Goal: Task Accomplishment & Management: Complete application form

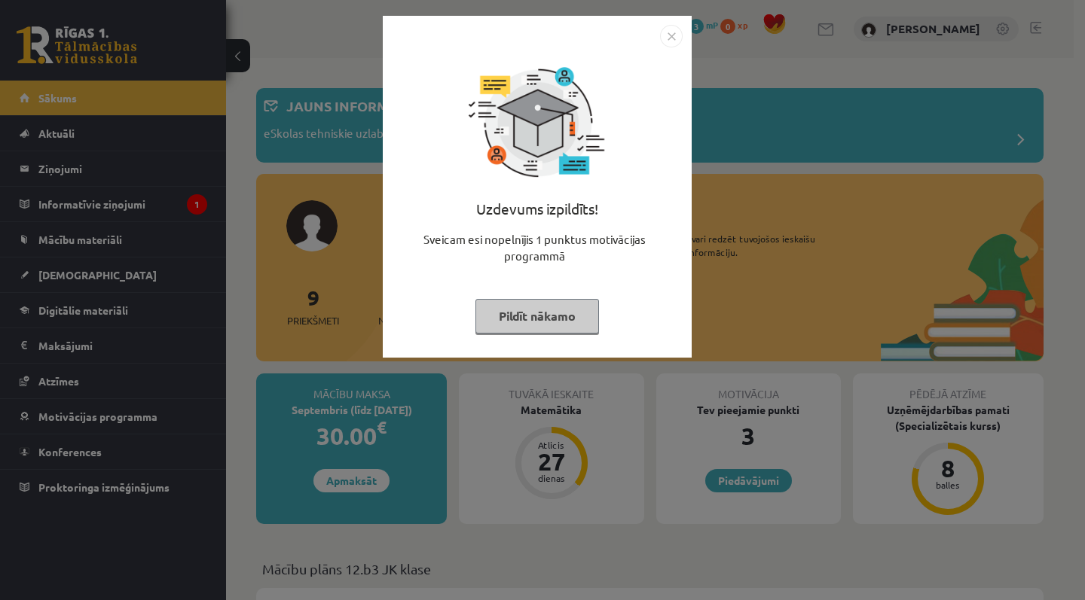
click at [666, 33] on img "Close" at bounding box center [671, 36] width 23 height 23
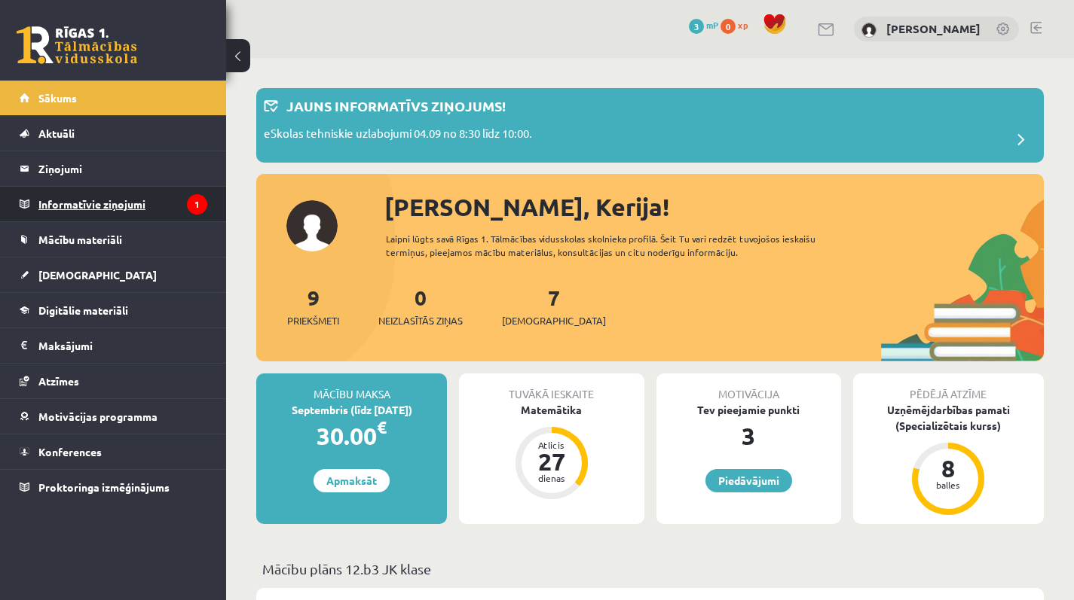
click at [145, 197] on legend "Informatīvie ziņojumi 1" at bounding box center [122, 204] width 169 height 35
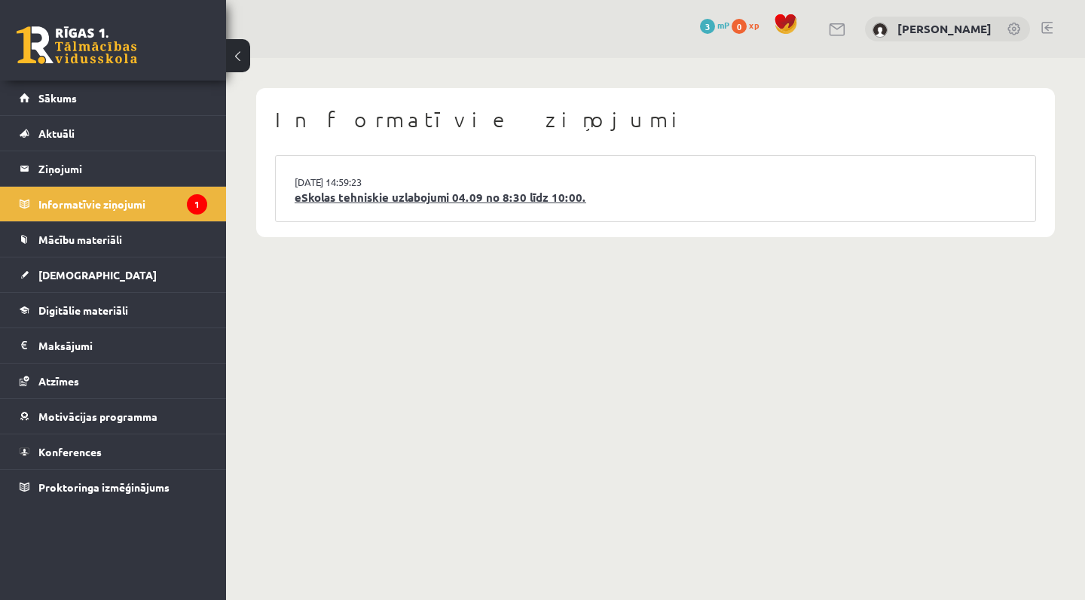
click at [387, 202] on link "eSkolas tehniskie uzlabojumi 04.09 no 8:30 līdz 10:00." at bounding box center [656, 197] width 722 height 17
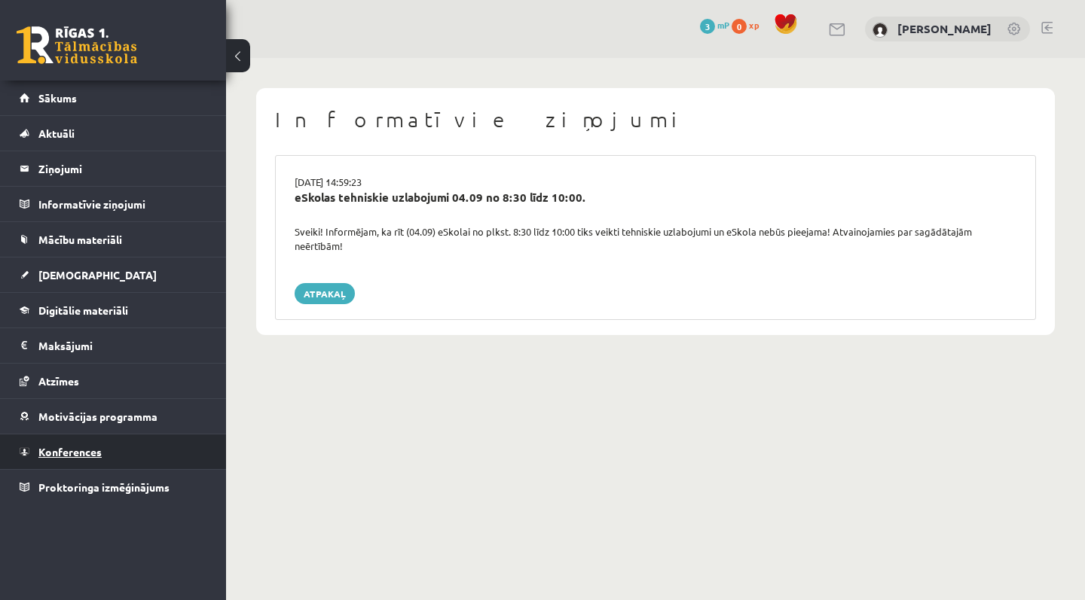
click at [142, 462] on link "Konferences" at bounding box center [114, 452] width 188 height 35
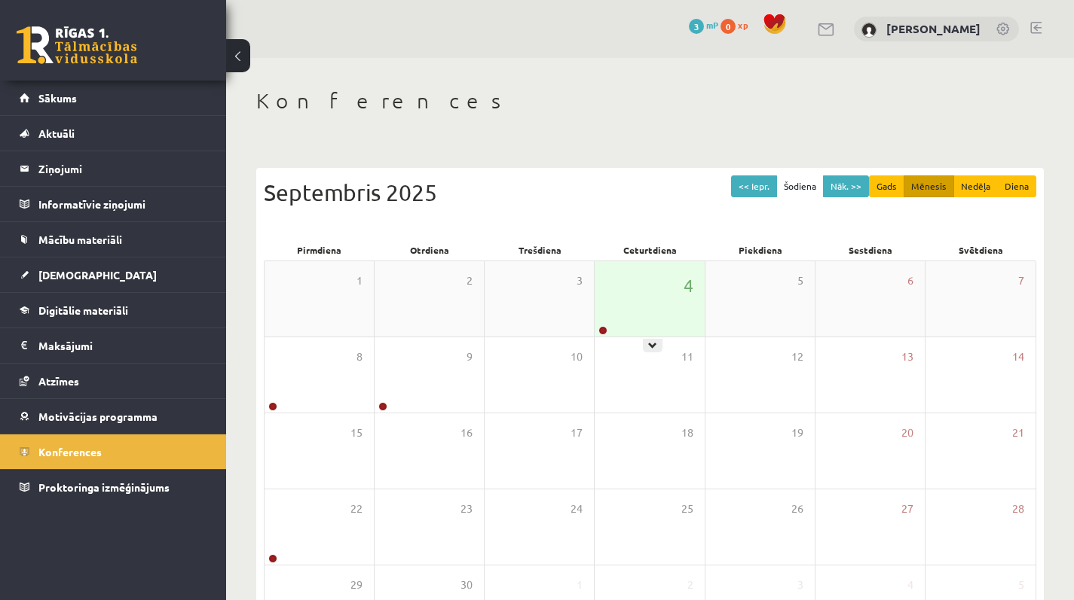
click at [619, 280] on div "4" at bounding box center [648, 298] width 109 height 75
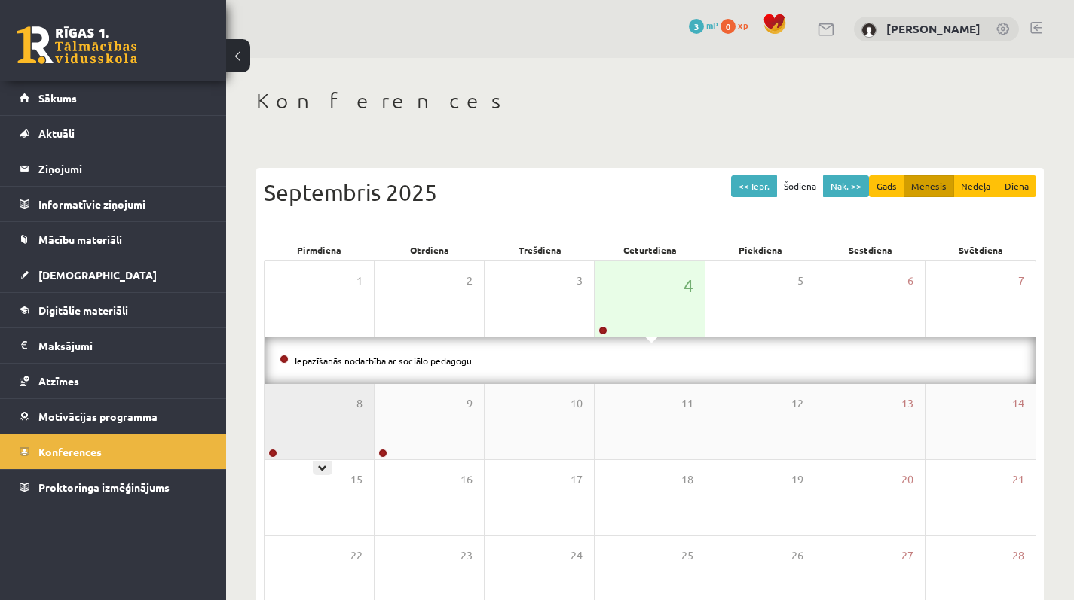
click at [332, 423] on div "8" at bounding box center [318, 421] width 109 height 75
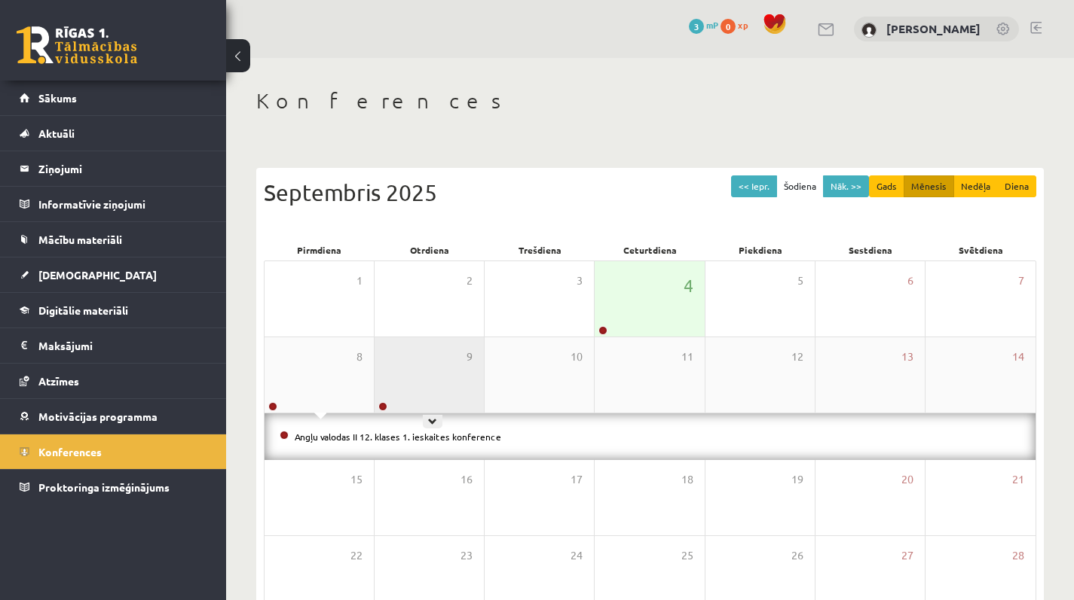
click at [440, 392] on div "9" at bounding box center [428, 375] width 109 height 75
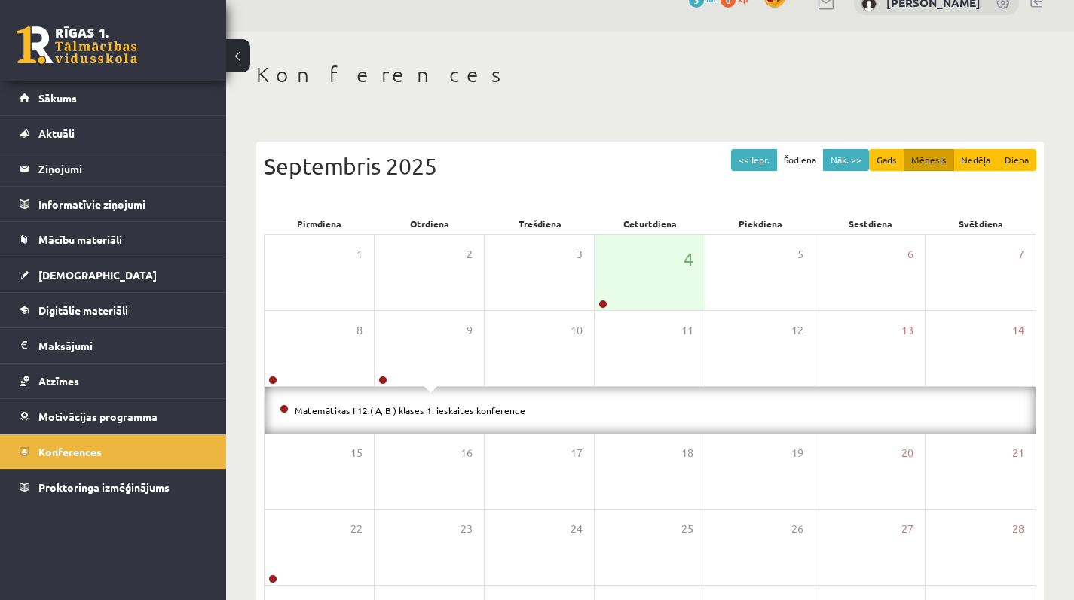
scroll to position [46, 0]
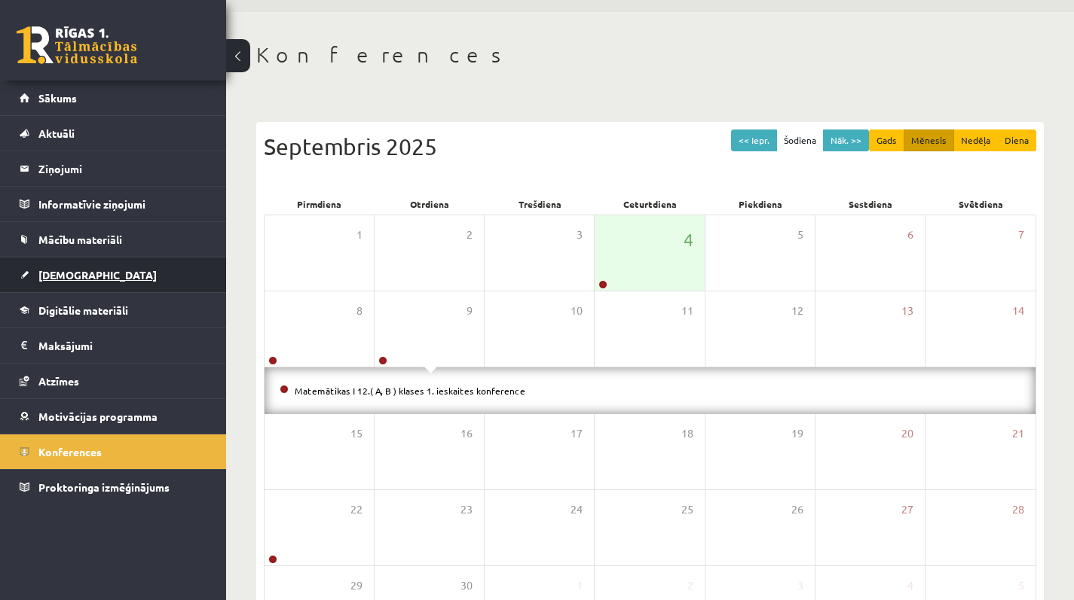
click at [163, 270] on link "[DEMOGRAPHIC_DATA]" at bounding box center [114, 275] width 188 height 35
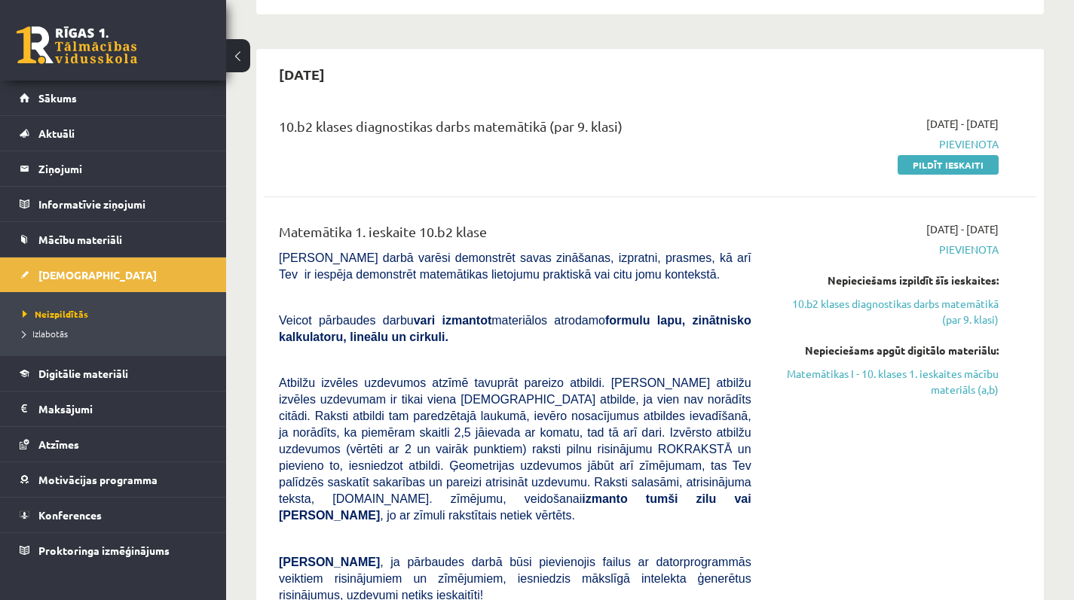
scroll to position [945, 0]
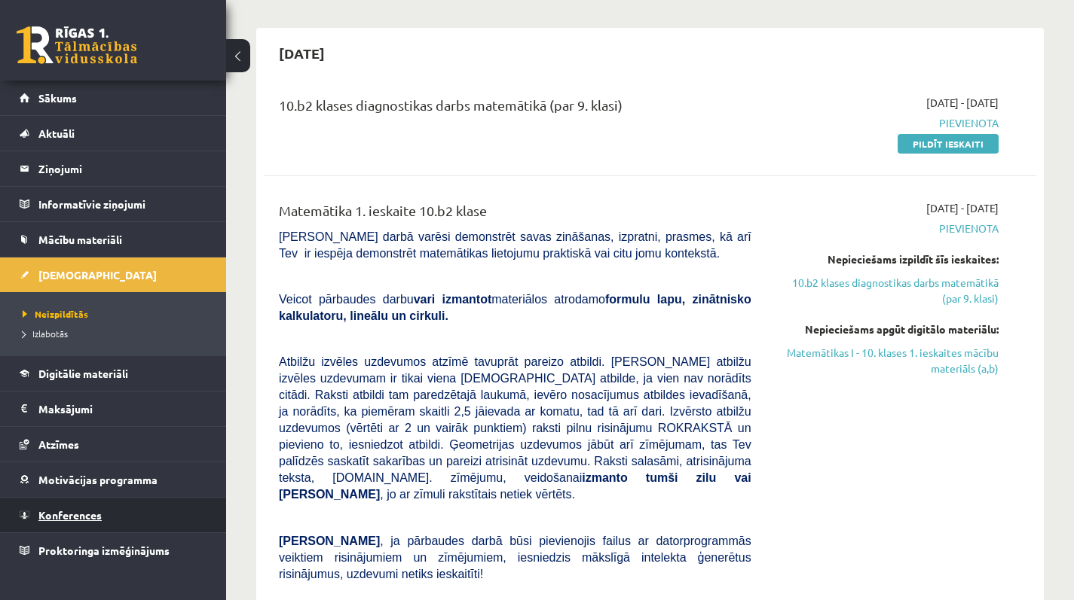
click at [79, 518] on span "Konferences" at bounding box center [69, 516] width 63 height 14
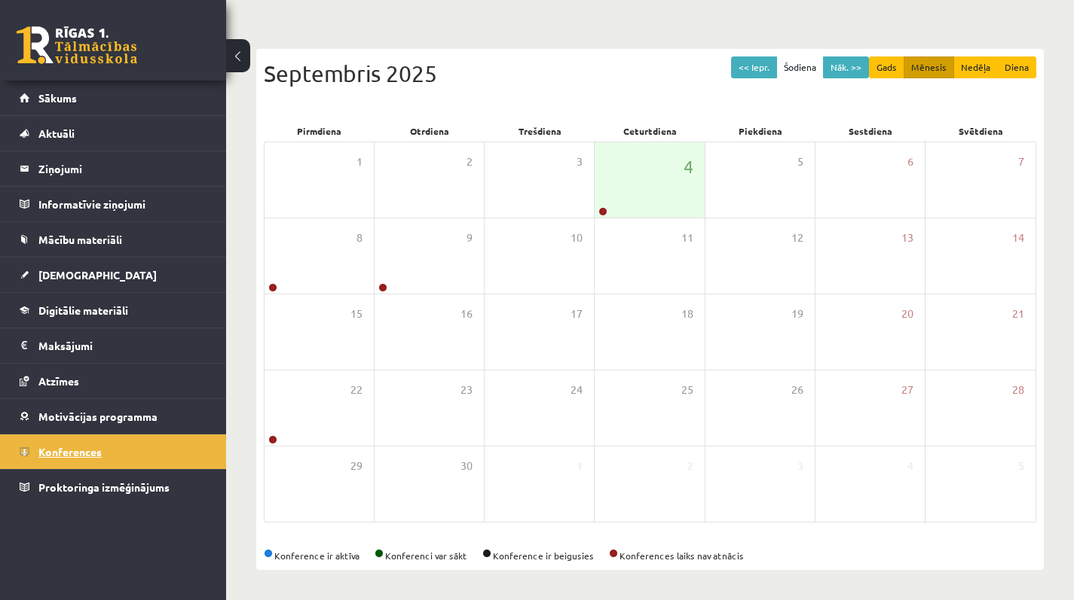
scroll to position [119, 0]
click at [889, 69] on button "Gads" at bounding box center [886, 68] width 35 height 22
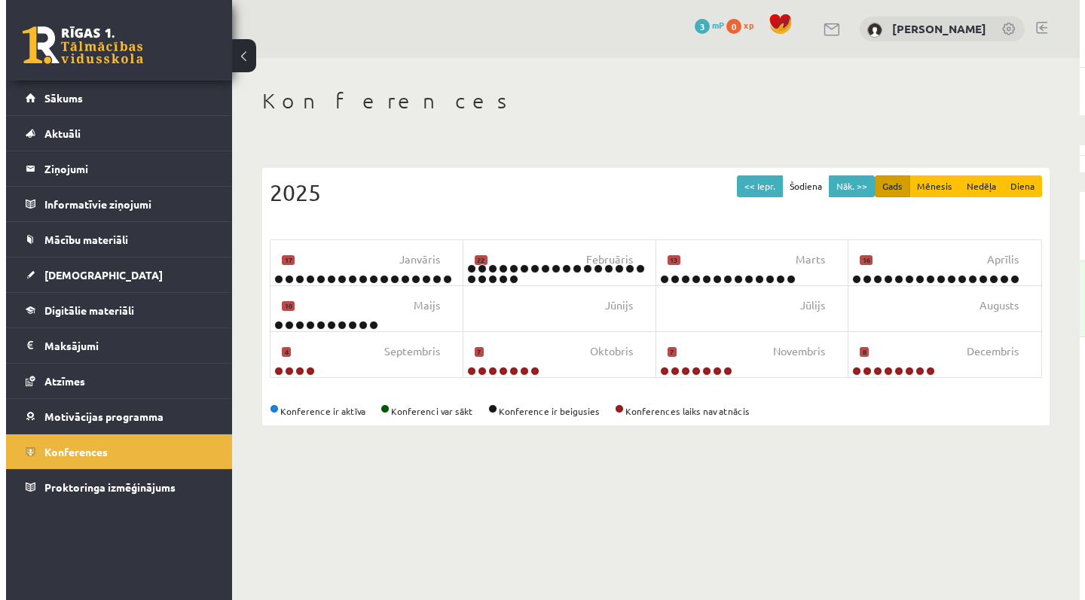
scroll to position [0, 0]
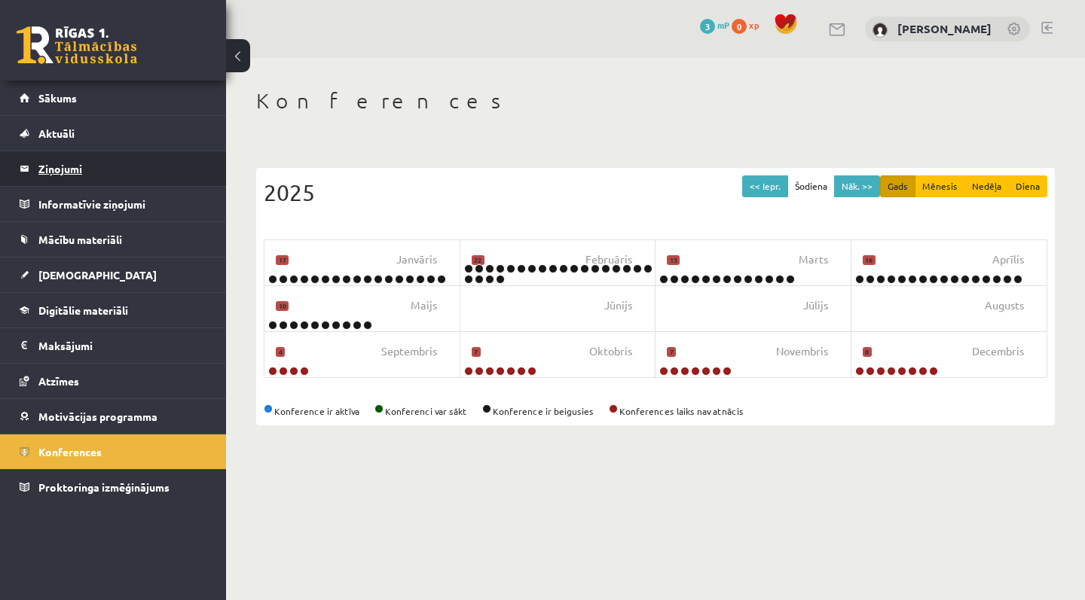
click at [116, 177] on legend "Ziņojumi 0" at bounding box center [122, 168] width 169 height 35
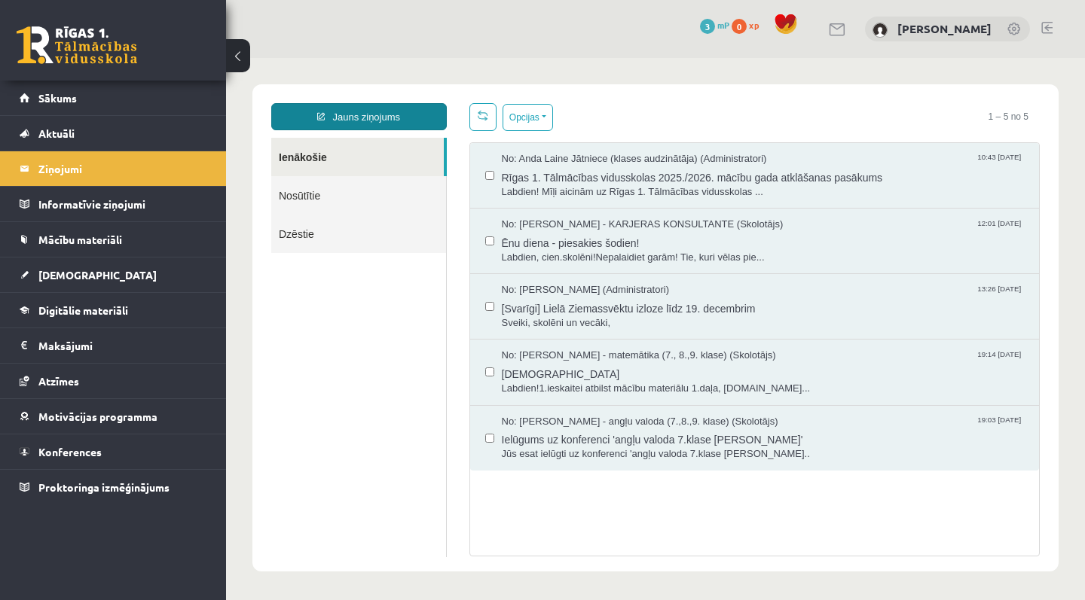
click at [346, 116] on link "Jauns ziņojums" at bounding box center [359, 116] width 176 height 27
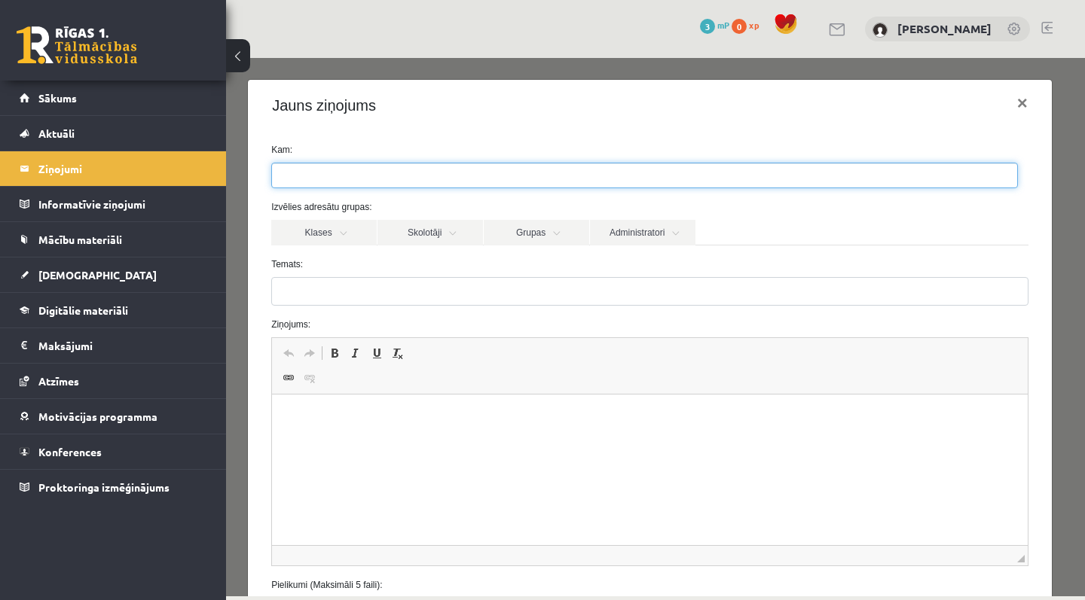
click at [371, 177] on ul at bounding box center [644, 175] width 745 height 24
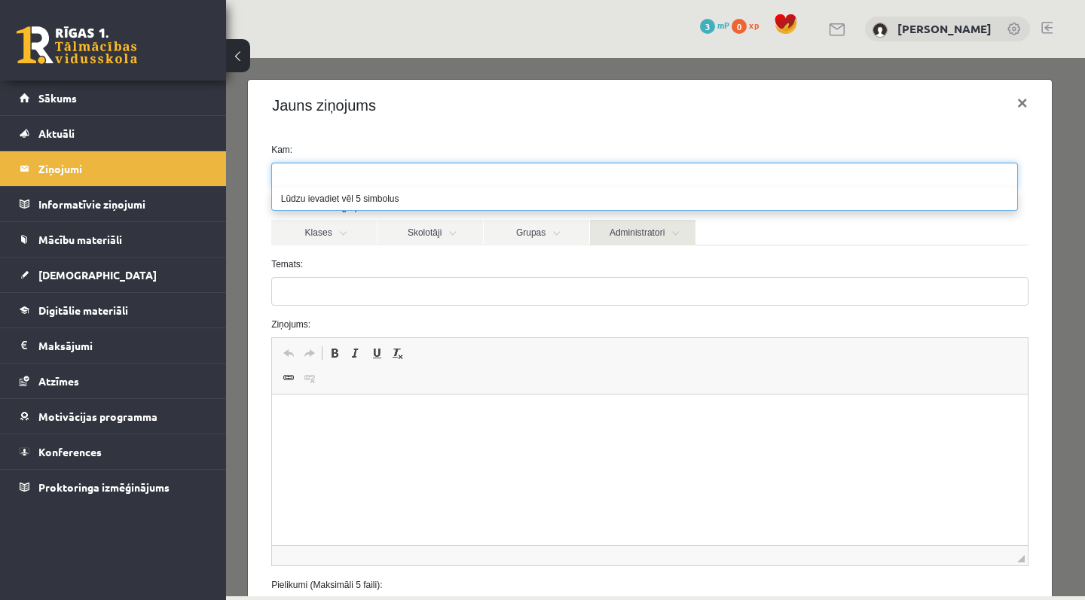
click at [662, 233] on link "Administratori" at bounding box center [642, 233] width 105 height 26
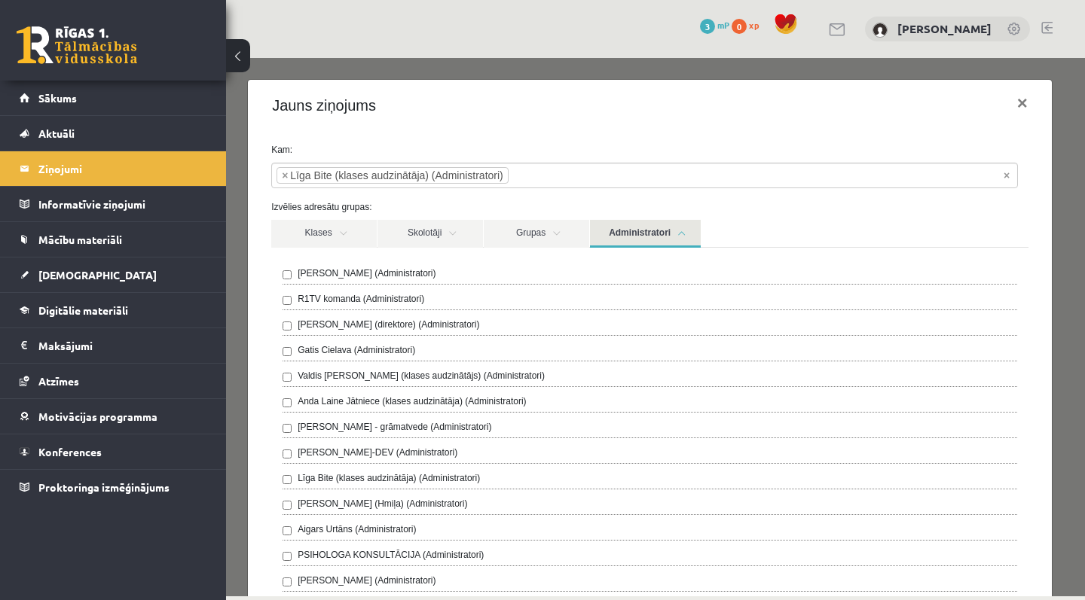
click at [656, 237] on link "Administratori" at bounding box center [645, 234] width 111 height 28
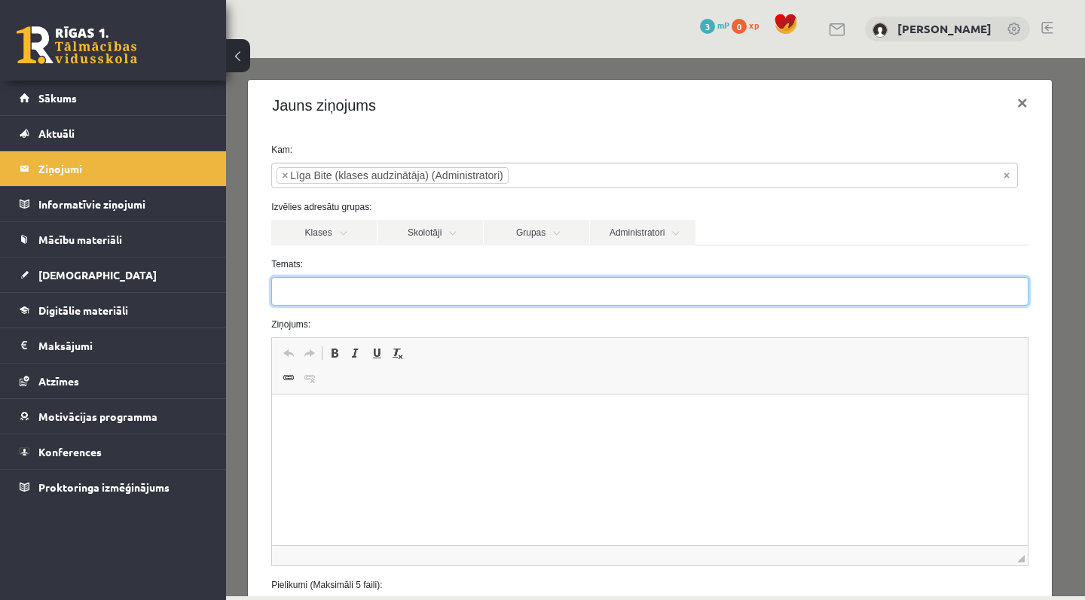
click at [495, 284] on input "Temats:" at bounding box center [649, 291] width 757 height 29
type input "**********"
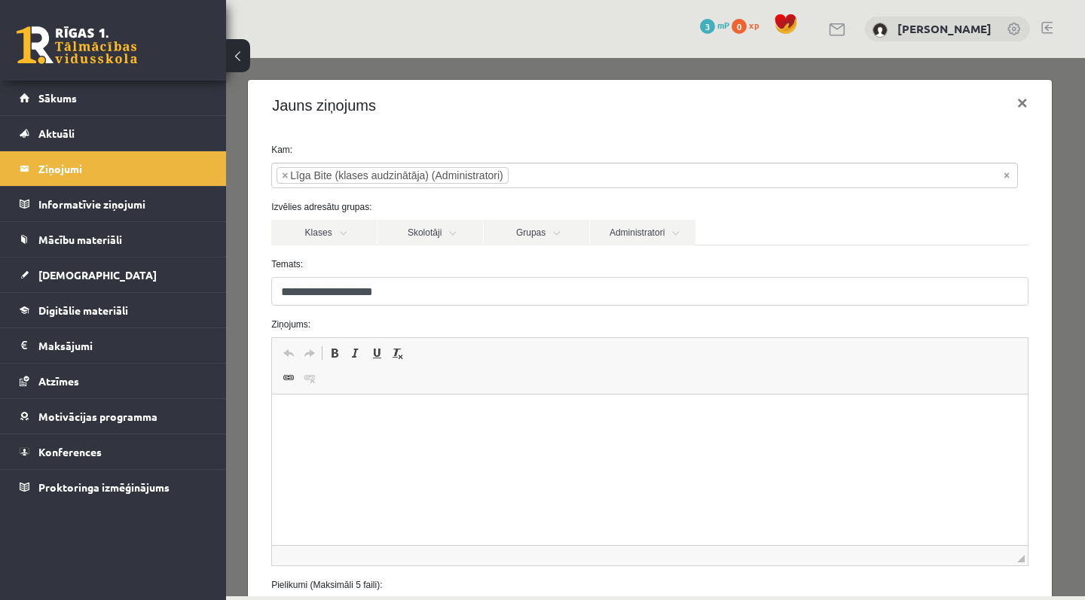
click at [389, 420] on p "Rich Text Editor, wiswyg-editor-47024772725560-1756980109-679" at bounding box center [649, 418] width 725 height 16
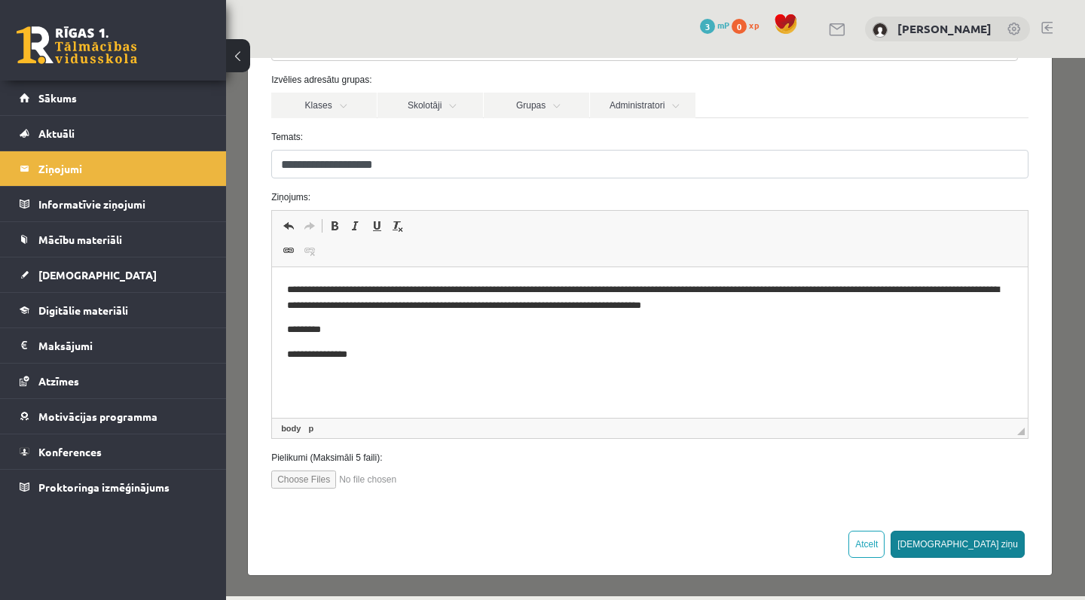
click at [978, 545] on button "Sūtīt ziņu" at bounding box center [957, 544] width 134 height 27
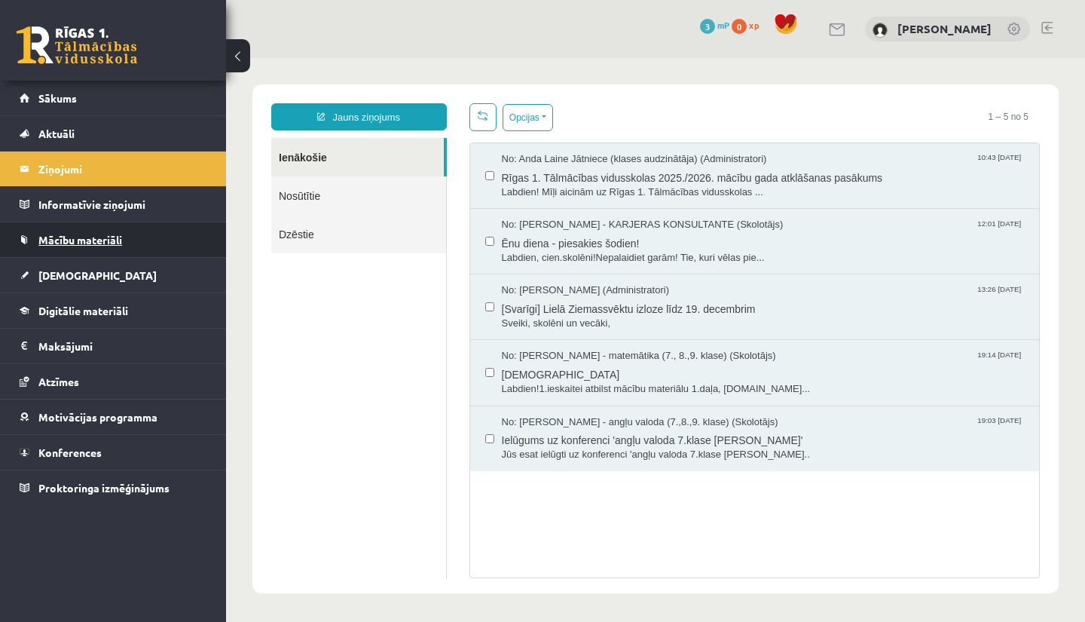
click at [90, 243] on span "Mācību materiāli" at bounding box center [80, 240] width 84 height 14
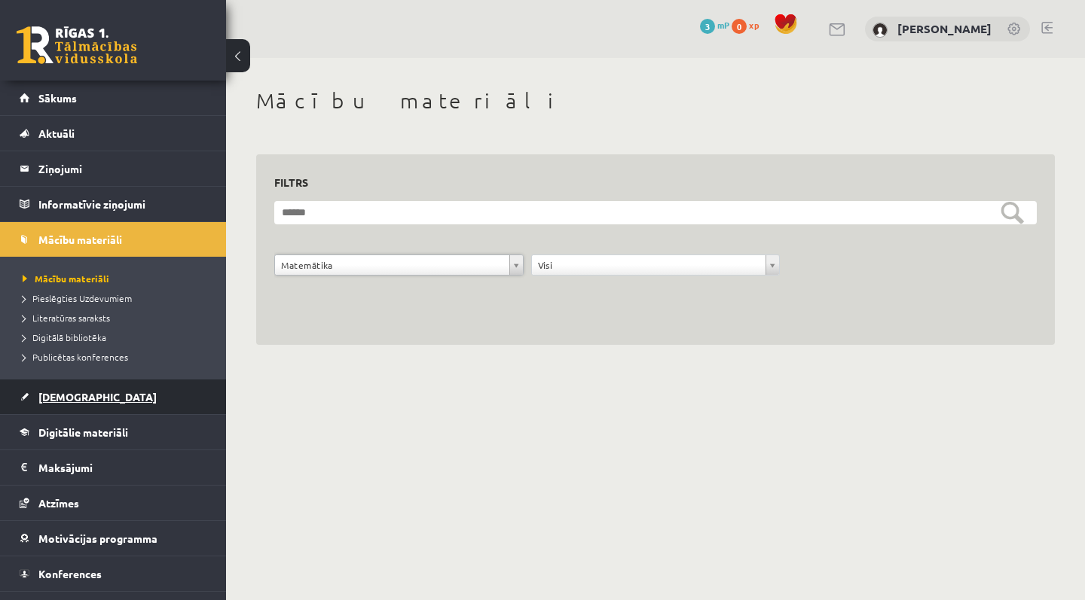
click at [69, 402] on span "[DEMOGRAPHIC_DATA]" at bounding box center [97, 397] width 118 height 14
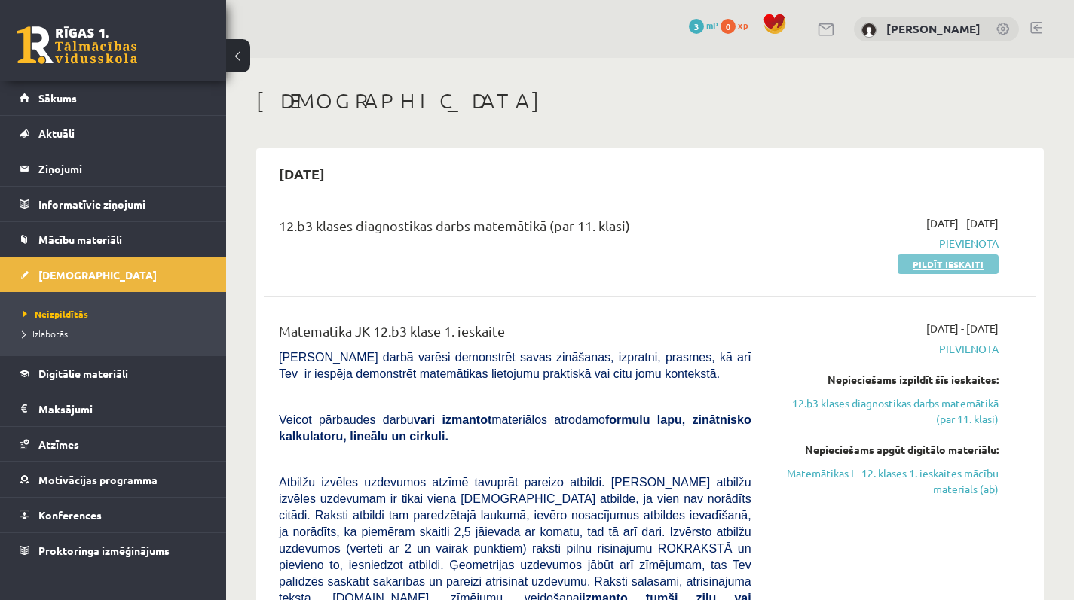
click at [941, 261] on link "Pildīt ieskaiti" at bounding box center [947, 265] width 101 height 20
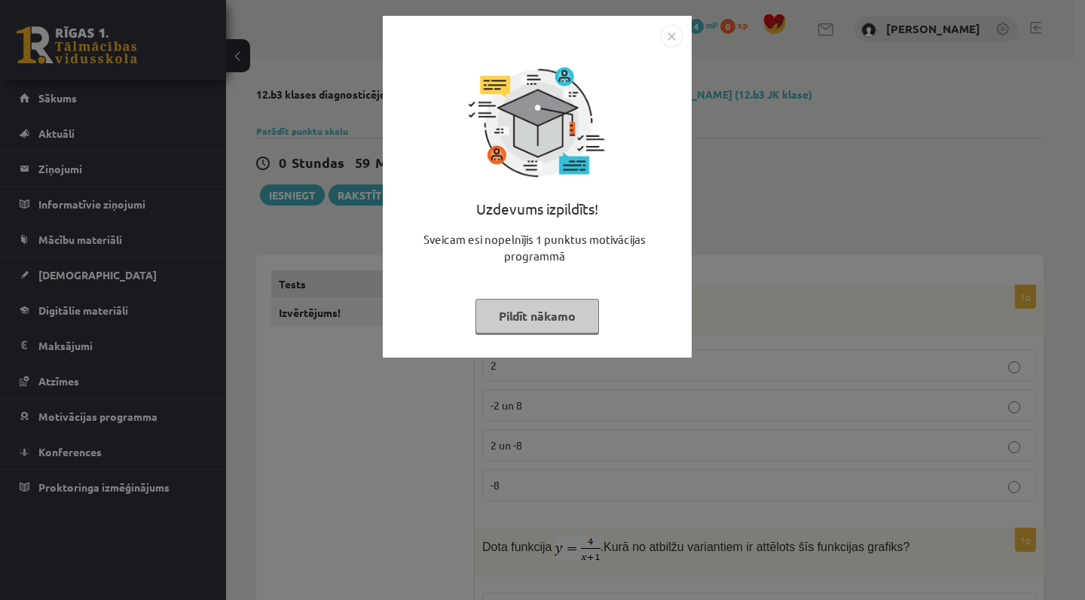
click at [659, 23] on div "Uzdevums izpildīts! Sveicam esi nopelnījis 1 punktus motivācijas programmā Pild…" at bounding box center [537, 187] width 309 height 342
click at [673, 29] on img "Close" at bounding box center [671, 36] width 23 height 23
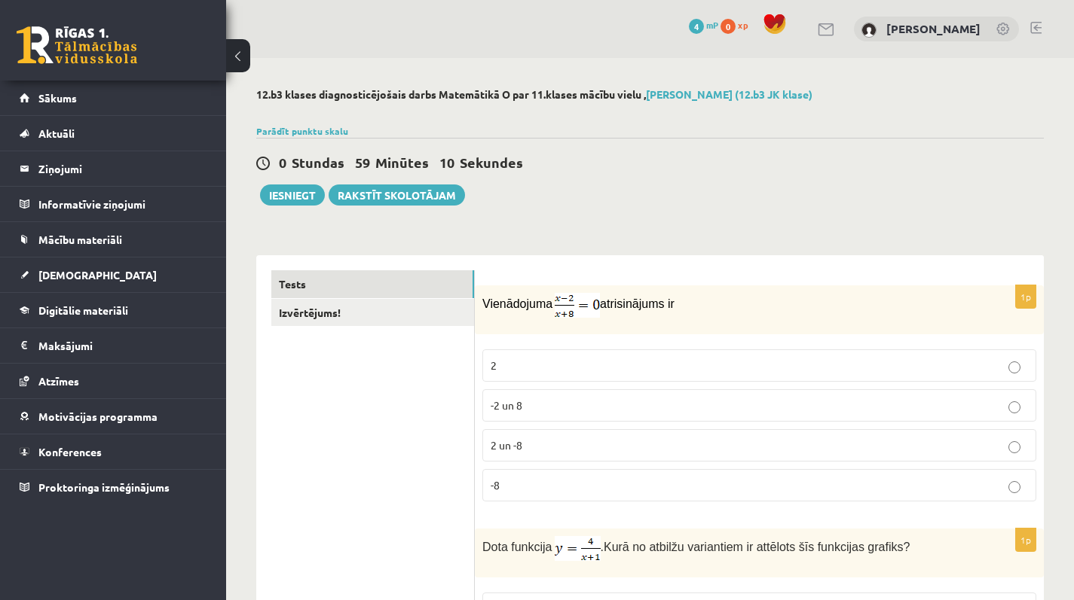
drag, startPoint x: 477, startPoint y: 332, endPoint x: 556, endPoint y: 512, distance: 196.0
click at [556, 512] on div "1p Vienādojuma atrisinājums ir 2 -2 un 8 2 un -8 -8" at bounding box center [759, 400] width 569 height 228
copy div "atrisinājums ir 2 -2 un 8 2 un -8 -8"
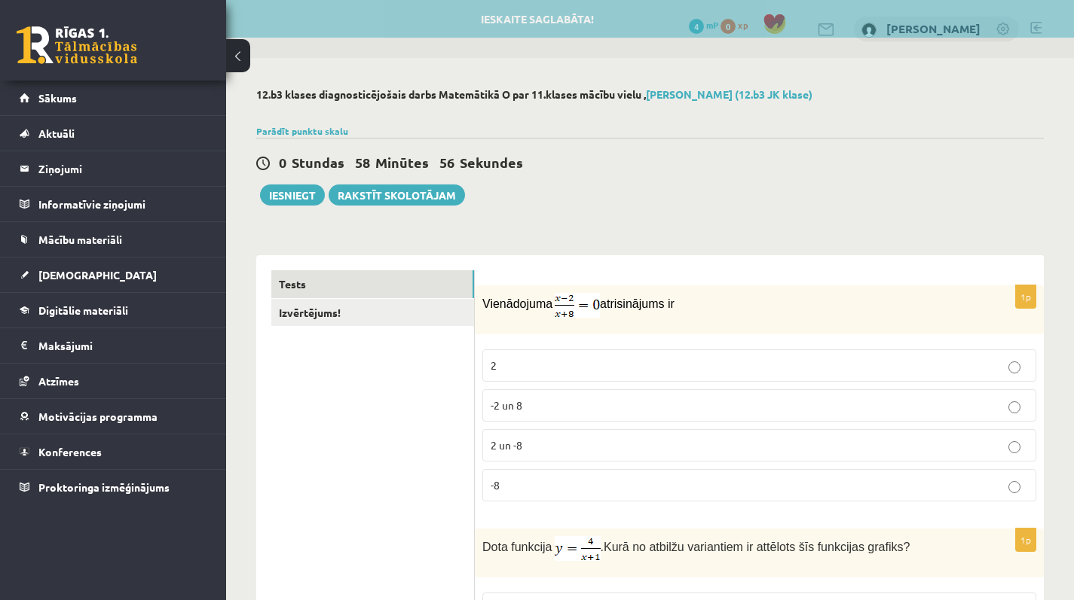
click at [724, 205] on div "0 Stundas 58 Minūtes 56 Sekundes Ieskaite saglabāta! Iesniegt Rakstīt skolotājam" at bounding box center [649, 172] width 787 height 68
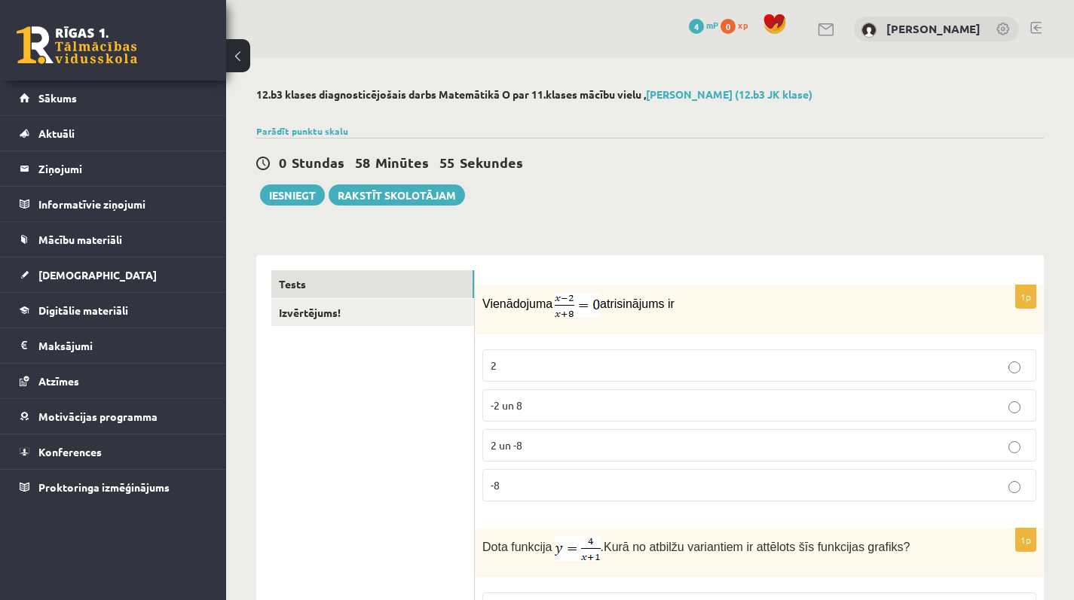
click at [635, 356] on label "2" at bounding box center [759, 366] width 554 height 32
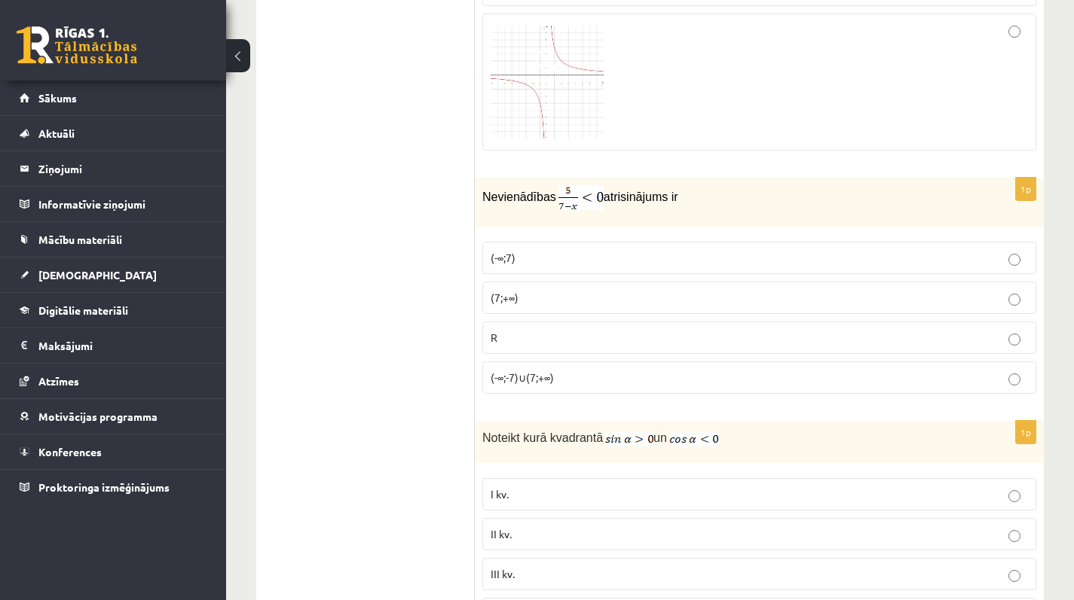
scroll to position [1012, 0]
drag, startPoint x: 480, startPoint y: 232, endPoint x: 565, endPoint y: 408, distance: 195.8
copy form "(-∞;7) (7;+∞) R (-∞;-7)∪(7;+∞) 1p"
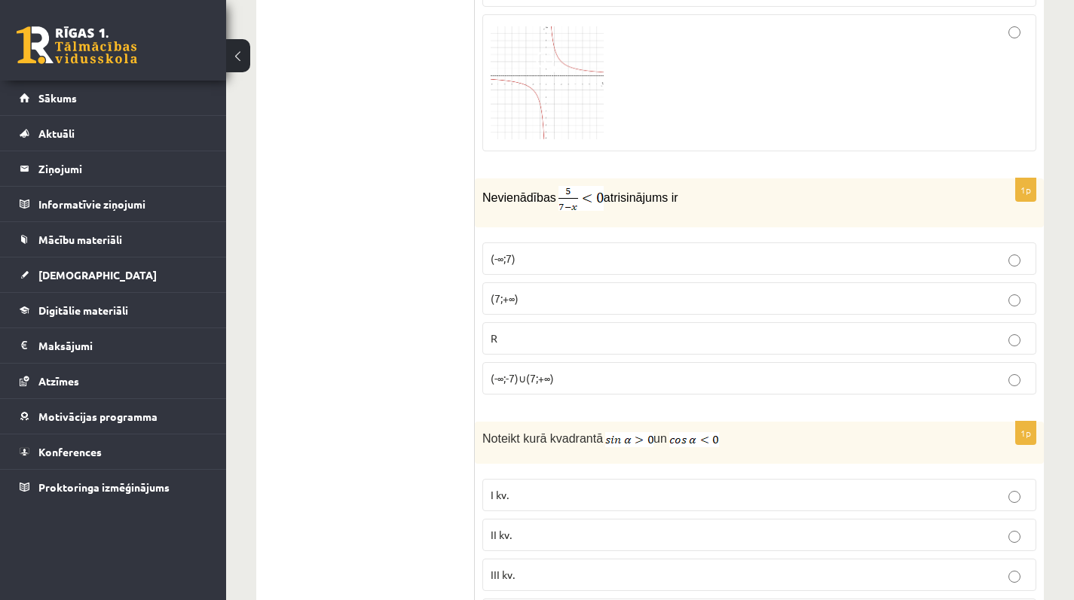
click at [600, 375] on p "(-∞;-7)∪(7;+∞)" at bounding box center [758, 379] width 537 height 16
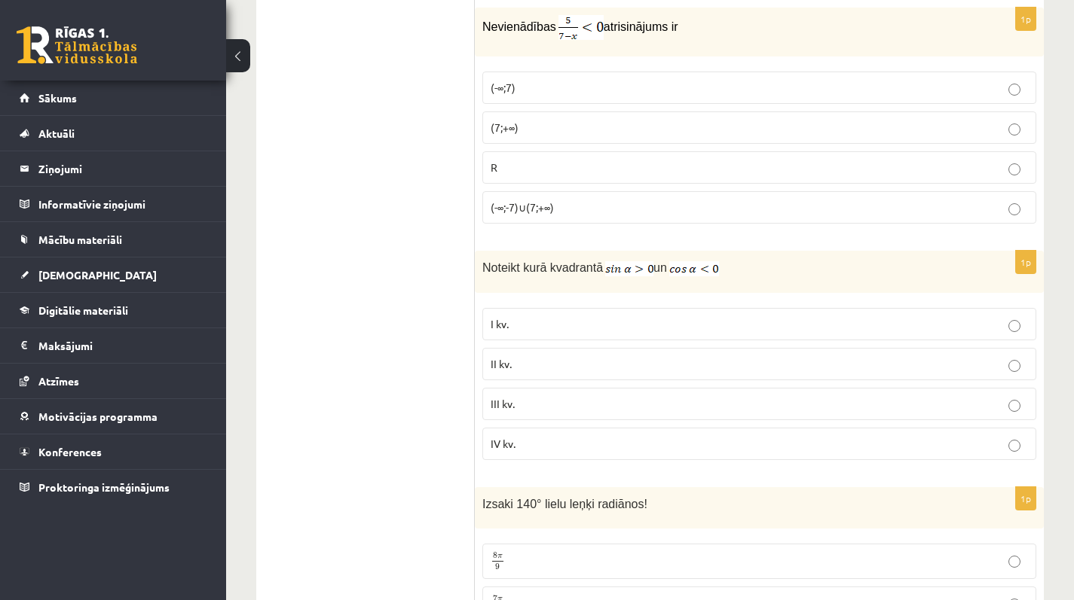
scroll to position [1228, 0]
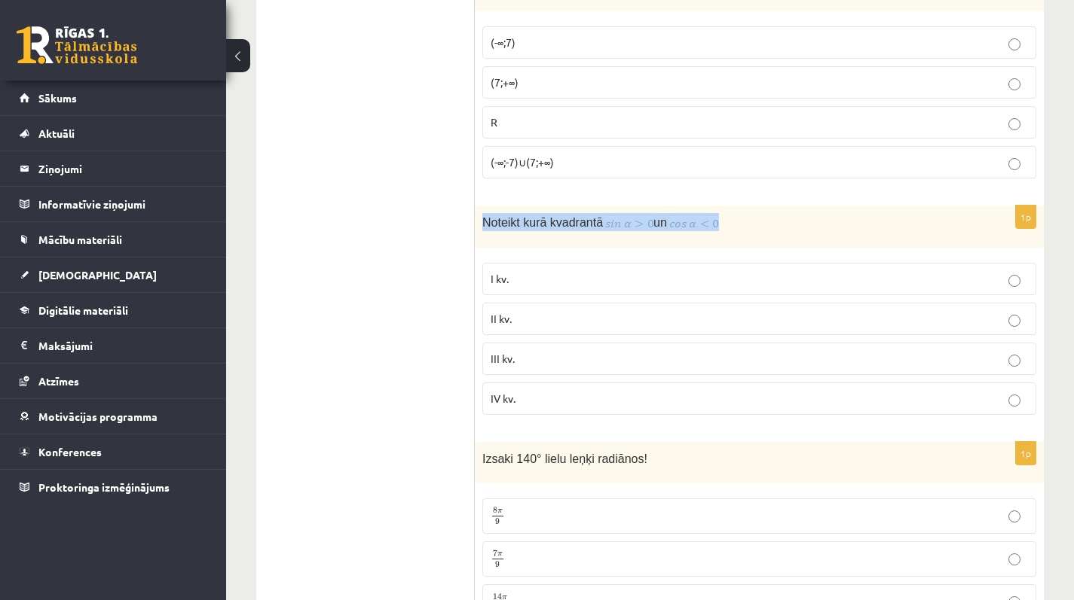
drag, startPoint x: 478, startPoint y: 218, endPoint x: 797, endPoint y: 225, distance: 318.8
click at [797, 225] on div "Noteikt kurā kvadrantā un" at bounding box center [759, 227] width 569 height 42
copy p "Noteikt kurā kvadrantā un"
click at [548, 319] on p "II kv." at bounding box center [758, 319] width 537 height 16
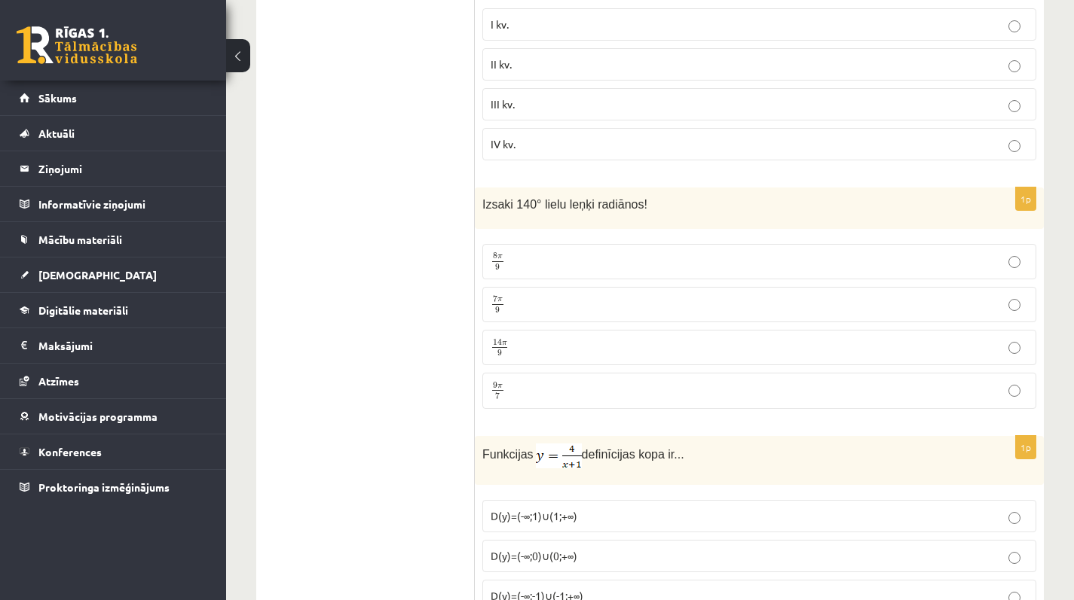
scroll to position [1483, 0]
drag, startPoint x: 484, startPoint y: 200, endPoint x: 774, endPoint y: 220, distance: 290.0
click at [774, 220] on div "Izsaki 140° lielu leņķi radiānos!" at bounding box center [759, 207] width 569 height 41
copy span "zsaki 140° lielu leņķi radiānos!"
click at [527, 314] on label "7 π 9 7 π 9" at bounding box center [759, 303] width 554 height 35
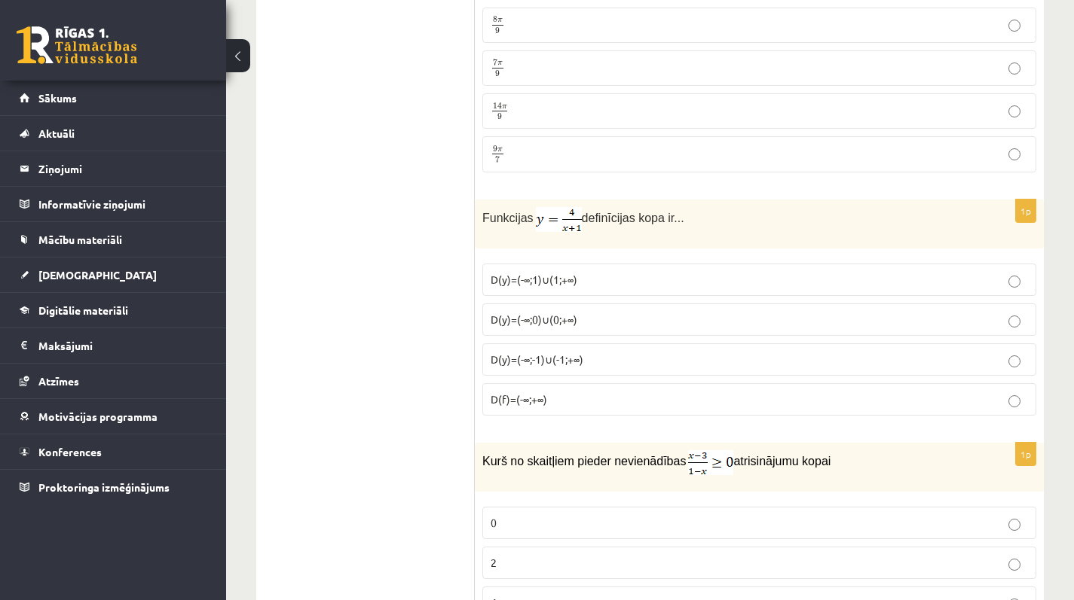
scroll to position [1724, 0]
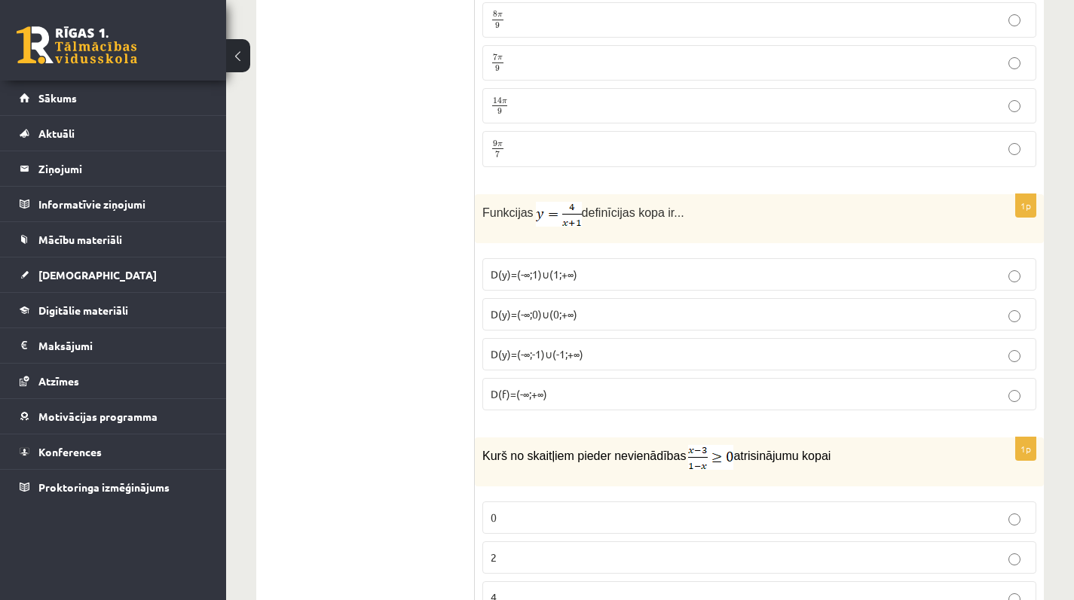
drag, startPoint x: 480, startPoint y: 209, endPoint x: 798, endPoint y: 201, distance: 318.0
click at [798, 201] on div "Funkcijas definīcijas kopa ir..." at bounding box center [759, 218] width 569 height 49
copy p "Funkcijas definīcijas kopa ir..."
click at [798, 202] on p "Funkcijas definīcijas kopa ir..." at bounding box center [721, 214] width 478 height 25
click at [557, 356] on span "D(y)=(-∞;-1)∪(-1;+∞)" at bounding box center [536, 354] width 93 height 14
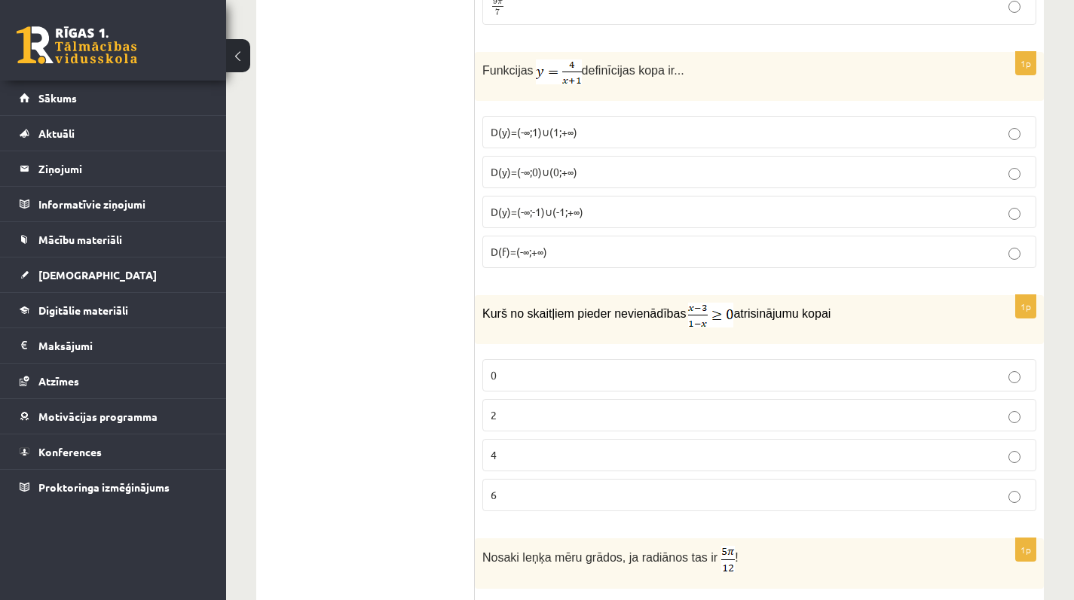
scroll to position [1880, 0]
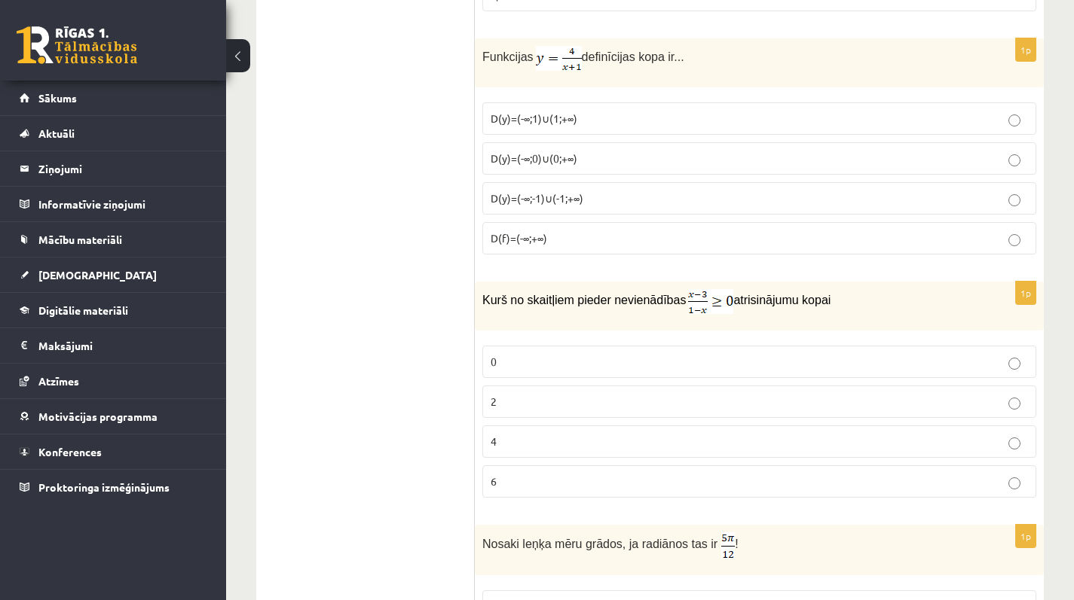
drag, startPoint x: 481, startPoint y: 301, endPoint x: 930, endPoint y: 291, distance: 448.3
click at [930, 291] on div "Kurš no skaitļiem pieder nevienādības atrisinājumu kopai" at bounding box center [759, 306] width 569 height 49
copy p "Kurš no skaitļiem pieder nevienādības atrisinājumu kopai"
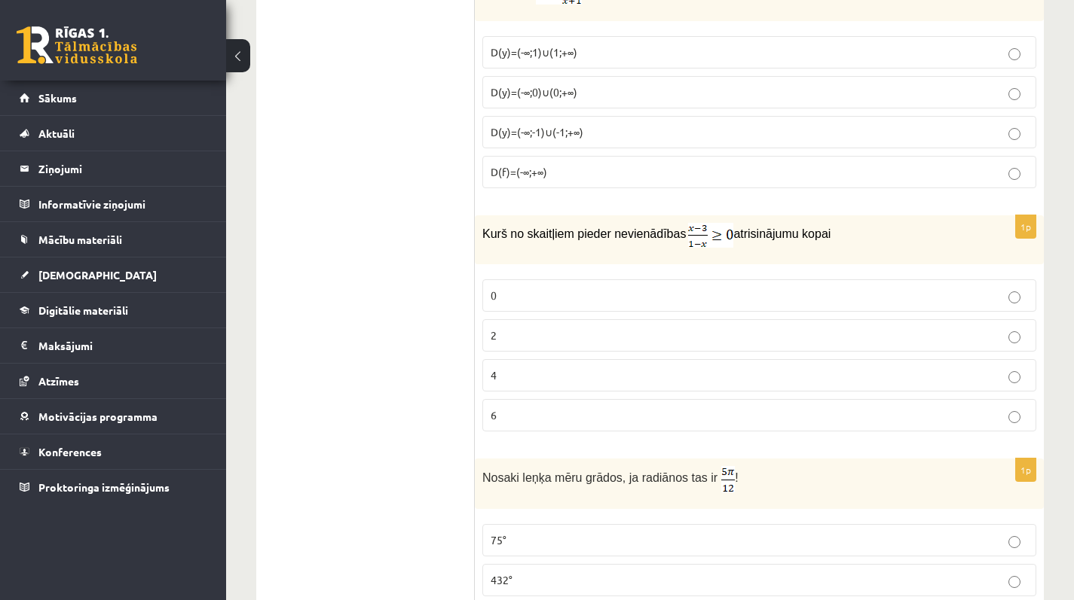
scroll to position [1951, 0]
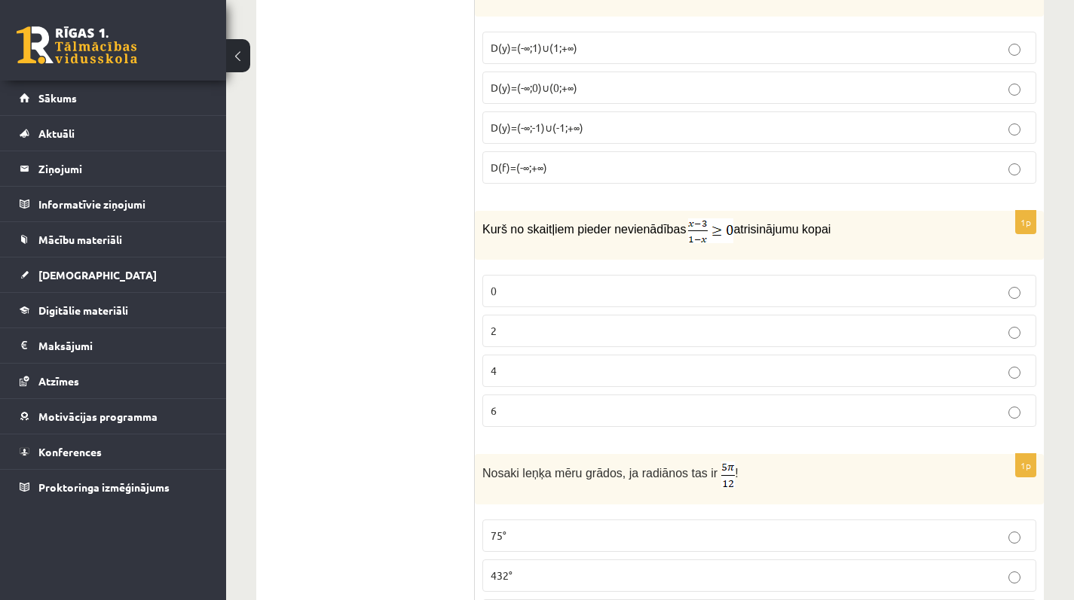
click at [515, 341] on label "2" at bounding box center [759, 331] width 554 height 32
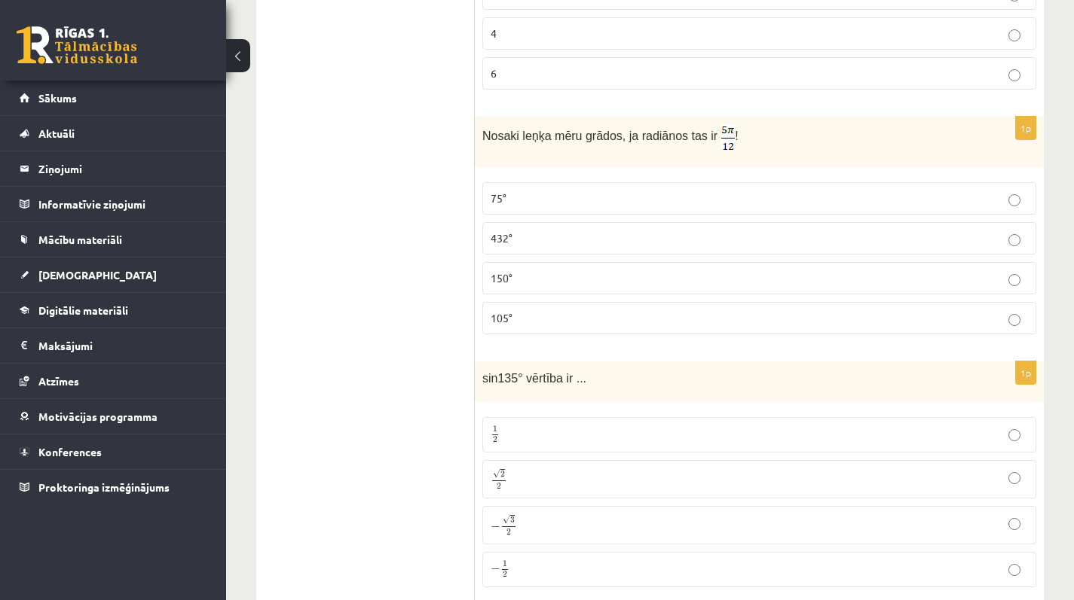
scroll to position [2294, 0]
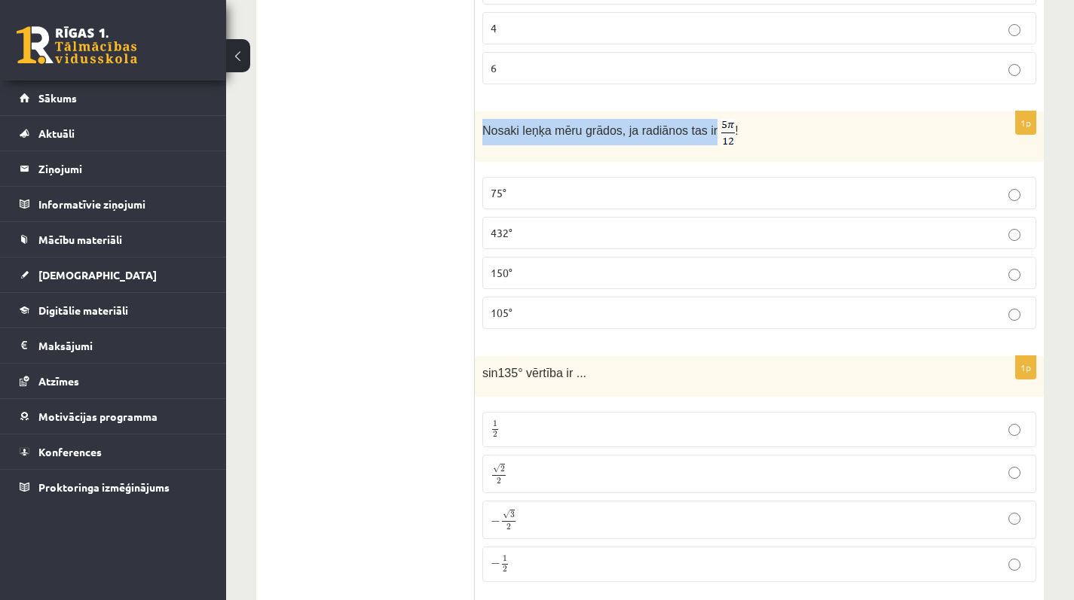
drag, startPoint x: 480, startPoint y: 129, endPoint x: 719, endPoint y: 141, distance: 239.1
click at [719, 141] on div "Nosaki leņķa mēru grādos, ja radiānos tas ir !" at bounding box center [759, 136] width 569 height 50
copy span "Nosaki leņķa mēru grādos, ja radiānos tas ir"
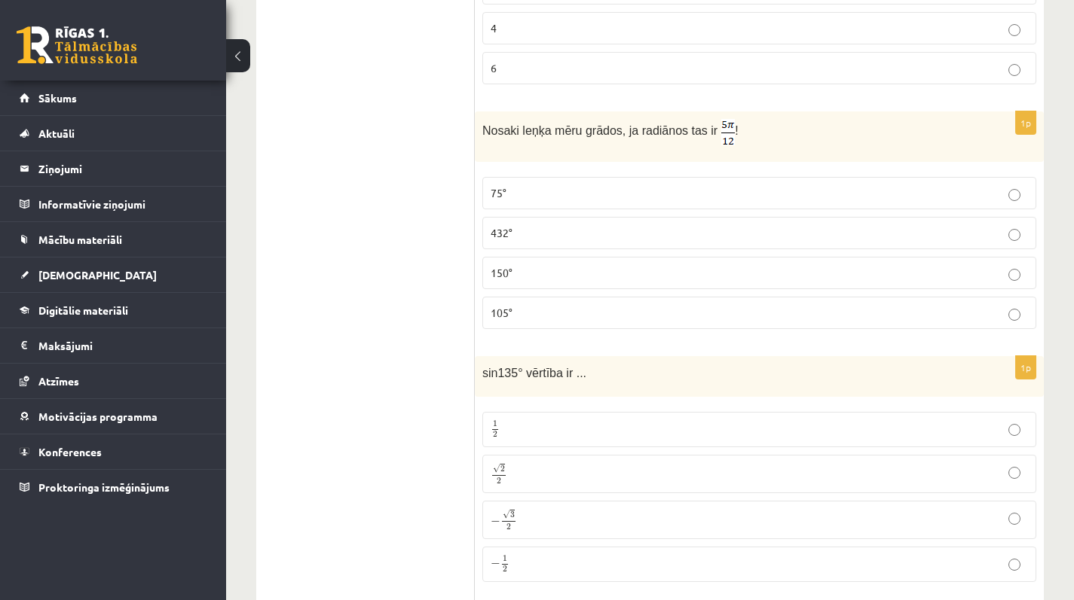
click at [509, 189] on p "75°" at bounding box center [758, 193] width 537 height 16
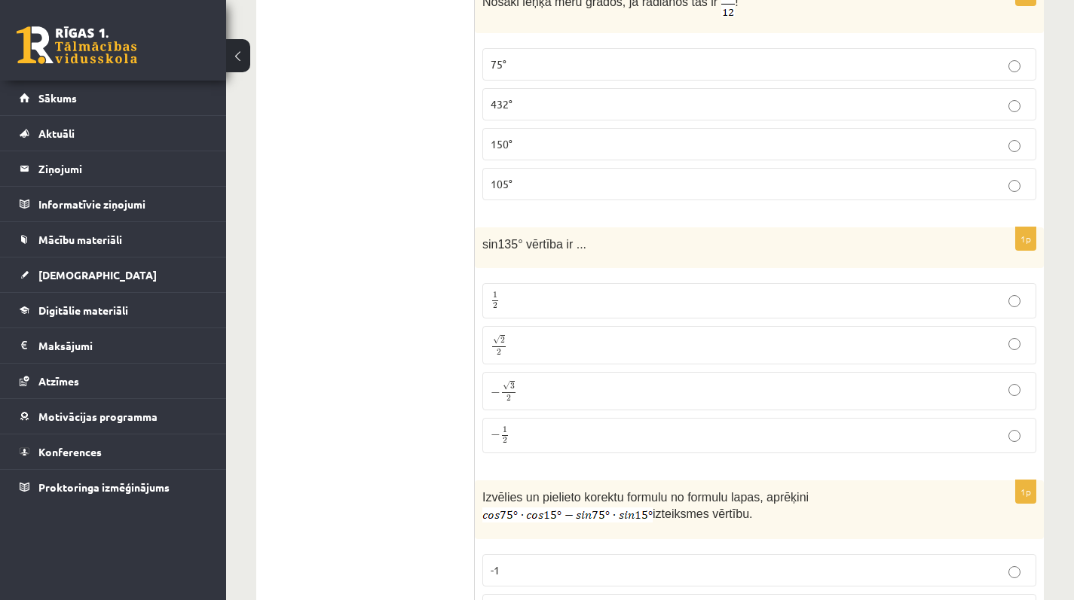
scroll to position [2429, 0]
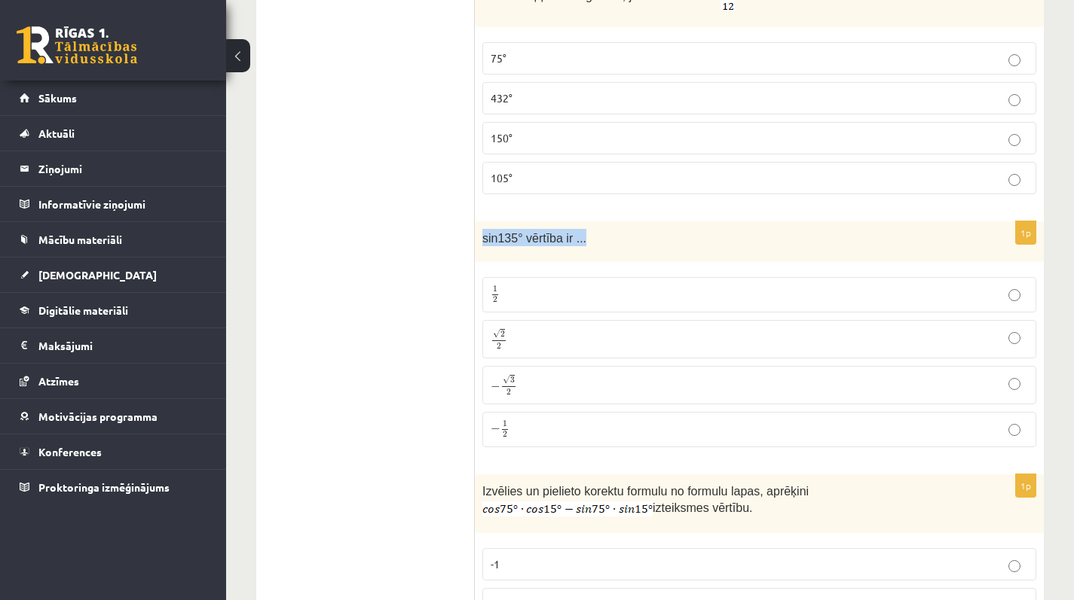
drag, startPoint x: 478, startPoint y: 237, endPoint x: 645, endPoint y: 242, distance: 166.6
click at [645, 242] on div "sin135° vērtība ir ..." at bounding box center [759, 241] width 569 height 41
copy span "sin135° vērtība ir ..."
click at [551, 338] on p "√ 2 2 2 2" at bounding box center [758, 339] width 537 height 22
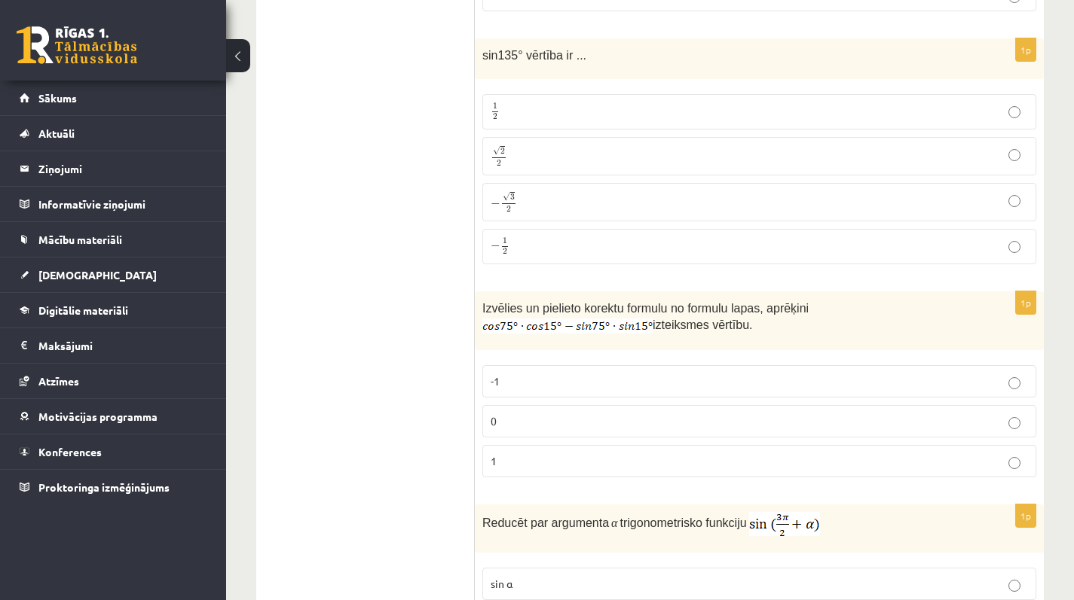
scroll to position [2613, 0]
drag, startPoint x: 478, startPoint y: 306, endPoint x: 804, endPoint y: 339, distance: 327.1
click at [804, 339] on div "Izvēlies un pielieto korektu formulu no formulu lapas, aprēķini izteiksmes vērt…" at bounding box center [759, 321] width 569 height 60
copy p "Izvēlies un pielieto korektu formulu no formulu lapas, aprēķini izteiksmes vērt…"
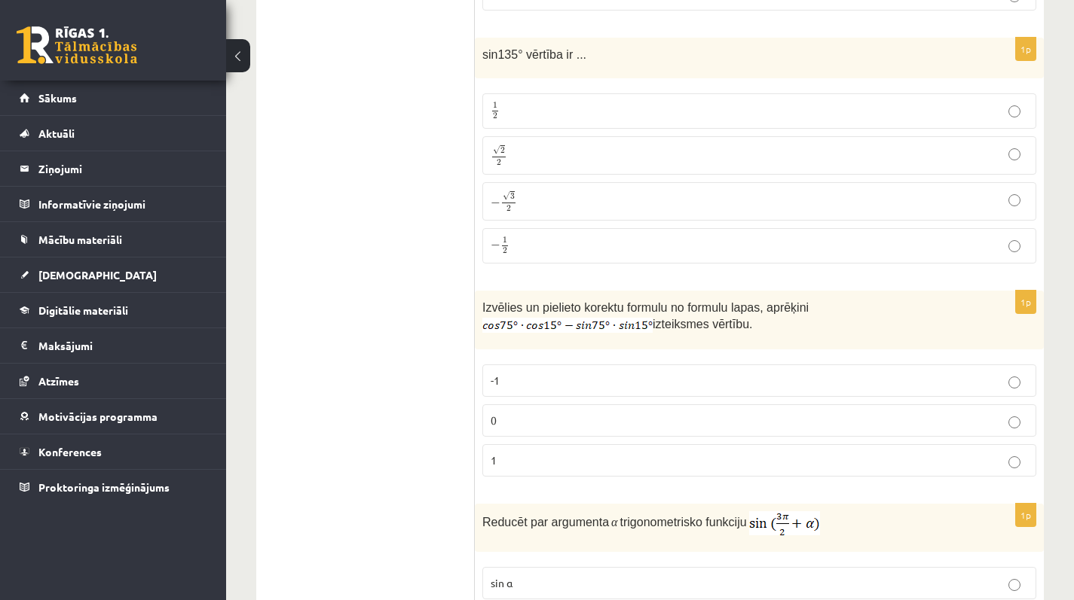
click at [518, 429] on label "0" at bounding box center [759, 421] width 554 height 32
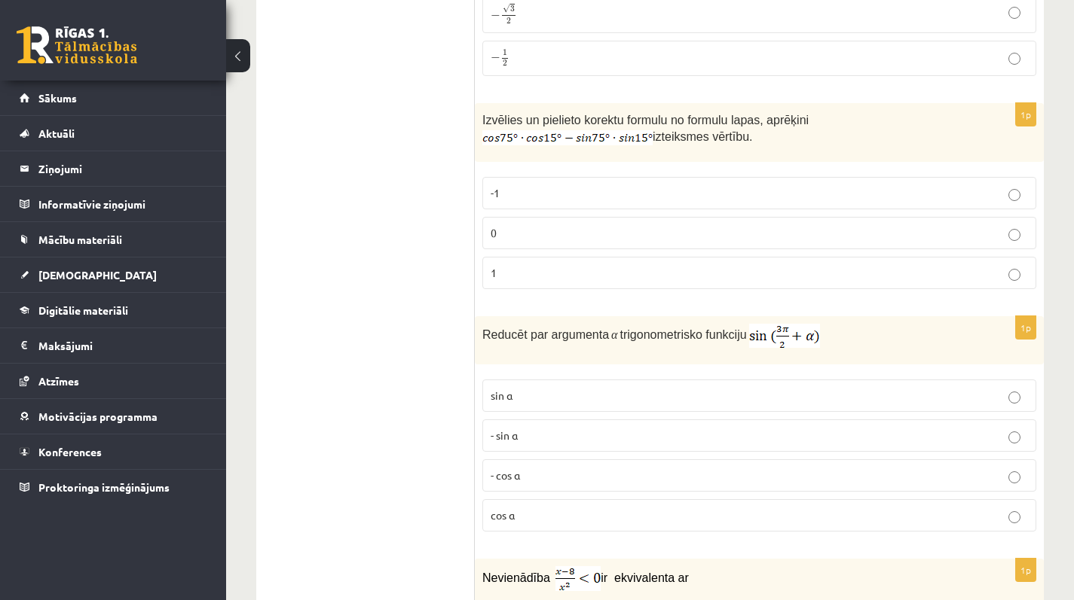
scroll to position [2826, 0]
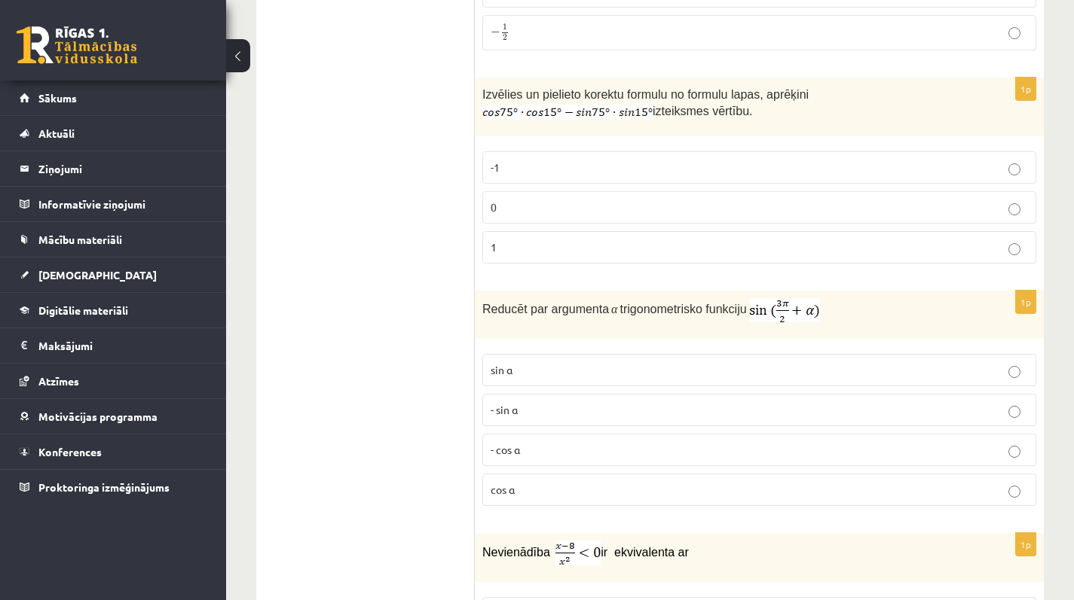
drag, startPoint x: 481, startPoint y: 309, endPoint x: 754, endPoint y: 319, distance: 273.7
click at [754, 319] on div "Reducēt par argumenta α trigonometrisko funkciju" at bounding box center [759, 315] width 569 height 48
copy p "Reducēt par argumenta α trigonometrisko funkciju"
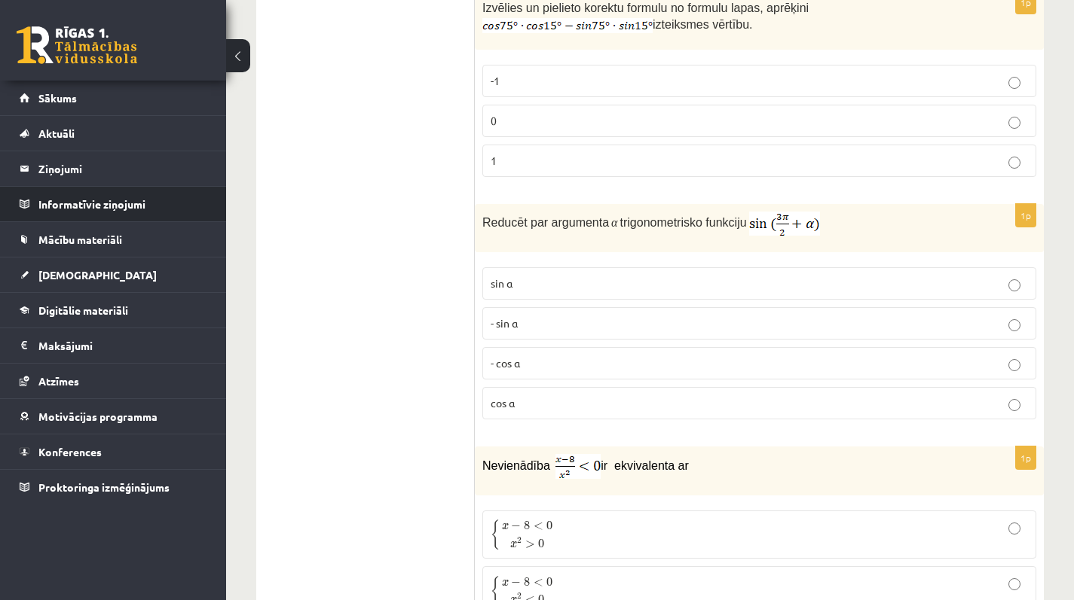
scroll to position [2915, 0]
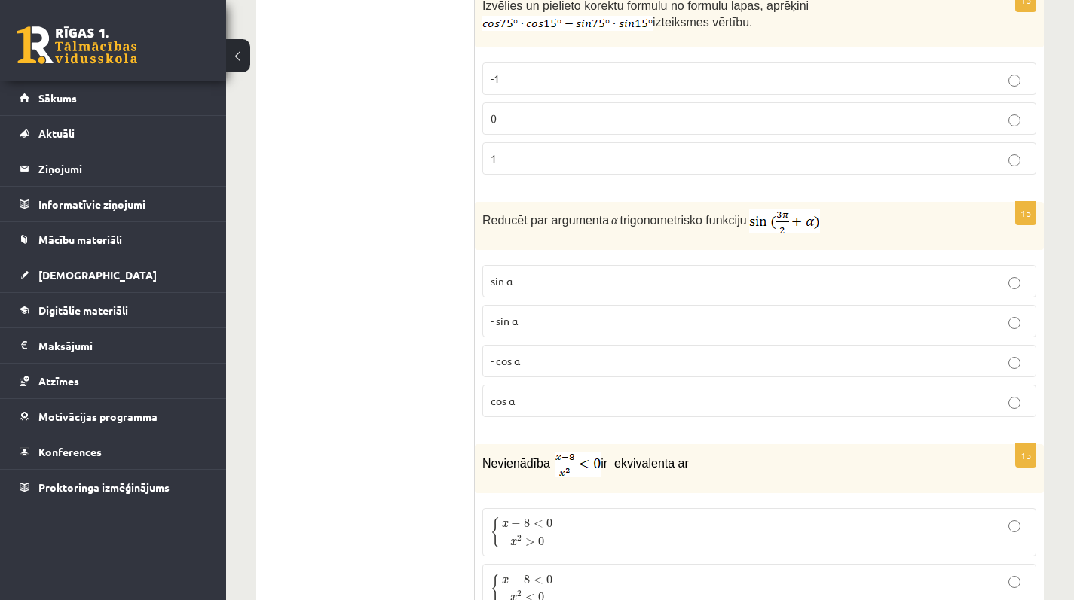
click at [539, 392] on label "cos⁡ α" at bounding box center [759, 401] width 554 height 32
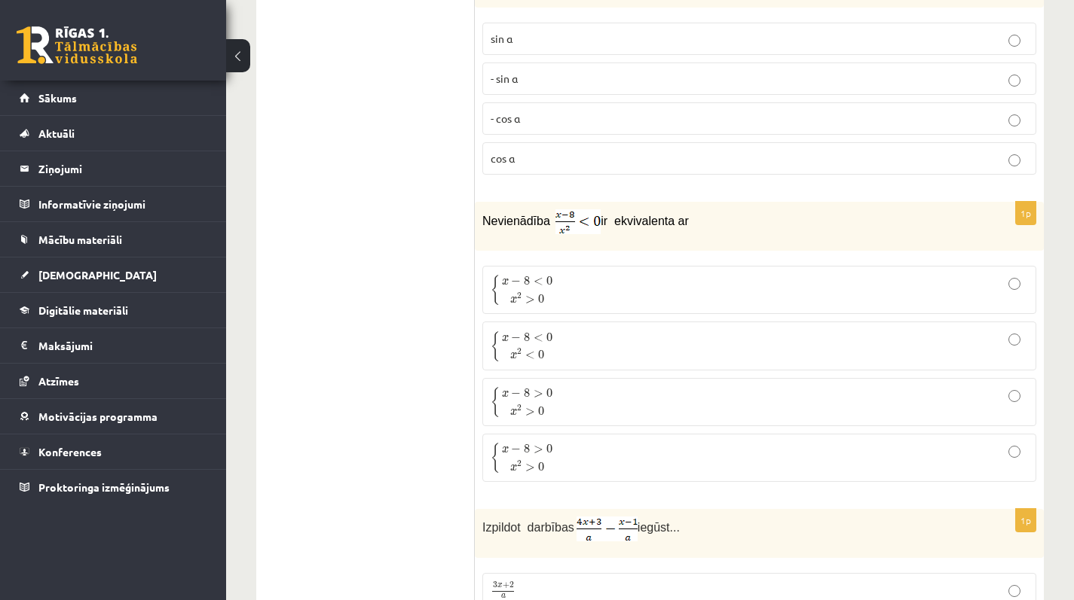
scroll to position [3158, 0]
drag, startPoint x: 479, startPoint y: 216, endPoint x: 799, endPoint y: 230, distance: 319.7
click at [799, 230] on div "Nevienādība ir ekvivalenta ar" at bounding box center [759, 225] width 569 height 49
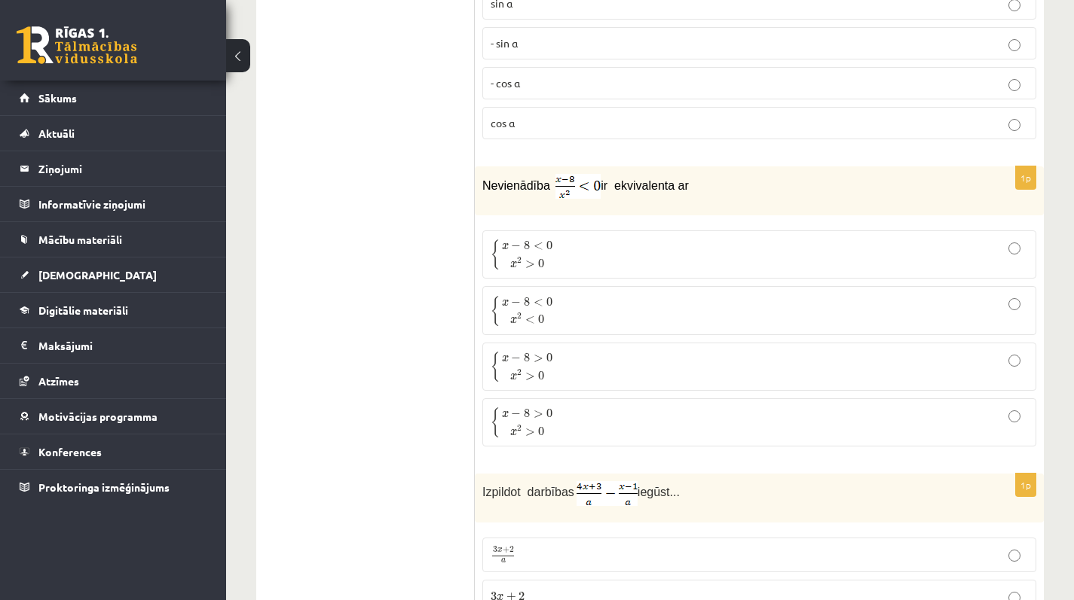
scroll to position [3202, 0]
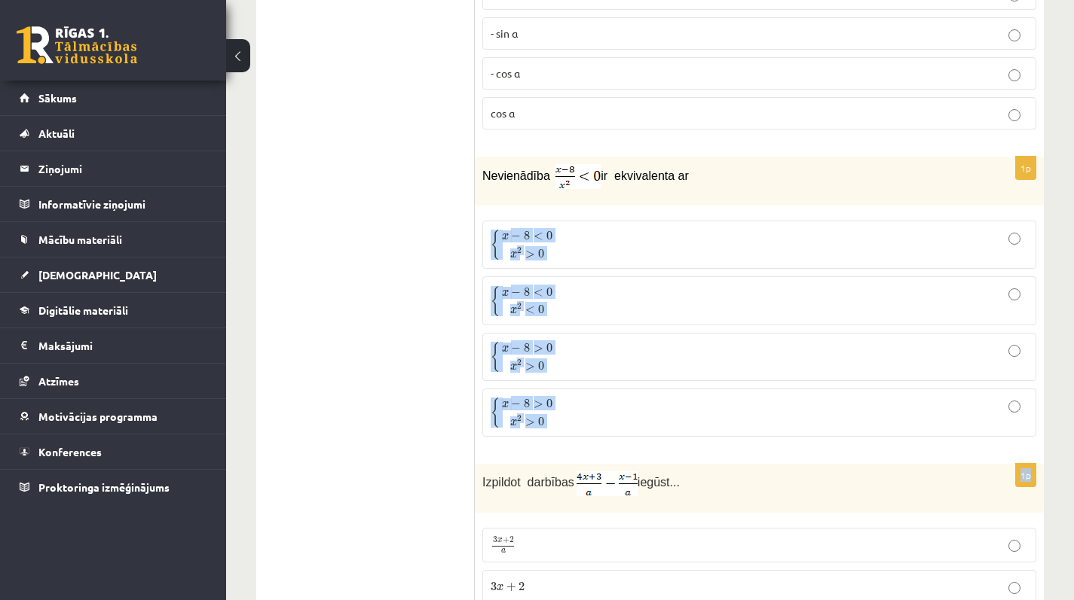
drag, startPoint x: 475, startPoint y: 206, endPoint x: 609, endPoint y: 454, distance: 282.1
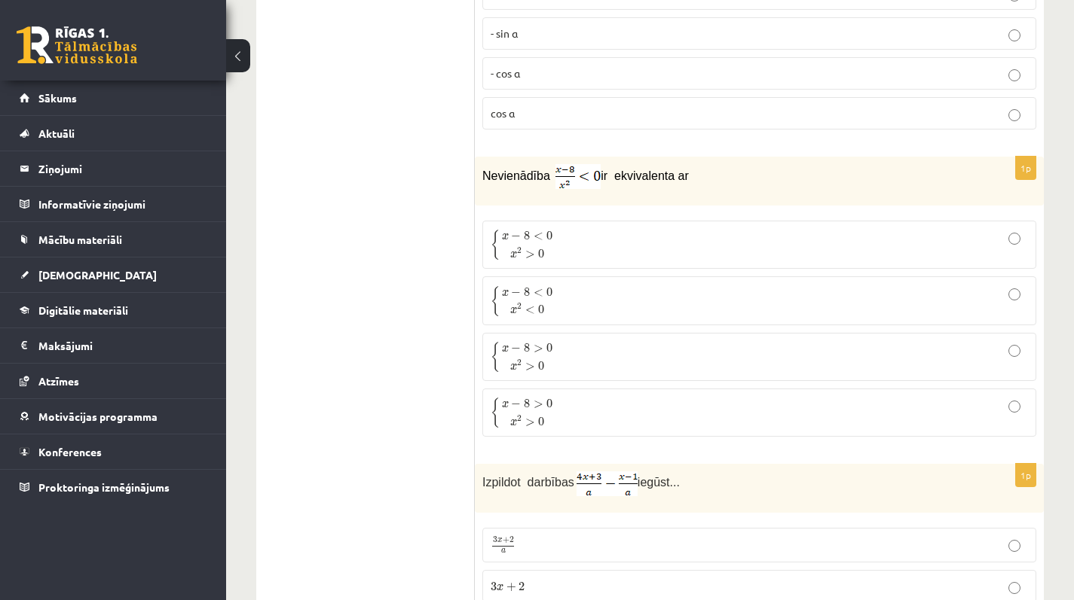
click at [549, 245] on span "x 2 > 0" at bounding box center [527, 253] width 51 height 16
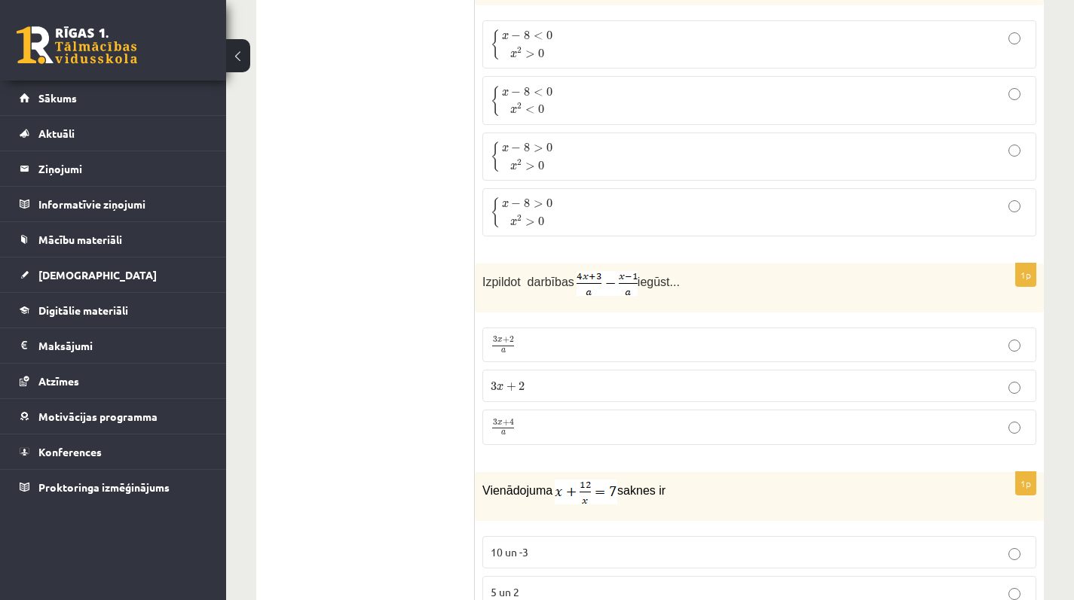
scroll to position [3415, 0]
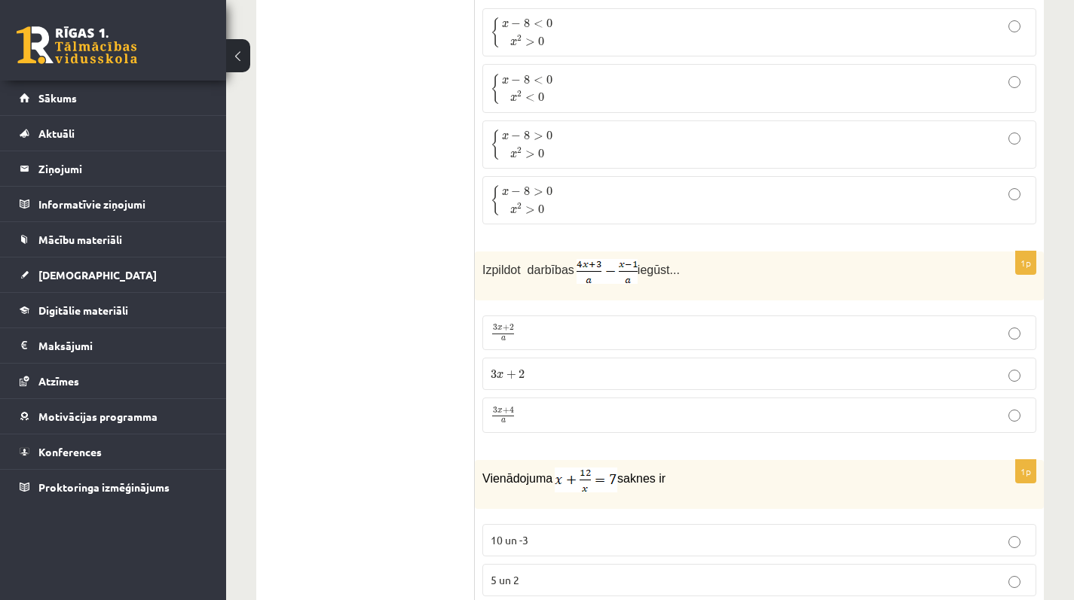
drag, startPoint x: 481, startPoint y: 270, endPoint x: 746, endPoint y: 273, distance: 264.4
click at [746, 273] on div "Izpildot darbības iegūst..." at bounding box center [759, 276] width 569 height 49
click at [746, 273] on p "Izpildot darbības iegūst..." at bounding box center [721, 271] width 478 height 25
click at [570, 413] on p "3 x + 4 a 3 x + 4 a" at bounding box center [758, 415] width 537 height 19
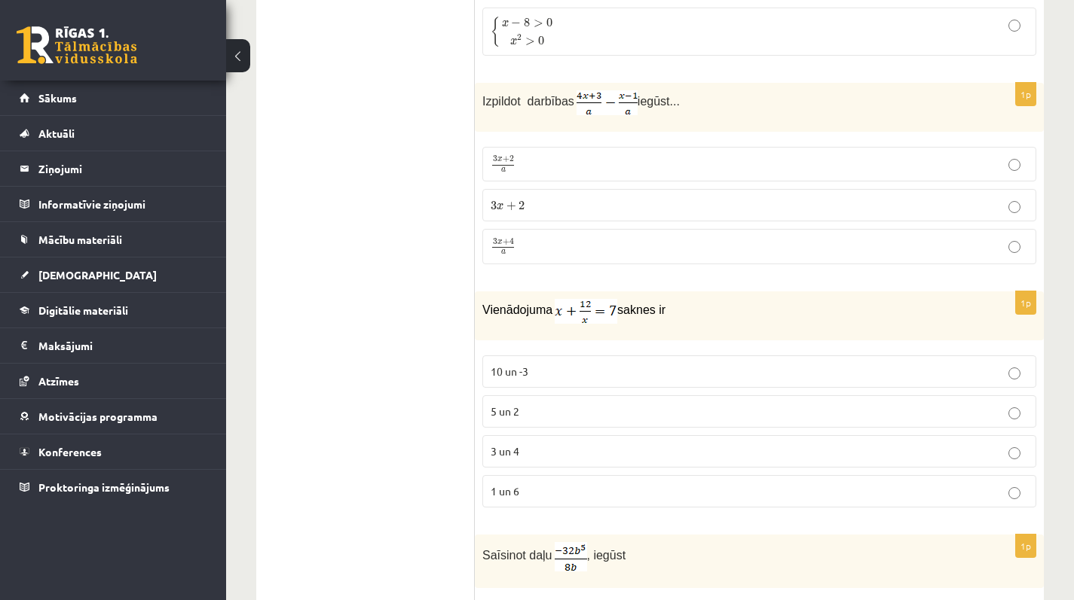
scroll to position [3604, 0]
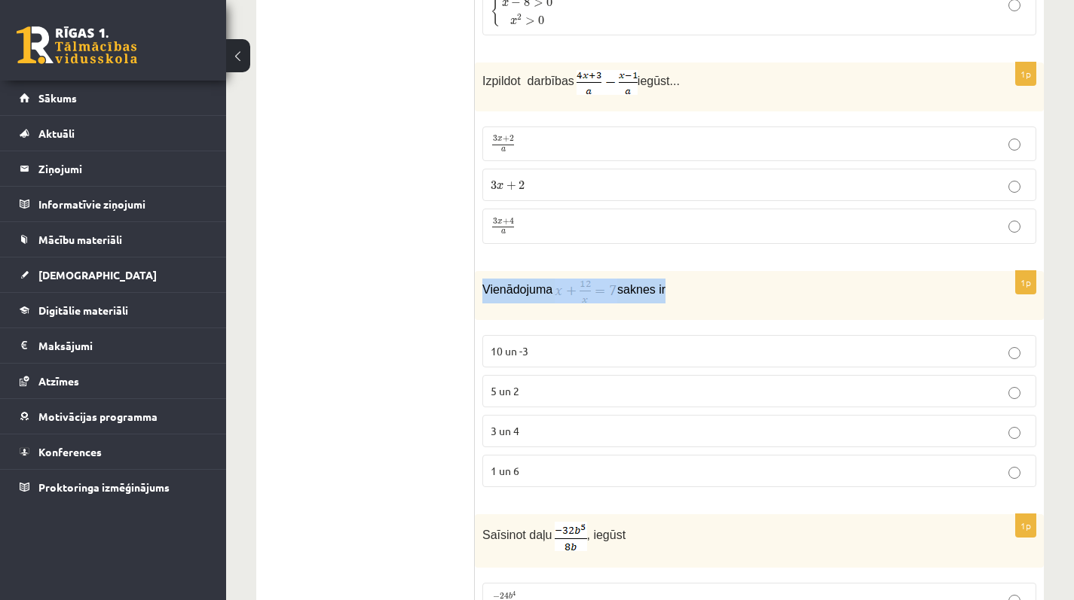
drag, startPoint x: 481, startPoint y: 286, endPoint x: 698, endPoint y: 316, distance: 219.2
click at [701, 322] on div "1p Vienādojuma saknes ir 10 un -3 5 un 2 3 un 4 1 un 6" at bounding box center [759, 385] width 569 height 228
click at [698, 316] on div "Vienādojuma saknes ir" at bounding box center [759, 295] width 569 height 49
drag, startPoint x: 697, startPoint y: 301, endPoint x: 466, endPoint y: 291, distance: 230.8
click at [466, 291] on div "**********" at bounding box center [649, 496] width 787 height 7691
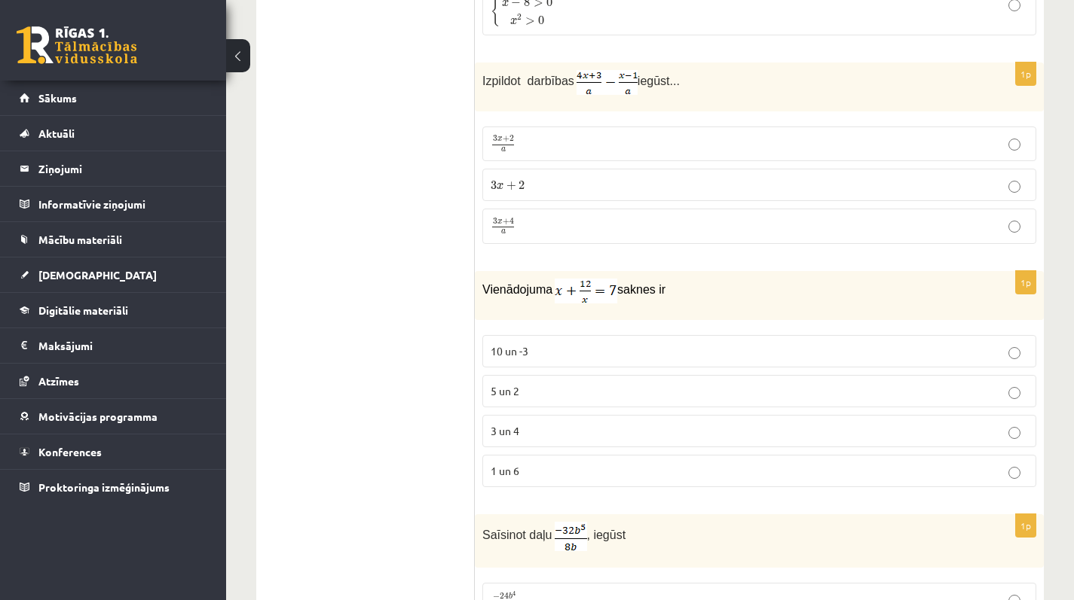
click at [466, 291] on ul "Tests Izvērtējums!" at bounding box center [372, 496] width 203 height 7661
drag, startPoint x: 471, startPoint y: 291, endPoint x: 661, endPoint y: 305, distance: 191.1
click at [661, 305] on div "**********" at bounding box center [649, 496] width 787 height 7691
drag, startPoint x: 756, startPoint y: 317, endPoint x: 580, endPoint y: 312, distance: 175.6
click at [754, 317] on div "Vienādojuma saknes ir" at bounding box center [759, 295] width 569 height 49
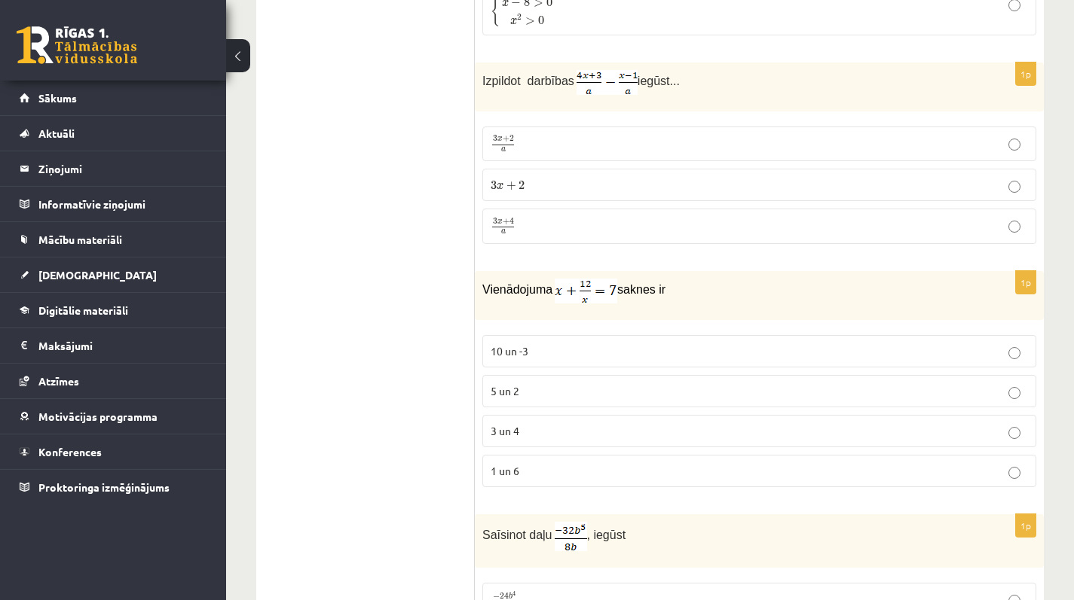
drag, startPoint x: 482, startPoint y: 285, endPoint x: 738, endPoint y: 292, distance: 256.2
click at [738, 293] on p "Vienādojuma saknes ir" at bounding box center [721, 291] width 478 height 25
click at [248, 187] on div "12.b3 klases diagnosticējošais darbs Matemātikā O par 11.klases mācību vielu , …" at bounding box center [650, 413] width 848 height 7918
click at [540, 429] on p "3 un 4" at bounding box center [758, 431] width 537 height 16
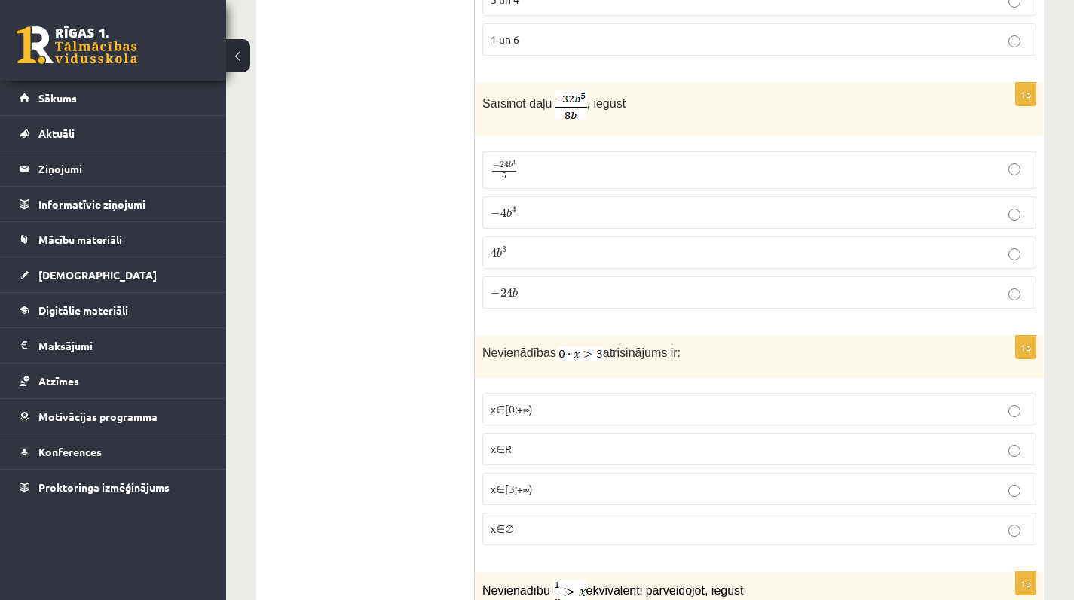
scroll to position [4032, 0]
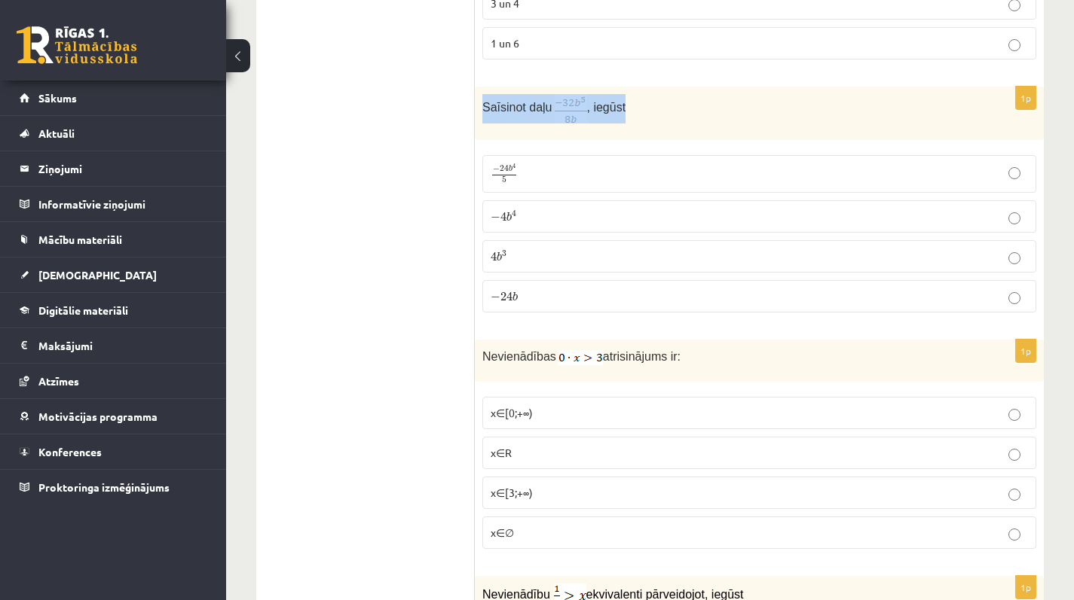
drag, startPoint x: 482, startPoint y: 103, endPoint x: 683, endPoint y: 107, distance: 200.4
click at [683, 107] on p "Saīsinot daļu , iegūst" at bounding box center [721, 108] width 478 height 29
click at [388, 84] on ul "Tests Izvērtējums!" at bounding box center [372, 69] width 203 height 7661
click at [530, 221] on p "− 4 b 4 − 4 b 4" at bounding box center [758, 217] width 537 height 16
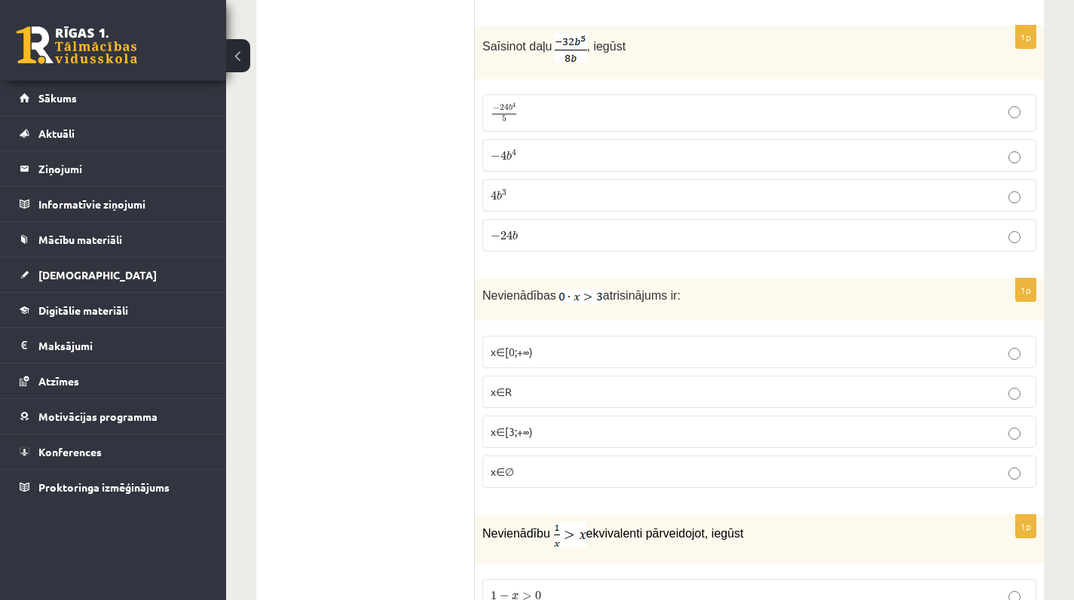
scroll to position [4097, 0]
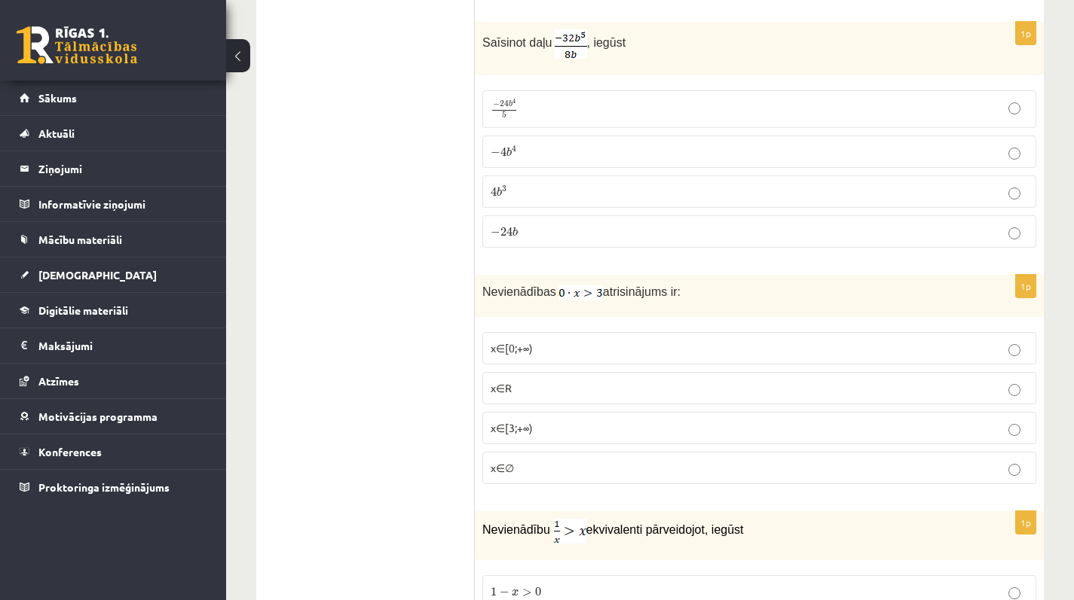
drag, startPoint x: 484, startPoint y: 288, endPoint x: 745, endPoint y: 294, distance: 261.5
click at [745, 294] on p "Nevienādības atrisinājums ir:" at bounding box center [721, 292] width 478 height 18
click at [551, 428] on p "x∈[3;+∞)" at bounding box center [758, 428] width 537 height 16
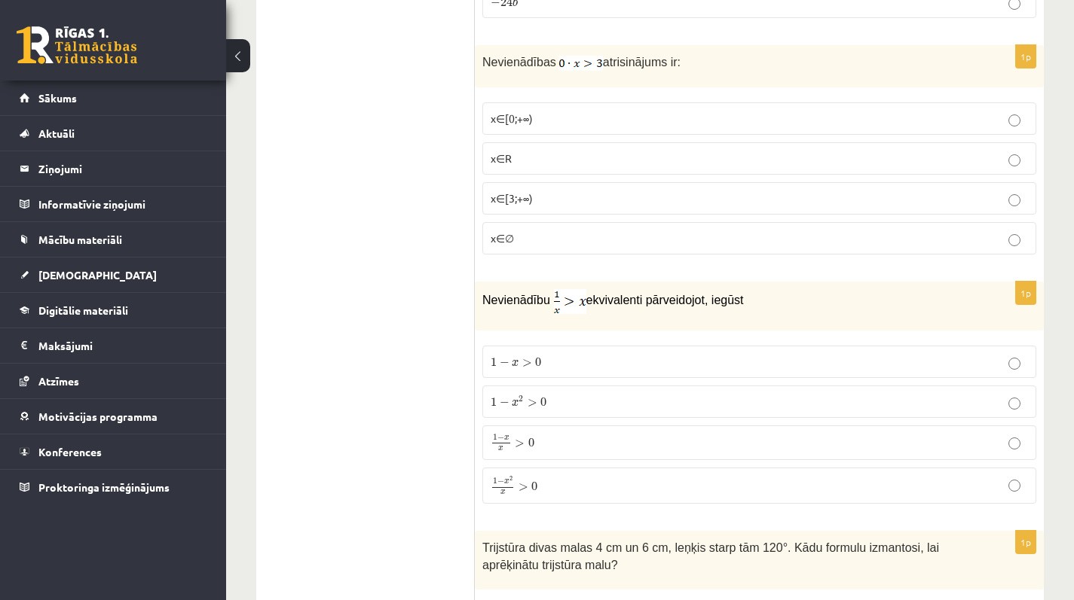
scroll to position [4353, 0]
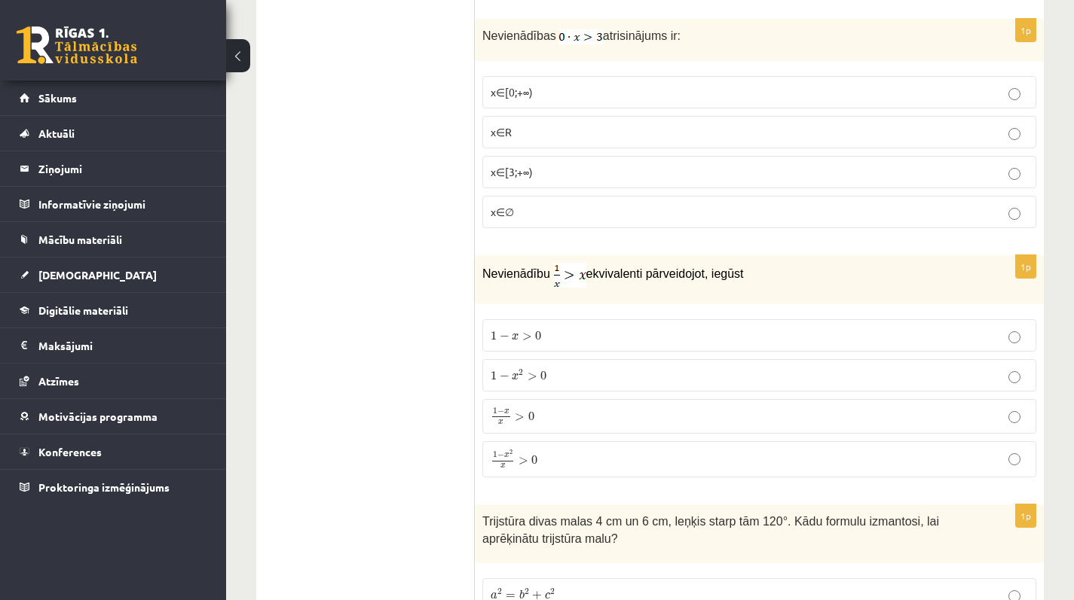
drag, startPoint x: 481, startPoint y: 271, endPoint x: 789, endPoint y: 276, distance: 307.4
click at [787, 276] on div "Nevienādību ekvivalenti pārveidojot, iegūst" at bounding box center [759, 279] width 569 height 49
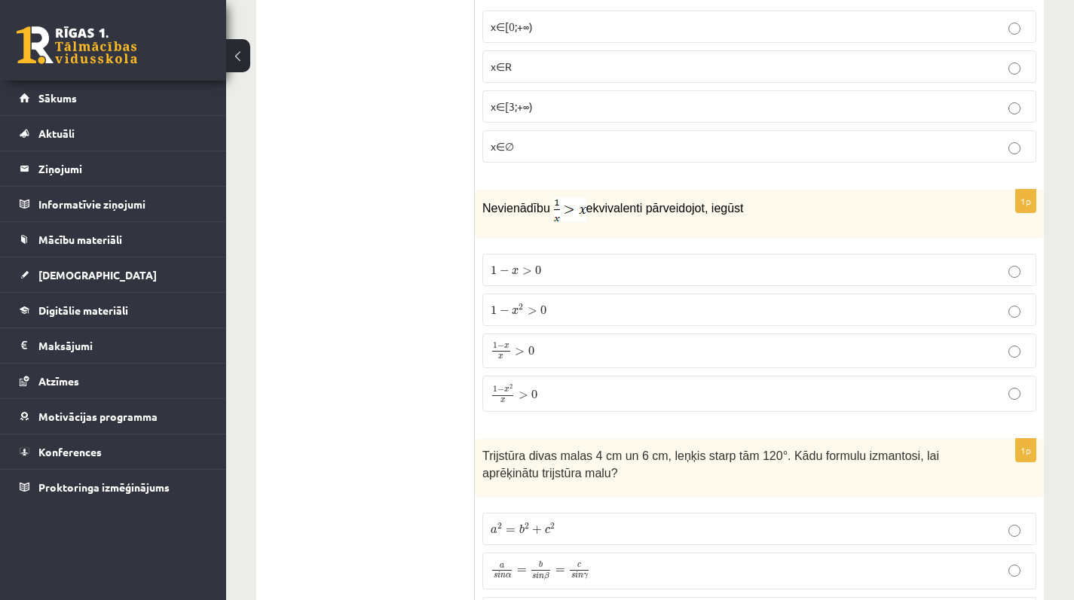
scroll to position [4424, 0]
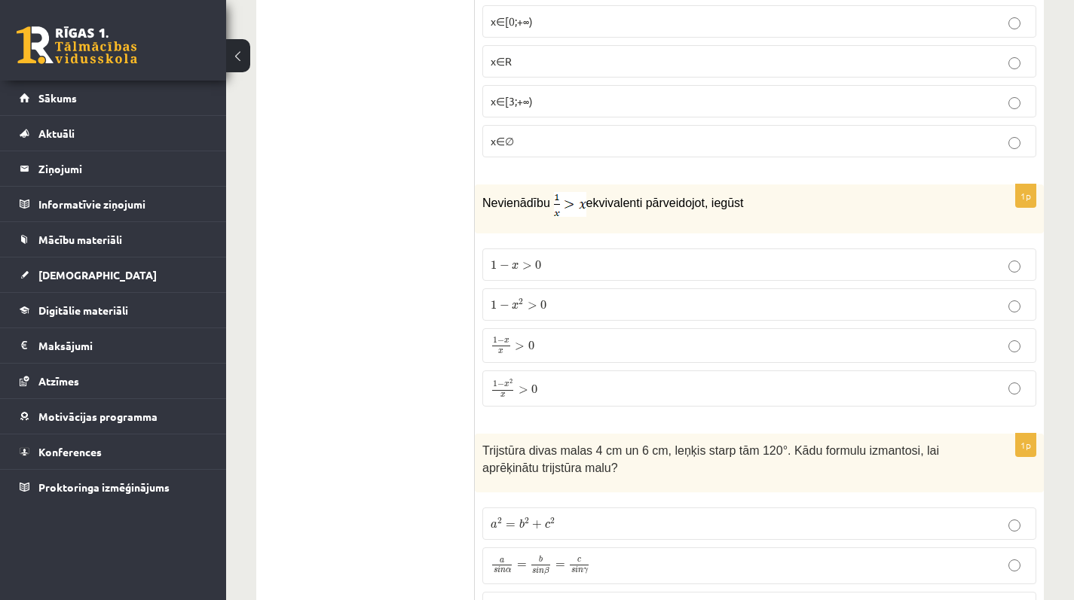
click at [537, 399] on label "1 − x 2 x > 0 1 − x 2 x > 0" at bounding box center [759, 389] width 554 height 36
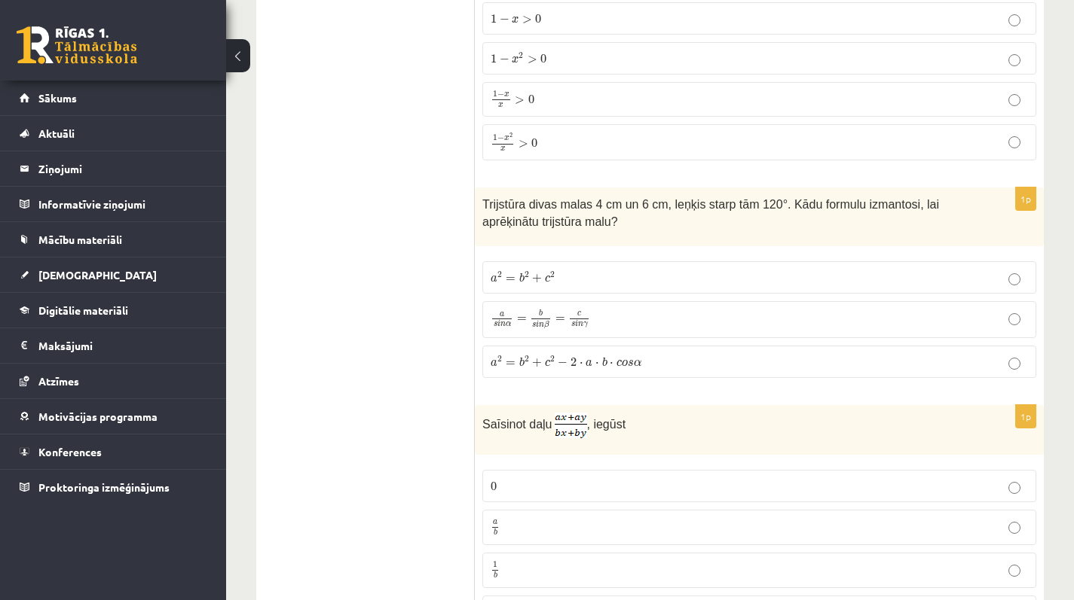
scroll to position [4690, 0]
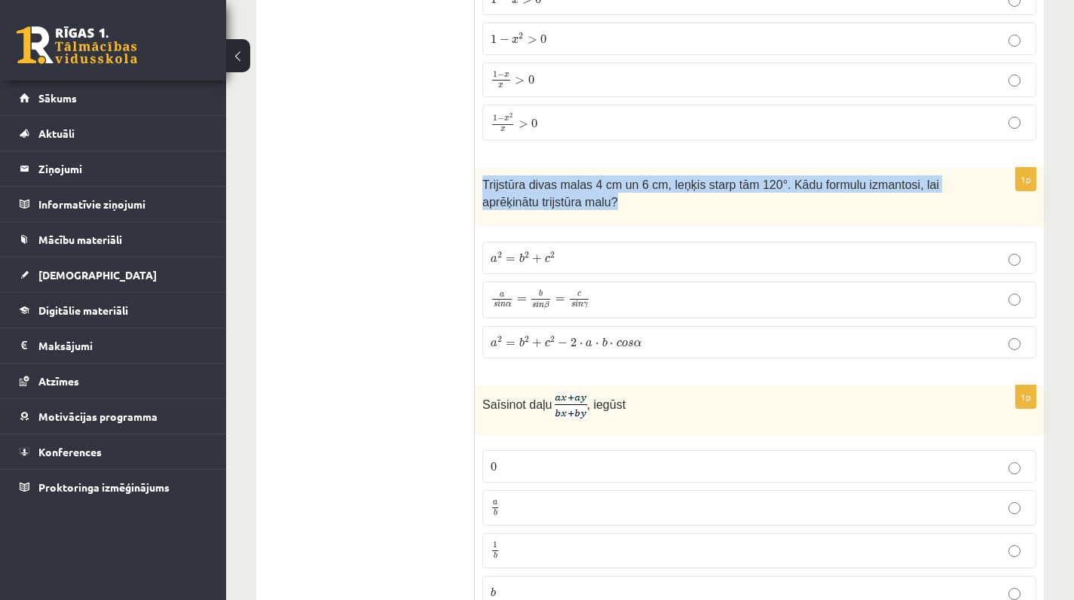
drag, startPoint x: 484, startPoint y: 181, endPoint x: 622, endPoint y: 201, distance: 140.1
click at [622, 201] on p "Trijstūra divas malas 4 cm un 6 cm, leņķis starp tām 120°. Kādu formulu izmanto…" at bounding box center [721, 193] width 478 height 34
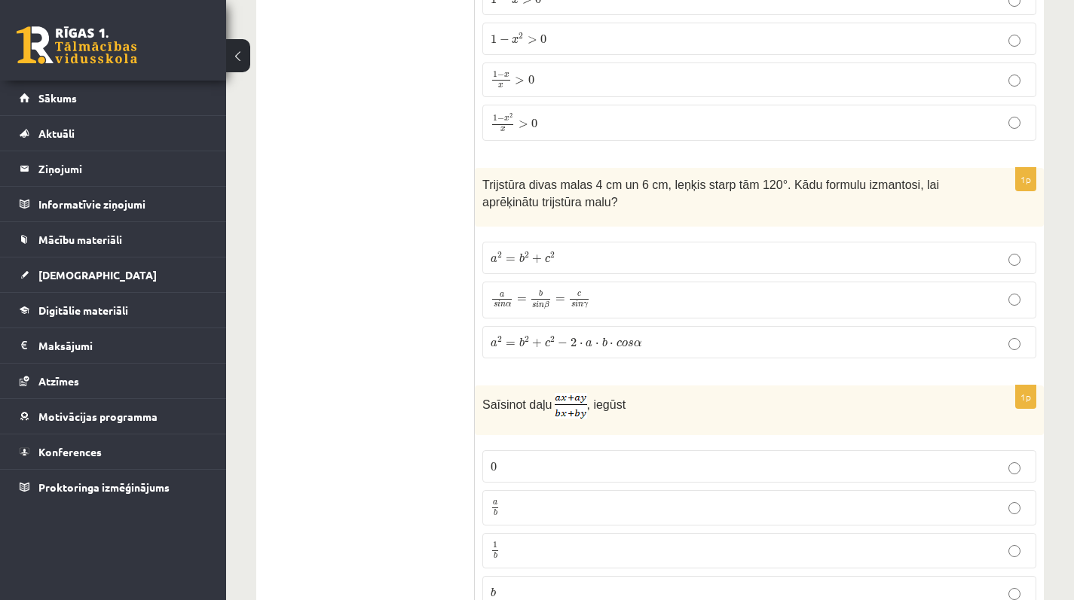
click at [530, 258] on span "a 2 = b 2 + c 2" at bounding box center [522, 257] width 65 height 11
click at [609, 344] on span "⋅" at bounding box center [611, 345] width 4 height 4
click at [588, 255] on p "a 2 = b 2 + c 2 a 2 = b 2 + c 2" at bounding box center [758, 258] width 537 height 16
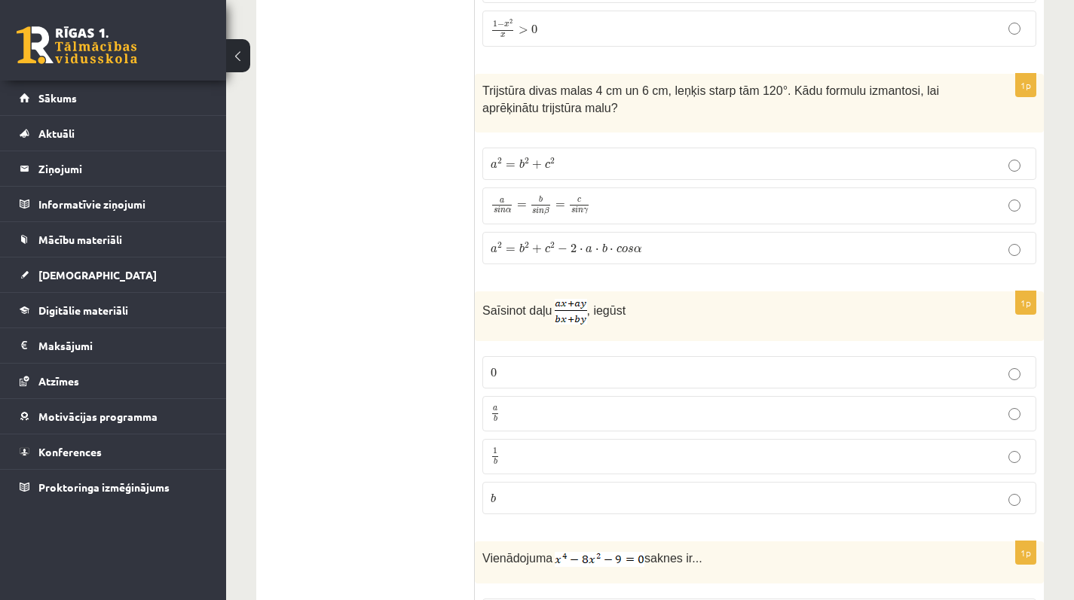
scroll to position [4785, 0]
drag, startPoint x: 484, startPoint y: 305, endPoint x: 650, endPoint y: 315, distance: 166.8
click at [650, 315] on p "Saīsinot daļu , iegūst" at bounding box center [721, 311] width 478 height 26
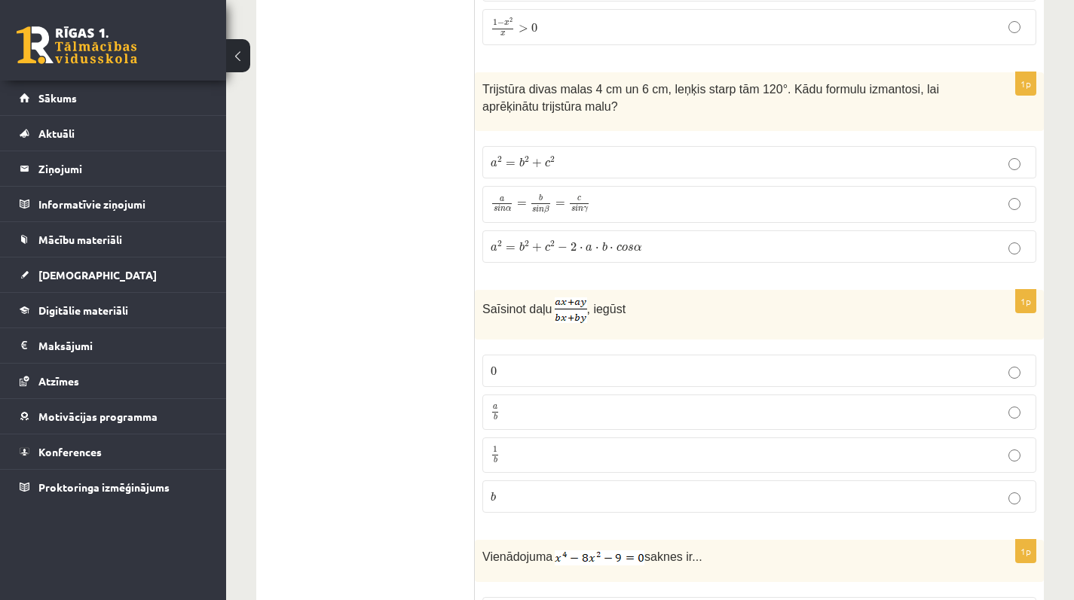
click at [565, 411] on p "a b a b" at bounding box center [758, 412] width 537 height 19
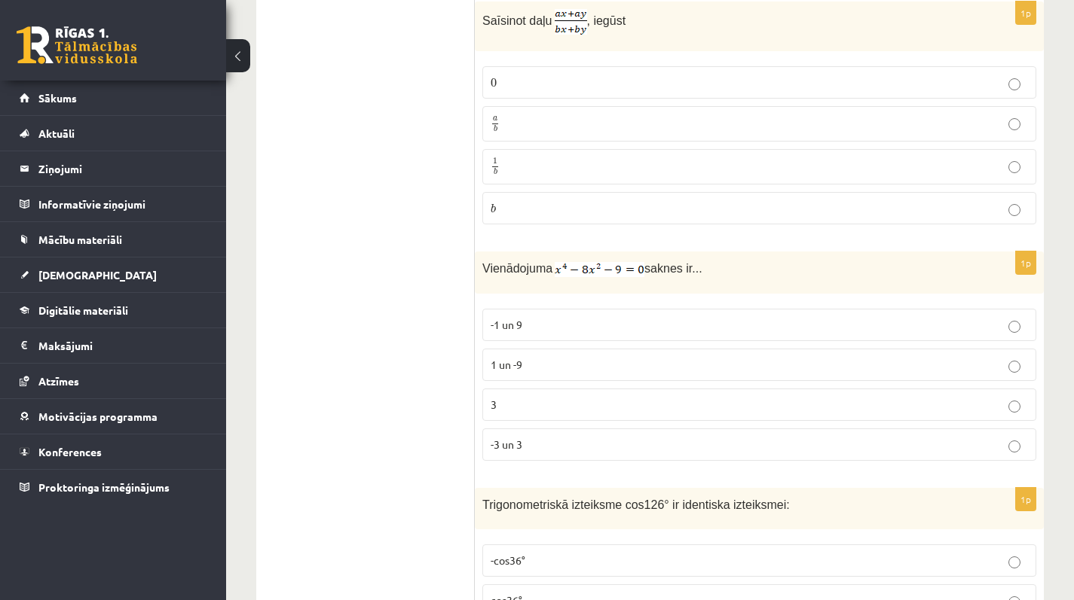
scroll to position [5078, 0]
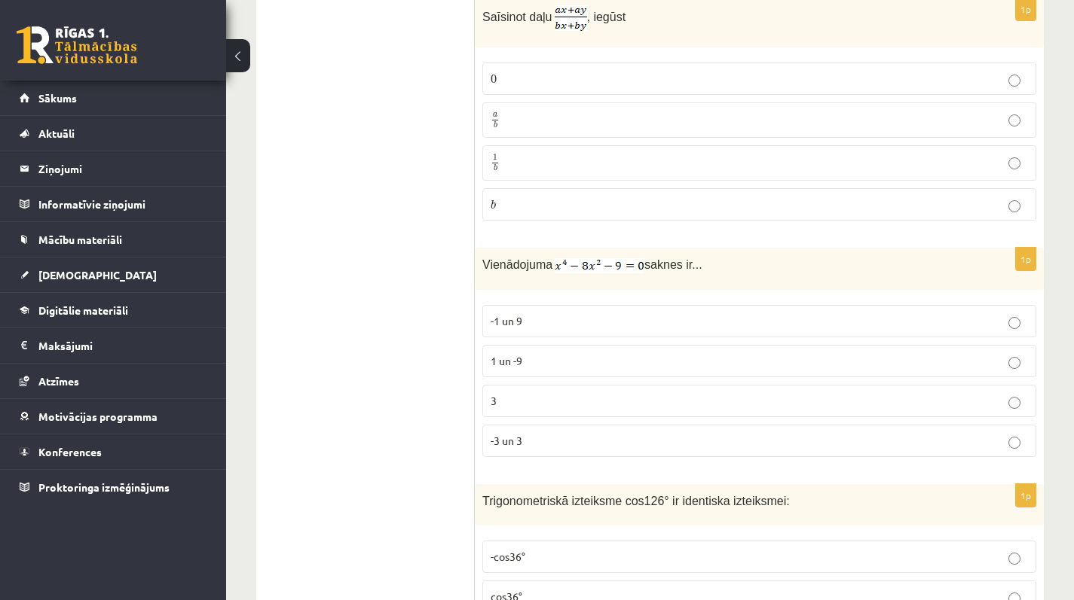
drag, startPoint x: 485, startPoint y: 262, endPoint x: 816, endPoint y: 267, distance: 330.8
click at [816, 267] on p "Vienādojuma saknes ir..." at bounding box center [721, 264] width 478 height 18
click at [502, 399] on p "3" at bounding box center [758, 401] width 537 height 16
click at [521, 449] on label "-3 un 3" at bounding box center [759, 441] width 554 height 32
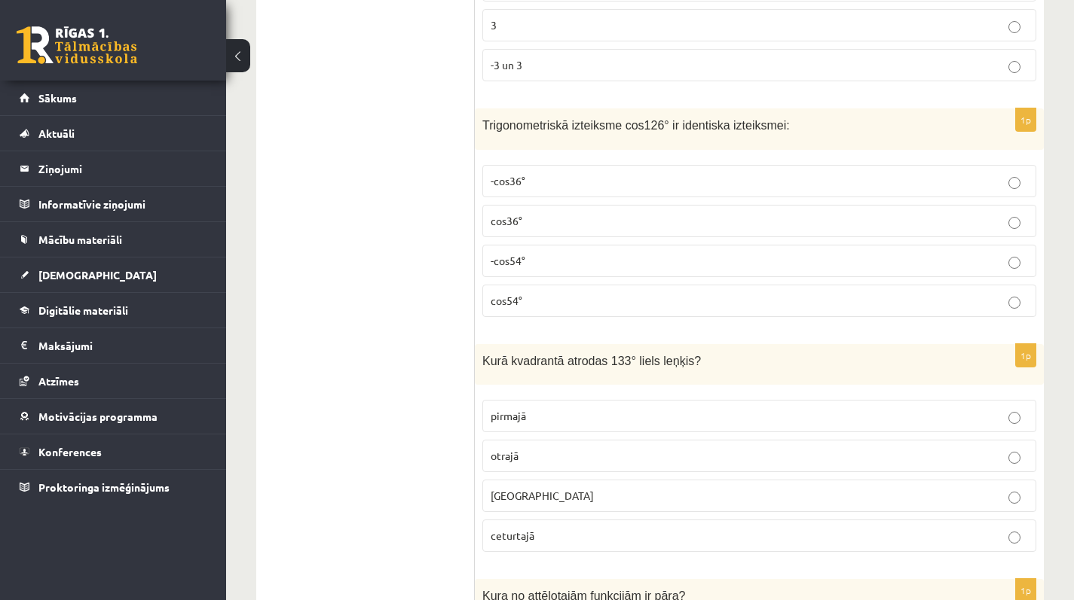
scroll to position [5454, 0]
drag, startPoint x: 487, startPoint y: 118, endPoint x: 829, endPoint y: 128, distance: 342.2
click at [829, 128] on div "Trigonometriskā izteiksme cos126° ir identiska izteiksmei:" at bounding box center [759, 128] width 569 height 41
click at [518, 253] on span "-cos54°" at bounding box center [507, 260] width 35 height 14
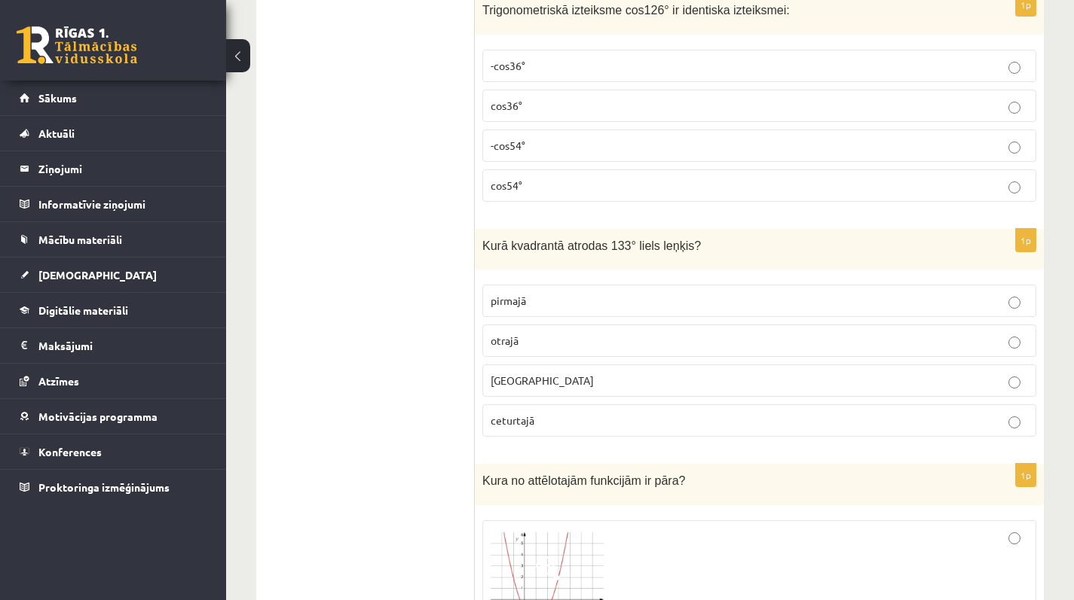
scroll to position [5574, 0]
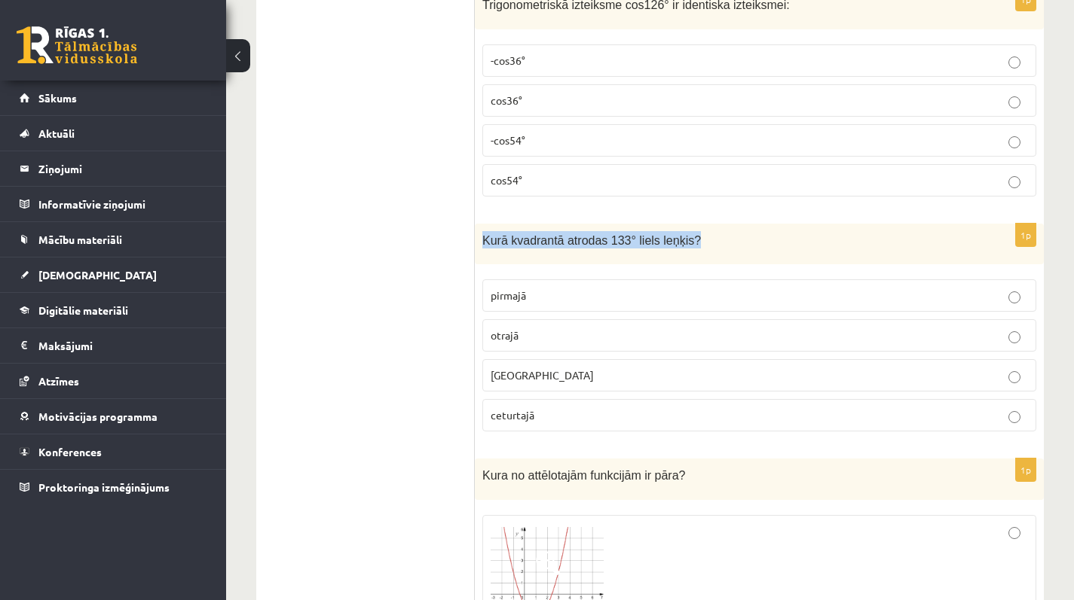
drag, startPoint x: 515, startPoint y: 231, endPoint x: 811, endPoint y: 250, distance: 296.0
click at [811, 250] on div "Kurā kvadrantā atrodas 133° liels leņķis?" at bounding box center [759, 244] width 569 height 41
click at [538, 334] on p "otrajā" at bounding box center [758, 336] width 537 height 16
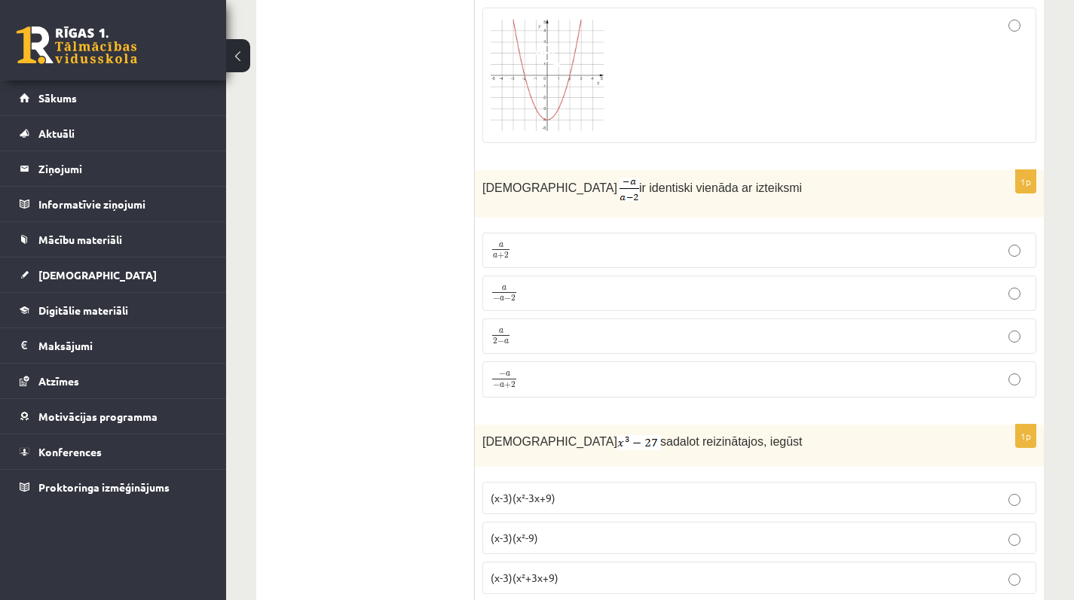
scroll to position [6376, 0]
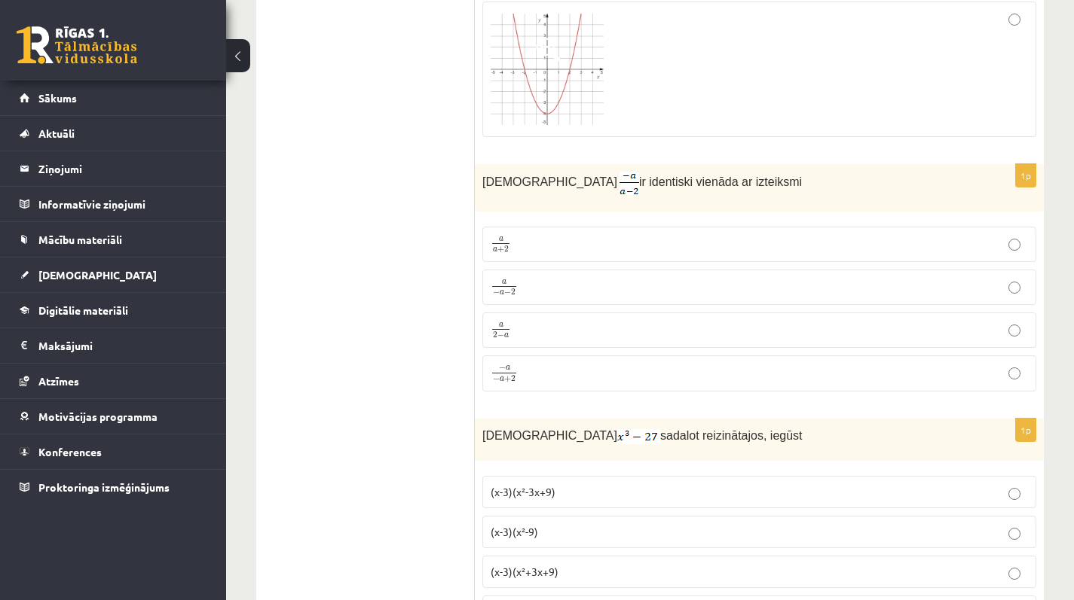
drag, startPoint x: 479, startPoint y: 174, endPoint x: 771, endPoint y: 179, distance: 292.3
click at [771, 179] on div "Izteiksme ir identiski vienāda ar izteiksmi" at bounding box center [759, 187] width 569 height 47
click at [771, 179] on p "Izteiksme ir identiski vienāda ar izteiksmi" at bounding box center [721, 183] width 478 height 23
click at [548, 332] on p "a 2 − a a 2 − a" at bounding box center [758, 330] width 537 height 19
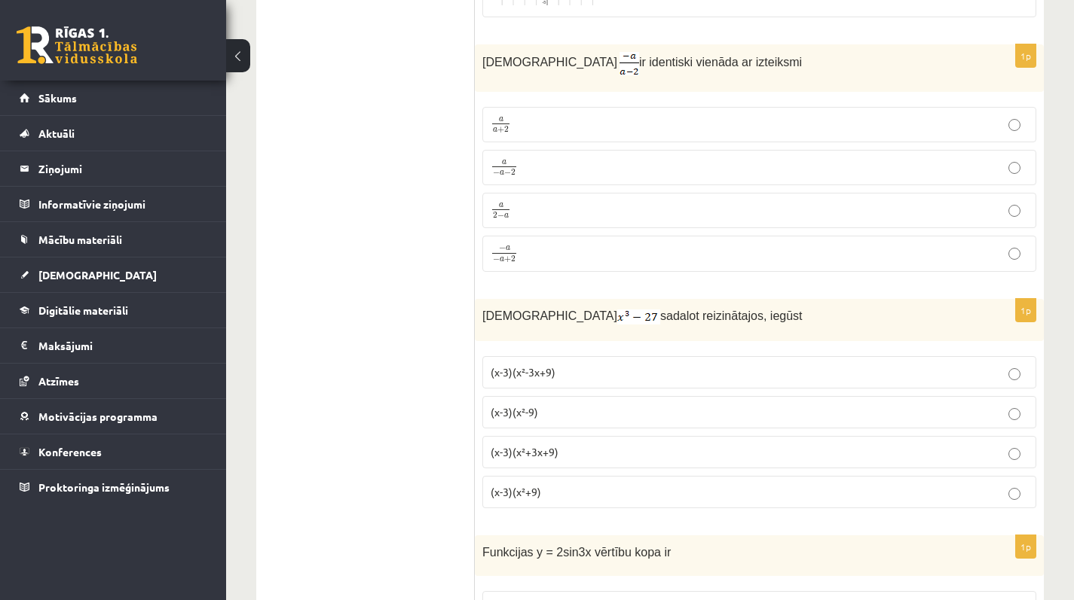
scroll to position [6498, 0]
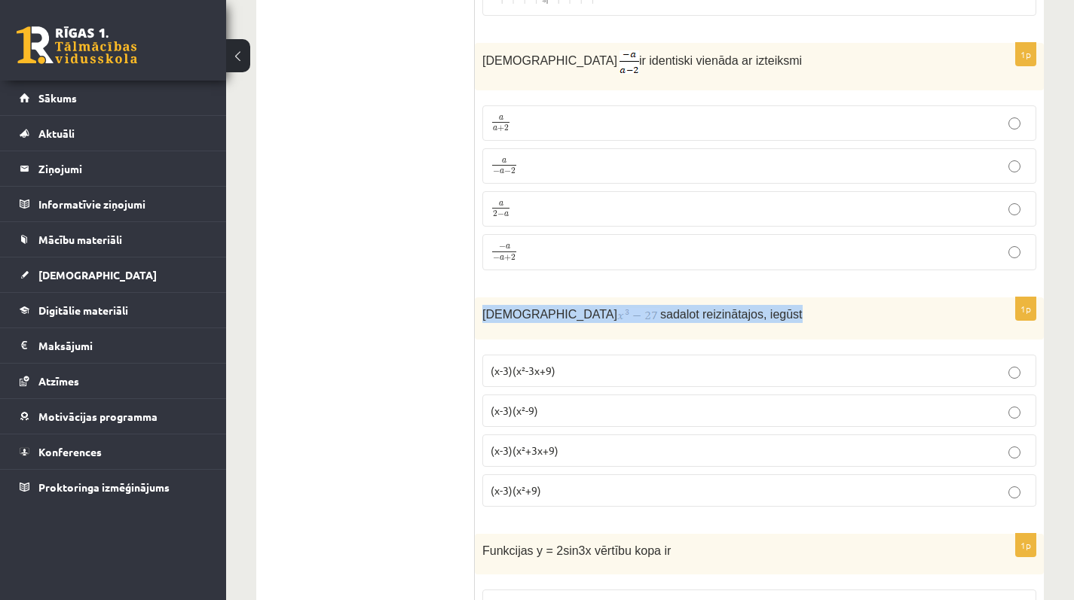
drag, startPoint x: 480, startPoint y: 304, endPoint x: 848, endPoint y: 314, distance: 367.8
click at [848, 314] on div "Izteiksmi sadalot reizinātajos, iegūst" at bounding box center [759, 319] width 569 height 42
click at [848, 314] on p "Izteiksmi sadalot reizinātajos, iegūst" at bounding box center [721, 314] width 478 height 18
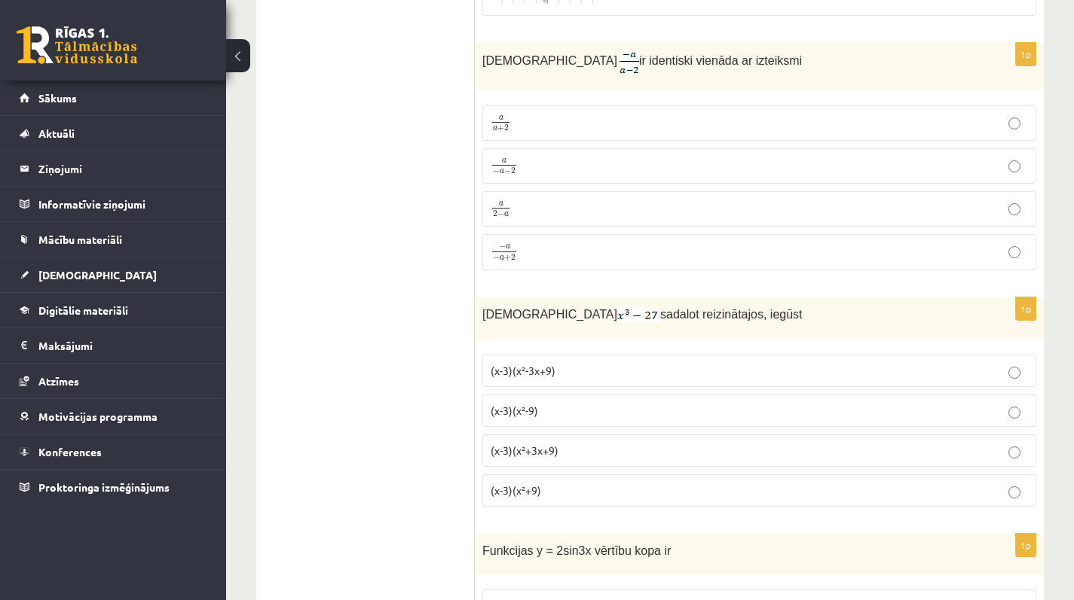
click at [530, 370] on p "(x-3)(x²-3x+9)" at bounding box center [758, 371] width 537 height 16
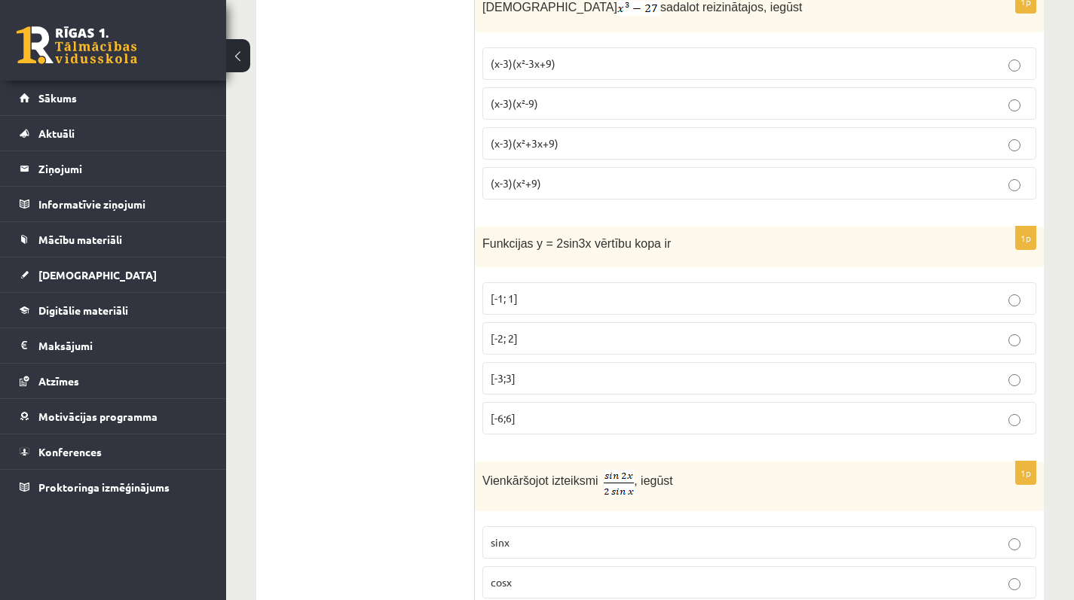
scroll to position [6816, 0]
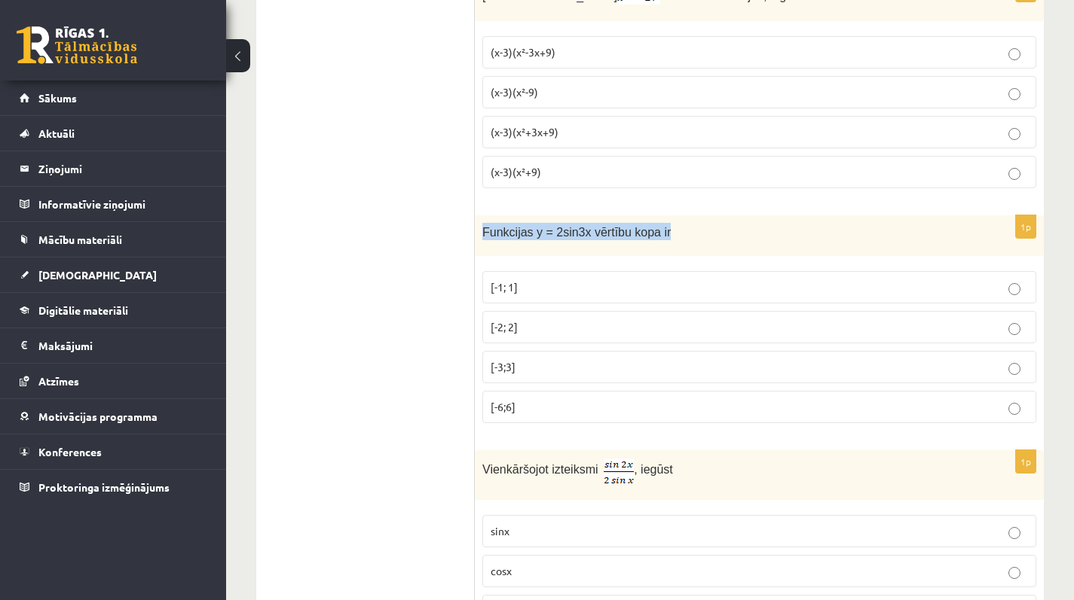
drag, startPoint x: 486, startPoint y: 224, endPoint x: 770, endPoint y: 228, distance: 284.0
click at [770, 228] on div "Funkcijas y = 2sin3x vērtību kopa ir" at bounding box center [759, 235] width 569 height 41
click at [770, 228] on p "Funkcijas y = 2sin3x vērtību kopa ir" at bounding box center [721, 231] width 478 height 17
click at [548, 331] on label "[-2; 2]" at bounding box center [759, 327] width 554 height 32
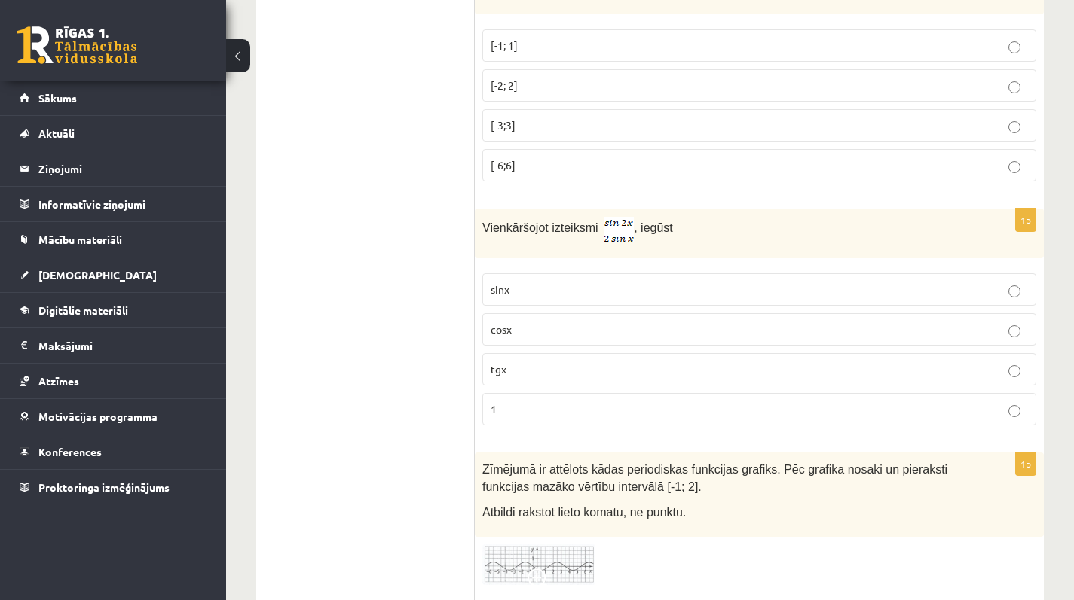
scroll to position [7059, 0]
drag, startPoint x: 479, startPoint y: 221, endPoint x: 763, endPoint y: 241, distance: 284.7
click at [763, 241] on div "Vienkāršojot izteiksmi , iegūst" at bounding box center [759, 233] width 569 height 50
click at [517, 313] on label "cosx" at bounding box center [759, 329] width 554 height 32
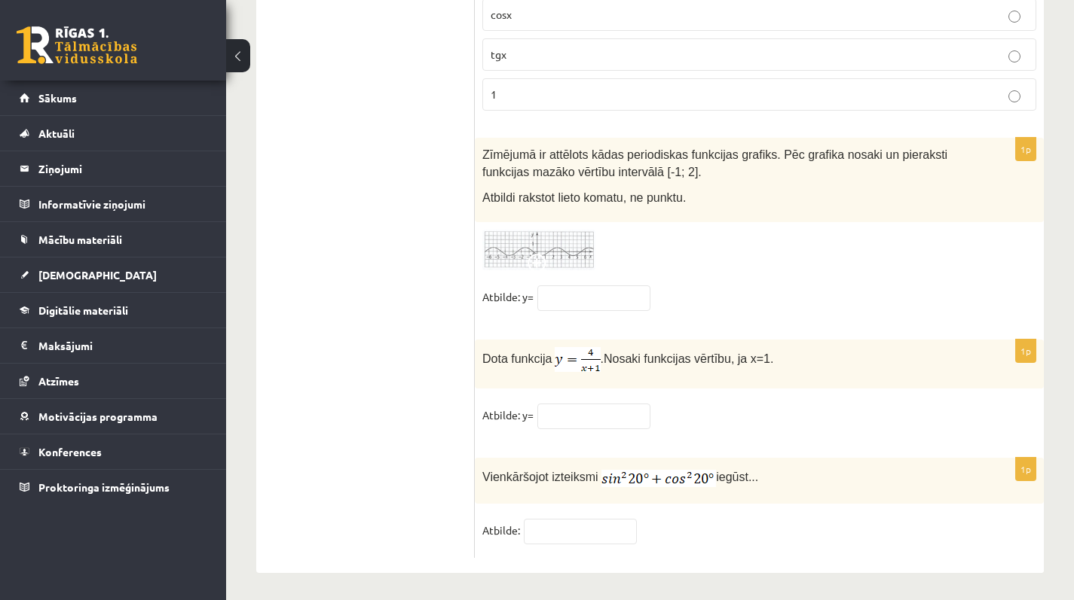
scroll to position [7372, 0]
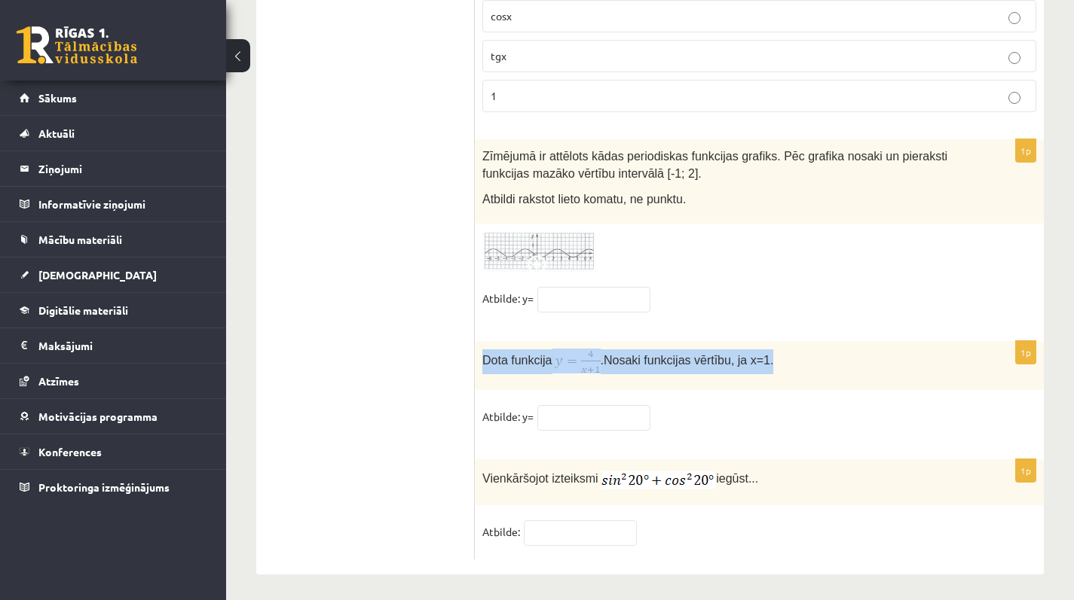
drag, startPoint x: 483, startPoint y: 355, endPoint x: 835, endPoint y: 380, distance: 353.5
click at [835, 380] on div "Dota funkcija . Nosaki funkcijas vērtību, ja x=1." at bounding box center [759, 365] width 569 height 49
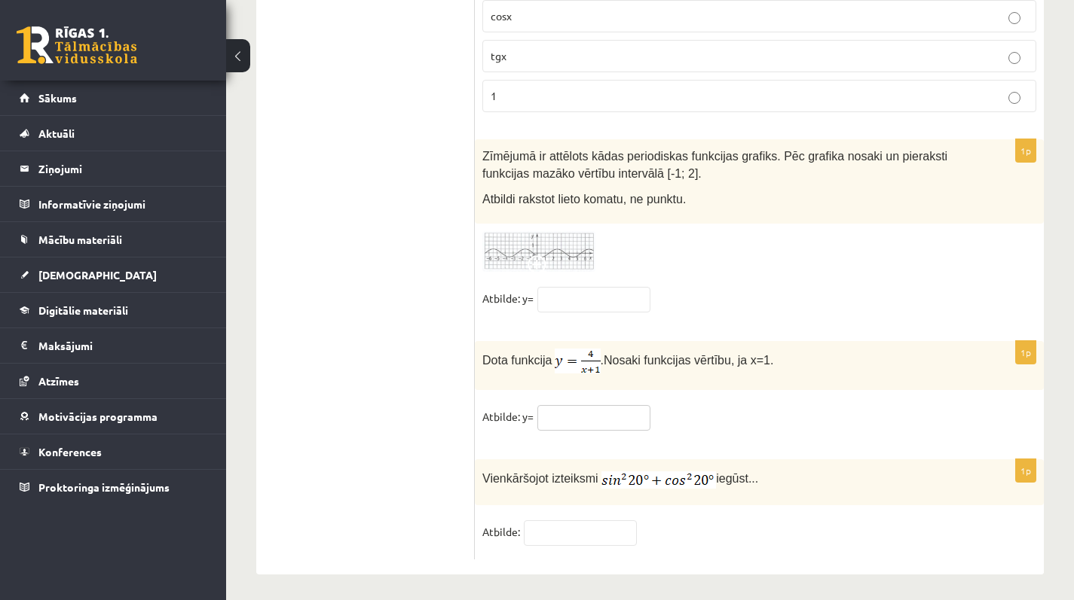
click at [563, 408] on input "text" at bounding box center [593, 418] width 113 height 26
type input "*"
drag, startPoint x: 493, startPoint y: 467, endPoint x: 549, endPoint y: 496, distance: 63.7
click at [747, 490] on div "Vienkāršojot izteiksmi iegūst..." at bounding box center [759, 483] width 569 height 46
click at [490, 472] on span "Vienkāršojot izteiksmi" at bounding box center [540, 478] width 116 height 13
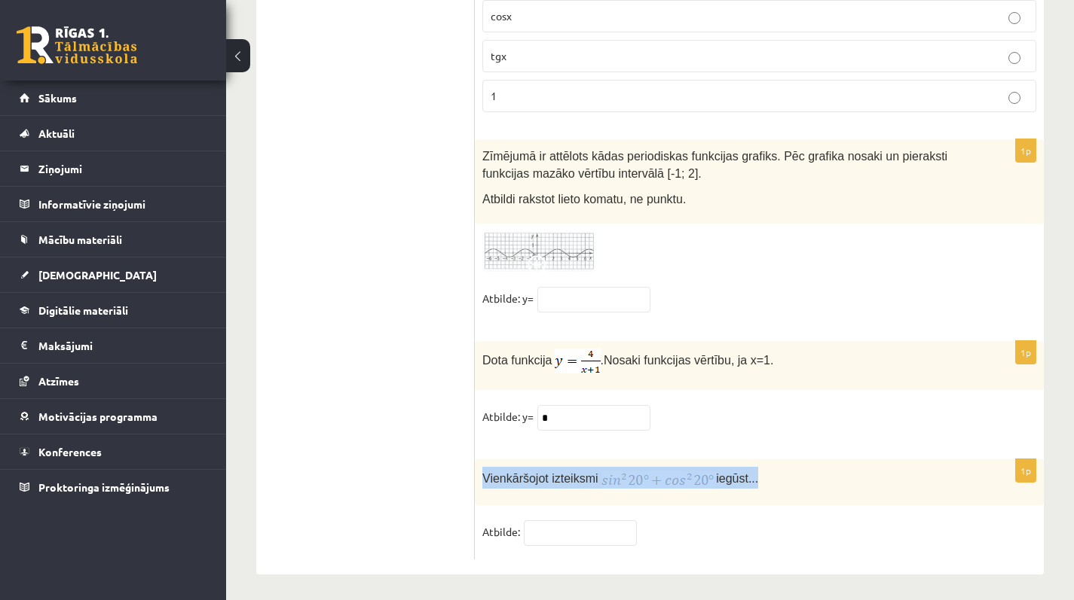
drag, startPoint x: 484, startPoint y: 472, endPoint x: 848, endPoint y: 469, distance: 363.9
click at [848, 469] on p "Vienkāršojot izteiksmi iegūst..." at bounding box center [721, 478] width 478 height 22
click at [580, 525] on input "text" at bounding box center [580, 534] width 113 height 26
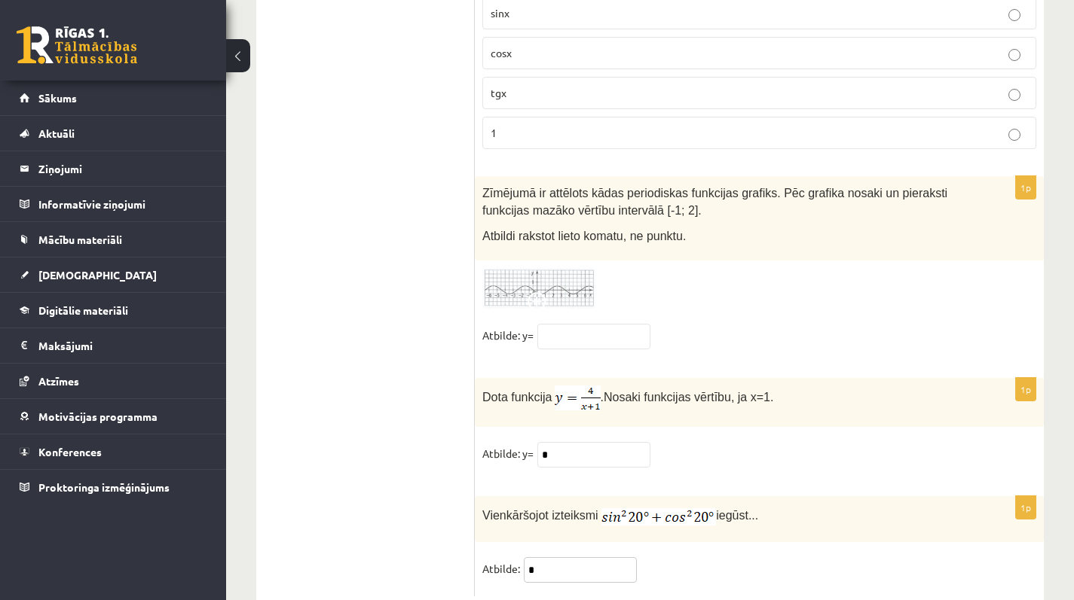
type input "*"
click at [697, 279] on div at bounding box center [759, 288] width 554 height 41
click at [573, 288] on img at bounding box center [538, 288] width 113 height 41
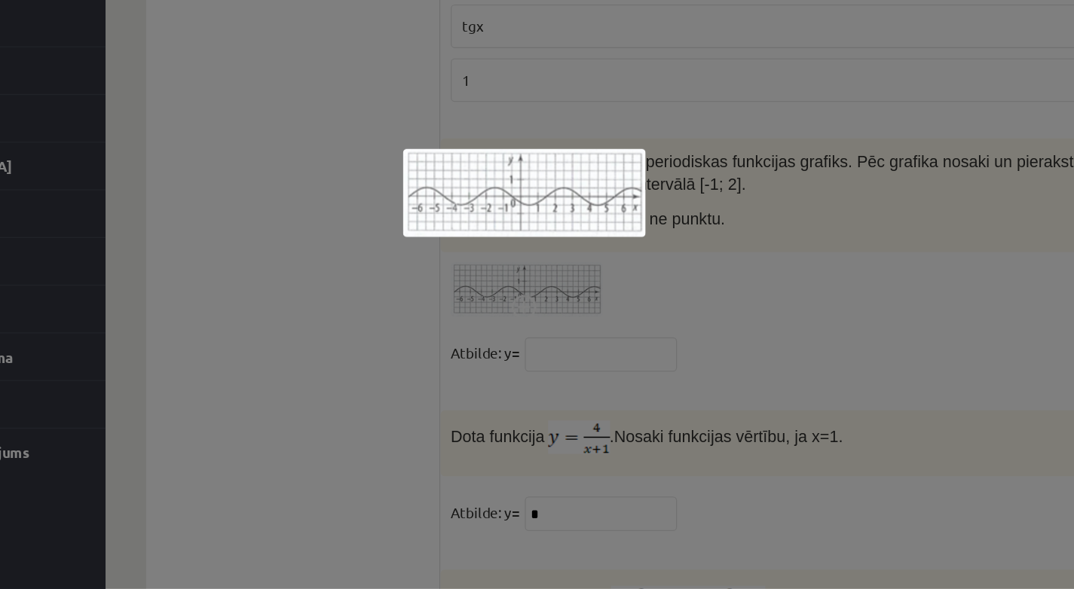
scroll to position [7169, 0]
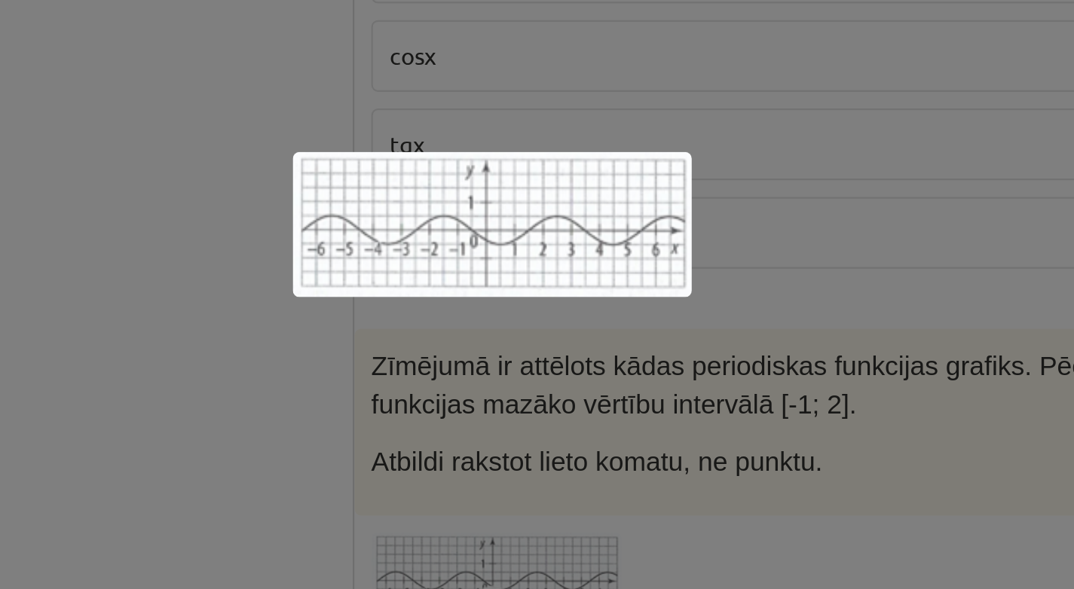
click at [321, 105] on div at bounding box center [537, 294] width 1074 height 589
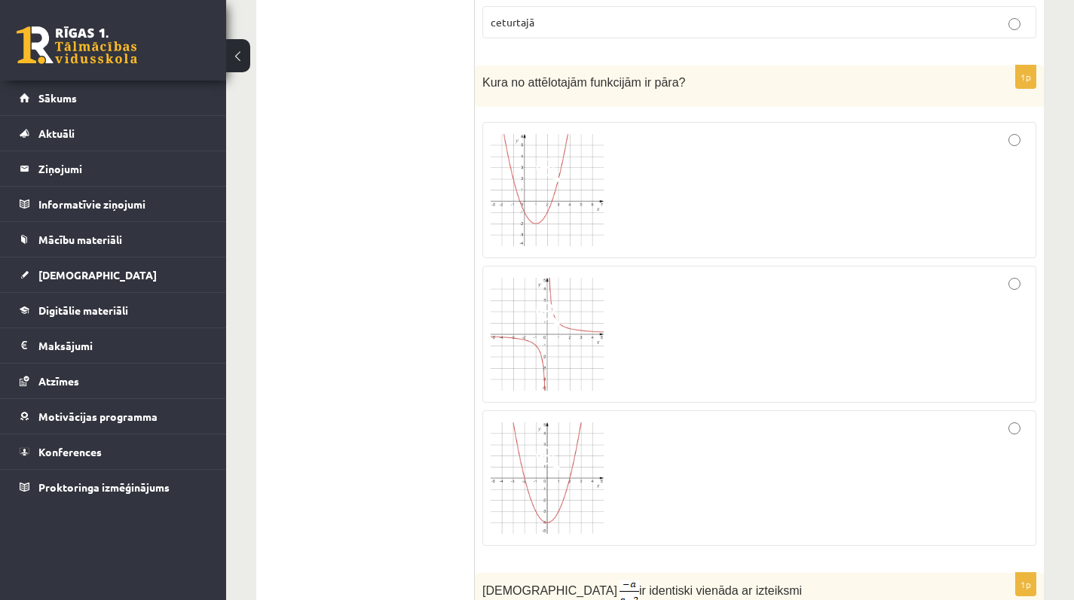
scroll to position [5967, 0]
click at [749, 346] on div at bounding box center [758, 334] width 537 height 121
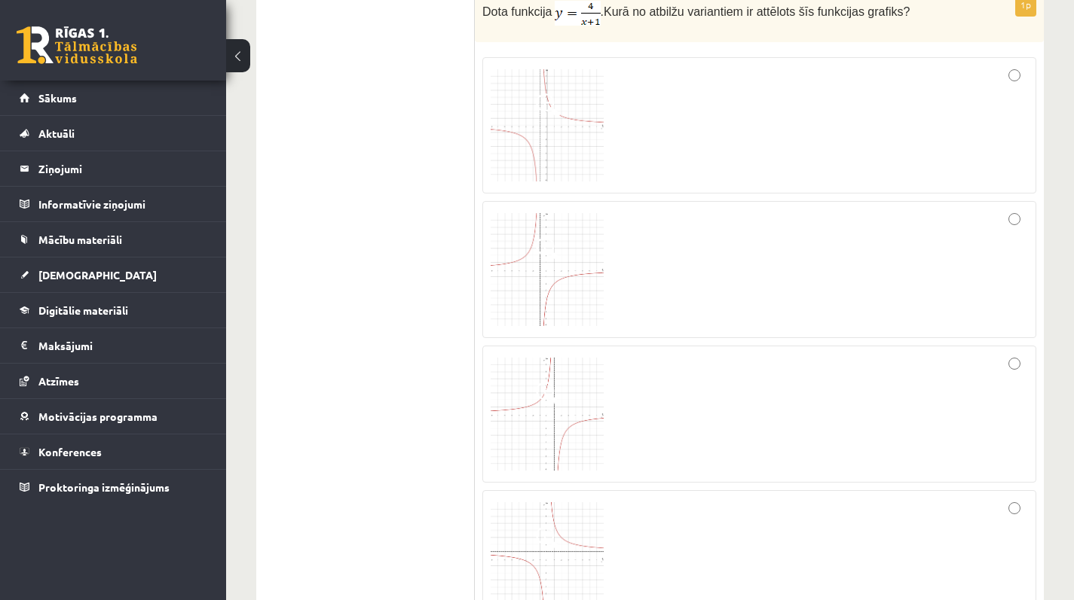
scroll to position [480, 1]
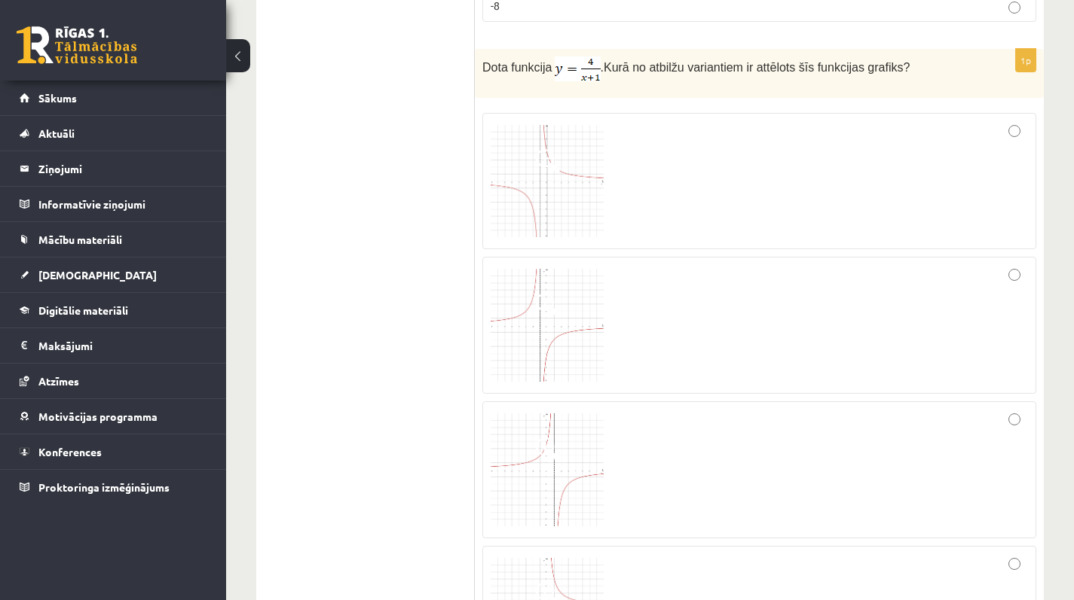
click at [750, 188] on div at bounding box center [758, 181] width 537 height 121
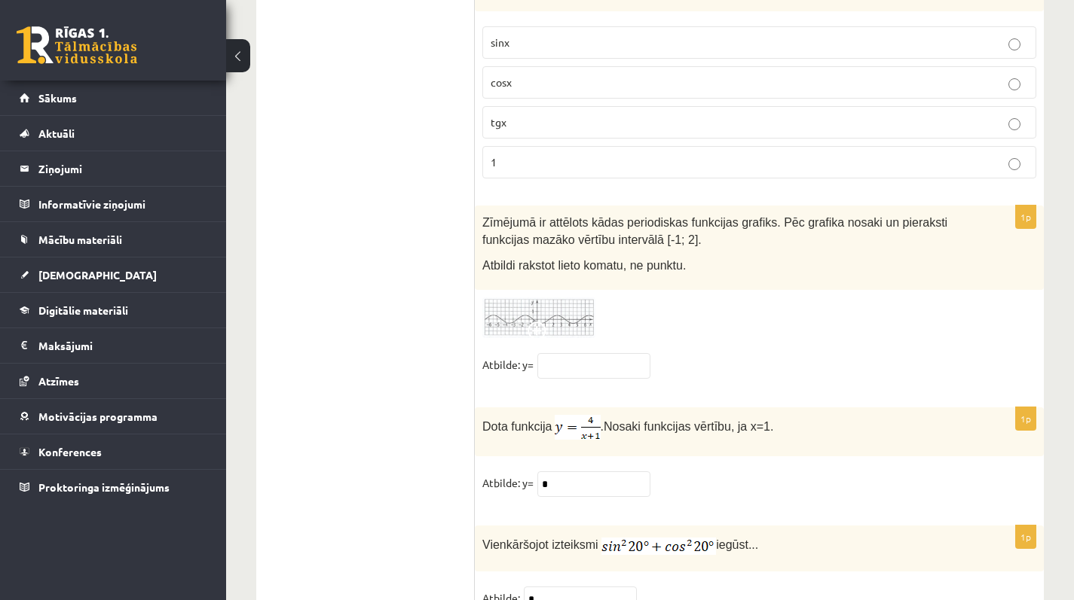
scroll to position [7299, 0]
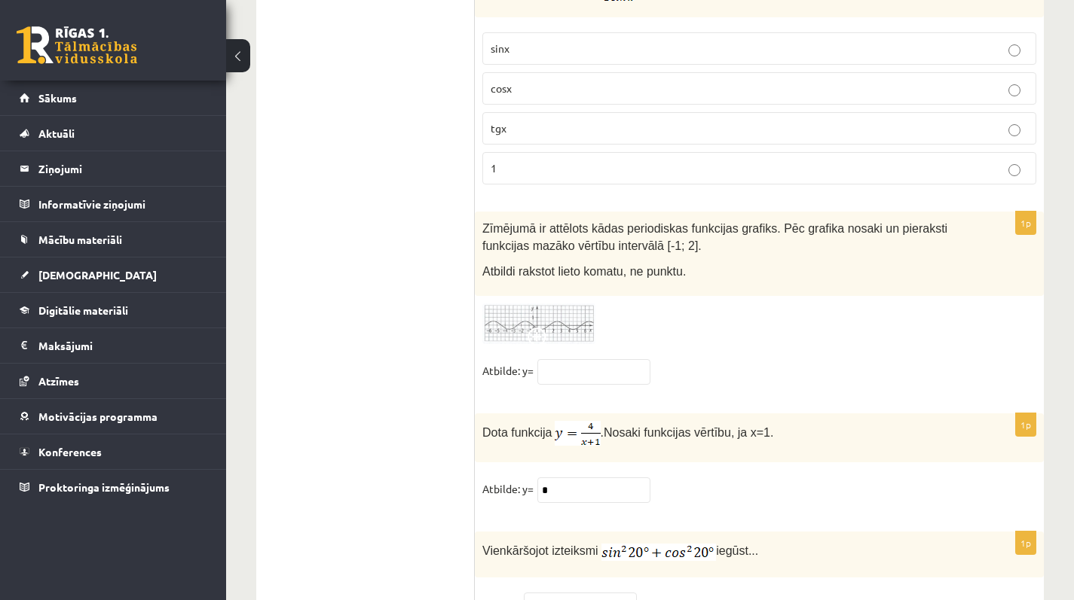
click at [615, 380] on fieldset "Atbilde: y=" at bounding box center [759, 375] width 554 height 32
click at [608, 368] on input "text" at bounding box center [593, 372] width 113 height 26
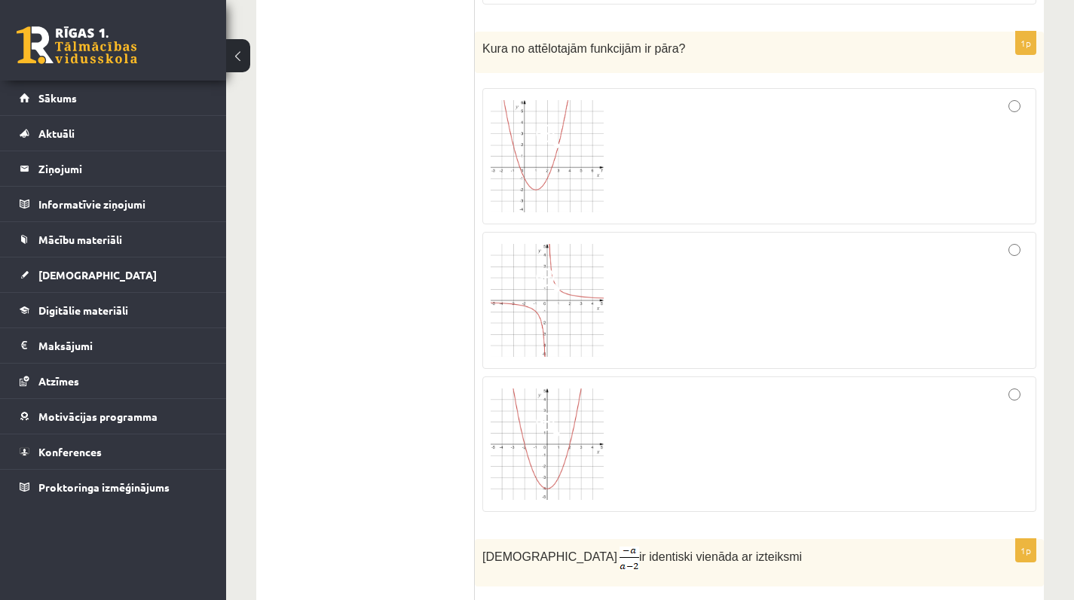
scroll to position [6000, 0]
type input "**"
click at [710, 428] on div at bounding box center [758, 445] width 537 height 119
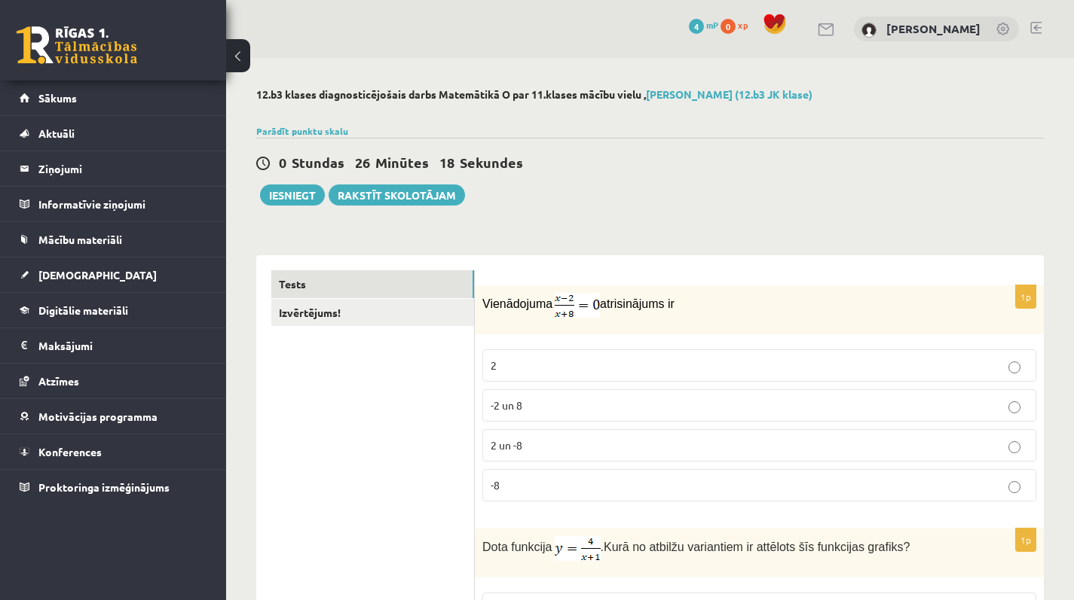
scroll to position [0, 0]
click at [423, 316] on link "Izvērtējums!" at bounding box center [372, 313] width 203 height 28
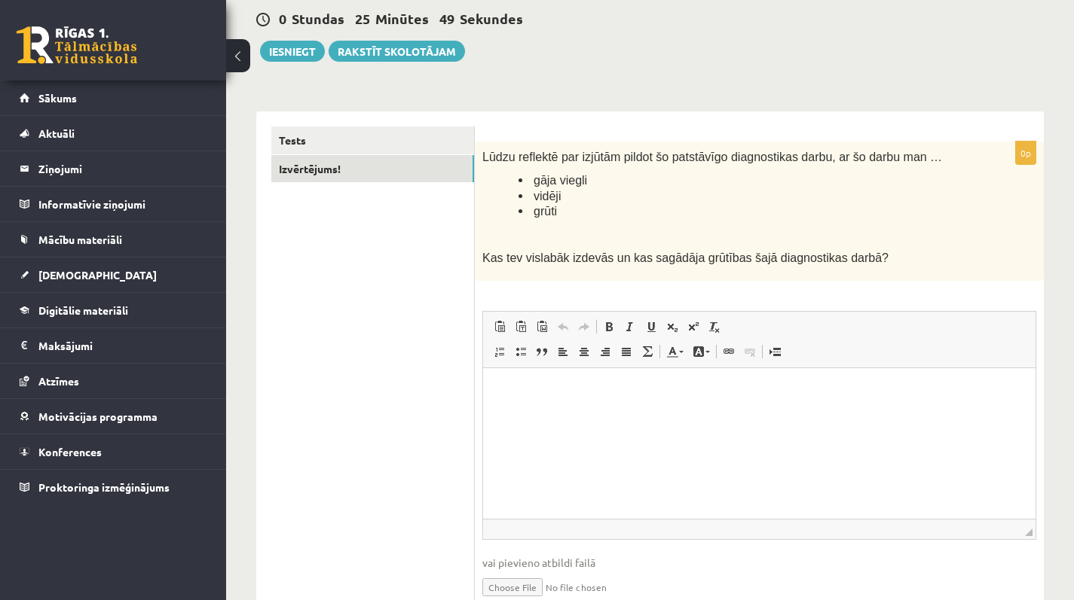
scroll to position [148, 0]
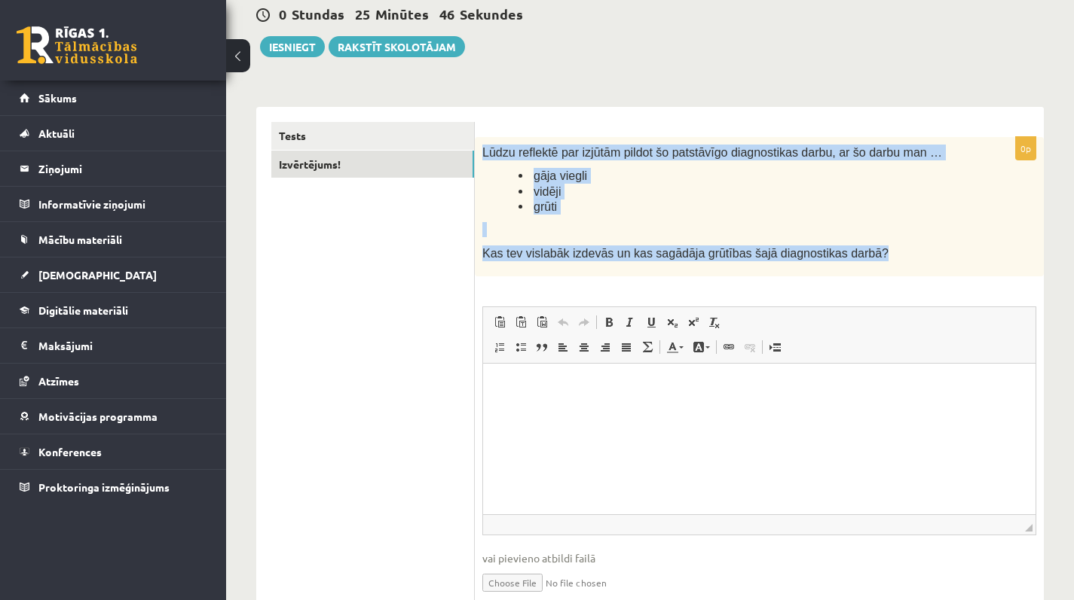
drag, startPoint x: 484, startPoint y: 151, endPoint x: 903, endPoint y: 261, distance: 433.3
click at [903, 261] on div "Lūdzu reflektē par izjūtām pildot šo patstāvīgo diagnostikas darbu, ar šo darbu…" at bounding box center [759, 206] width 569 height 139
click at [903, 261] on p "Kas tev vislabāk izdevās un kas sagādāja grūtības šajā diagnostikas darbā?" at bounding box center [721, 254] width 478 height 16
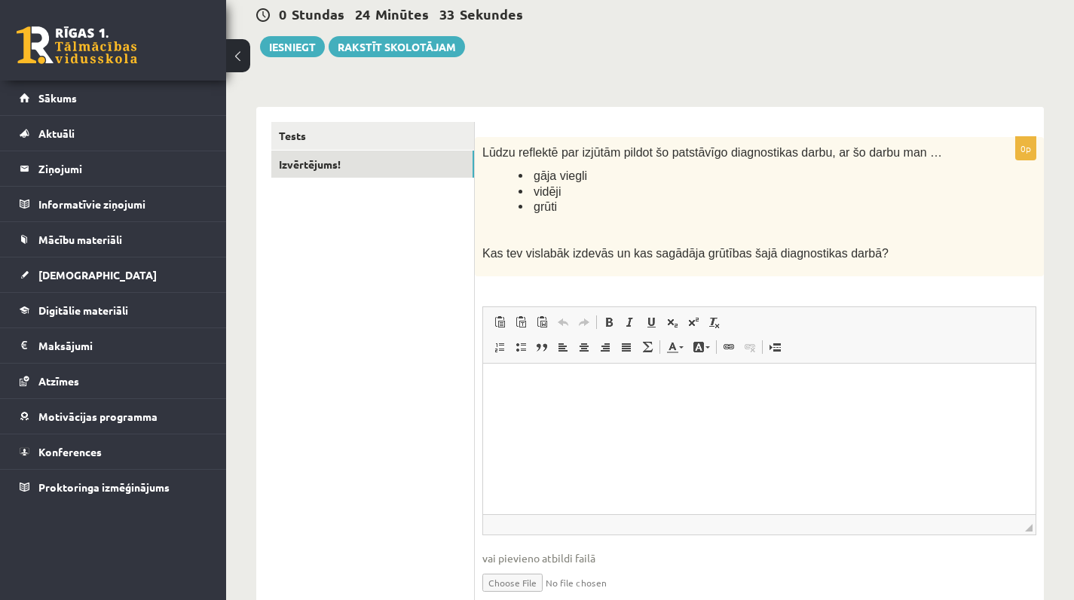
click at [567, 403] on html at bounding box center [759, 386] width 552 height 46
drag, startPoint x: 750, startPoint y: 382, endPoint x: 708, endPoint y: 385, distance: 41.5
click at [708, 385] on p "**********" at bounding box center [759, 385] width 522 height 15
click at [611, 330] on link "Bold Keyboard shortcut Command+B" at bounding box center [608, 323] width 21 height 20
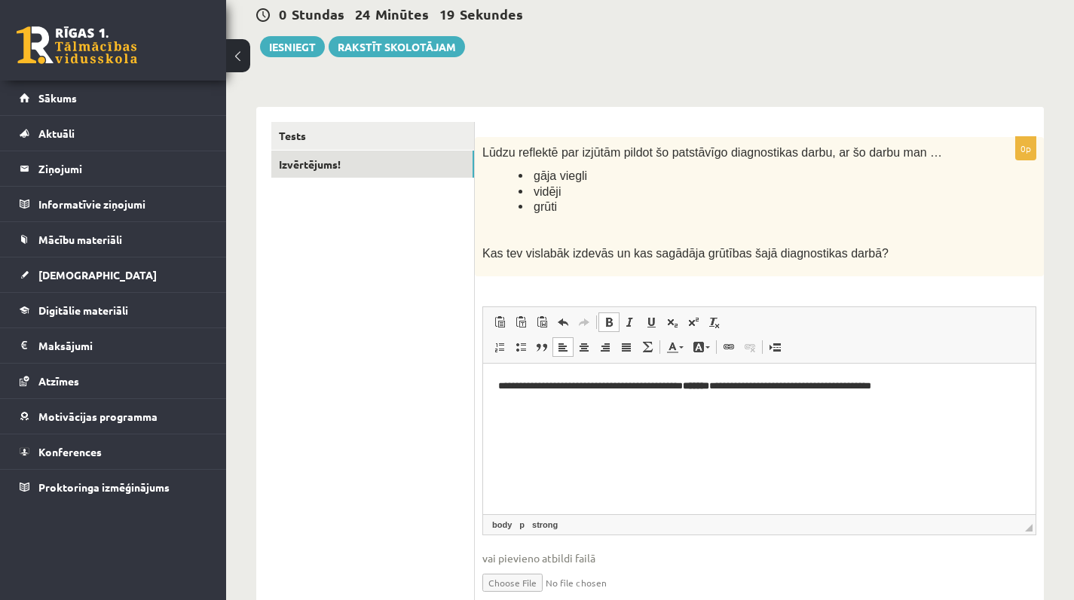
click at [607, 326] on span at bounding box center [609, 322] width 12 height 12
drag, startPoint x: 674, startPoint y: 386, endPoint x: 622, endPoint y: 388, distance: 52.8
click at [622, 388] on p "**********" at bounding box center [759, 385] width 522 height 15
click at [632, 389] on p "**********" at bounding box center [759, 385] width 522 height 15
drag, startPoint x: 667, startPoint y: 388, endPoint x: 625, endPoint y: 389, distance: 41.4
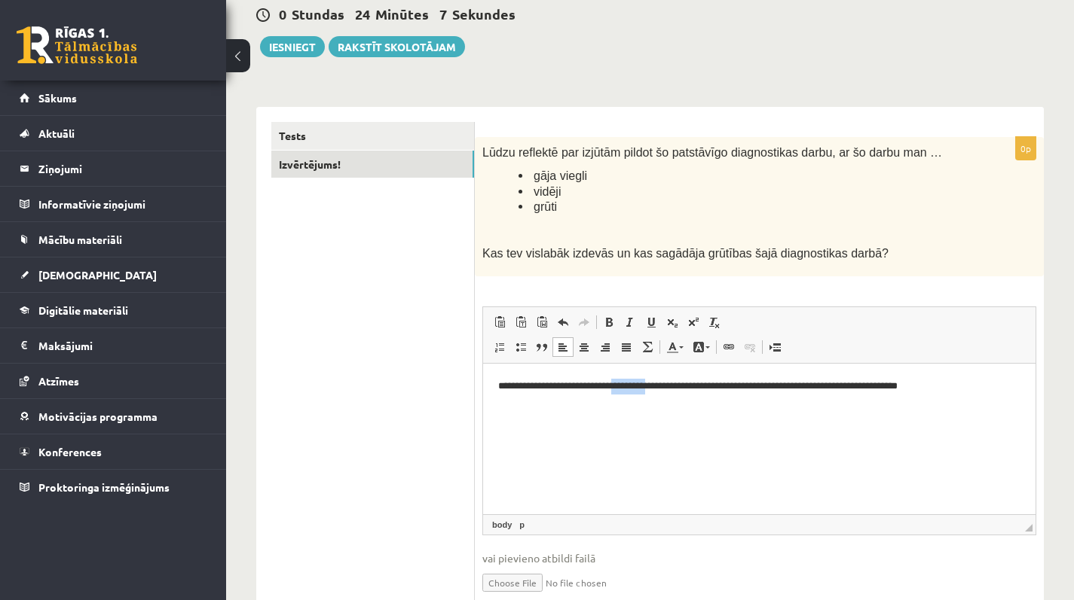
click at [625, 389] on p "**********" at bounding box center [759, 385] width 522 height 15
click at [625, 388] on p "**********" at bounding box center [759, 385] width 522 height 15
drag, startPoint x: 661, startPoint y: 387, endPoint x: 649, endPoint y: 387, distance: 12.1
click at [649, 387] on p "**********" at bounding box center [759, 385] width 522 height 15
click at [690, 390] on p "**********" at bounding box center [759, 385] width 522 height 15
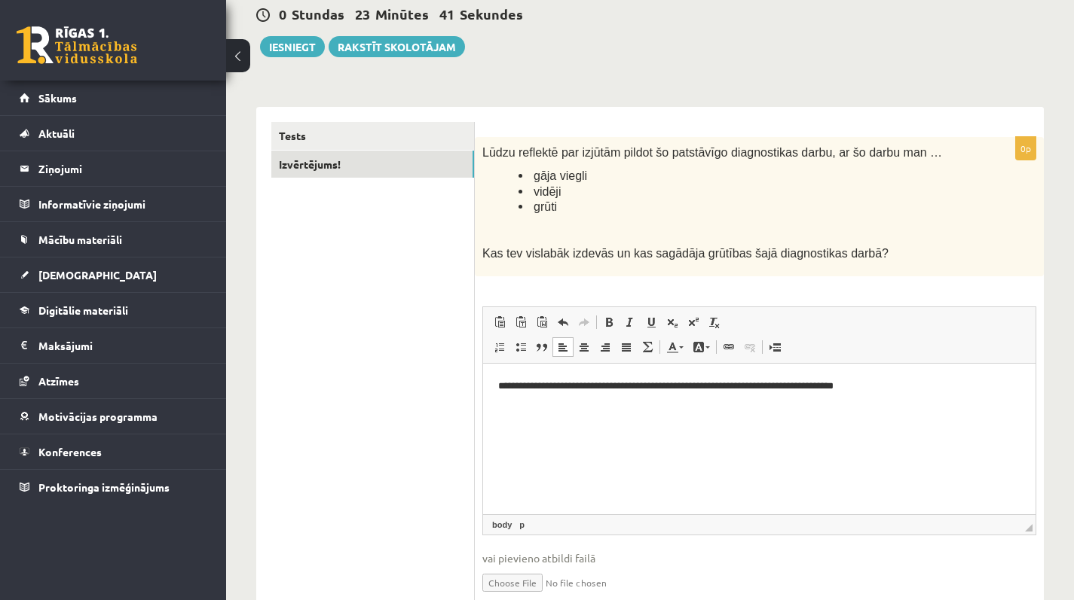
click at [691, 387] on p "**********" at bounding box center [759, 385] width 522 height 15
click at [701, 381] on p "**********" at bounding box center [759, 385] width 522 height 15
click at [881, 386] on p "**********" at bounding box center [759, 385] width 522 height 15
click at [895, 385] on p "**********" at bounding box center [759, 385] width 522 height 15
click at [394, 146] on link "Tests" at bounding box center [372, 136] width 203 height 28
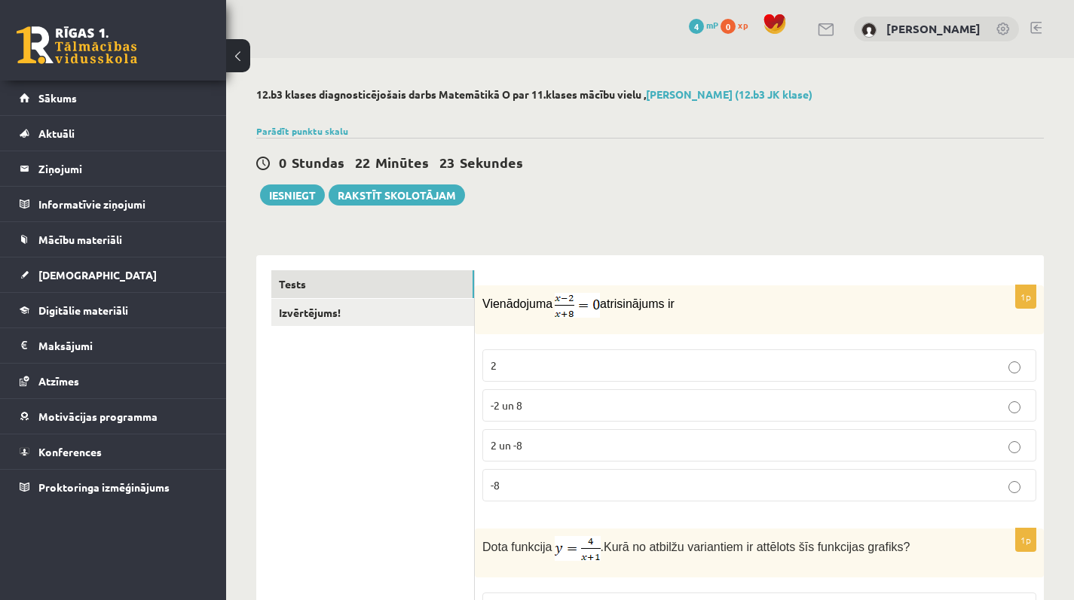
scroll to position [0, 0]
click at [296, 195] on button "Iesniegt" at bounding box center [292, 195] width 65 height 21
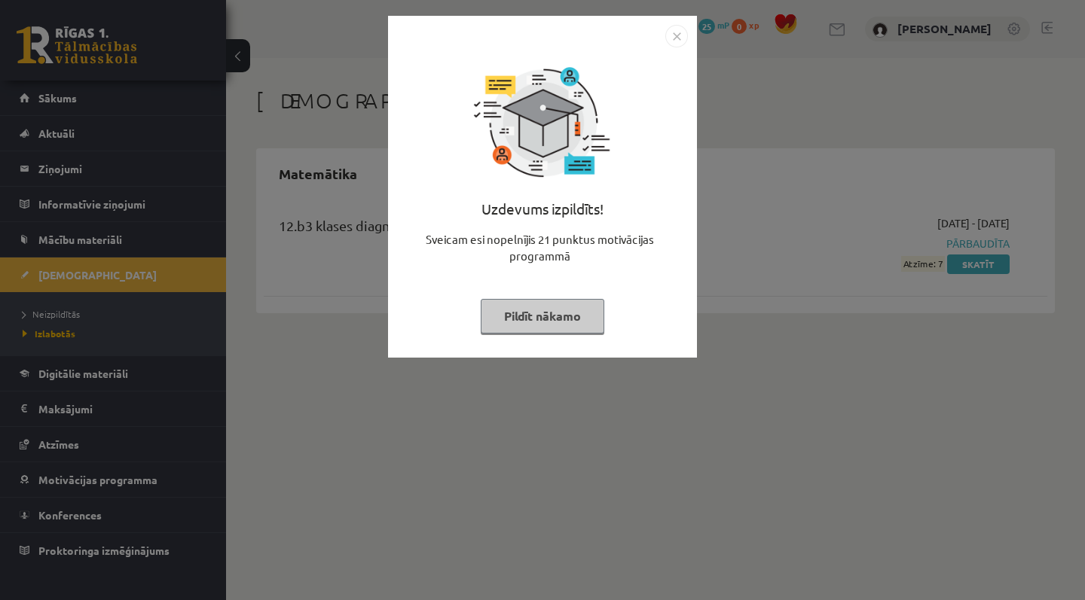
click at [677, 27] on img "Close" at bounding box center [676, 36] width 23 height 23
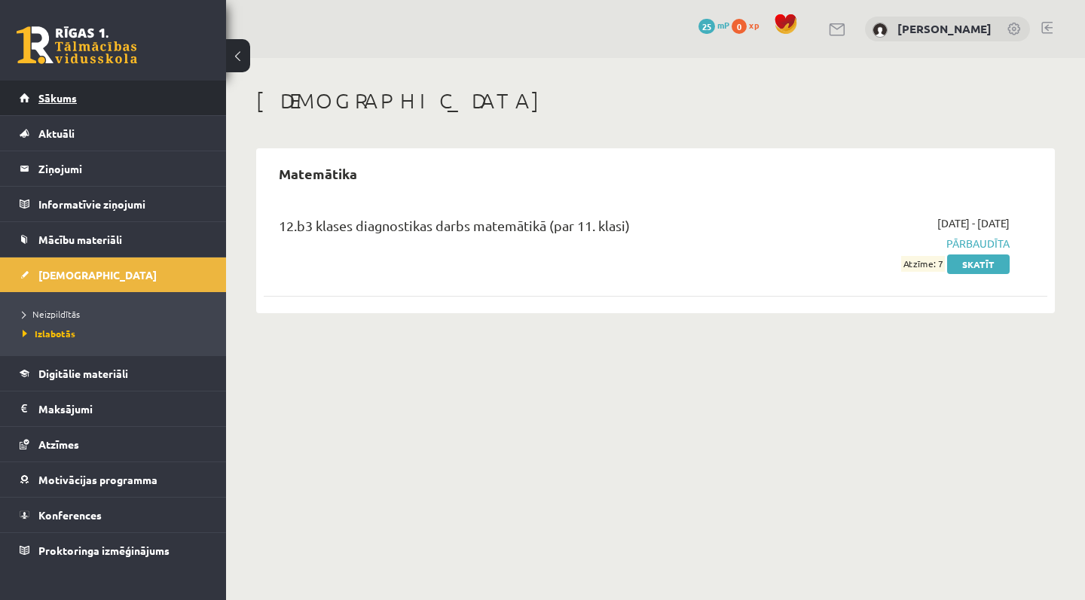
click at [162, 110] on link "Sākums" at bounding box center [114, 98] width 188 height 35
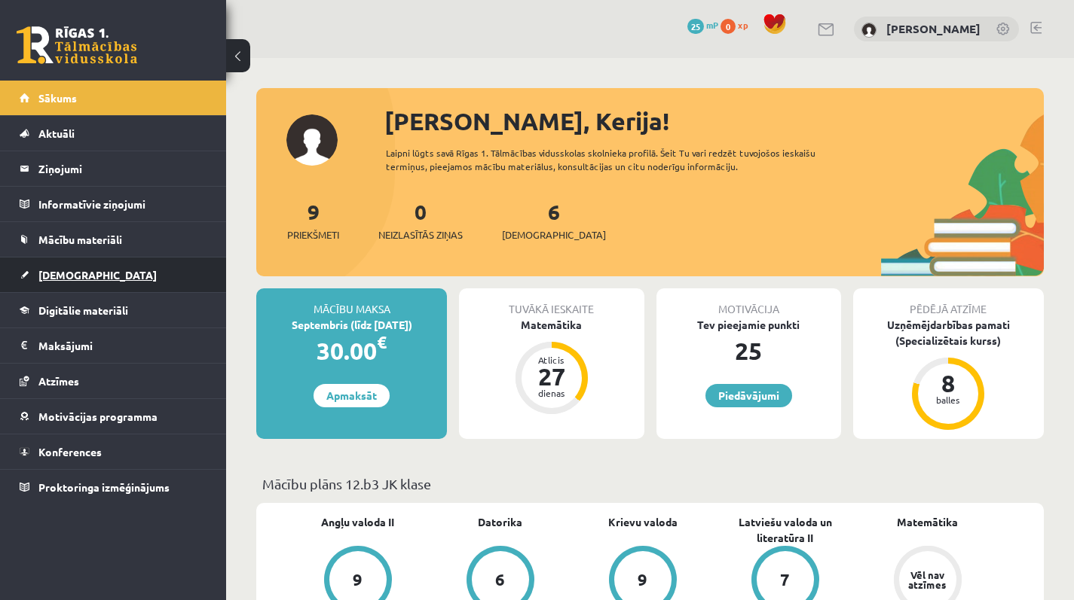
click at [106, 279] on link "[DEMOGRAPHIC_DATA]" at bounding box center [114, 275] width 188 height 35
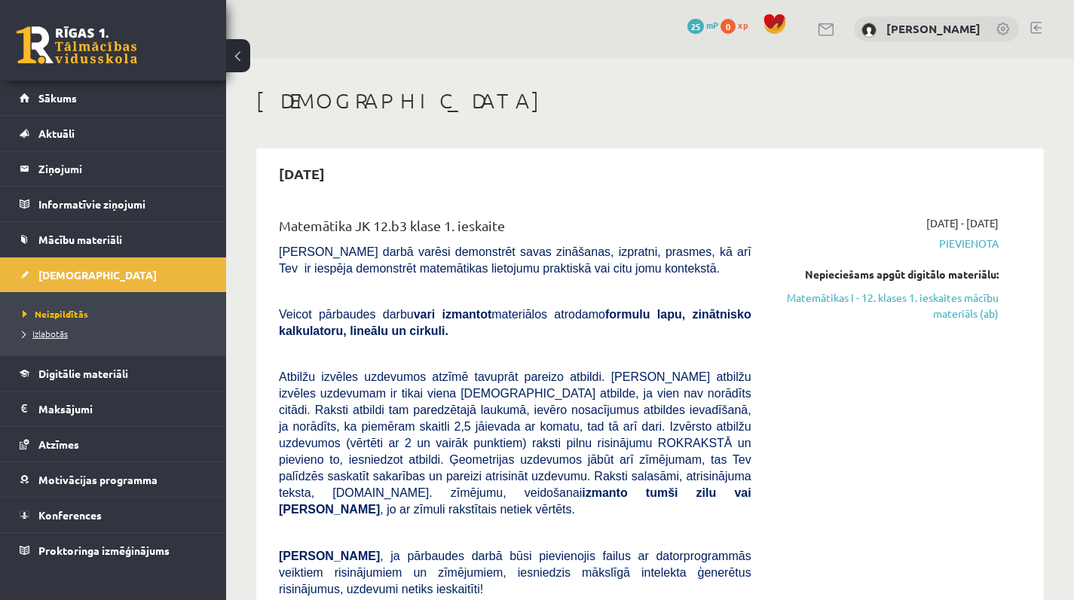
click at [106, 338] on link "Izlabotās" at bounding box center [117, 334] width 188 height 14
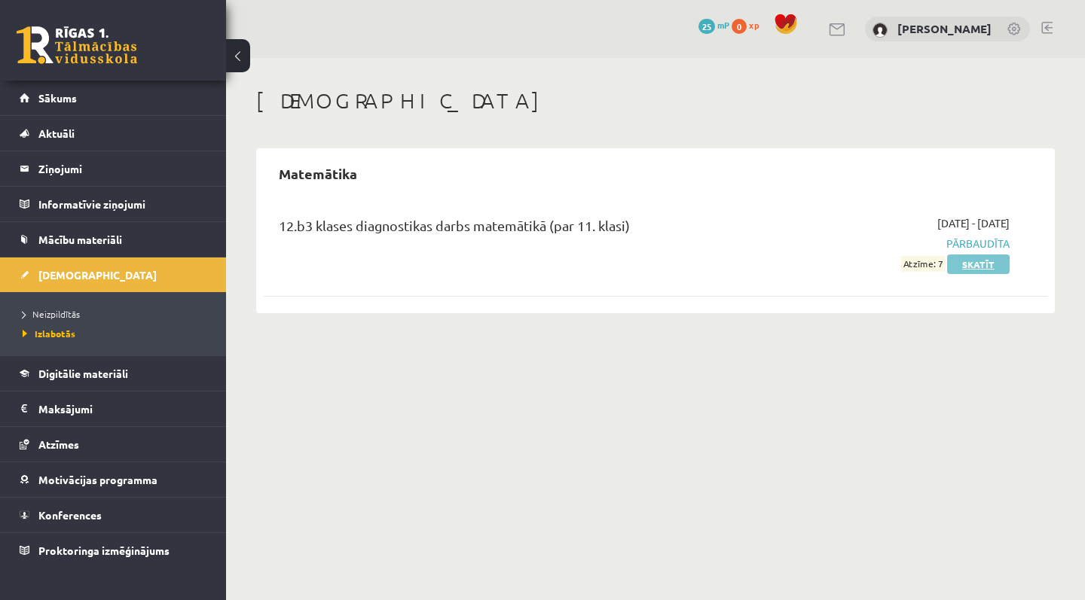
click at [991, 270] on link "Skatīt" at bounding box center [978, 265] width 63 height 20
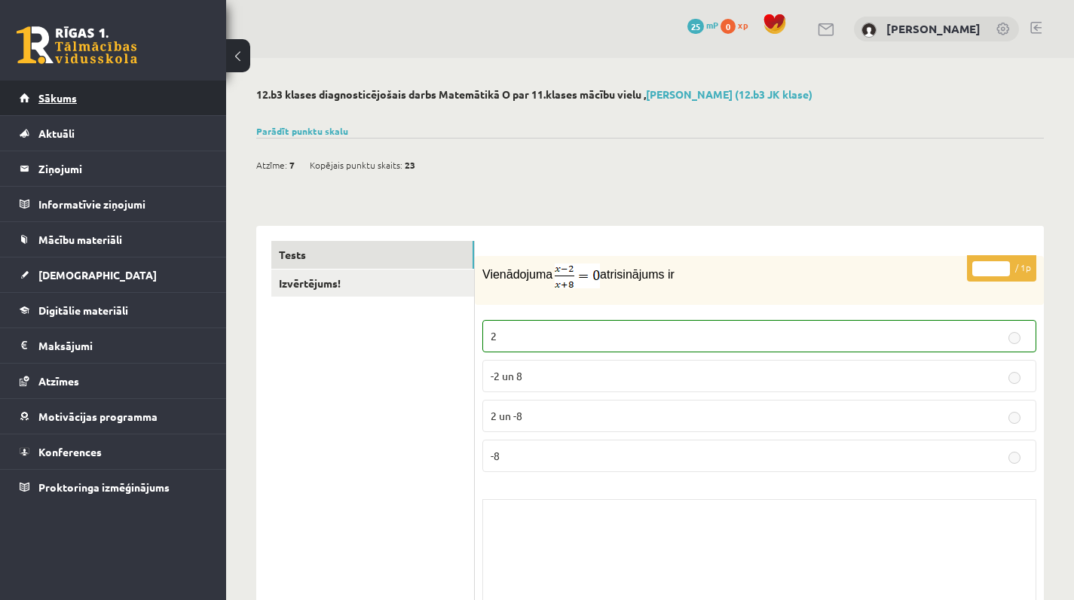
click at [101, 93] on link "Sākums" at bounding box center [114, 98] width 188 height 35
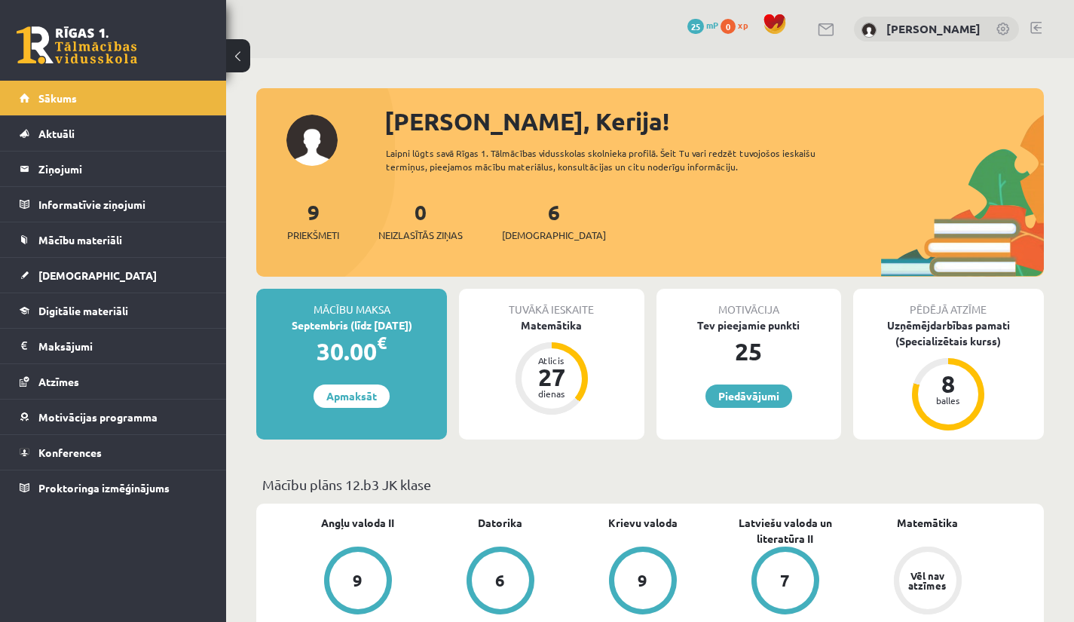
click at [229, 13] on div "0 Dāvanas 25 mP 0 xp [PERSON_NAME]" at bounding box center [650, 29] width 848 height 58
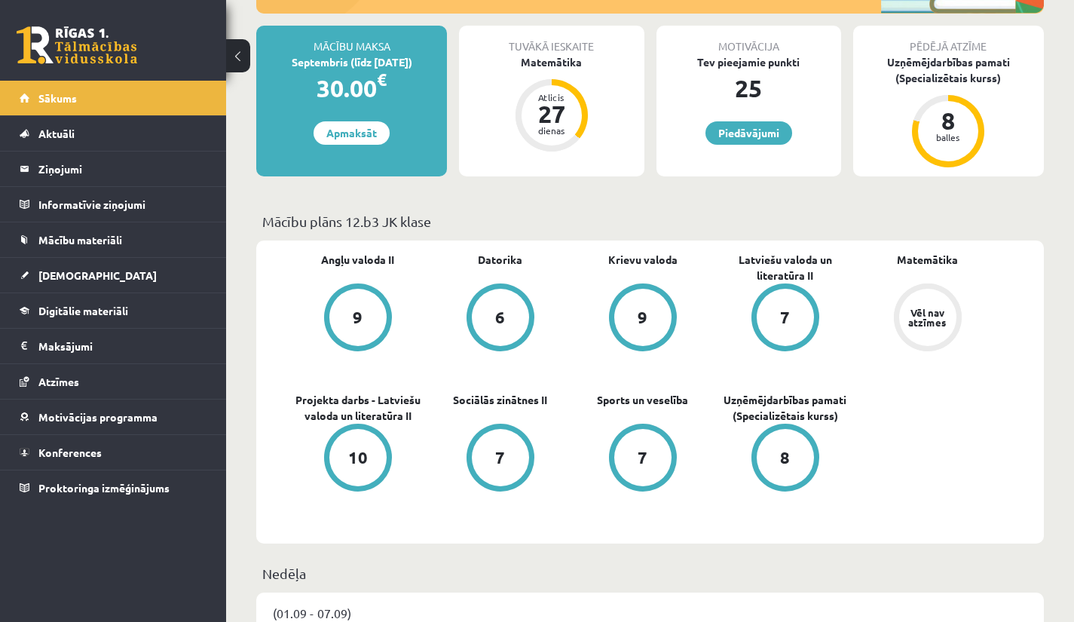
scroll to position [267, 0]
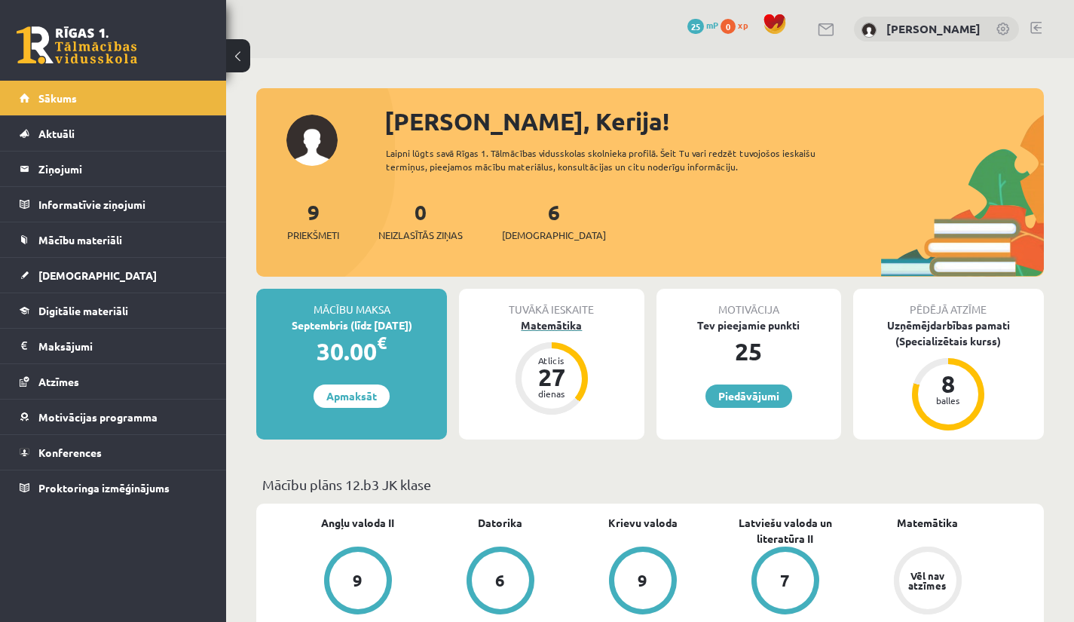
click at [561, 322] on div "Matemātika" at bounding box center [551, 325] width 185 height 16
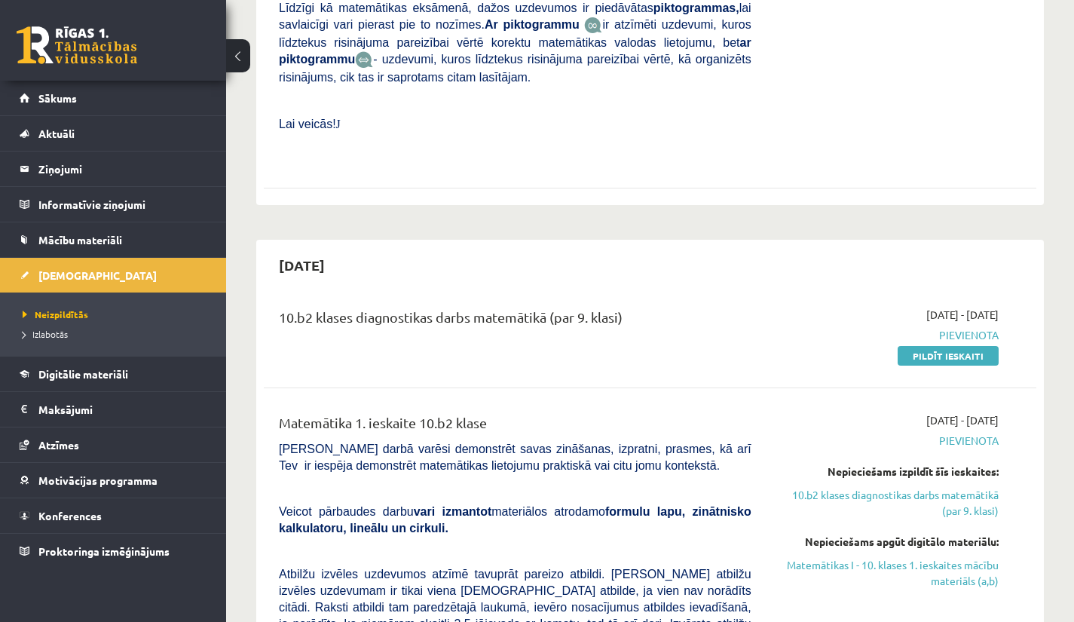
scroll to position [648, 0]
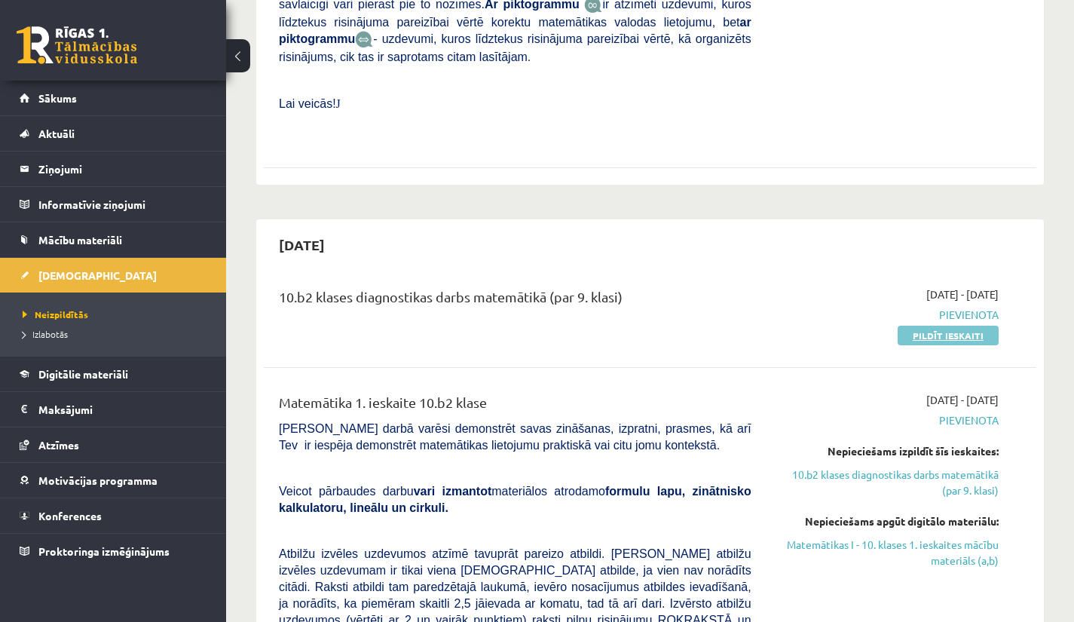
click at [918, 334] on link "Pildīt ieskaiti" at bounding box center [947, 335] width 101 height 20
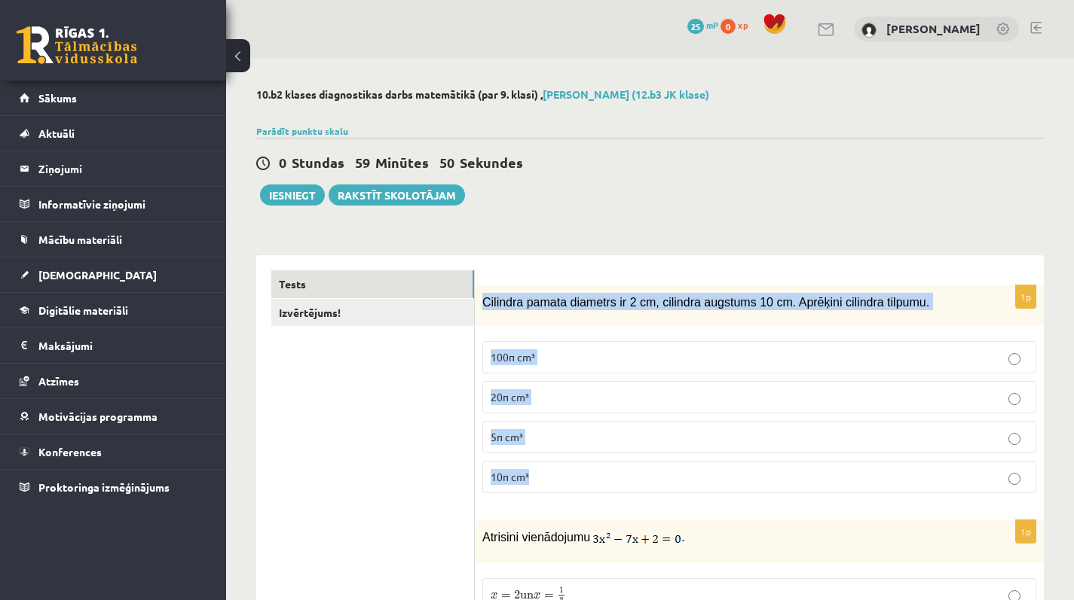
drag, startPoint x: 484, startPoint y: 300, endPoint x: 565, endPoint y: 483, distance: 200.3
click at [565, 483] on div "1p Cilindra pamata diametrs ir 2 cm, cilindra augstums 10 cm. Aprēķini cilindra…" at bounding box center [759, 396] width 569 height 221
copy div "Cilindra pamata diametrs ir 2 cm, cilindra augstums 10 cm. Aprēķini cilindra ti…"
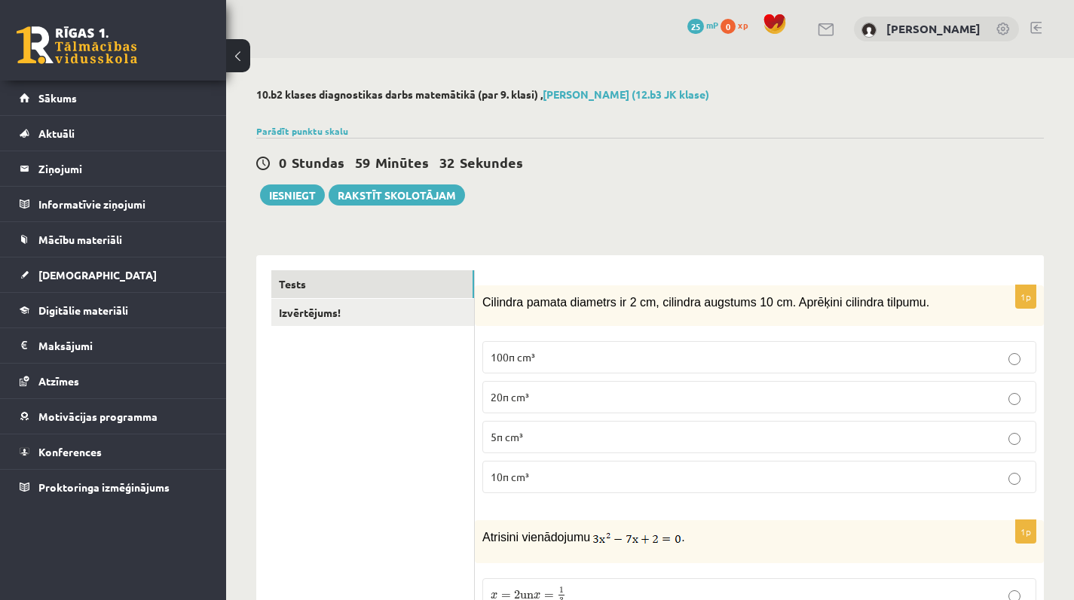
click at [524, 476] on span "10π cm³" at bounding box center [509, 477] width 38 height 14
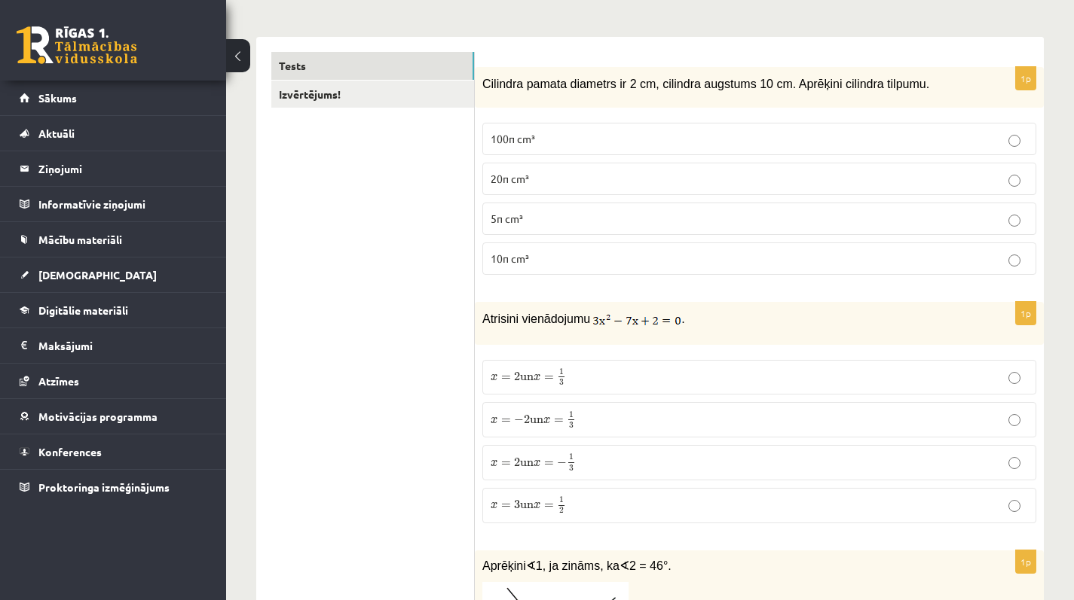
scroll to position [223, 0]
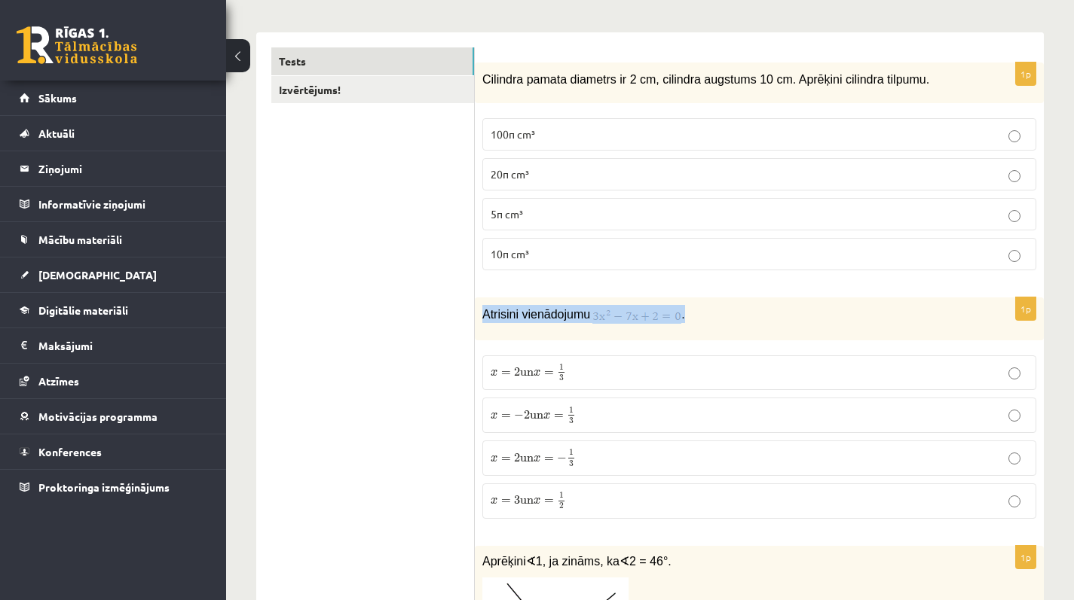
drag, startPoint x: 481, startPoint y: 312, endPoint x: 727, endPoint y: 316, distance: 246.4
click at [727, 316] on div "Atrisini vienādojumu ." at bounding box center [759, 319] width 569 height 42
copy p "Atrisini vienādojumu ."
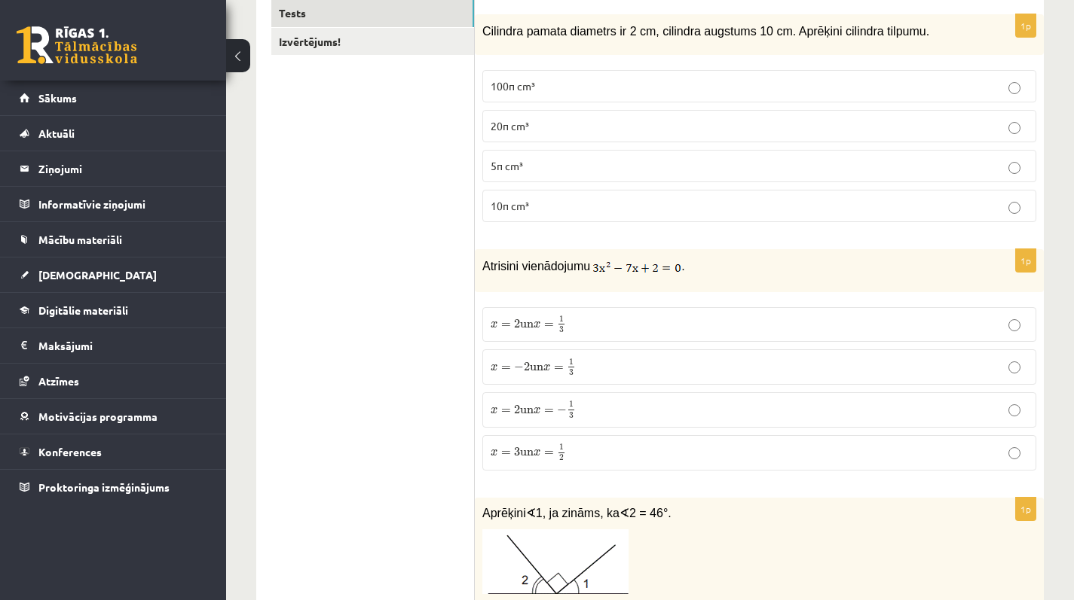
scroll to position [270, 0]
drag, startPoint x: 478, startPoint y: 301, endPoint x: 611, endPoint y: 476, distance: 219.8
click at [611, 476] on div "1p Atrisini vienādojumu . x = 2 un x = 1 3 x = 2 un x = 1 3 x = − 2 un x = 1 3 …" at bounding box center [759, 366] width 569 height 233
copy fieldset "x = 2 un x = 1 3 x = 2 un x = 1 3 x = − 2 un x = 1 3 x = − 2 un x = 1 3 x = 2 u…"
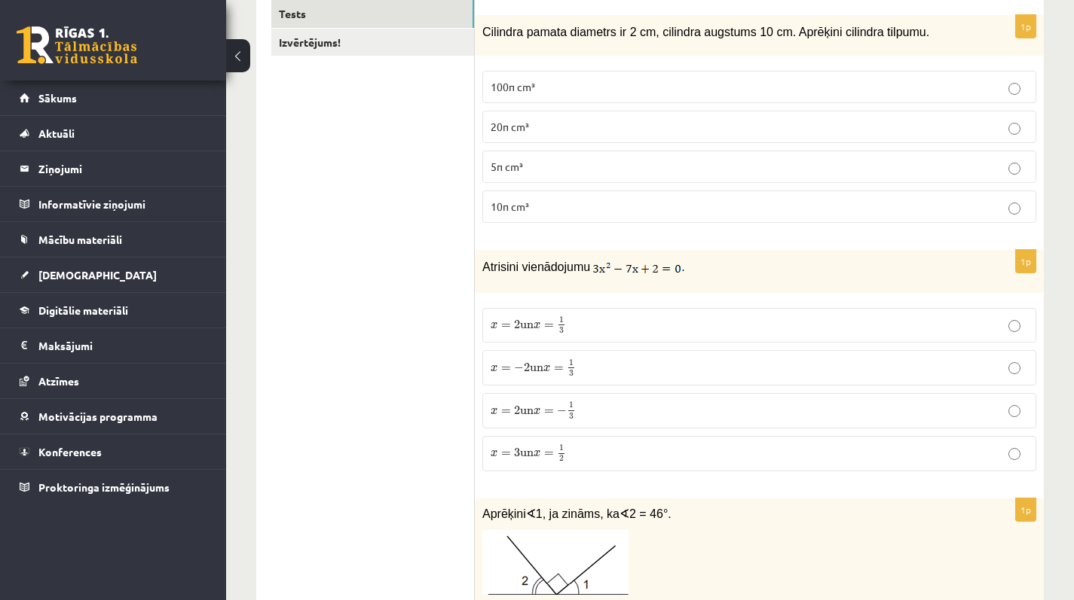
click at [530, 328] on span "un" at bounding box center [527, 325] width 14 height 7
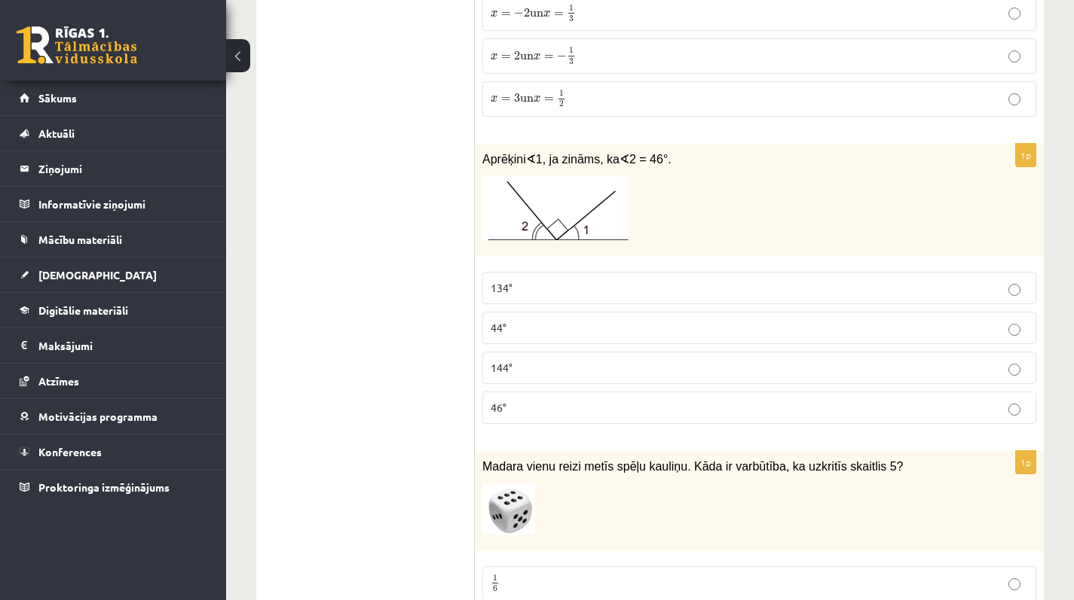
scroll to position [627, 0]
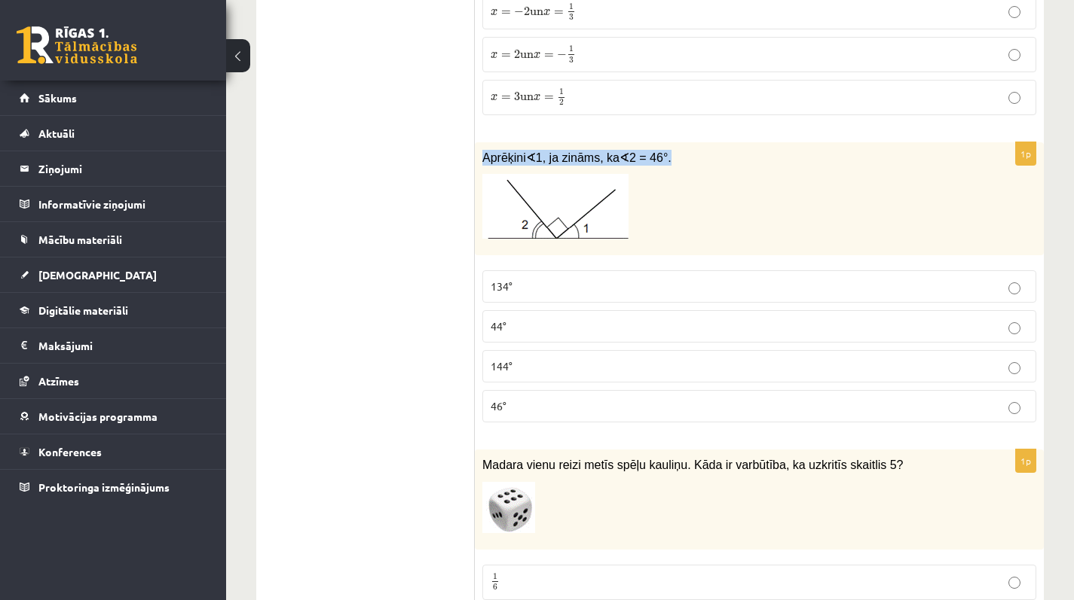
drag, startPoint x: 481, startPoint y: 154, endPoint x: 716, endPoint y: 165, distance: 236.0
click at [716, 165] on div "Aprēķini ∢ 1, ja zināms, ka ∢ 2 = 46°." at bounding box center [759, 199] width 569 height 114
copy span "Aprēķini ∢ 1, ja zināms, ka ∢ 2 = 46°."
click at [716, 165] on p "Aprēķini ∢ 1, ja zināms, ka ∢ 2 = 46°." at bounding box center [721, 158] width 478 height 16
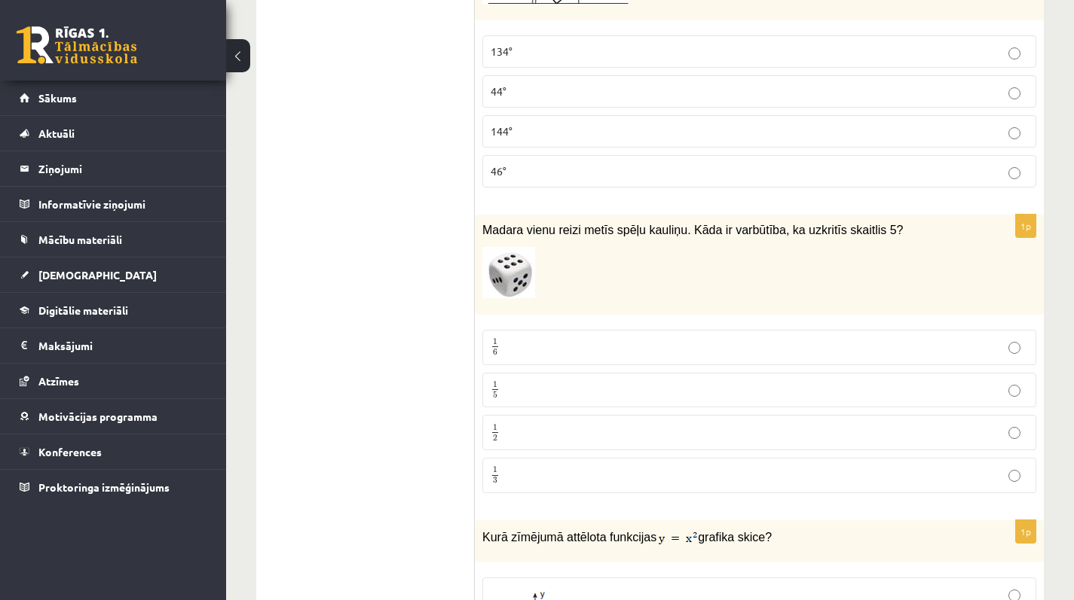
scroll to position [863, 0]
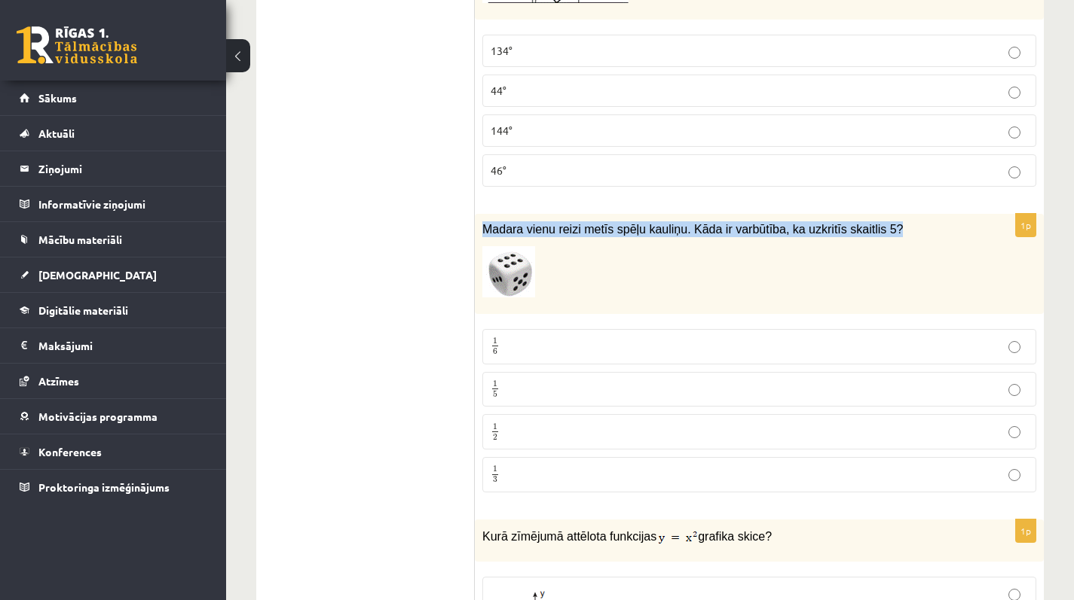
drag, startPoint x: 482, startPoint y: 231, endPoint x: 651, endPoint y: 246, distance: 169.5
click at [651, 246] on div "Madara vienu reizi metīs spēļu kauliņu. Kāda ir varbūtība, ka uzkritīs skaitlis…" at bounding box center [759, 264] width 569 height 100
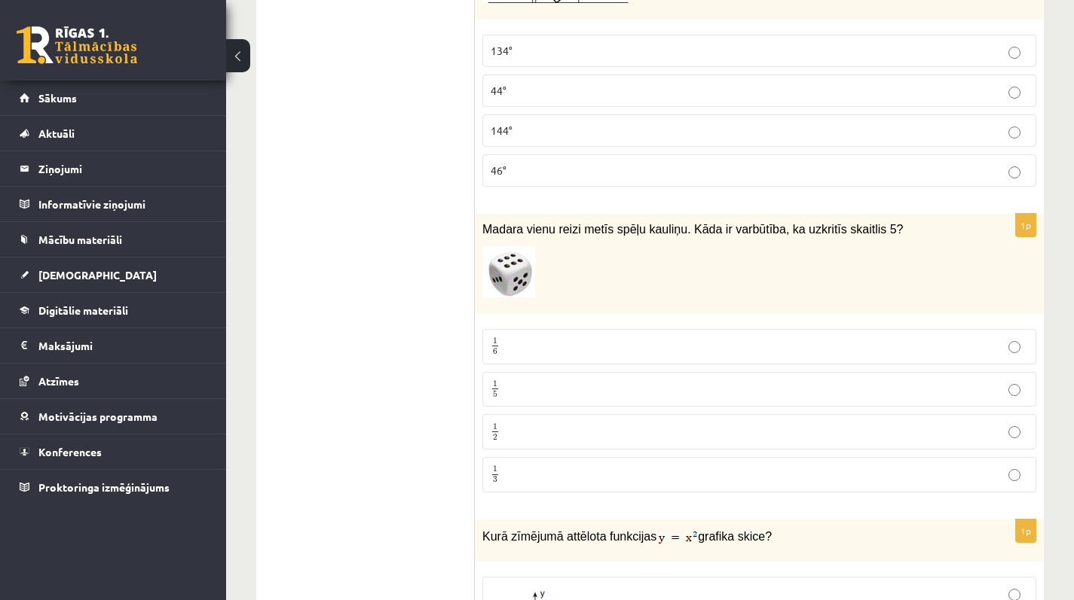
click at [664, 289] on p at bounding box center [721, 271] width 478 height 51
click at [554, 384] on p "1 5 1 5" at bounding box center [758, 389] width 537 height 19
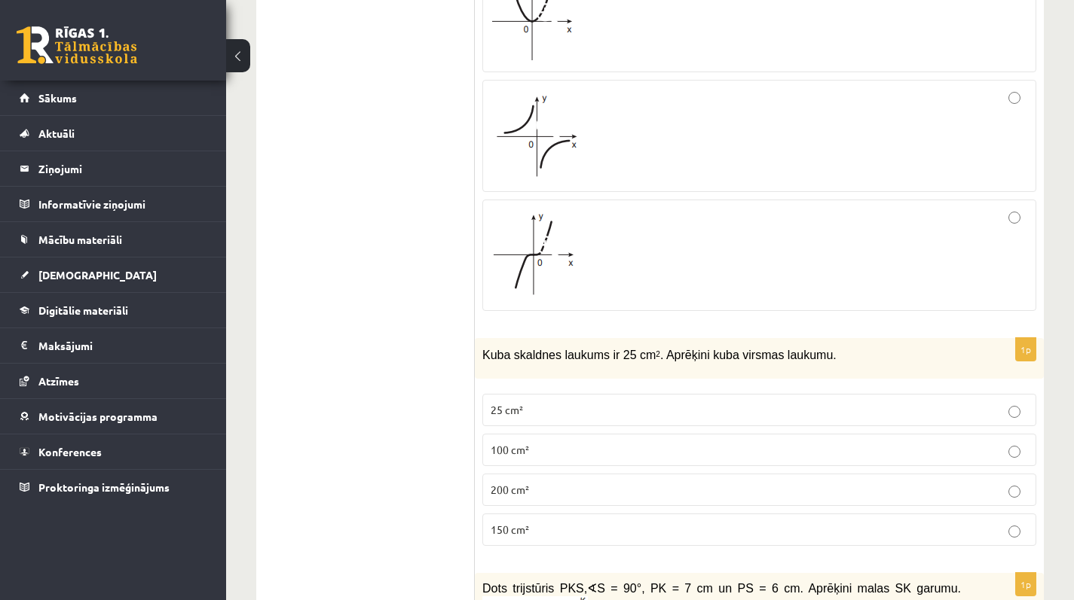
scroll to position [1609, 0]
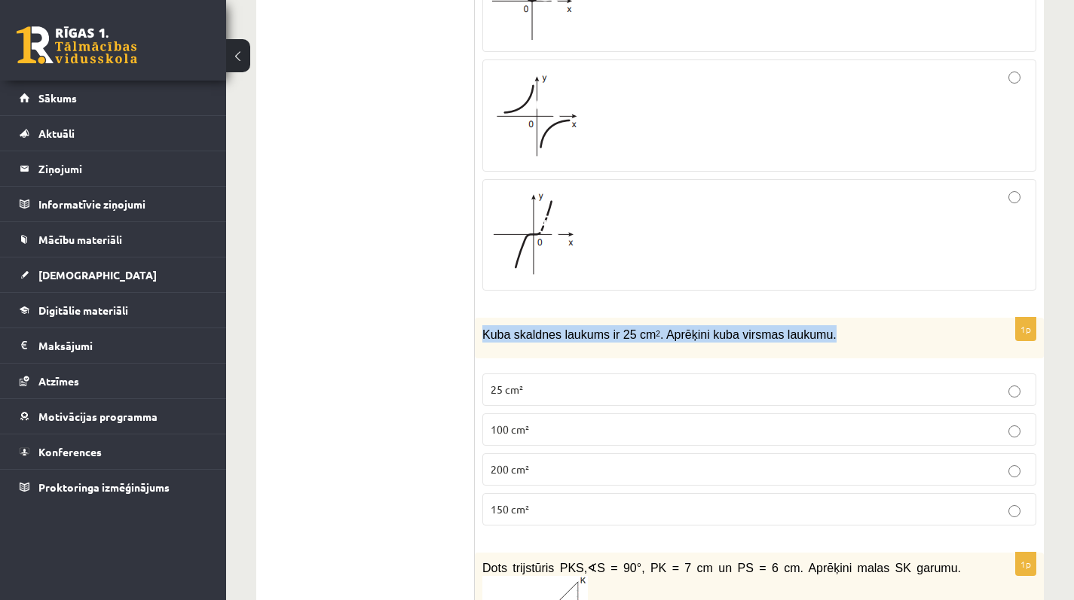
drag, startPoint x: 482, startPoint y: 336, endPoint x: 866, endPoint y: 328, distance: 383.5
click at [866, 328] on p "Kuba skaldnes laukums ir 25 cm 2 . Aprēķini kuba virsmas laukumu." at bounding box center [721, 333] width 478 height 17
copy span "Kuba skaldnes laukums ir 25 cm 2 . Aprēķini kuba virsmas laukumu."
click at [866, 328] on p "Kuba skaldnes laukums ir 25 cm 2 . Aprēķini kuba virsmas laukumu." at bounding box center [721, 333] width 478 height 17
click at [526, 499] on label "150 cm²" at bounding box center [759, 509] width 554 height 32
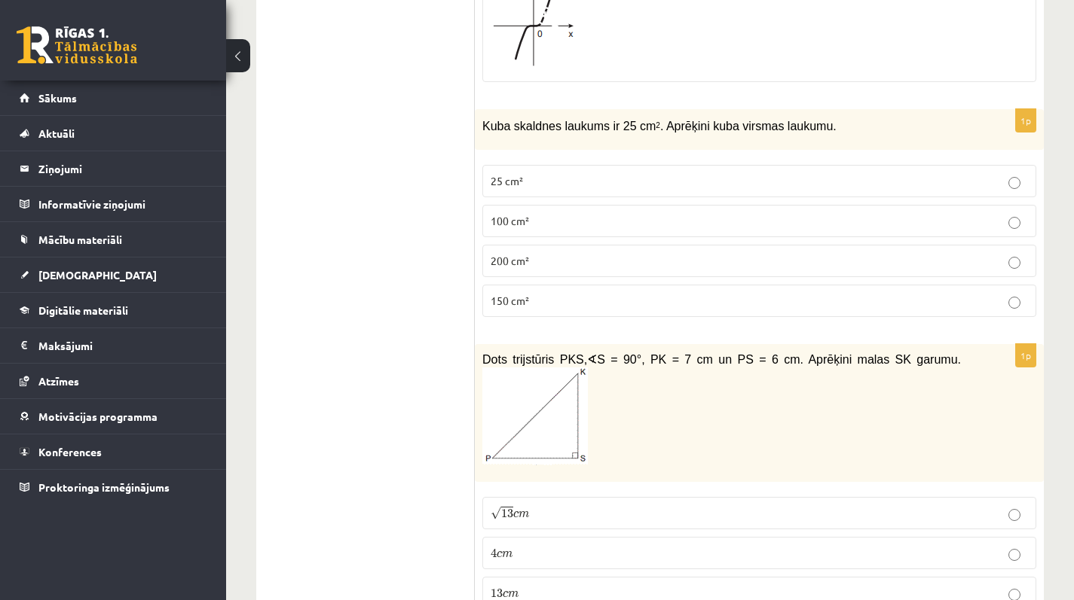
scroll to position [1868, 0]
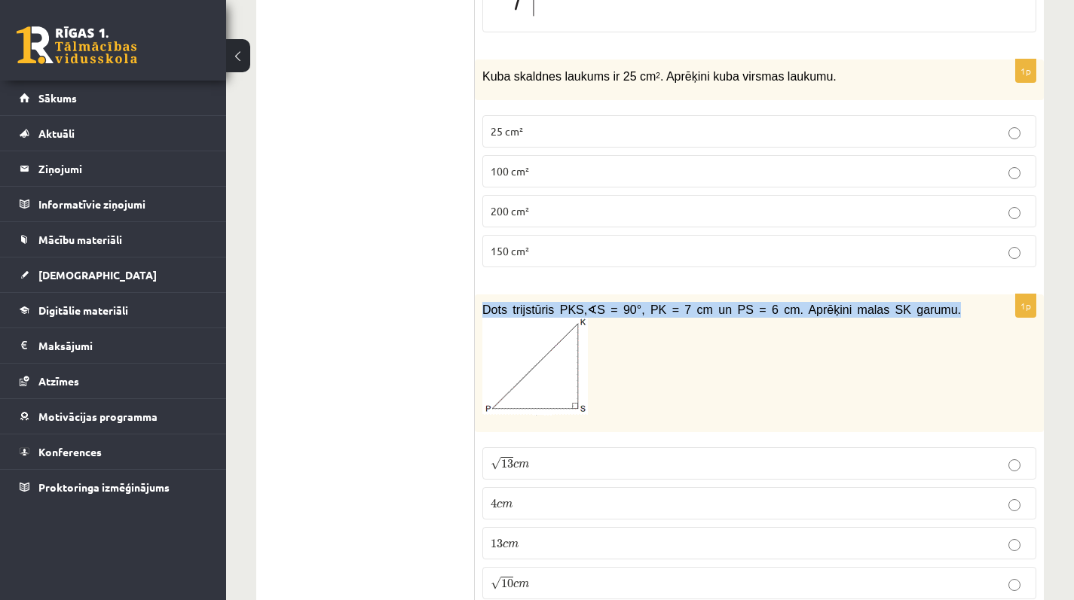
drag, startPoint x: 481, startPoint y: 310, endPoint x: 965, endPoint y: 308, distance: 483.7
click at [965, 308] on div "Dots trijstūris PKS, ∢ S = 90°, PK = 7 cm un PS = 6 cm. Aprēķini malas SK garum…" at bounding box center [759, 364] width 569 height 138
copy span "Dots trijstūris PKS, ∢ S = 90°, PK = 7 cm un PS = 6 cm. Aprēķini malas SK garum…"
click at [930, 341] on p "Dots trijstūris PKS, ∢ S = 90°, PK = 7 cm un PS = 6 cm. Aprēķini malas SK garum…" at bounding box center [721, 359] width 478 height 114
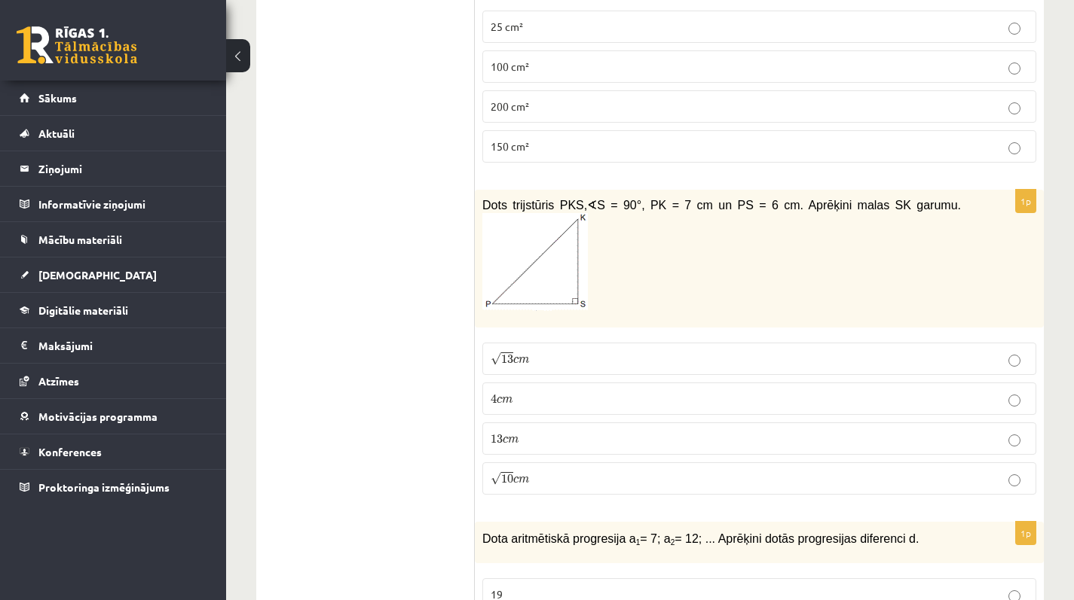
scroll to position [2009, 0]
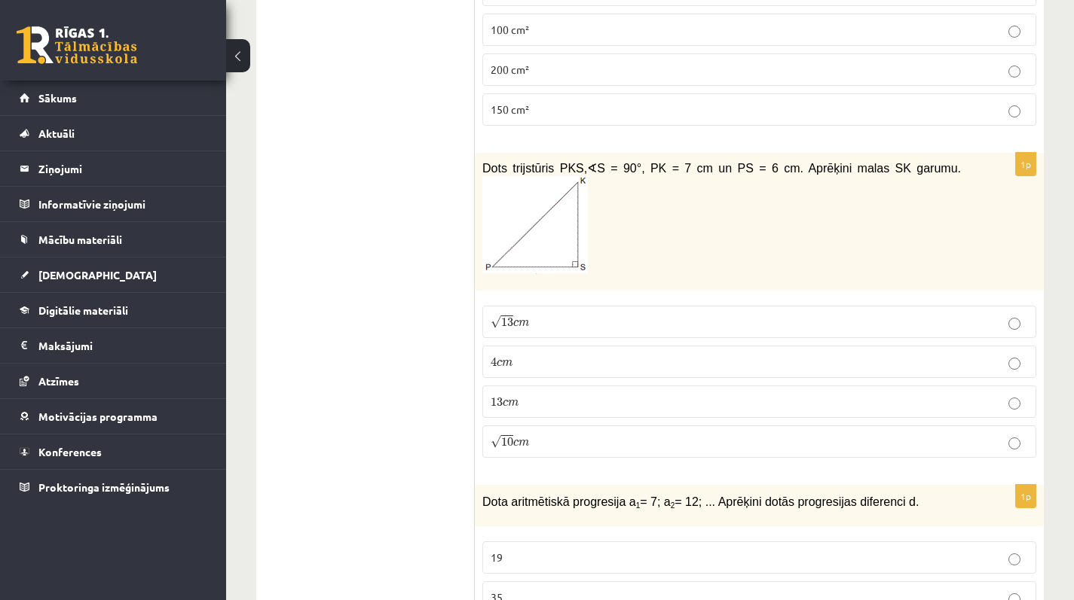
click at [546, 318] on p "√ 13 c m 13 c m" at bounding box center [758, 322] width 537 height 16
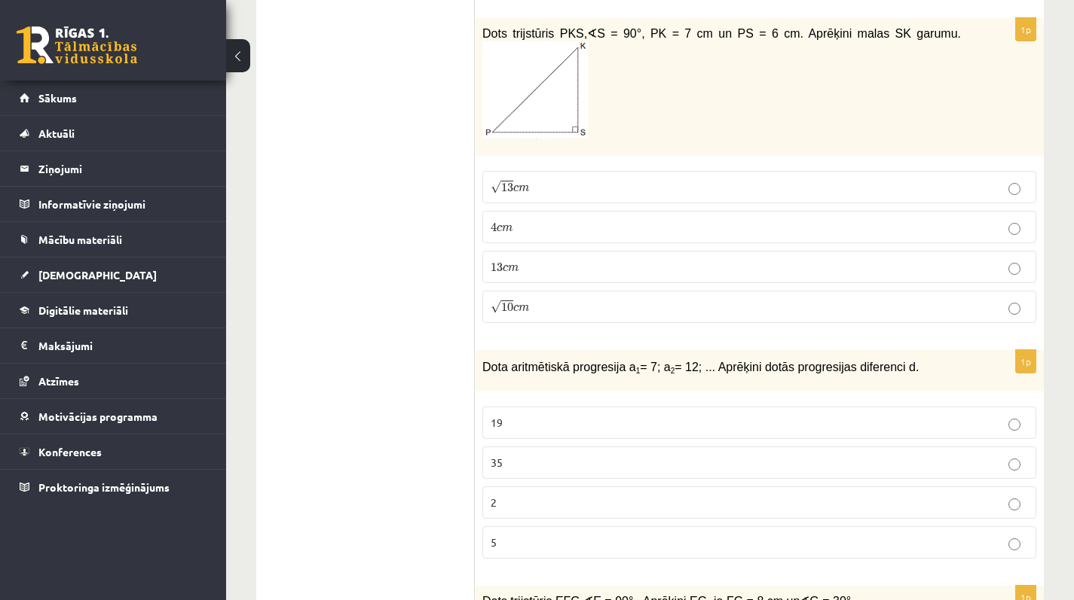
scroll to position [2149, 0]
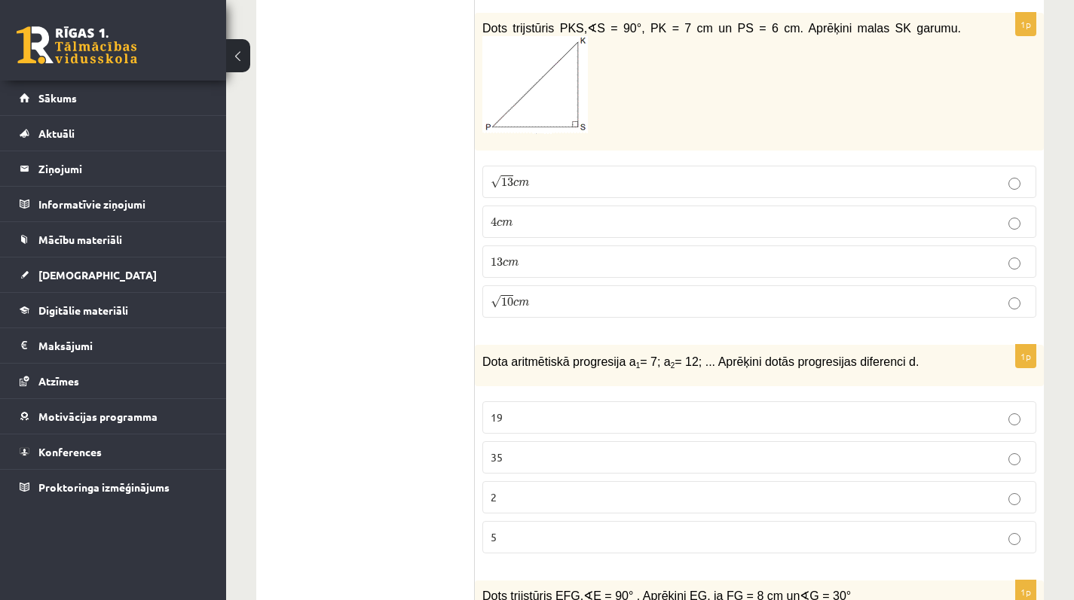
drag, startPoint x: 476, startPoint y: 363, endPoint x: 983, endPoint y: 368, distance: 507.0
click at [983, 368] on div "Dota aritmētiskā progresija a 1 = 7; a 2 = 12; ... Aprēķini dotās progresijas d…" at bounding box center [759, 365] width 569 height 41
copy span "Dota aritmētiskā progresija a 1 = 7; a 2 = 12; ... Aprēķini dotās progresijas d…"
click at [524, 537] on p "5" at bounding box center [758, 538] width 537 height 16
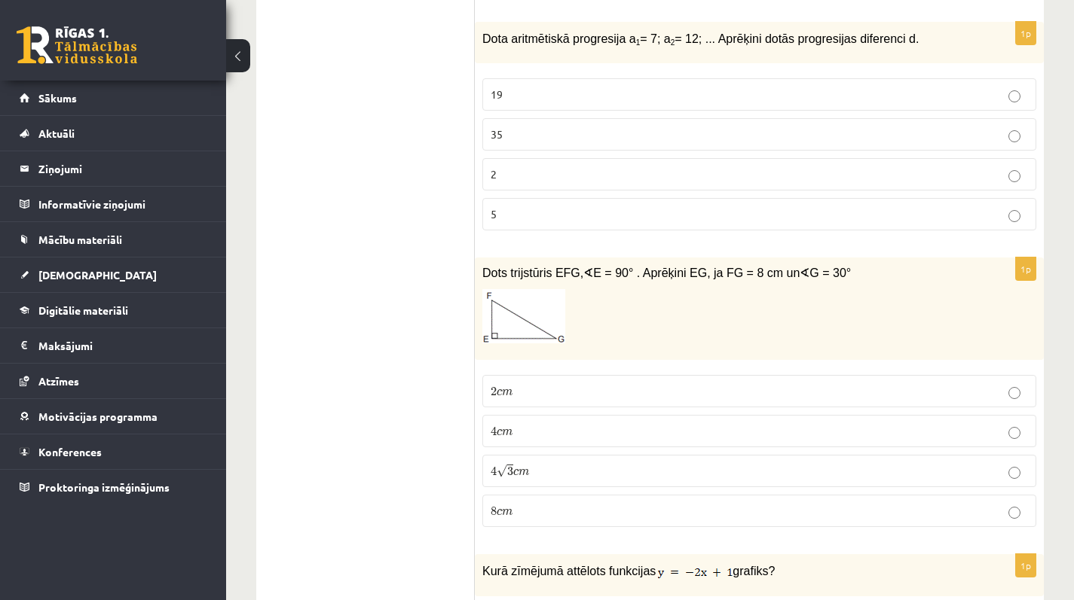
scroll to position [2715, 0]
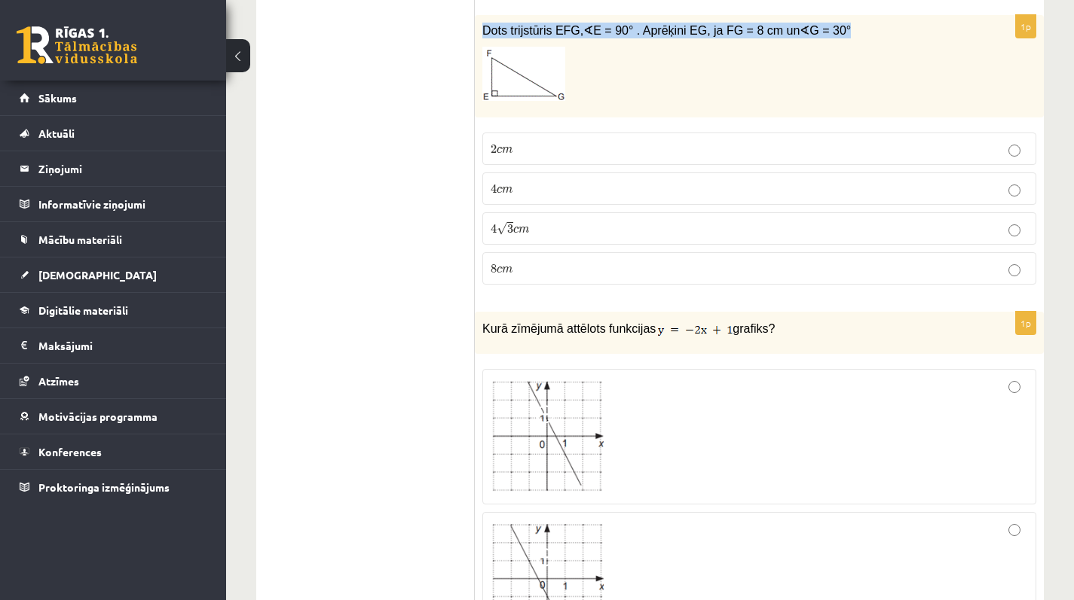
drag, startPoint x: 476, startPoint y: 29, endPoint x: 877, endPoint y: 24, distance: 400.8
click at [877, 24] on div "Dots trijstūris EFG, ∢ E = 90° . Aprēķini EG, ja FG = 8 cm un ∢ G = 30°" at bounding box center [759, 66] width 569 height 103
copy span "Dots trijstūris EFG, ∢ E = 90° . Aprēķini EG, ja FG = 8 cm un ∢ G = 30°"
click at [877, 24] on p "Dots trijstūris EFG, ∢ E = 90° . Aprēķini EG, ja FG = 8 cm un ∢ G = 30°" at bounding box center [721, 31] width 478 height 16
click at [521, 190] on p "4 c m 4 c m" at bounding box center [758, 189] width 537 height 16
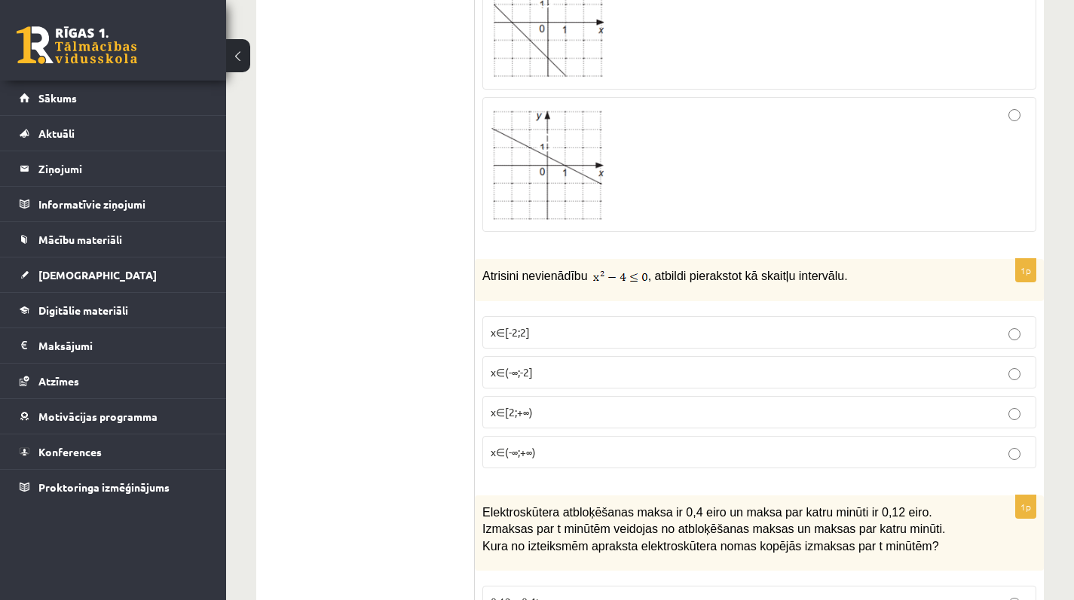
scroll to position [3418, 0]
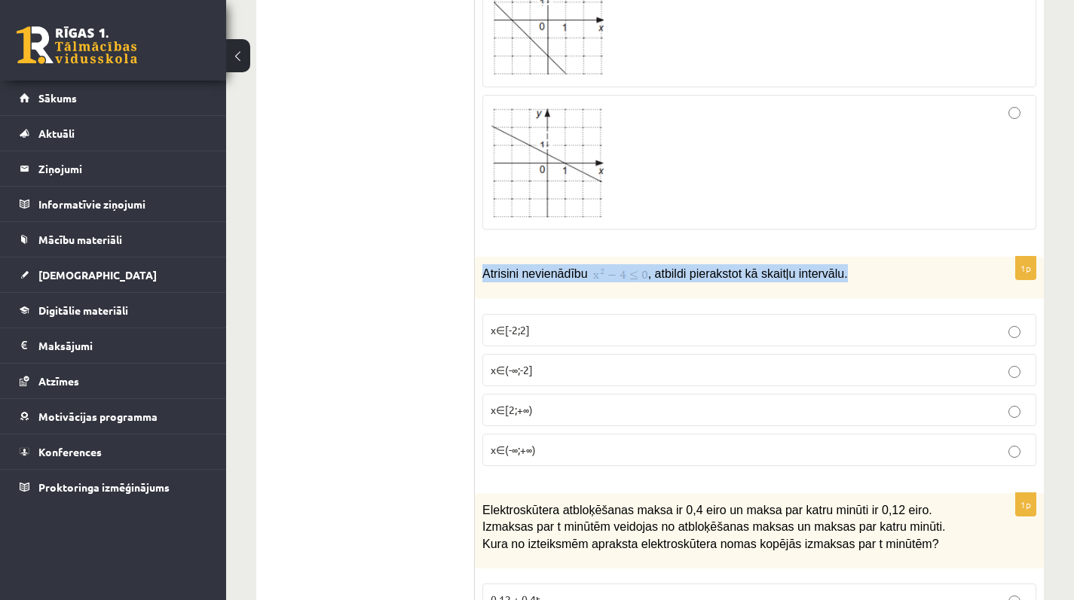
drag, startPoint x: 512, startPoint y: 270, endPoint x: 898, endPoint y: 289, distance: 386.9
click at [898, 289] on div "Atrisini nevienādību , atbildi pierakstot kā skaitļu intervālu." at bounding box center [759, 278] width 569 height 42
copy p "Atrisini nevienādību , atbildi pierakstot kā skaitļu intervālu."
click at [898, 289] on div "Atrisini nevienādību , atbildi pierakstot kā skaitļu intervālu." at bounding box center [759, 278] width 569 height 42
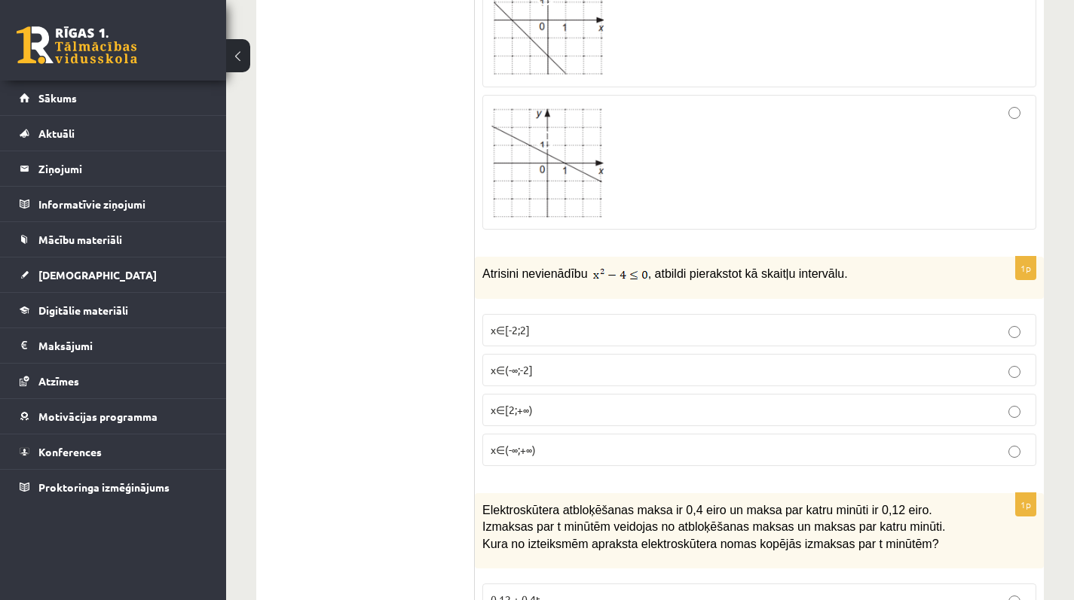
click at [539, 315] on label "x∈[-2;2]" at bounding box center [759, 330] width 554 height 32
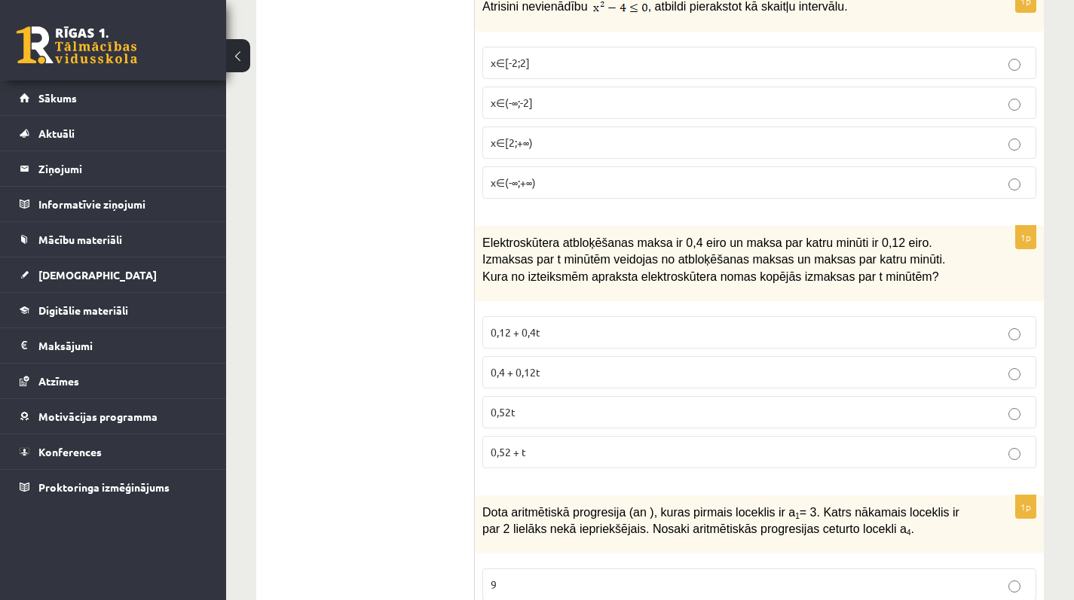
scroll to position [3689, 0]
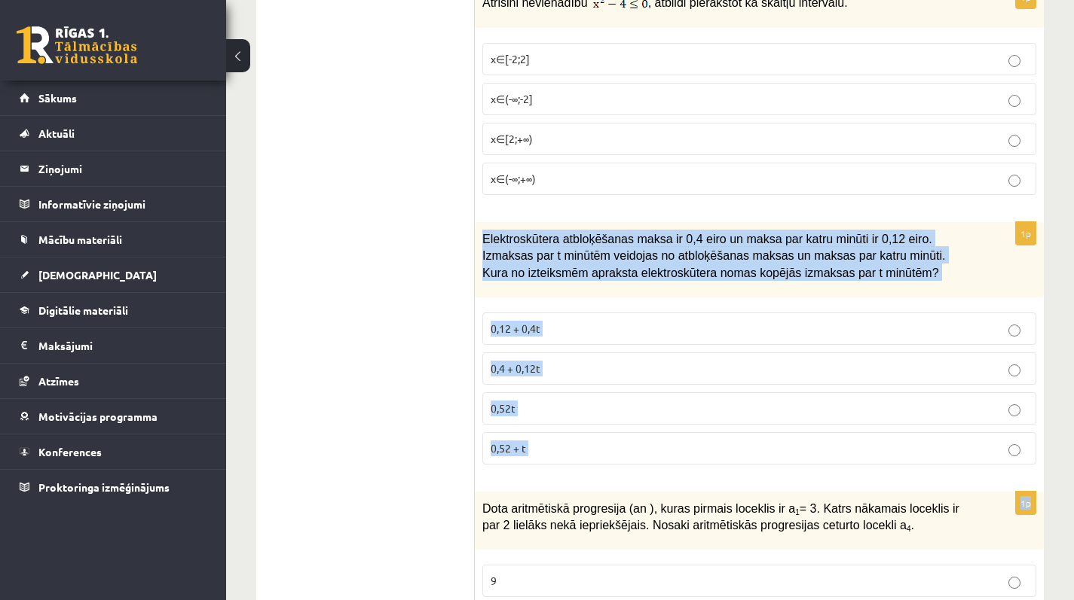
drag, startPoint x: 479, startPoint y: 237, endPoint x: 558, endPoint y: 475, distance: 250.9
copy form "Elektroskūtera atbloķēšanas maksa ir 0,4 eiro un maksa par katru minūti ir 0,12…"
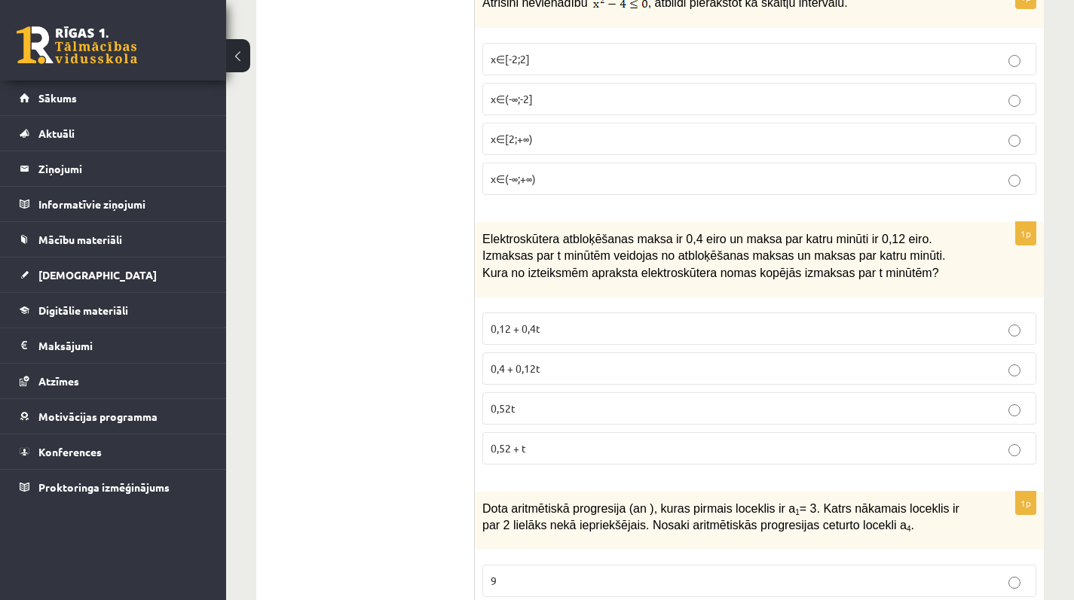
click at [549, 361] on p "0,4 + 0,12t" at bounding box center [758, 369] width 537 height 16
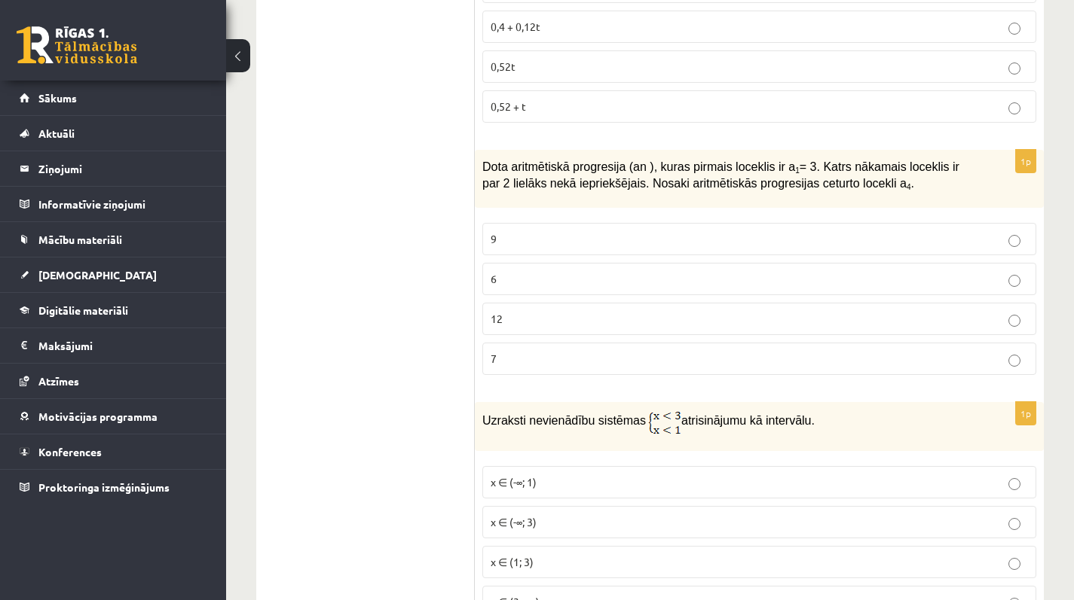
scroll to position [4051, 0]
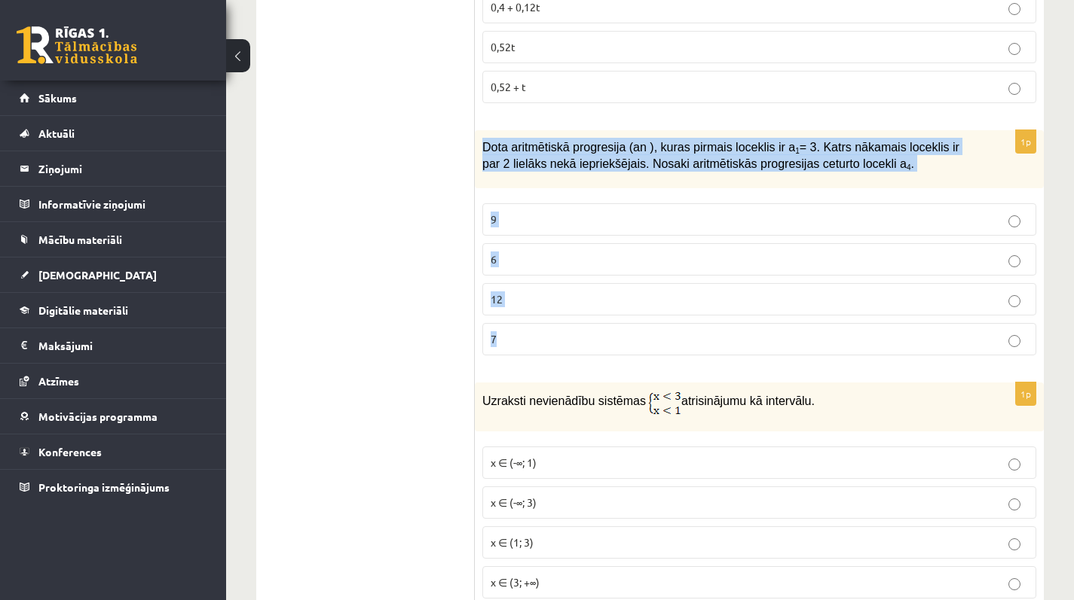
drag, startPoint x: 481, startPoint y: 142, endPoint x: 706, endPoint y: 350, distance: 305.5
click at [706, 350] on div "1p Dota aritmētiskā progresija (an ), kuras pirmais loceklis ir a 1 = 3. Katrs …" at bounding box center [759, 248] width 569 height 237
click at [356, 206] on ul "Tests Izvērtējums!" at bounding box center [372, 269] width 203 height 8099
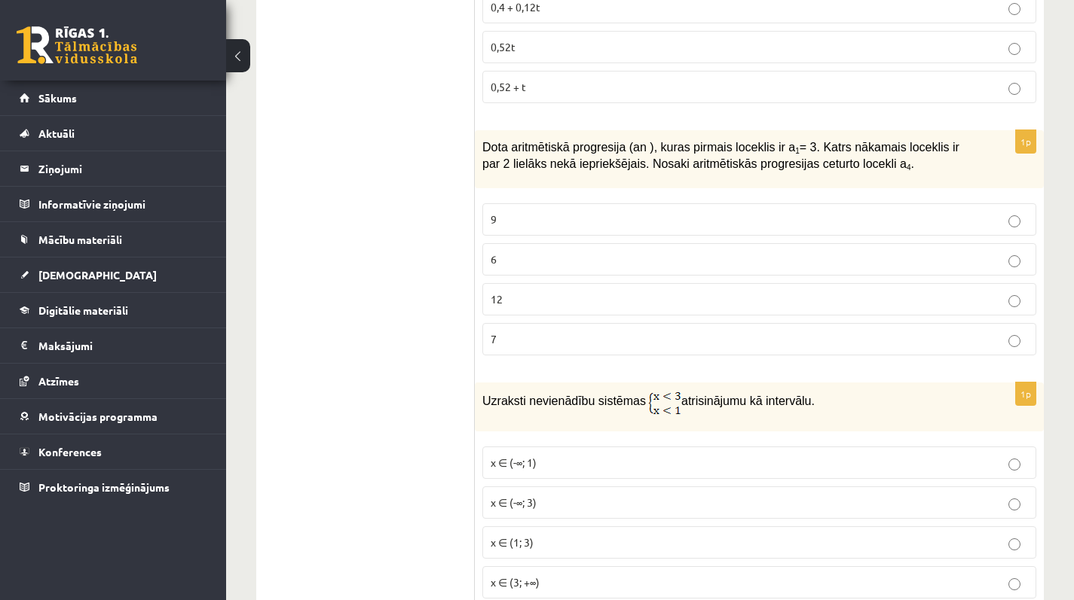
click at [516, 205] on label "9" at bounding box center [759, 219] width 554 height 32
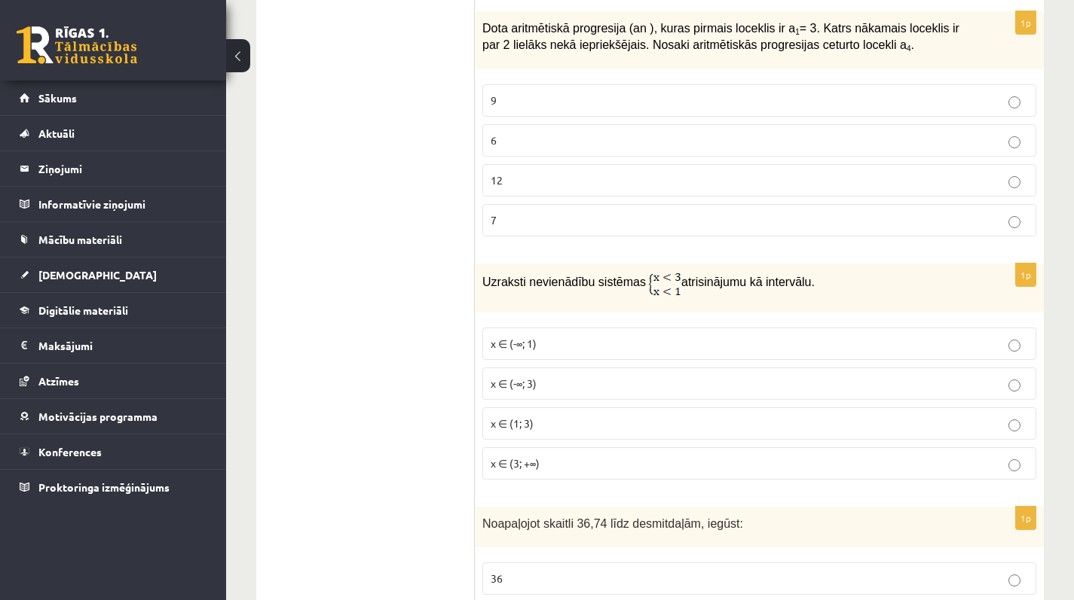
scroll to position [4180, 0]
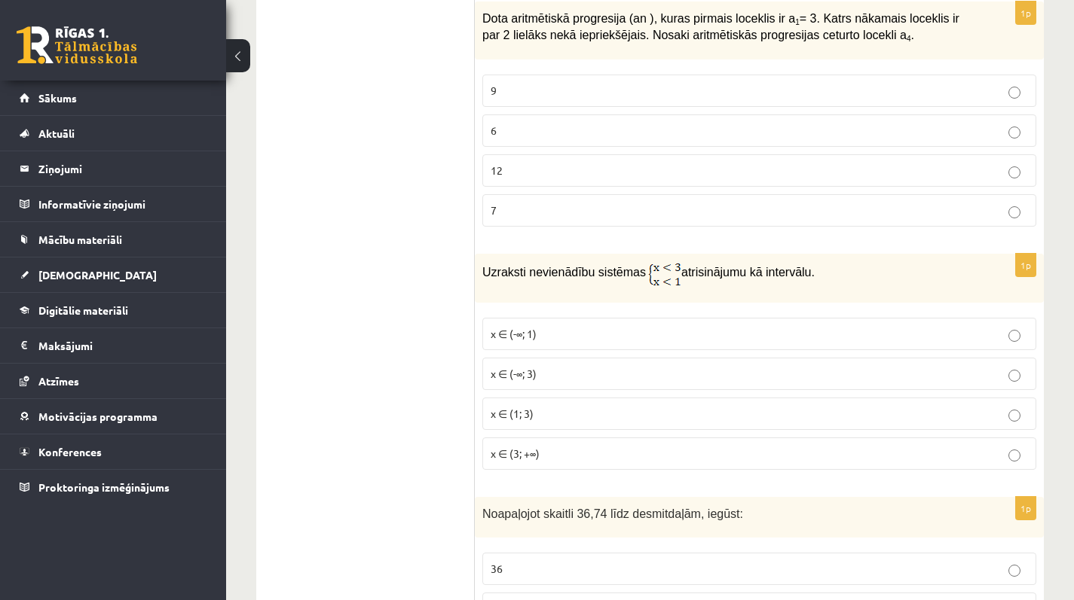
drag, startPoint x: 480, startPoint y: 269, endPoint x: 853, endPoint y: 283, distance: 373.2
click at [853, 283] on div "Uzraksti nevienādību sistēmas atrisinājumu kā intervālu." at bounding box center [759, 278] width 569 height 49
click at [853, 283] on p "Uzraksti nevienādību sistēmas atrisinājumu kā intervālu." at bounding box center [721, 273] width 478 height 25
click at [558, 369] on p "x ∈ (-∞; 3)" at bounding box center [758, 374] width 537 height 16
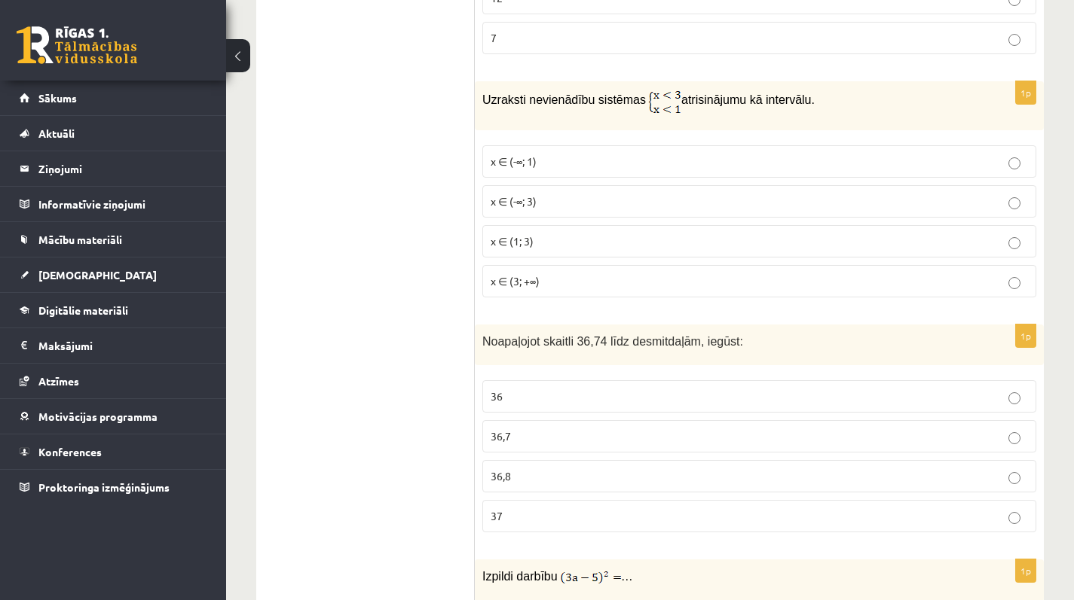
scroll to position [4356, 0]
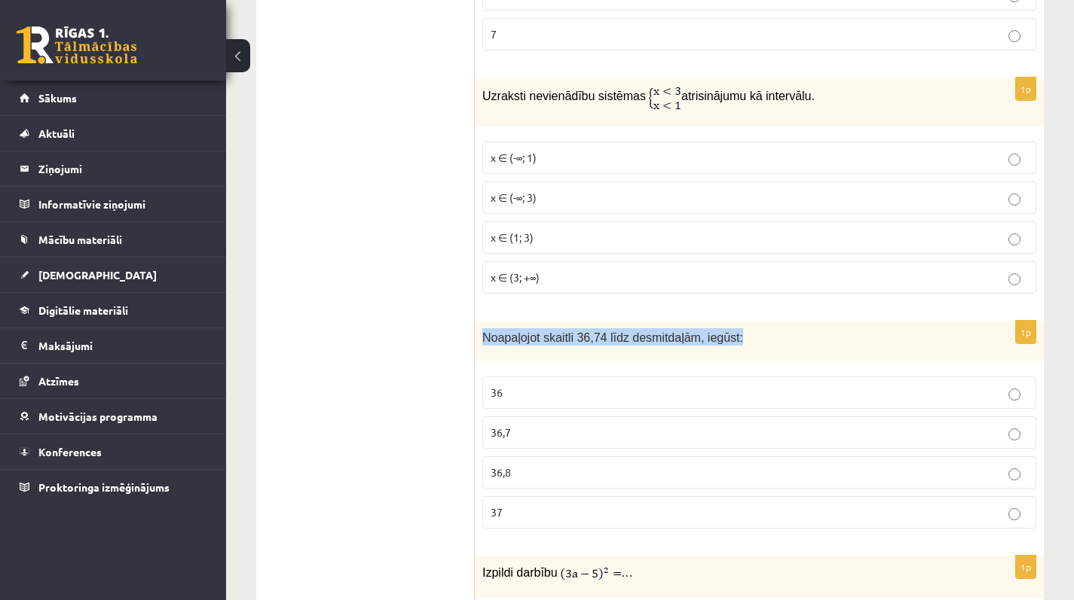
drag, startPoint x: 481, startPoint y: 331, endPoint x: 794, endPoint y: 347, distance: 313.8
click at [794, 347] on div "Noapaļojot skaitli 36,74 līdz desmitdaļām, iegūst:" at bounding box center [759, 341] width 569 height 41
click at [584, 439] on label "36,7" at bounding box center [759, 433] width 554 height 32
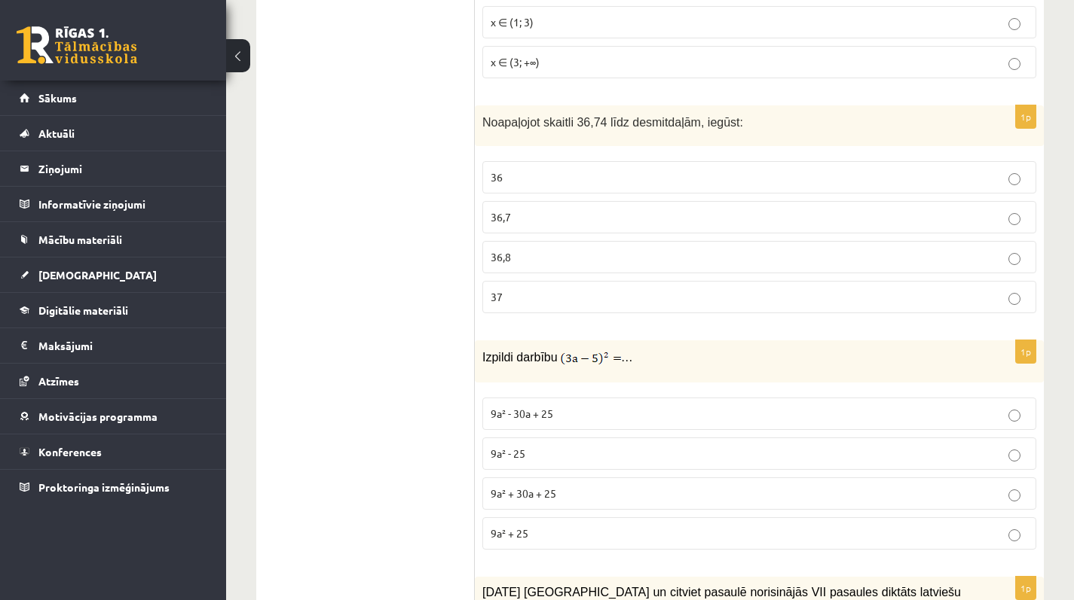
scroll to position [4604, 0]
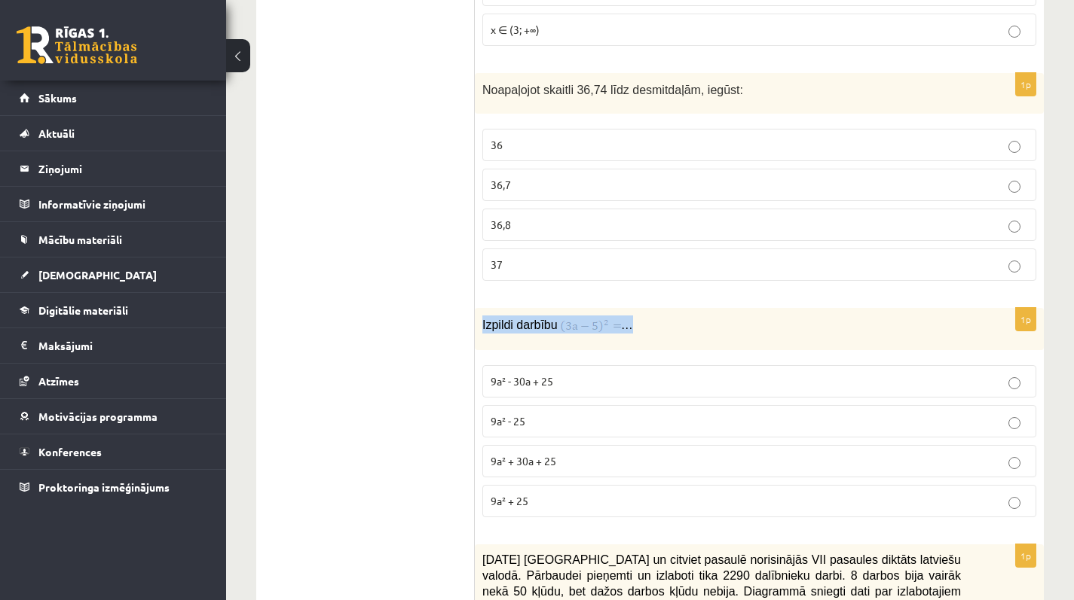
drag, startPoint x: 477, startPoint y: 316, endPoint x: 637, endPoint y: 333, distance: 161.3
click at [637, 333] on div "Izpildi darbību …" at bounding box center [759, 329] width 569 height 42
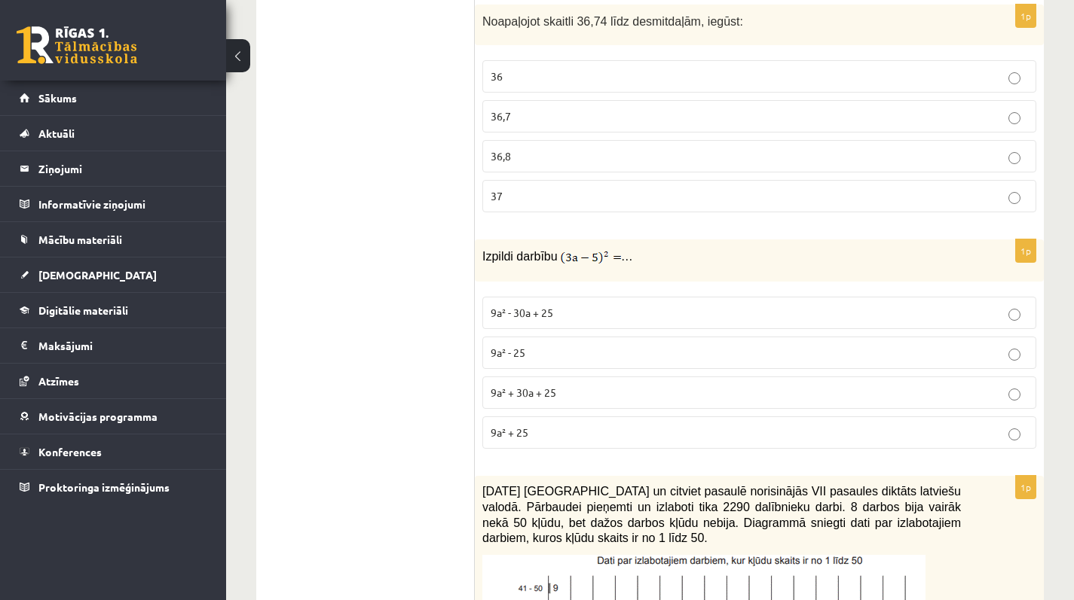
scroll to position [4693, 0]
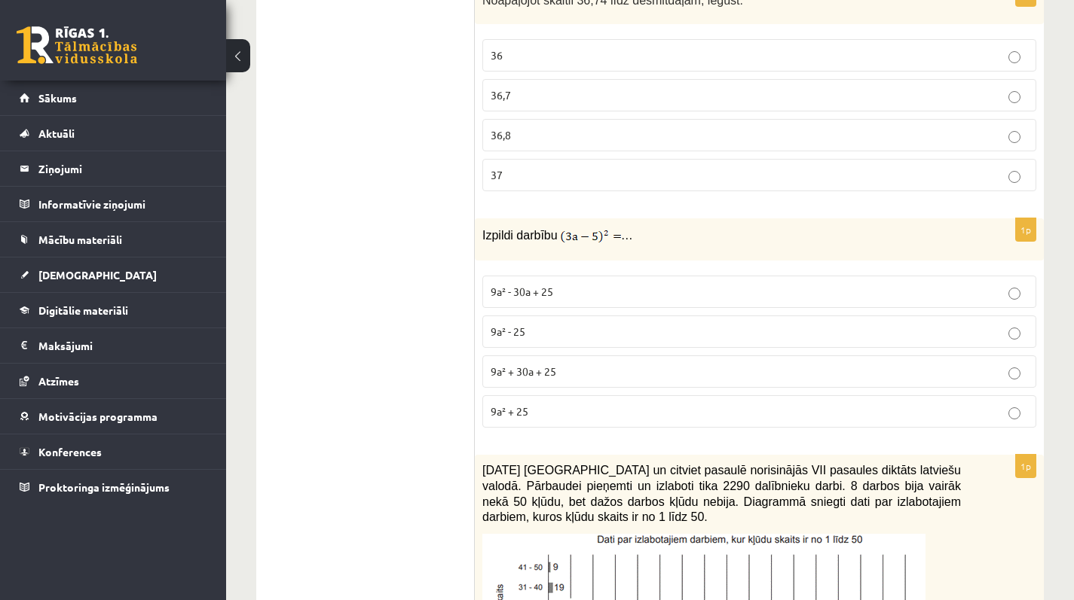
click at [556, 285] on p "9a² - 30a + 25" at bounding box center [758, 292] width 537 height 16
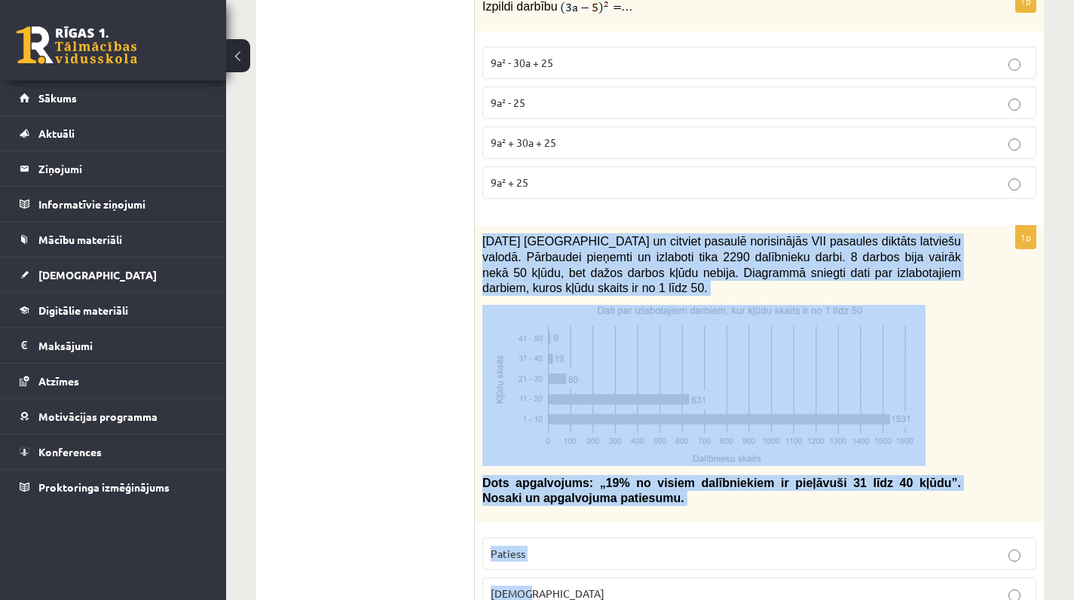
scroll to position [4947, 0]
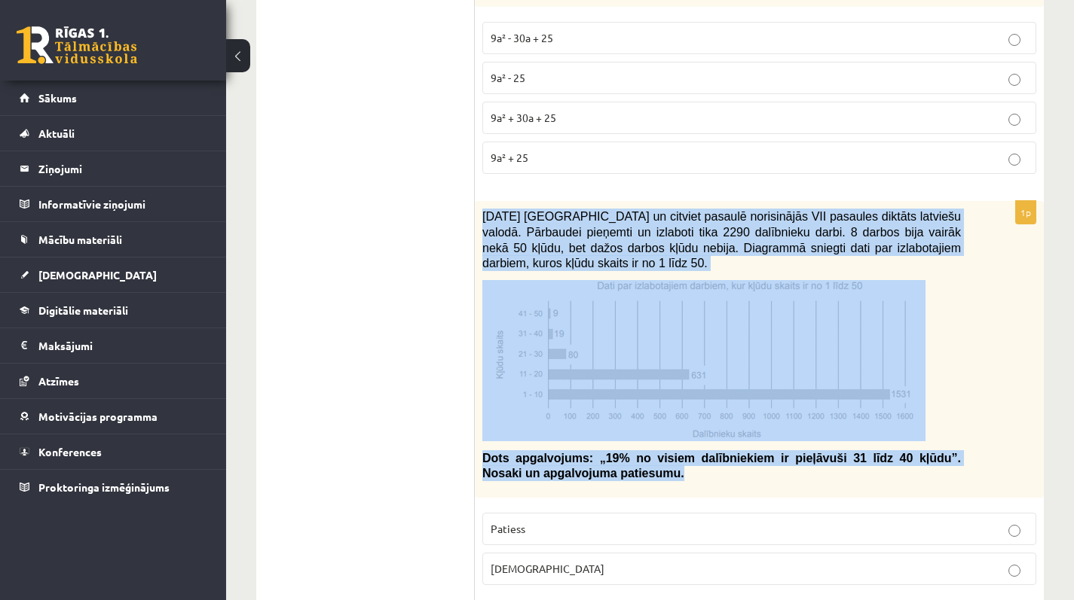
drag, startPoint x: 478, startPoint y: 295, endPoint x: 728, endPoint y: 479, distance: 310.4
click at [728, 479] on div "2021. gada 27. novembrī Latvijā un citviet pasaulē norisinājās VII pasaules dik…" at bounding box center [759, 349] width 569 height 297
click at [727, 479] on p "Dots apgalvojums: „19% no visiem dalībniekiem ir pieļāvuši 31 līdz 40 kļūdu”. N…" at bounding box center [721, 466] width 478 height 31
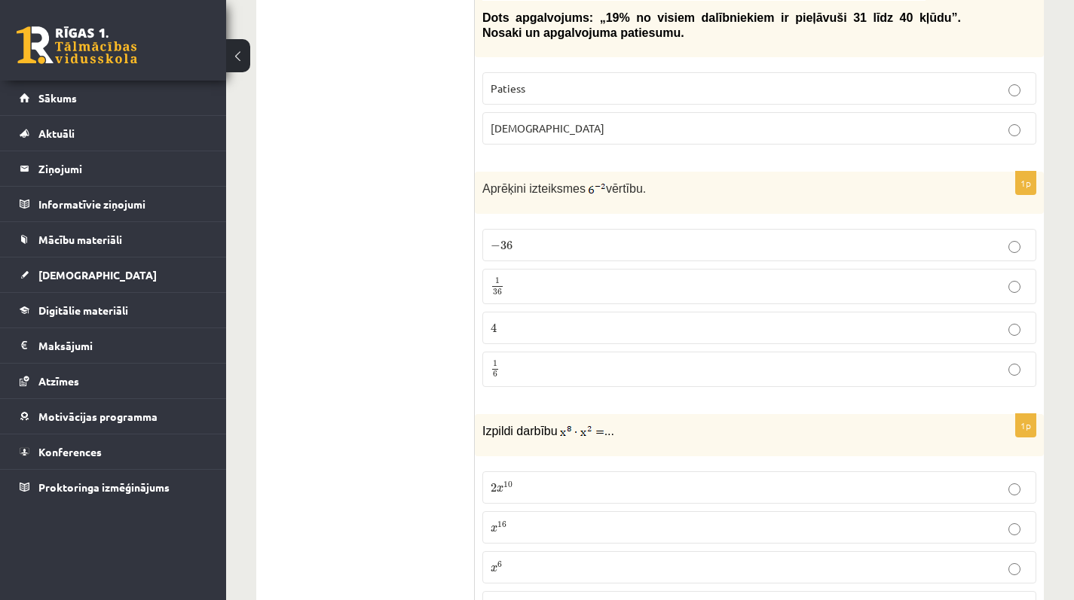
scroll to position [5373, 0]
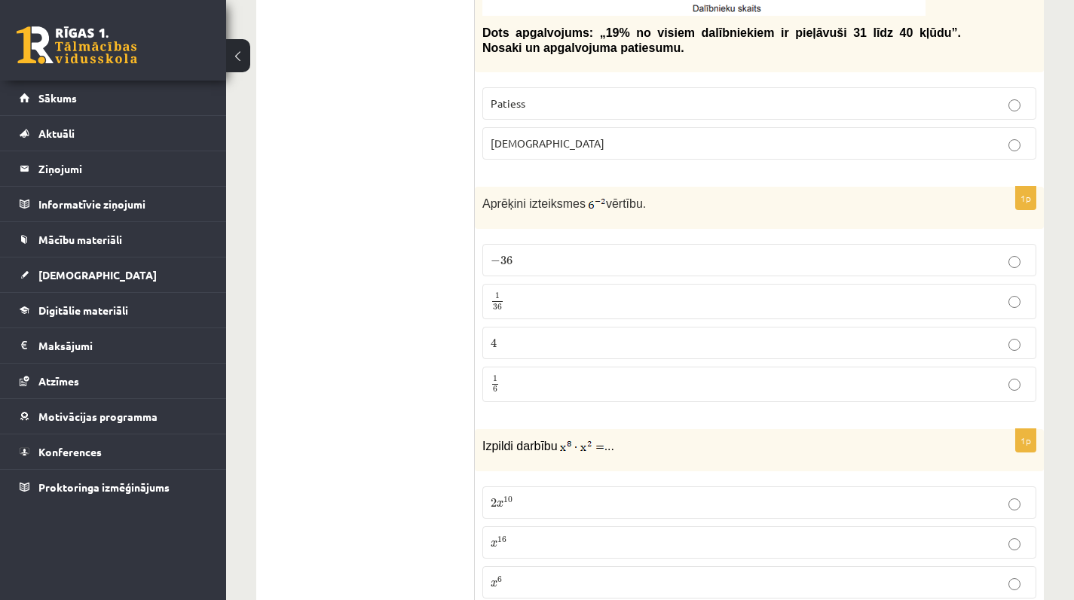
drag, startPoint x: 483, startPoint y: 206, endPoint x: 661, endPoint y: 209, distance: 177.8
click at [661, 209] on p "Aprēķini izteiksmes vērtību." at bounding box center [721, 203] width 478 height 18
click at [499, 293] on span "1" at bounding box center [497, 296] width 11 height 7
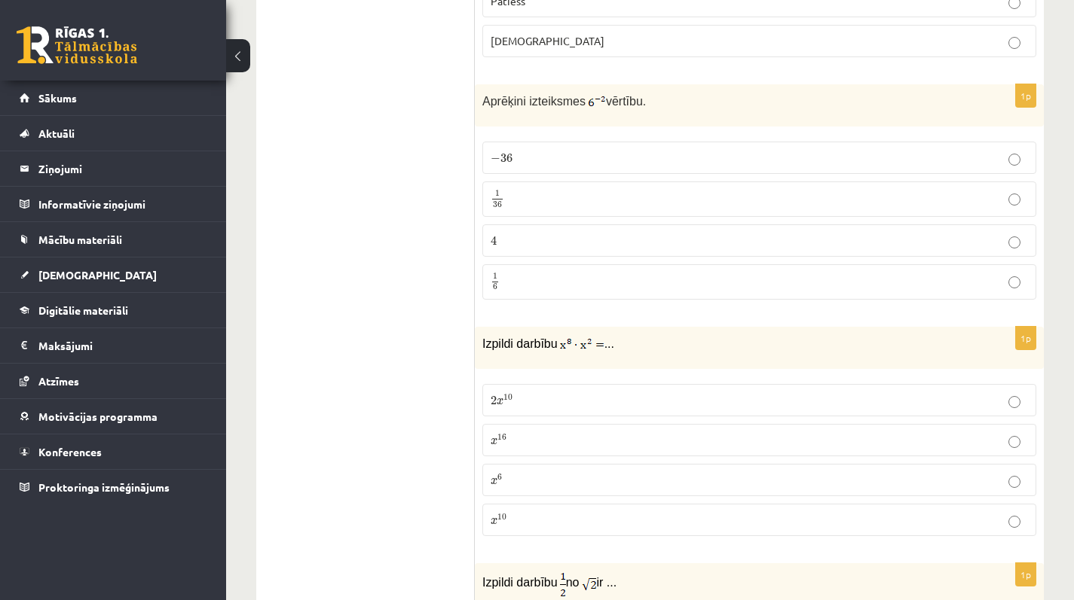
scroll to position [5488, 0]
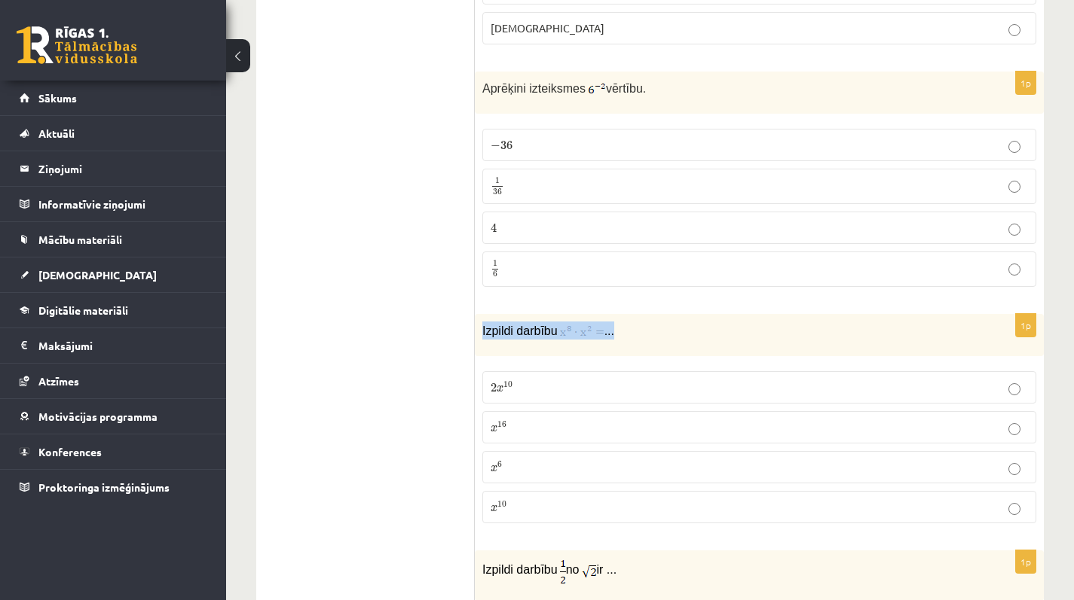
drag, startPoint x: 478, startPoint y: 325, endPoint x: 695, endPoint y: 340, distance: 217.5
click at [695, 340] on div "Izpildi darbību ..." at bounding box center [759, 335] width 569 height 42
click at [520, 441] on label "x 16 x 16" at bounding box center [759, 427] width 554 height 32
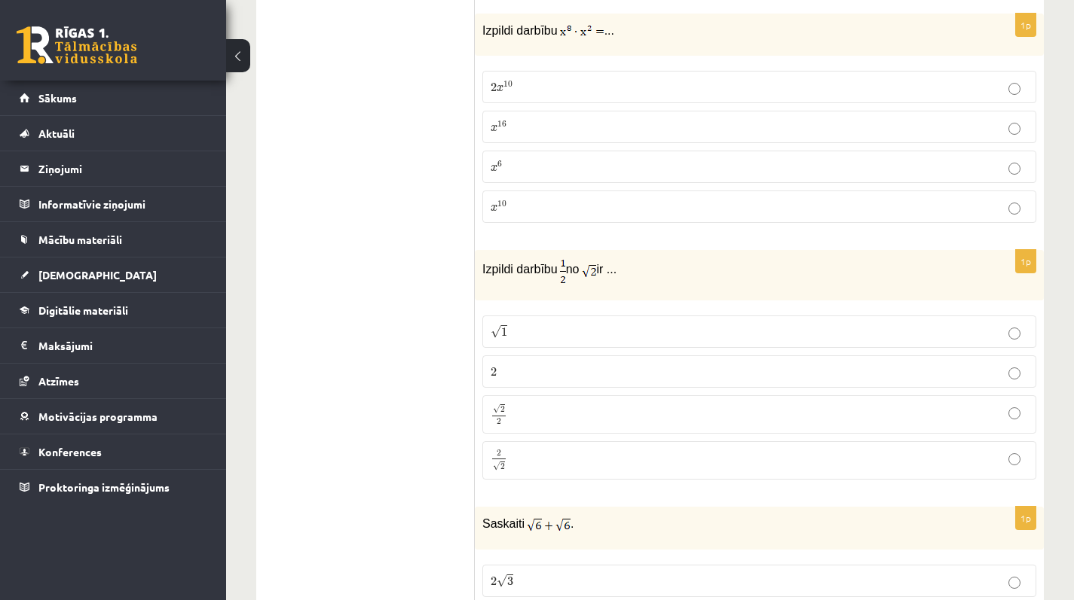
scroll to position [5799, 0]
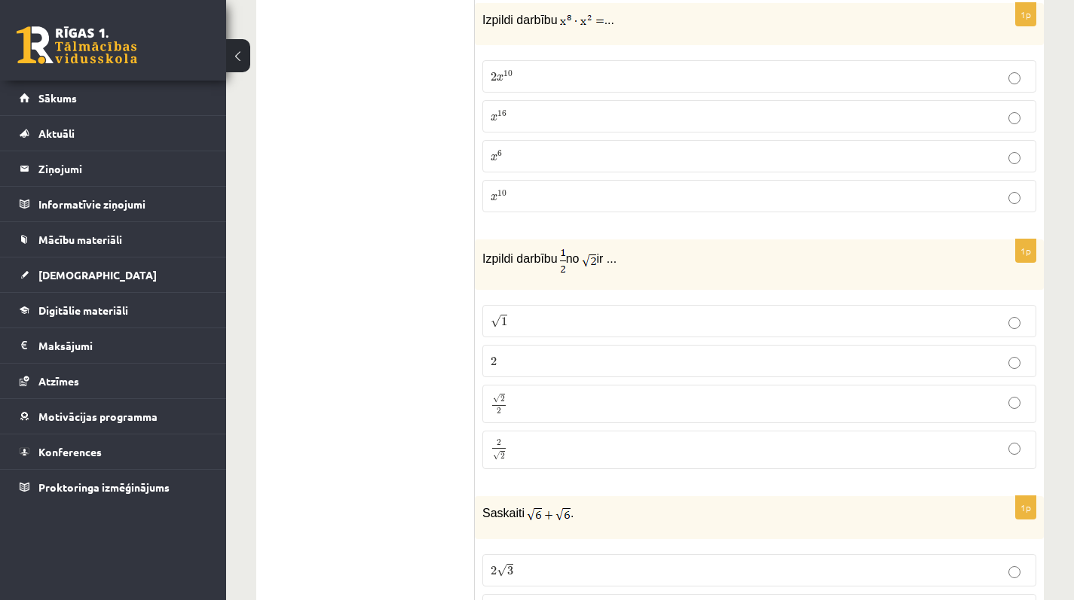
drag, startPoint x: 480, startPoint y: 255, endPoint x: 689, endPoint y: 267, distance: 209.8
click at [689, 267] on div "Izpildi darbību no ir ..." at bounding box center [759, 265] width 569 height 50
click at [689, 267] on p "Izpildi darbību no ir ..." at bounding box center [721, 260] width 478 height 26
drag, startPoint x: 490, startPoint y: 318, endPoint x: 501, endPoint y: 322, distance: 11.2
click at [501, 322] on span "√ 1" at bounding box center [498, 321] width 17 height 14
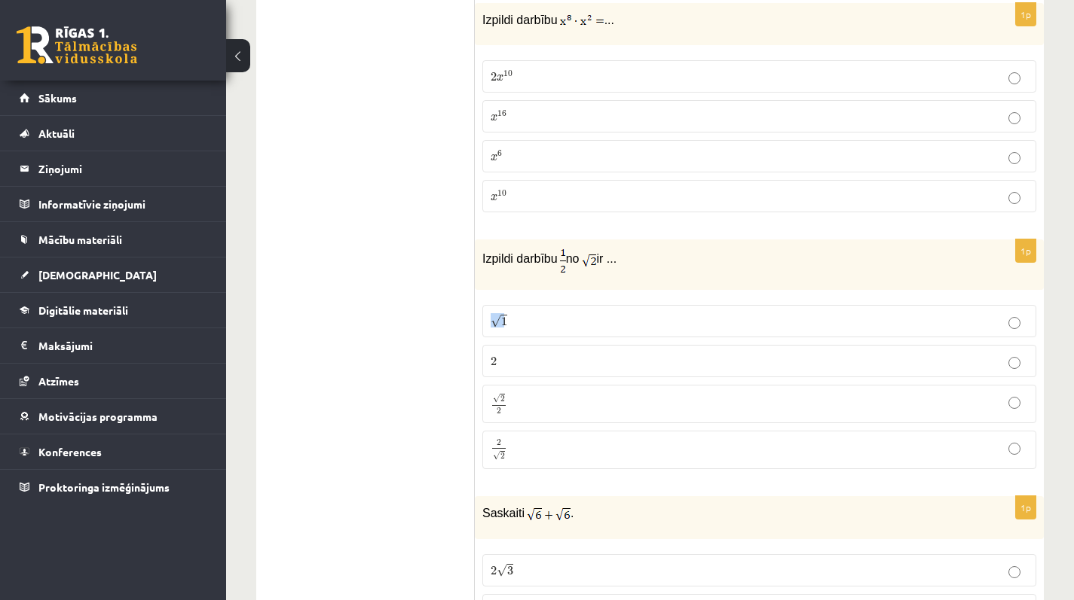
click at [510, 404] on p "√ 2 2 2 2" at bounding box center [758, 404] width 537 height 22
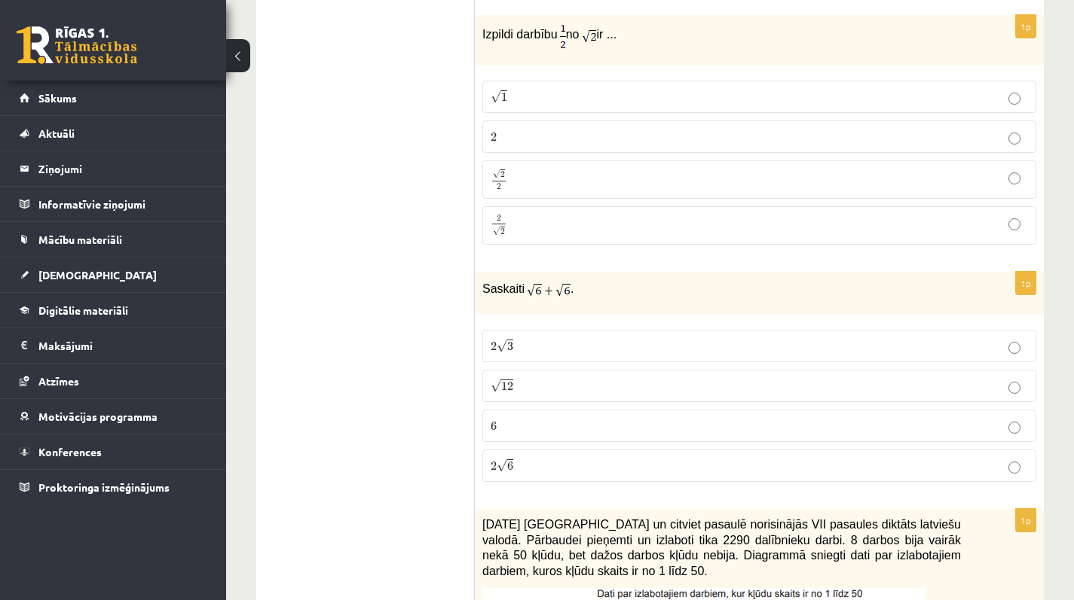
scroll to position [6028, 0]
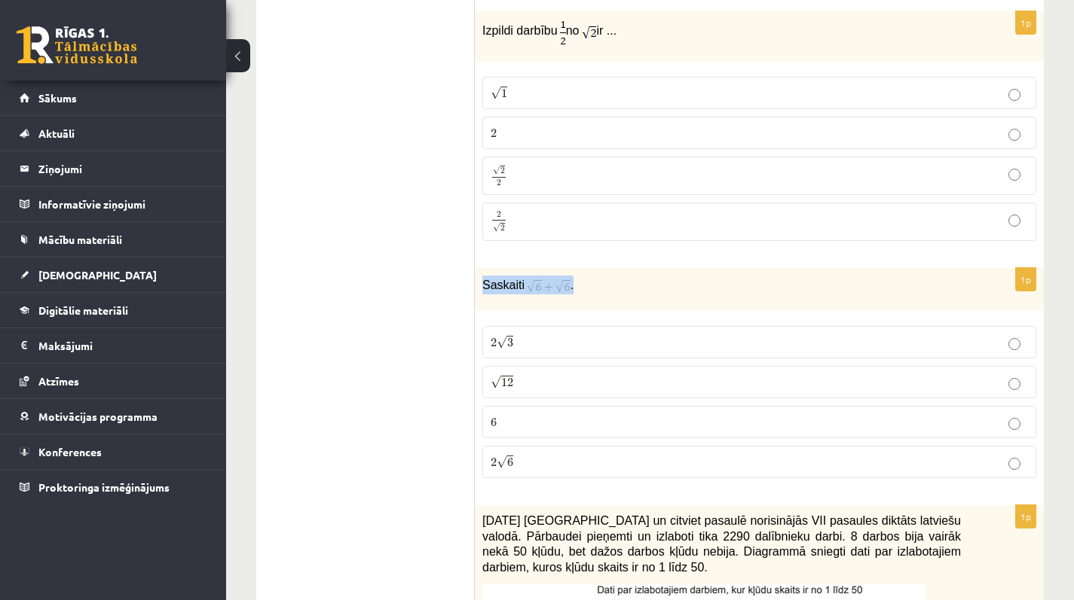
drag, startPoint x: 478, startPoint y: 279, endPoint x: 669, endPoint y: 296, distance: 191.4
click at [669, 296] on div "Saskaiti ." at bounding box center [759, 289] width 569 height 43
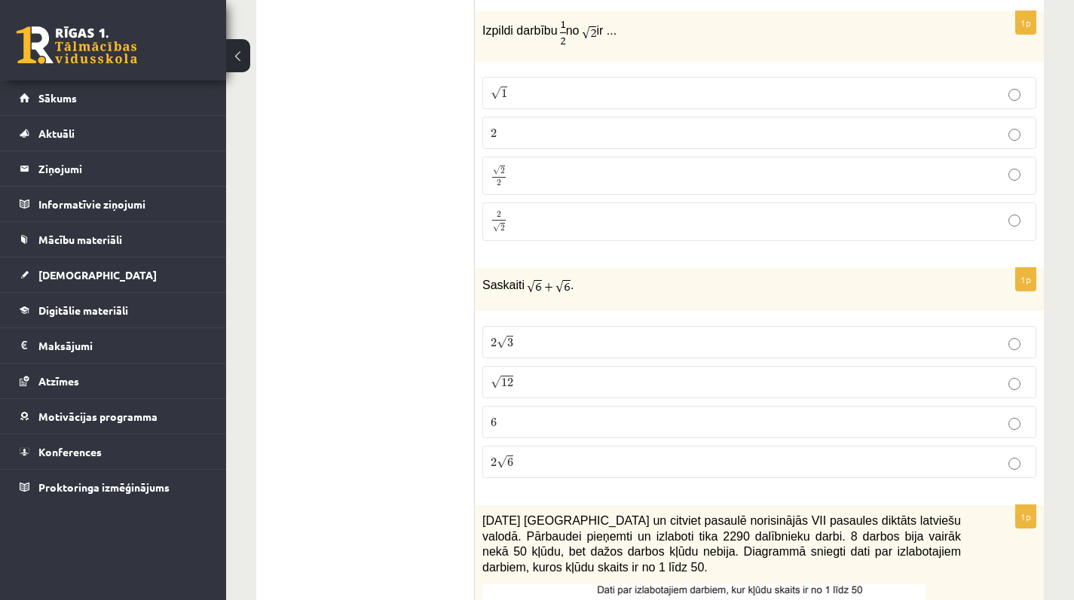
click at [515, 460] on p "2 √ 6 2 6" at bounding box center [758, 462] width 537 height 16
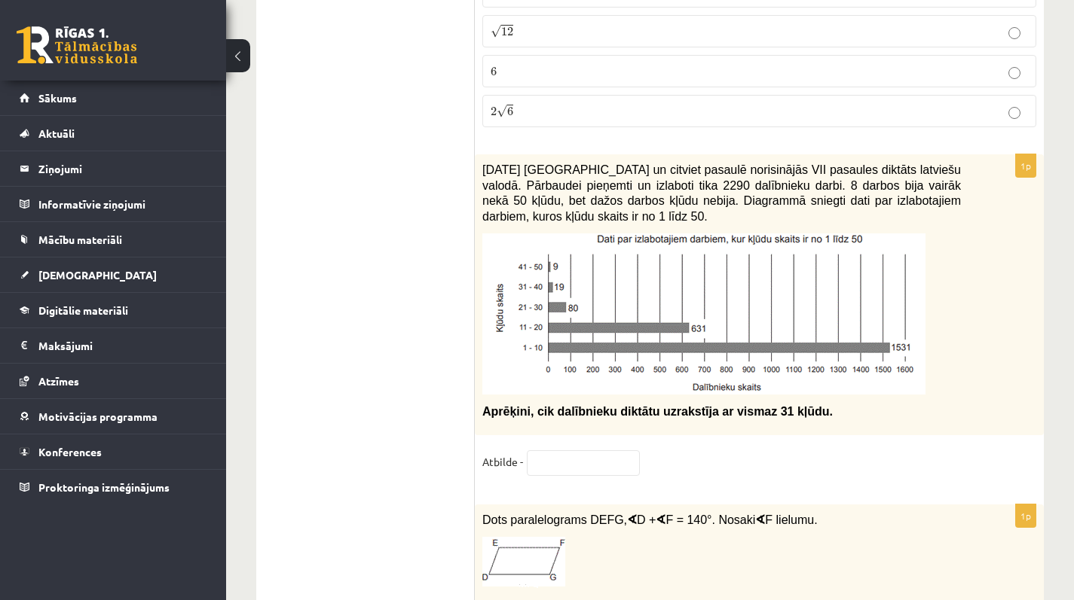
scroll to position [6383, 0]
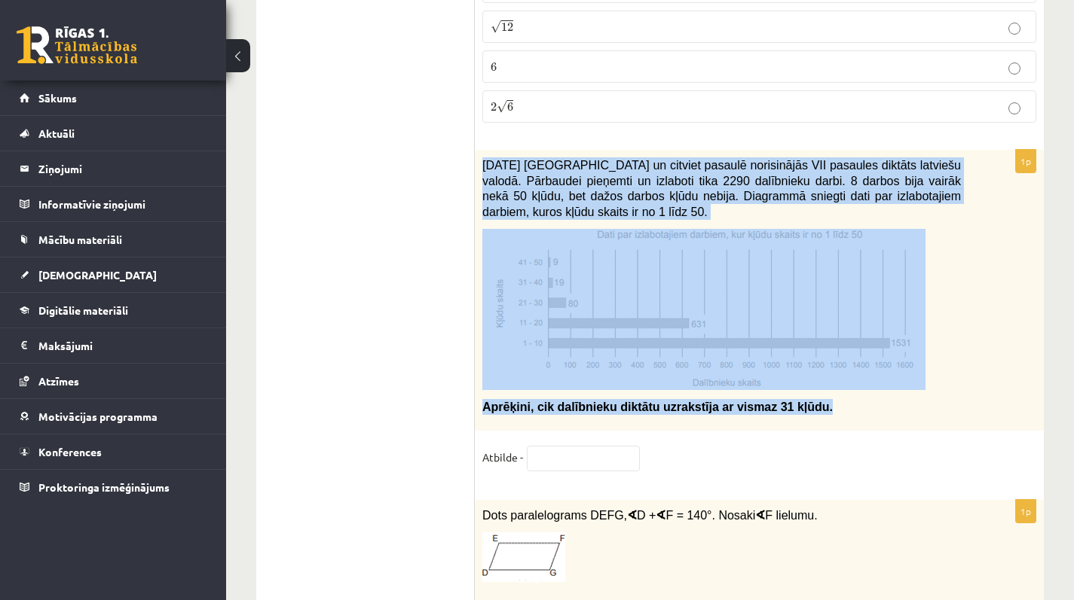
drag, startPoint x: 482, startPoint y: 161, endPoint x: 869, endPoint y: 420, distance: 464.9
click at [869, 420] on div "2021. gada 27. novembrī Latvijā un citviet pasaulē norisinājās VII pasaules dik…" at bounding box center [759, 290] width 569 height 281
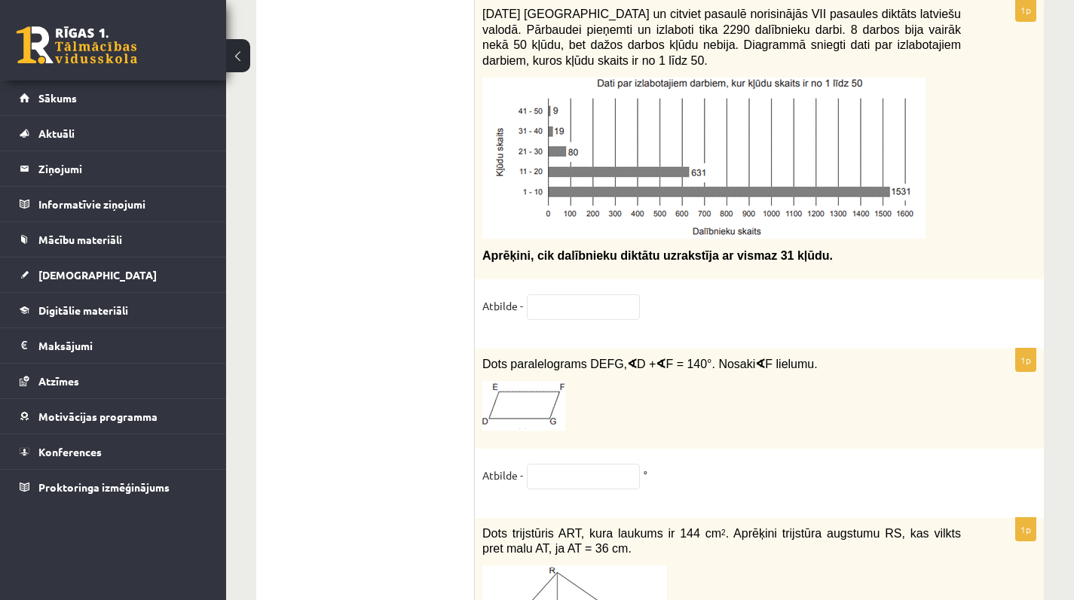
scroll to position [6570, 0]
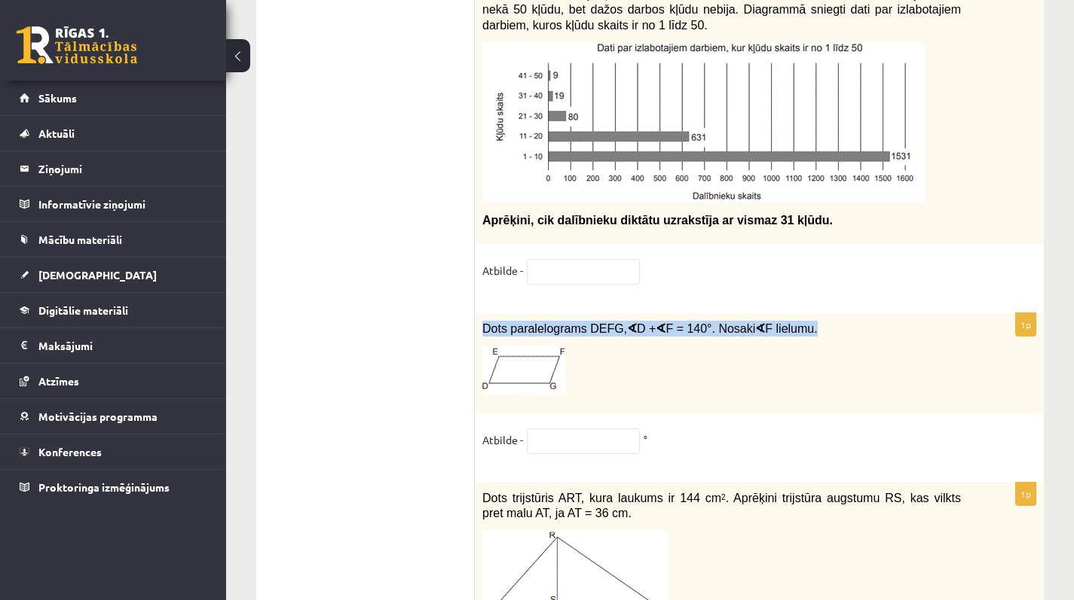
drag, startPoint x: 481, startPoint y: 329, endPoint x: 890, endPoint y: 337, distance: 408.4
click at [890, 337] on div "Dots paralelograms DEFG, ∢ D + ∢ F = 140°. Nosaki ∢ F lielumu." at bounding box center [759, 363] width 569 height 100
click at [890, 337] on p "Dots paralelograms DEFG, ∢ D + ∢ F = 140°. Nosaki ∢ F lielumu." at bounding box center [721, 329] width 478 height 16
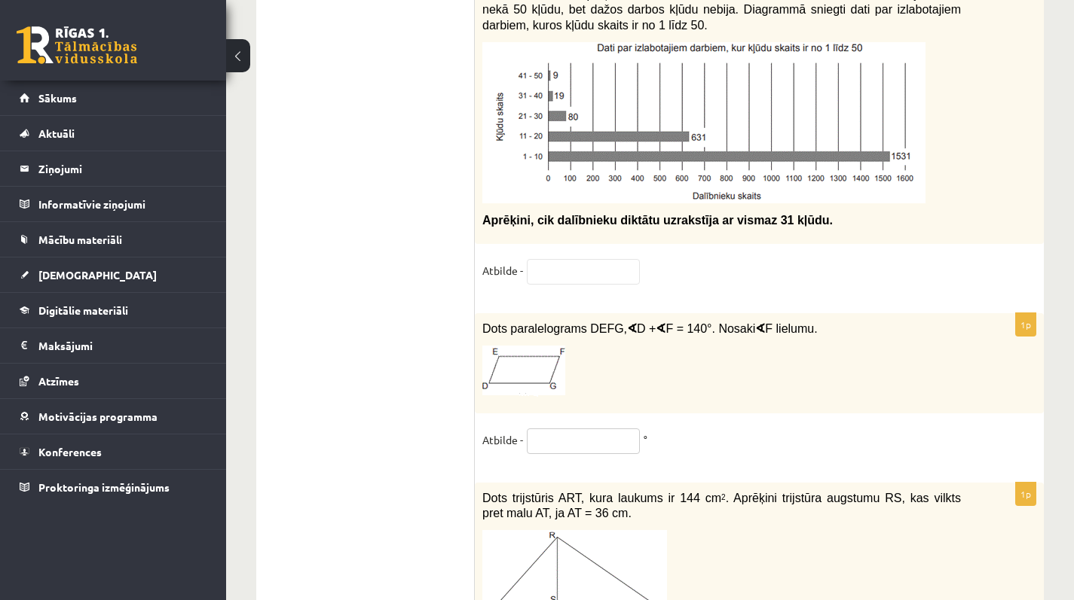
click at [570, 452] on input "text" at bounding box center [583, 442] width 113 height 26
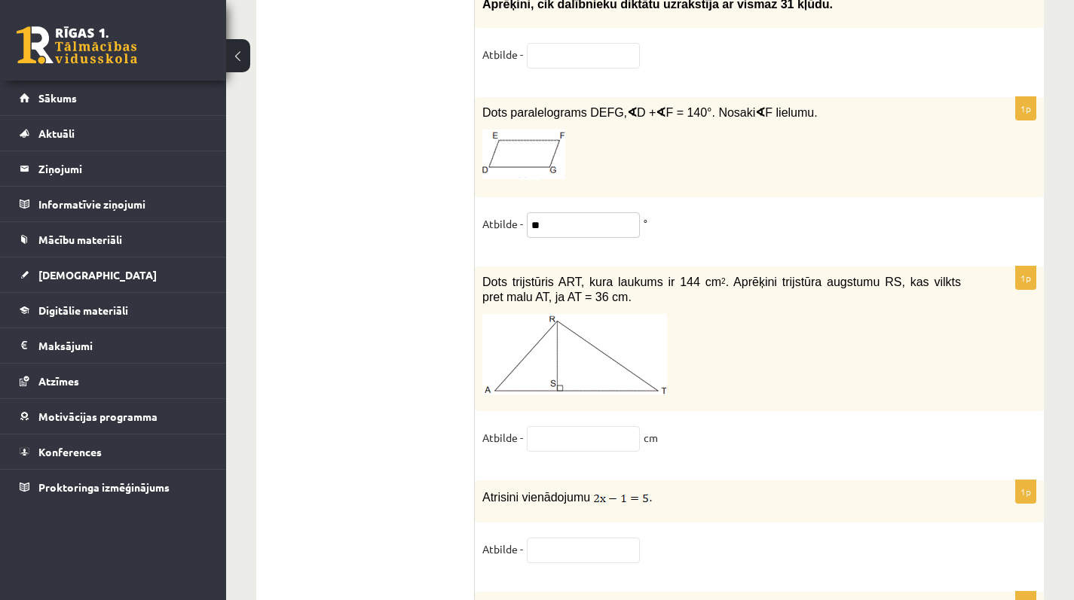
scroll to position [6802, 0]
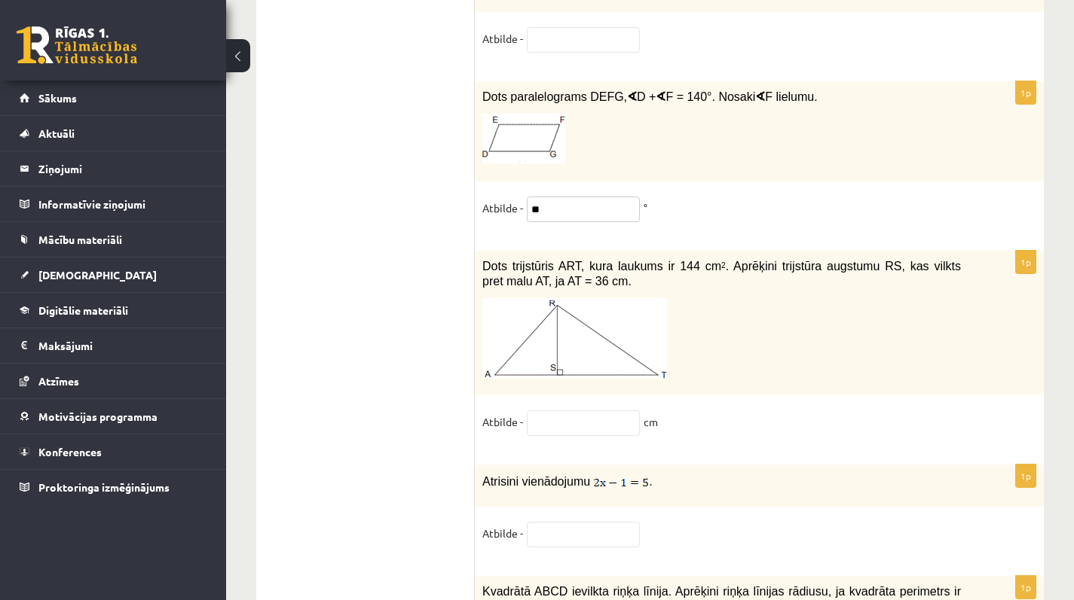
type input "**"
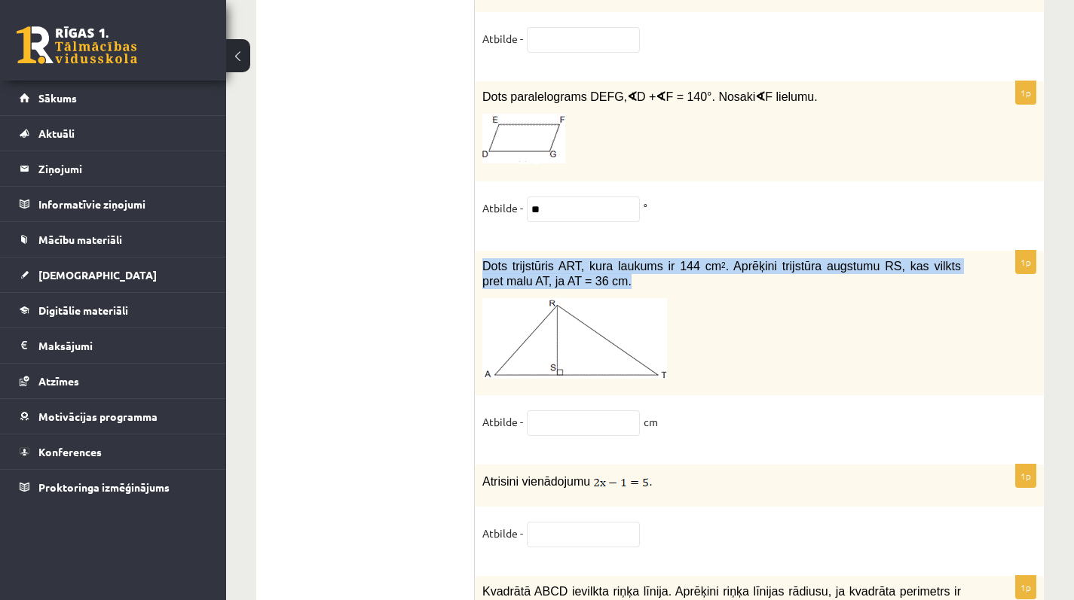
drag, startPoint x: 479, startPoint y: 263, endPoint x: 637, endPoint y: 298, distance: 162.0
click at [637, 298] on div "Dots trijstūris ART, kura laukums ir 144 cm 2 . Aprēķini trijstūra augstumu RS,…" at bounding box center [759, 323] width 569 height 145
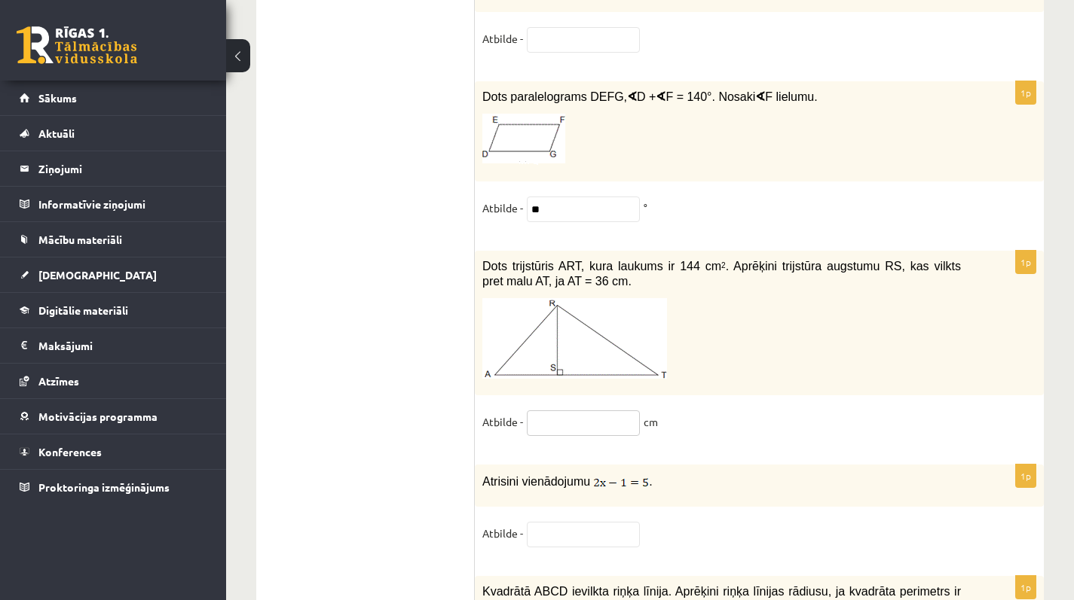
click at [548, 424] on input "text" at bounding box center [583, 424] width 113 height 26
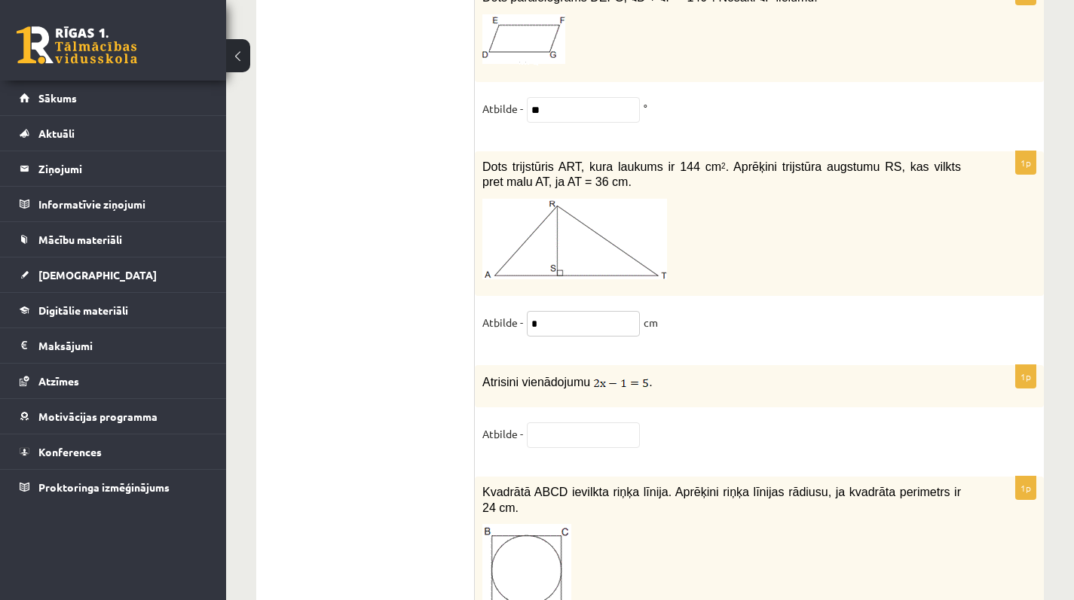
scroll to position [6925, 0]
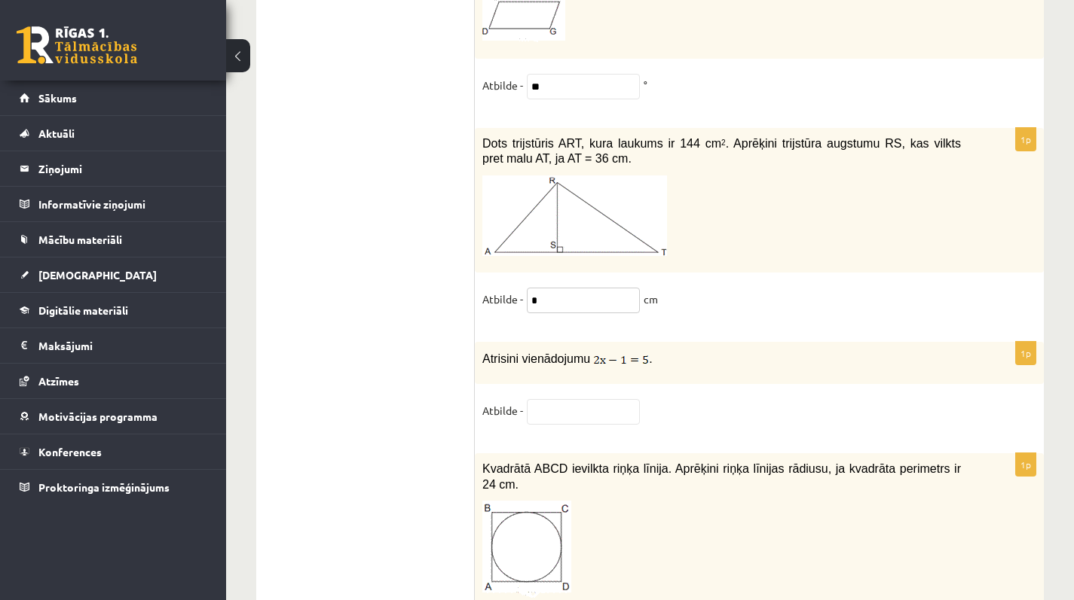
type input "*"
drag, startPoint x: 481, startPoint y: 362, endPoint x: 751, endPoint y: 396, distance: 271.8
click at [751, 396] on div "1p Atrisini vienādojumu . Atbilde -" at bounding box center [759, 390] width 569 height 96
click at [554, 414] on input "text" at bounding box center [583, 412] width 113 height 26
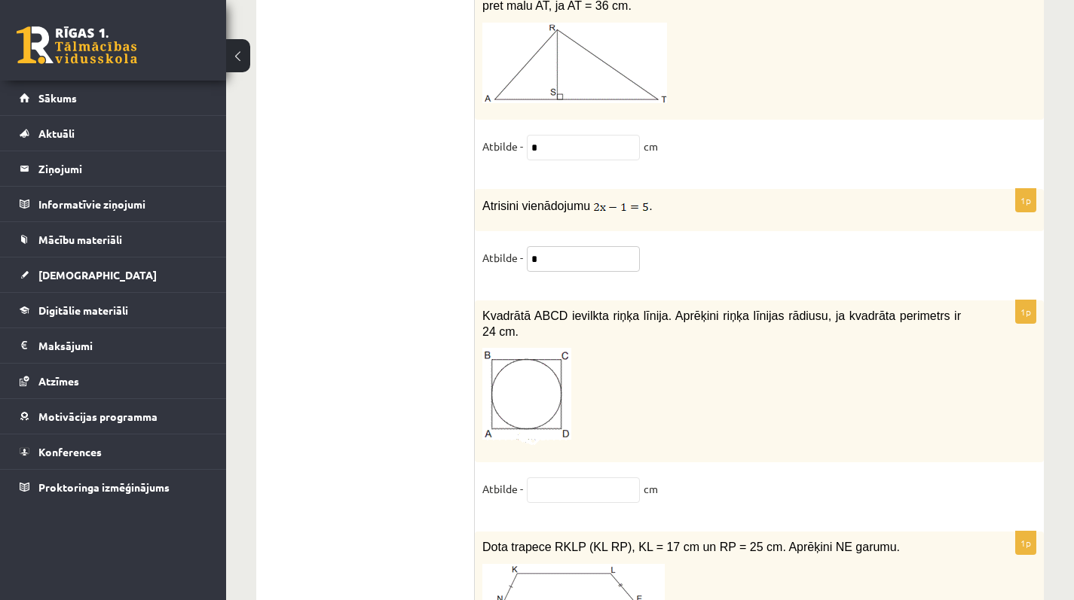
scroll to position [7091, 0]
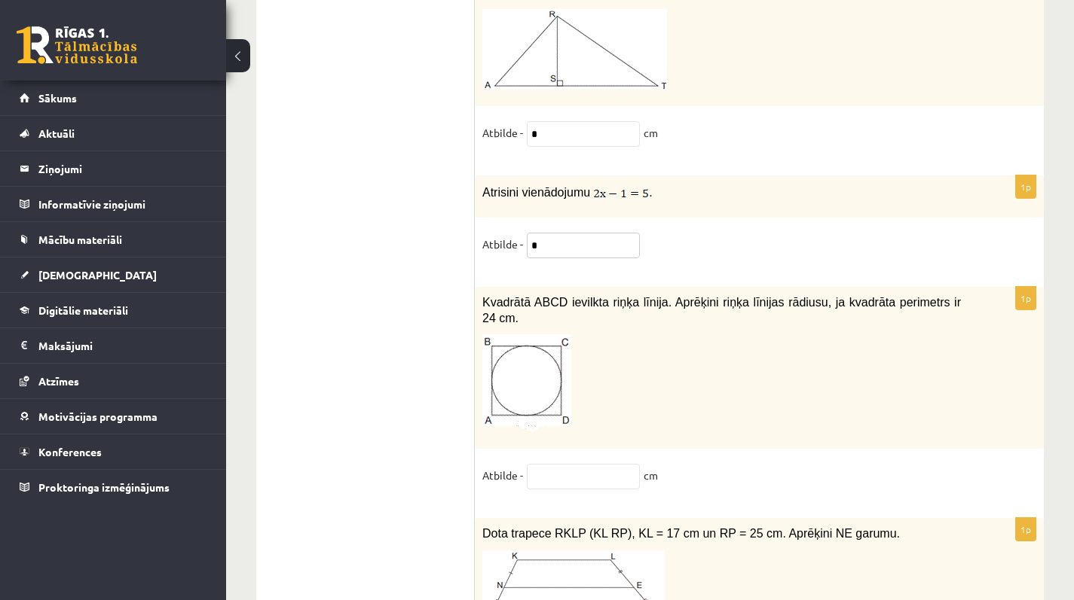
type input "*"
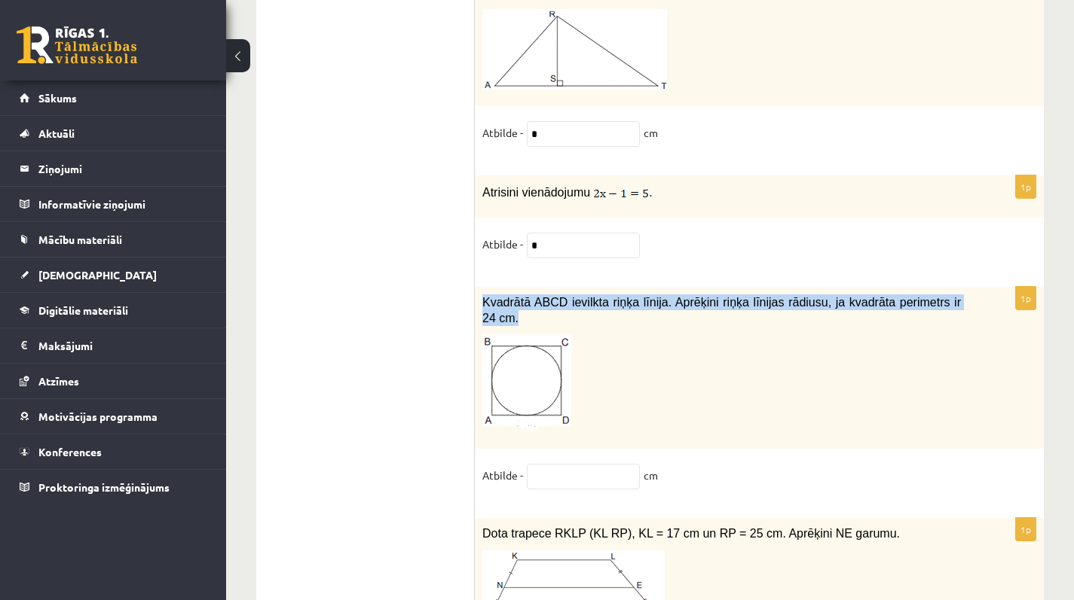
drag, startPoint x: 483, startPoint y: 307, endPoint x: 530, endPoint y: 328, distance: 51.2
click at [530, 325] on p "Kvadrātā ABCD ievilkta riņķa līnija. Aprēķini riņķa līnijas rādiusu, ja kvadrāt…" at bounding box center [721, 310] width 478 height 31
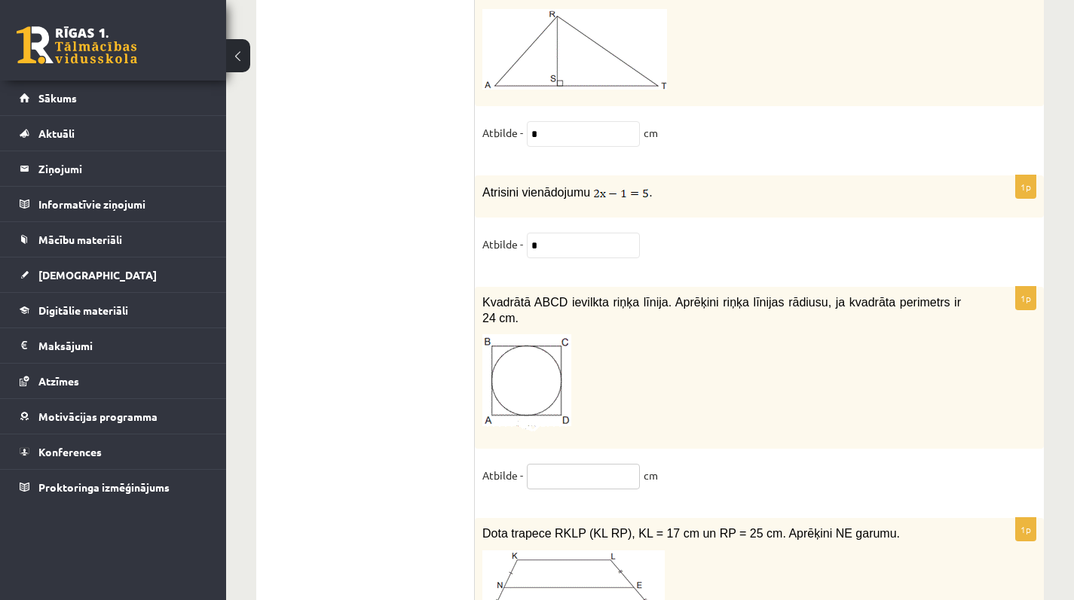
click at [569, 485] on input "text" at bounding box center [583, 477] width 113 height 26
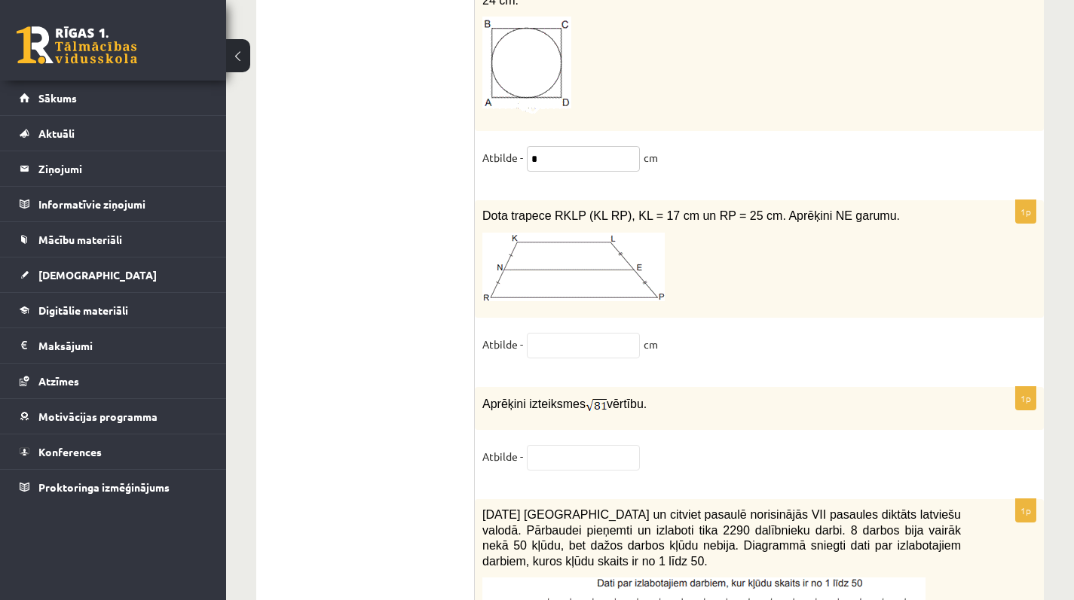
scroll to position [7415, 0]
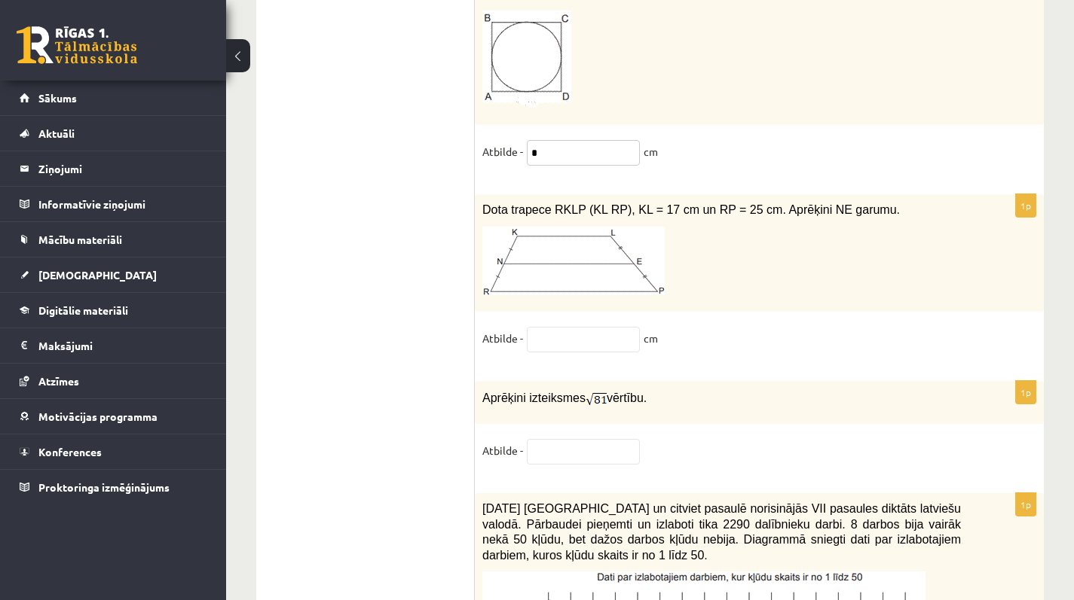
type input "*"
drag, startPoint x: 481, startPoint y: 217, endPoint x: 933, endPoint y: 221, distance: 452.0
click at [933, 221] on div "Dota trapece RKLP (KL RP), KL = 17 cm un RP = 25 cm. Aprēķini NE garumu." at bounding box center [759, 253] width 569 height 118
drag, startPoint x: 483, startPoint y: 405, endPoint x: 707, endPoint y: 406, distance: 223.7
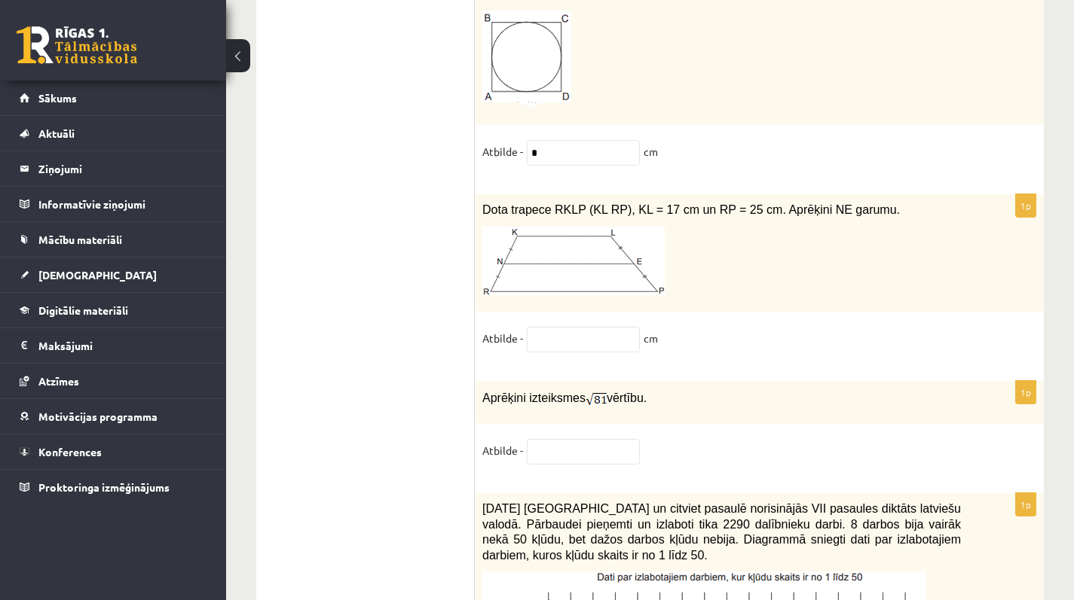
click at [707, 406] on p "Aprēķini izteiksmes vērtību." at bounding box center [721, 398] width 478 height 19
click at [570, 465] on input "text" at bounding box center [583, 452] width 113 height 26
type input "*"
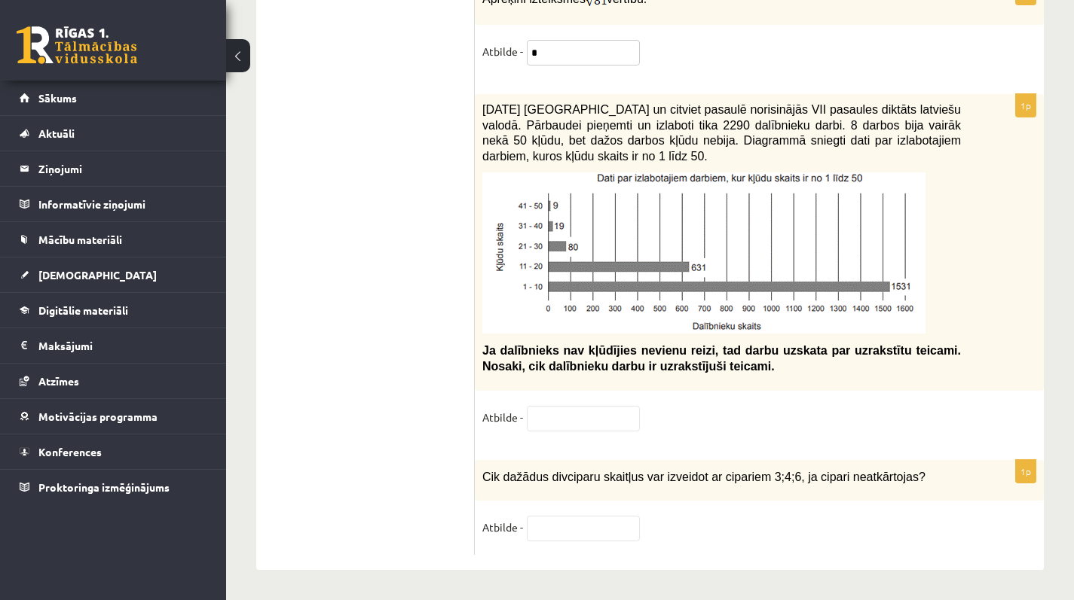
scroll to position [7832, 0]
type input "*"
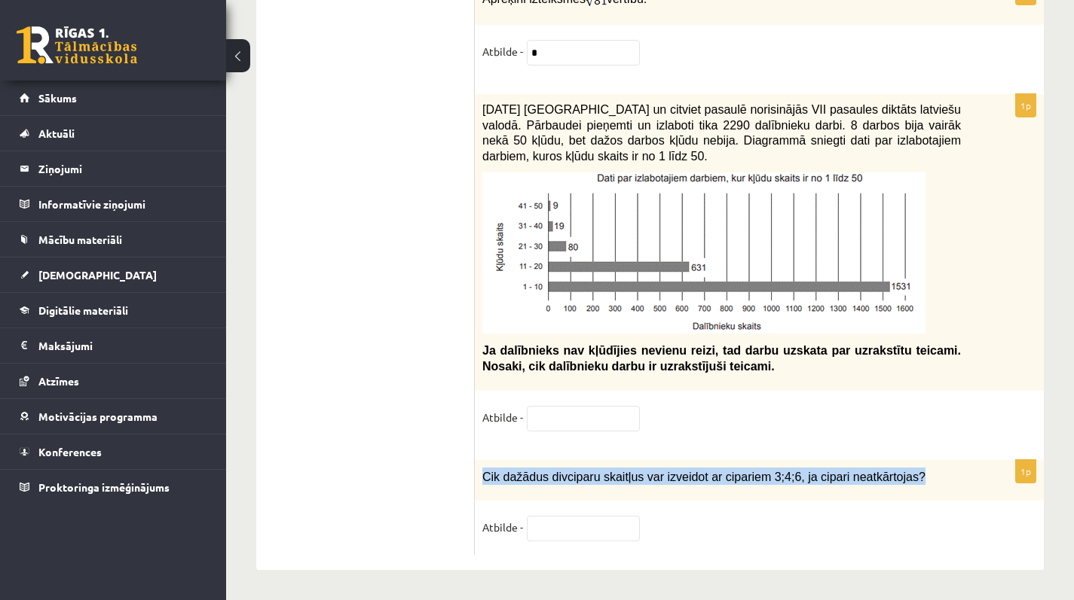
drag, startPoint x: 481, startPoint y: 471, endPoint x: 979, endPoint y: 487, distance: 498.2
click at [979, 487] on div "Cik dažādus divciparu skaitļus var izveidot ar cipariem 3;4;6, ja cipari neatkā…" at bounding box center [759, 480] width 569 height 41
click at [981, 486] on div "Cik dažādus divciparu skaitļus var izveidot ar cipariem 3;4;6, ja cipari neatkā…" at bounding box center [759, 480] width 569 height 41
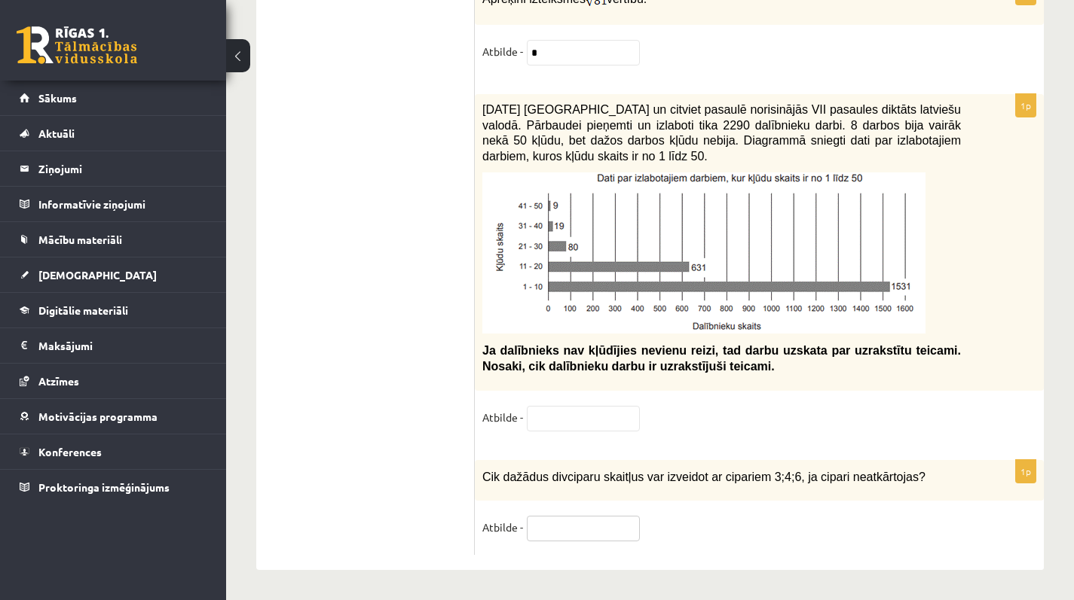
click at [550, 527] on input "text" at bounding box center [583, 529] width 113 height 26
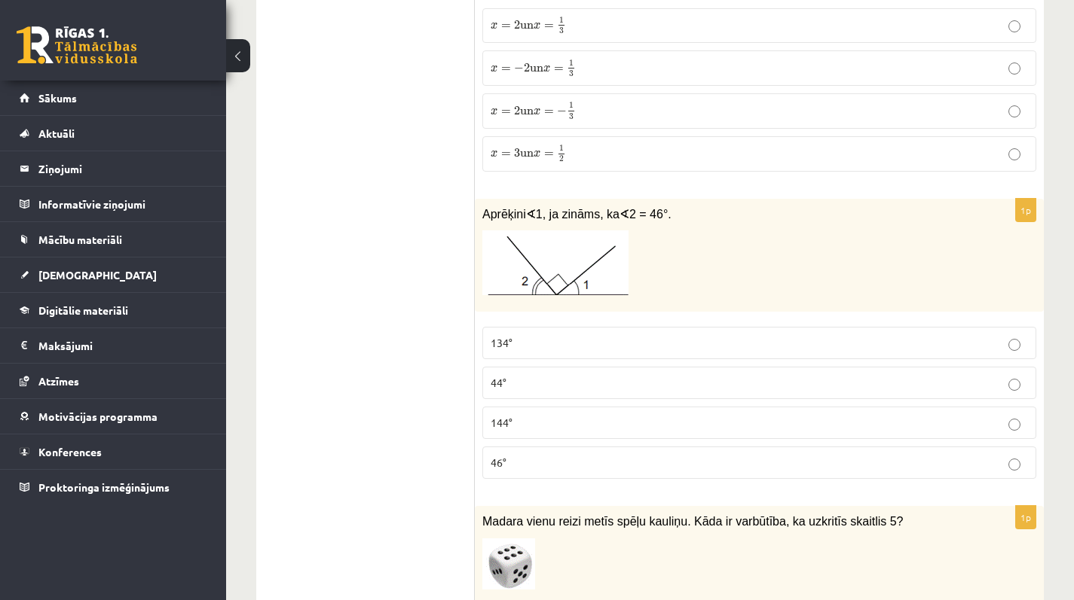
scroll to position [572, 0]
type input "*"
click at [544, 379] on p "44°" at bounding box center [758, 382] width 537 height 16
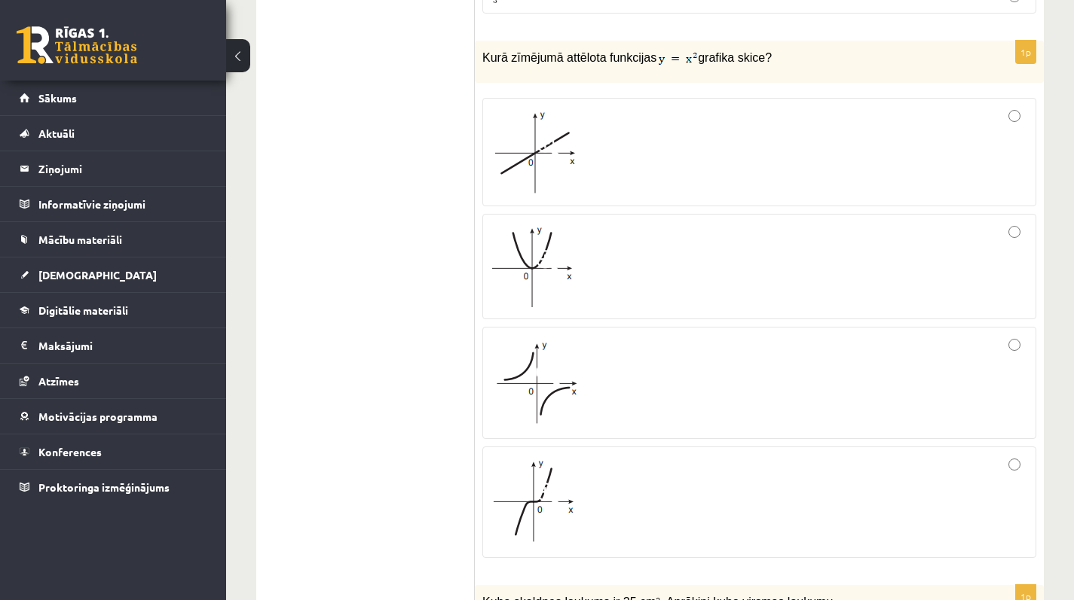
scroll to position [1344, 0]
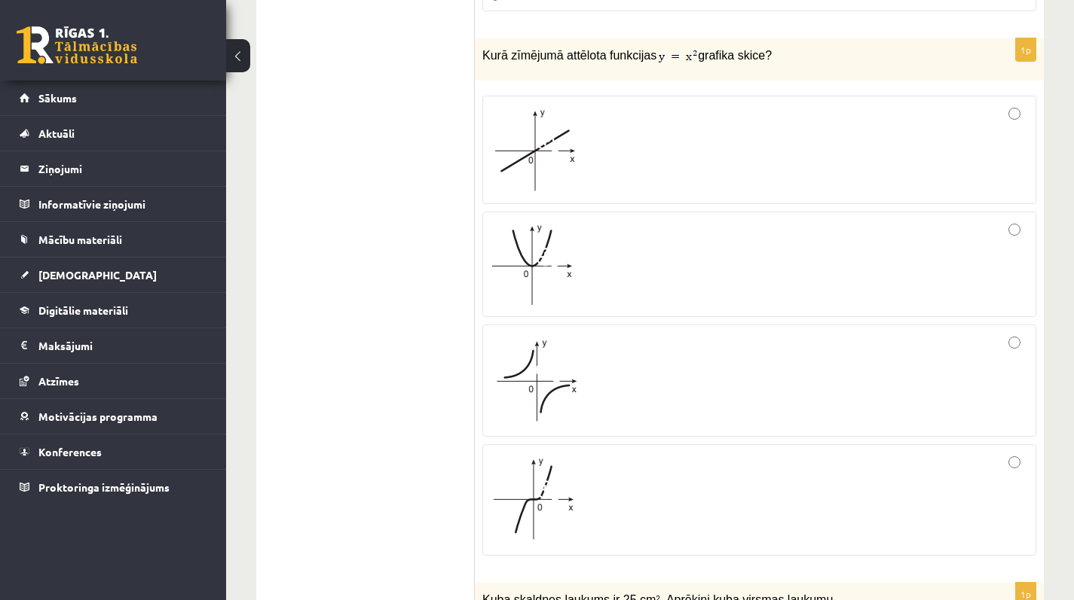
click at [635, 269] on div at bounding box center [758, 264] width 537 height 89
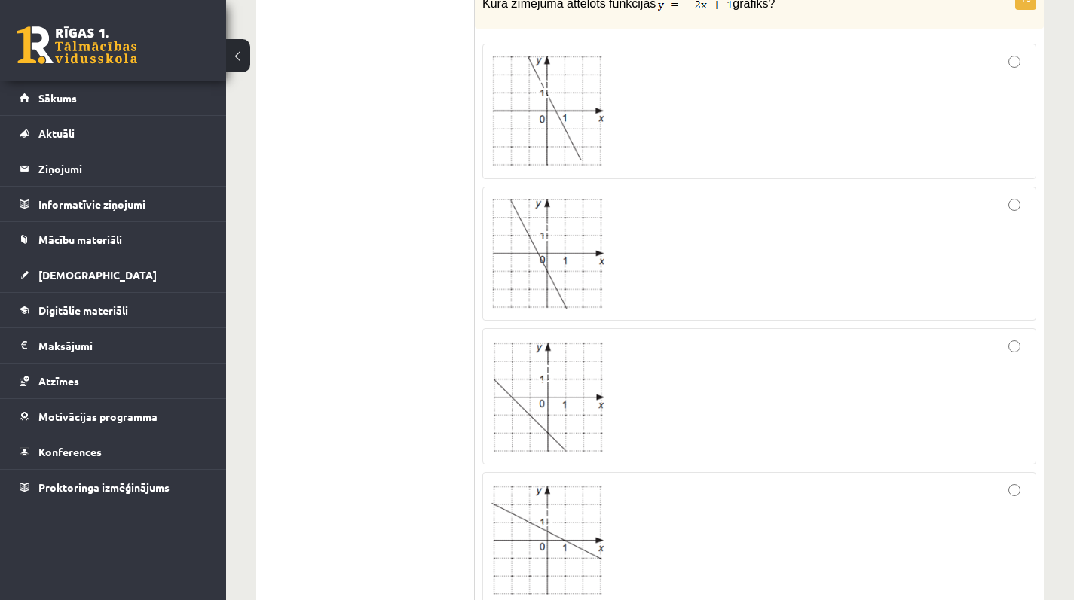
scroll to position [3043, 0]
click at [609, 246] on div at bounding box center [758, 252] width 537 height 118
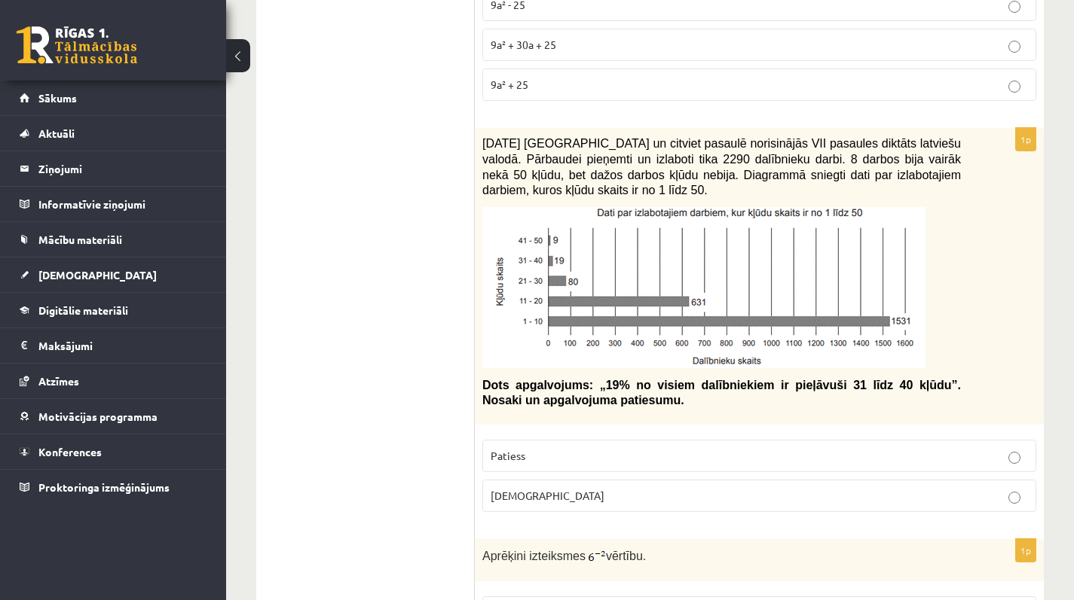
scroll to position [5089, 0]
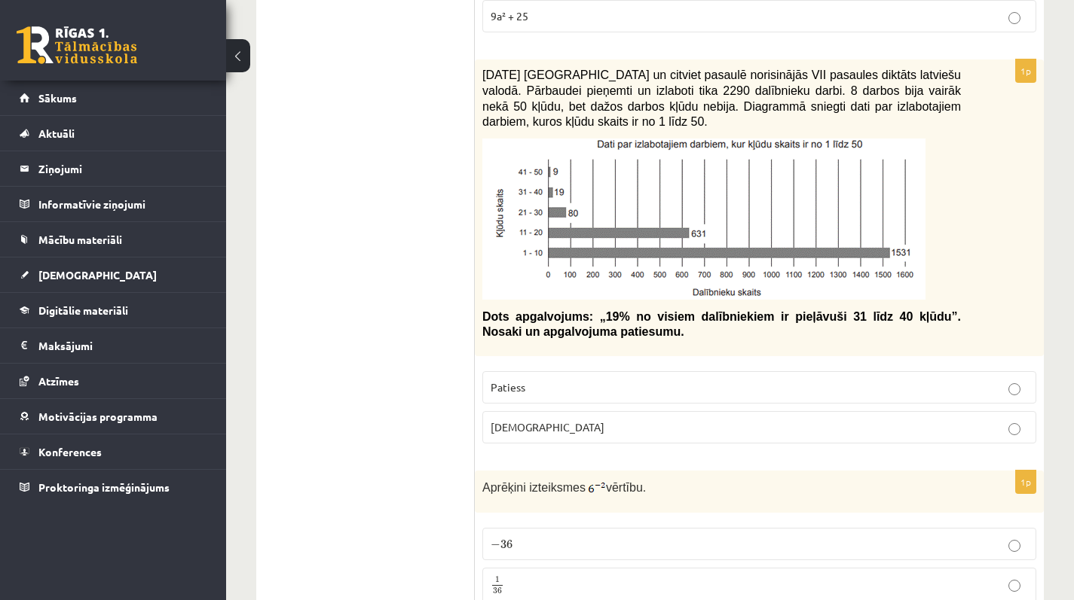
click at [540, 388] on p "Patiess" at bounding box center [758, 388] width 537 height 16
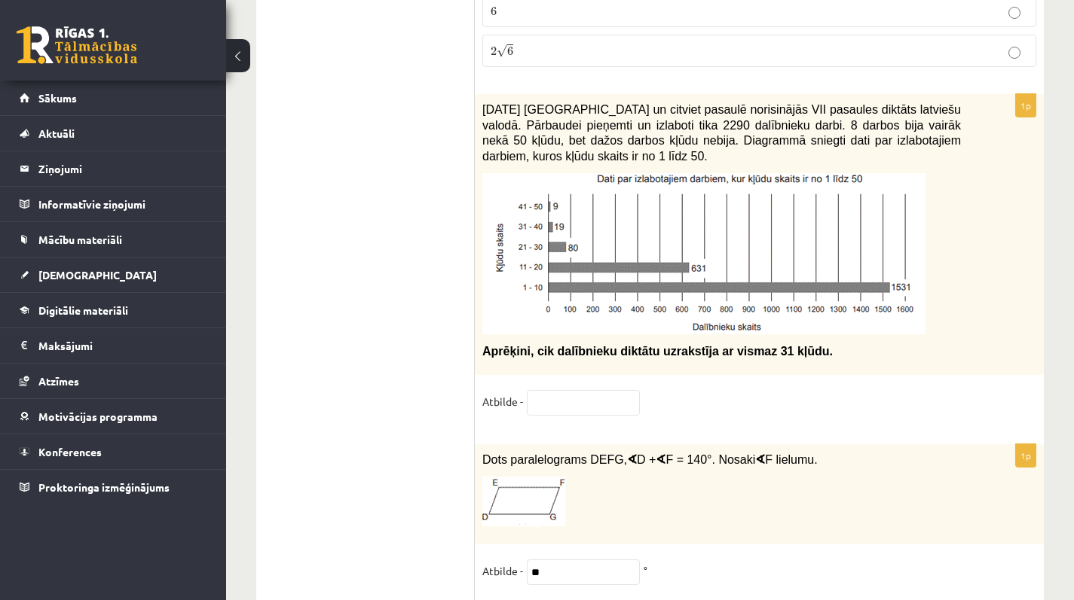
scroll to position [6422, 0]
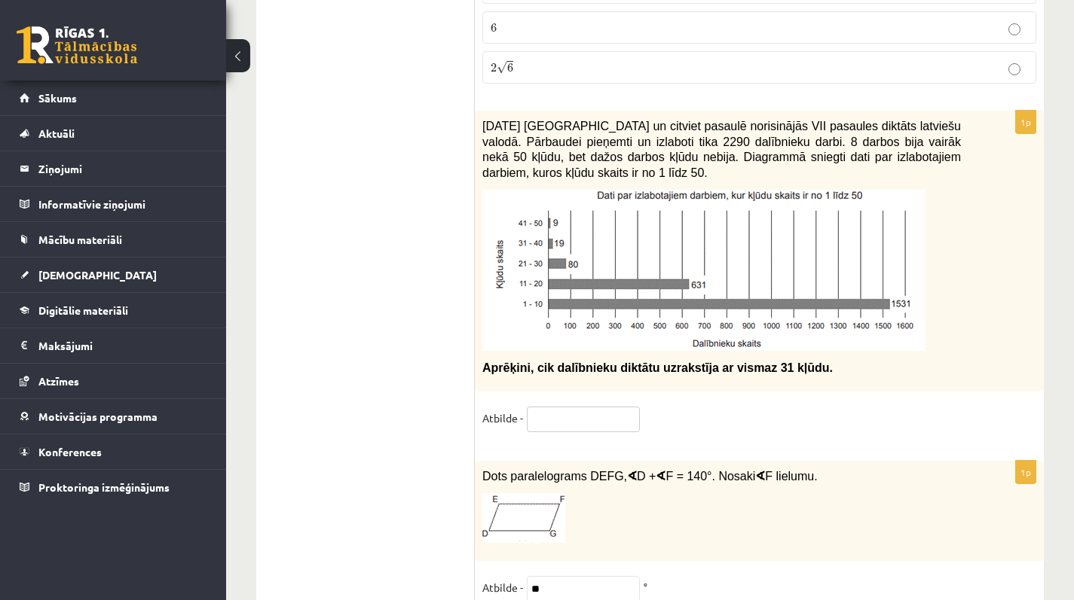
click at [581, 423] on input "text" at bounding box center [583, 420] width 113 height 26
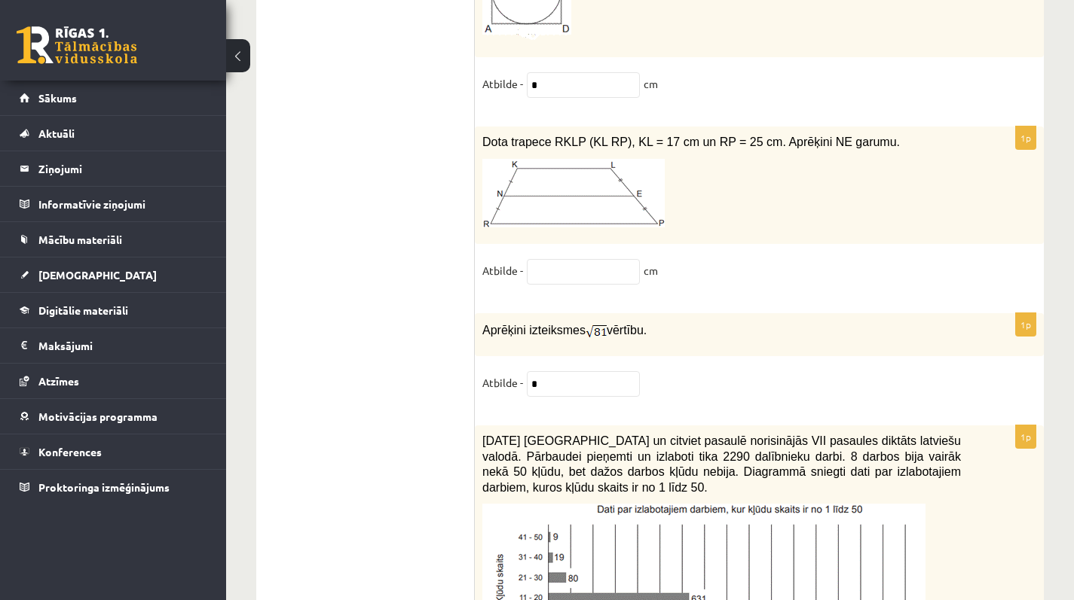
scroll to position [7485, 0]
type input "**"
click at [595, 297] on div "1p Dota trapece RKLP (KL RP), KL = 17 cm un RP = 25 cm. Aprēķini NE garumu. Atb…" at bounding box center [759, 211] width 569 height 172
click at [593, 289] on fieldset "Atbilde - cm" at bounding box center [759, 274] width 554 height 32
click at [590, 283] on input "text" at bounding box center [583, 271] width 113 height 26
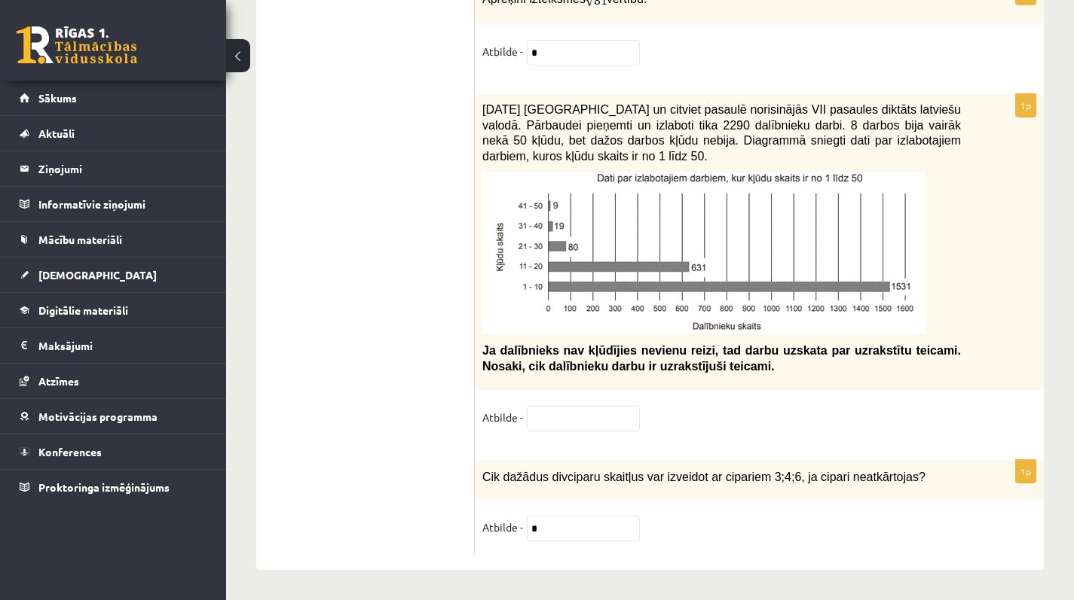
scroll to position [7832, 0]
type input "**"
click at [552, 409] on input "text" at bounding box center [583, 419] width 113 height 26
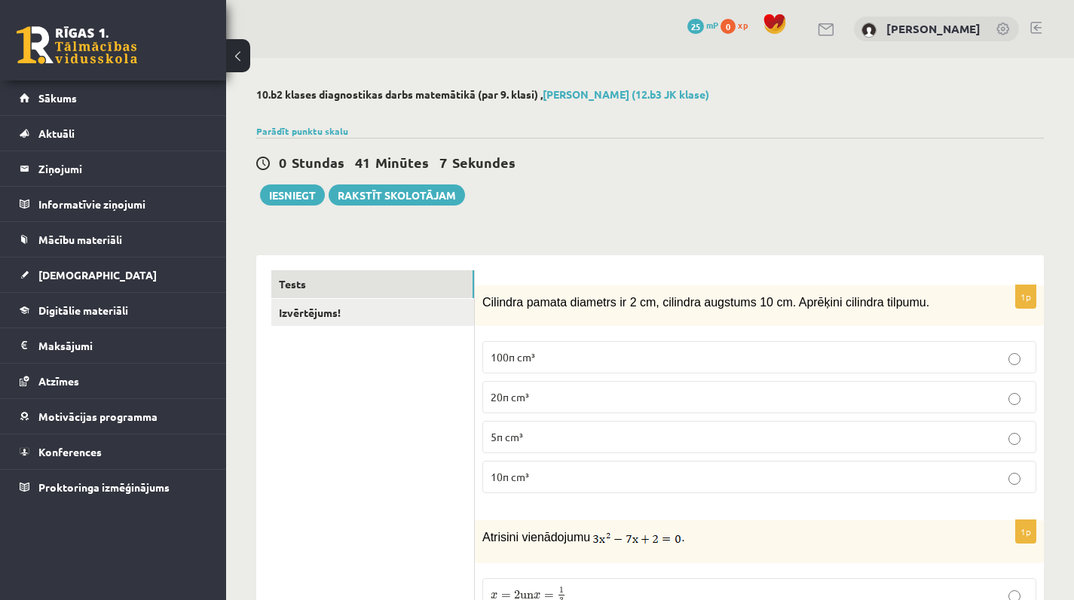
scroll to position [0, 0]
type input "**"
click at [416, 317] on link "Izvērtējums!" at bounding box center [372, 313] width 203 height 28
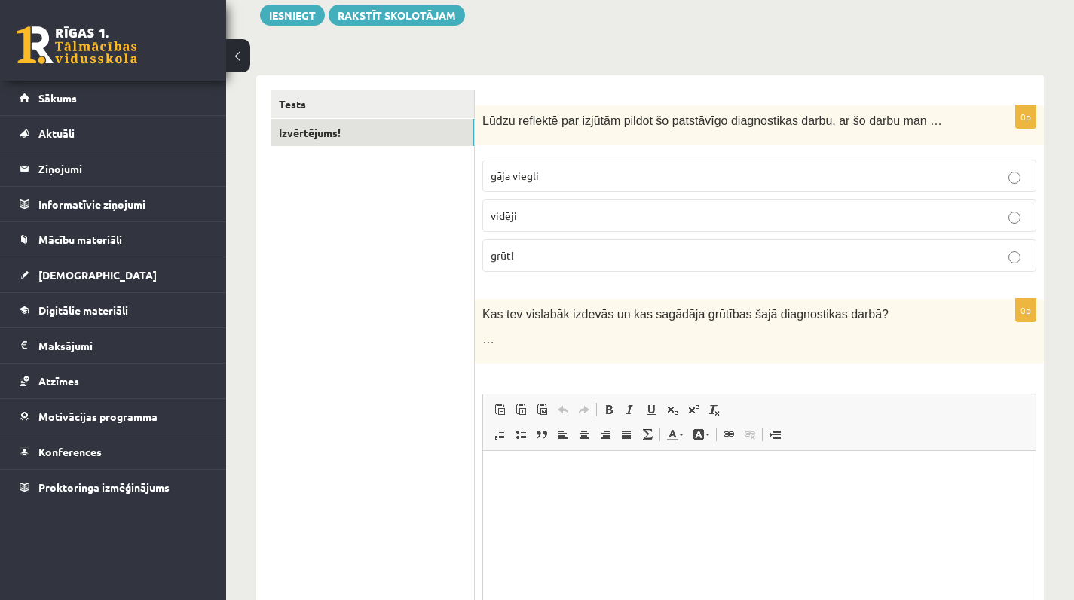
scroll to position [160, 0]
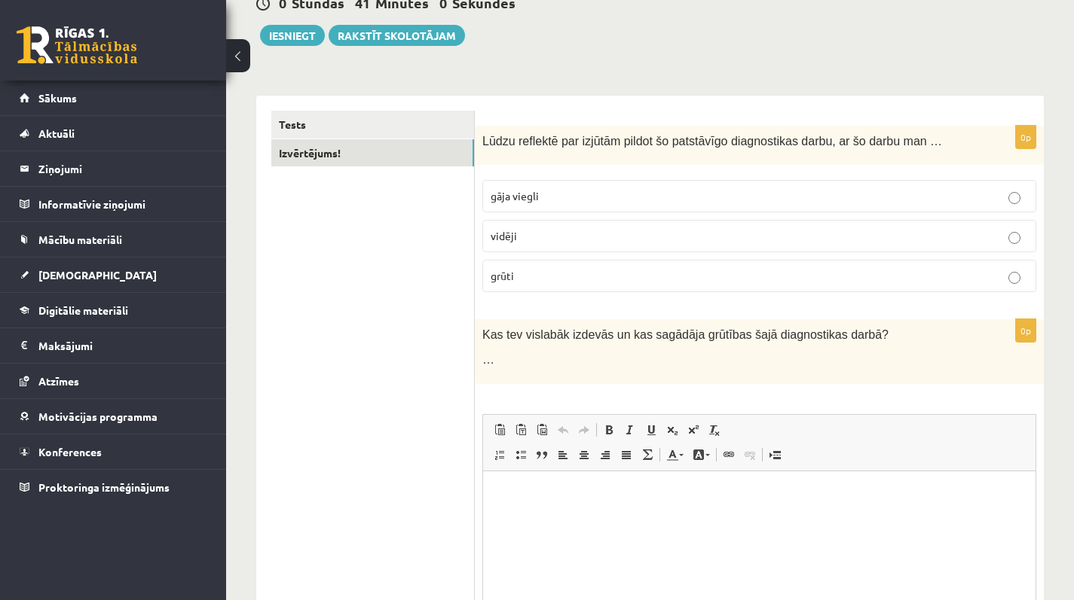
click at [557, 243] on p "vidēji" at bounding box center [758, 236] width 537 height 16
click at [374, 137] on link "Tests" at bounding box center [372, 125] width 203 height 28
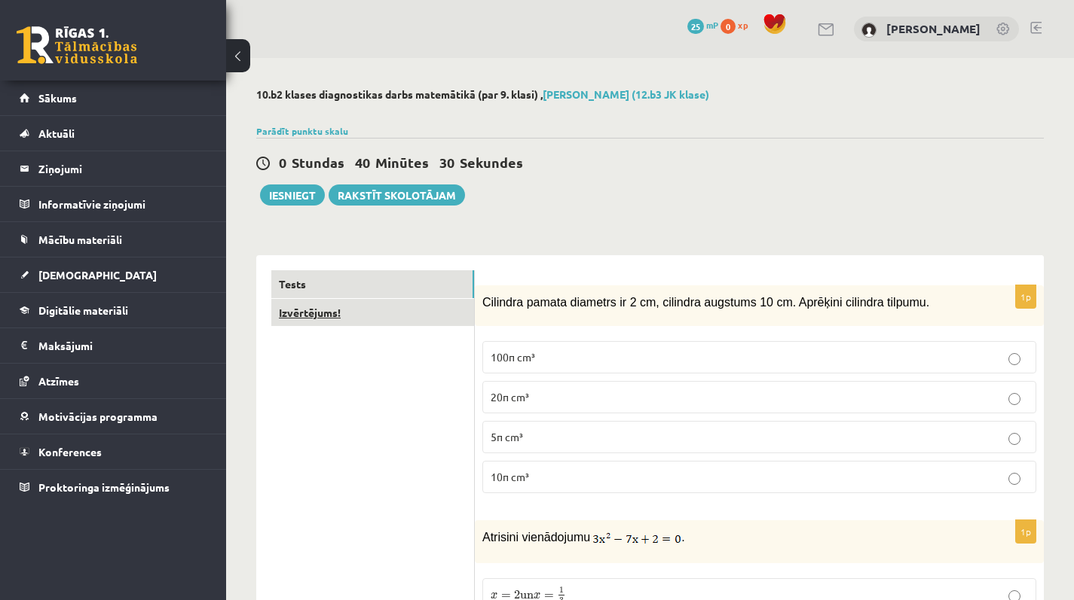
scroll to position [0, 0]
click at [351, 324] on link "Izvērtējums!" at bounding box center [372, 313] width 203 height 28
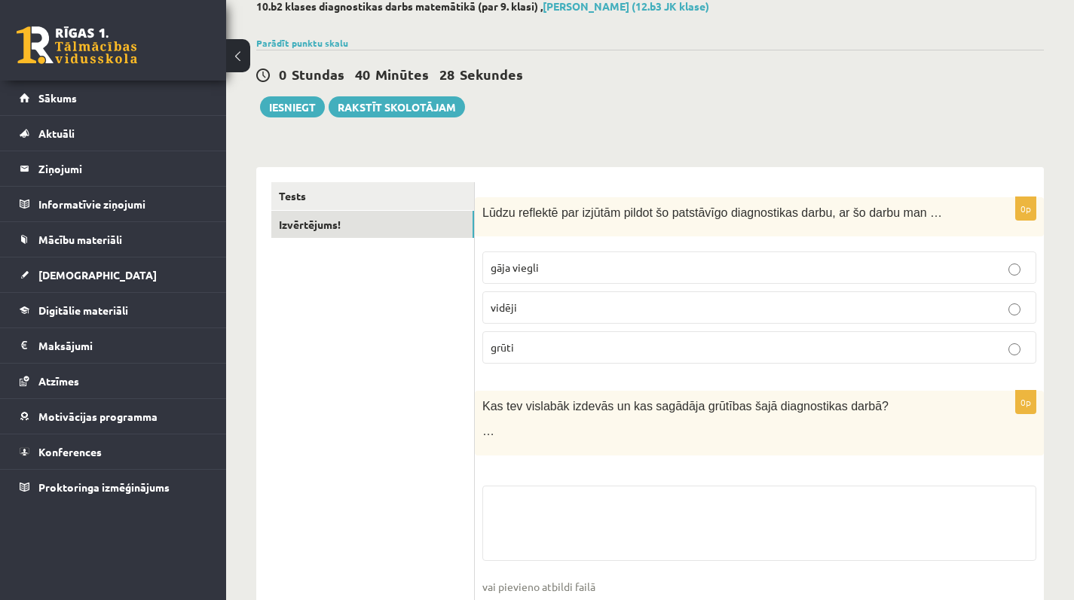
scroll to position [90, 0]
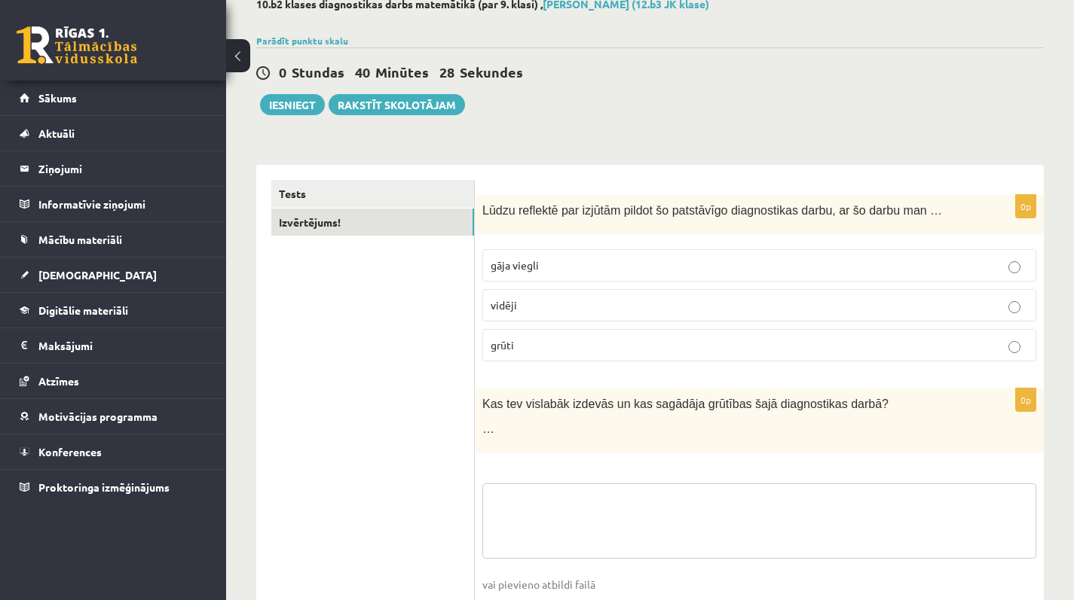
click at [527, 494] on textarea at bounding box center [759, 521] width 554 height 75
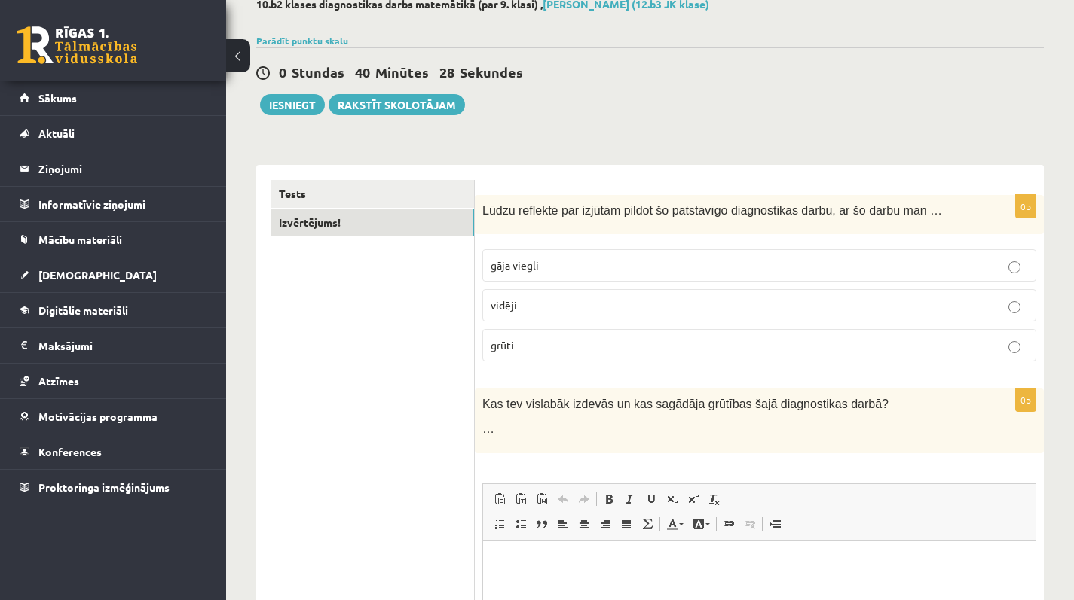
scroll to position [0, 0]
click at [517, 580] on html at bounding box center [759, 563] width 552 height 46
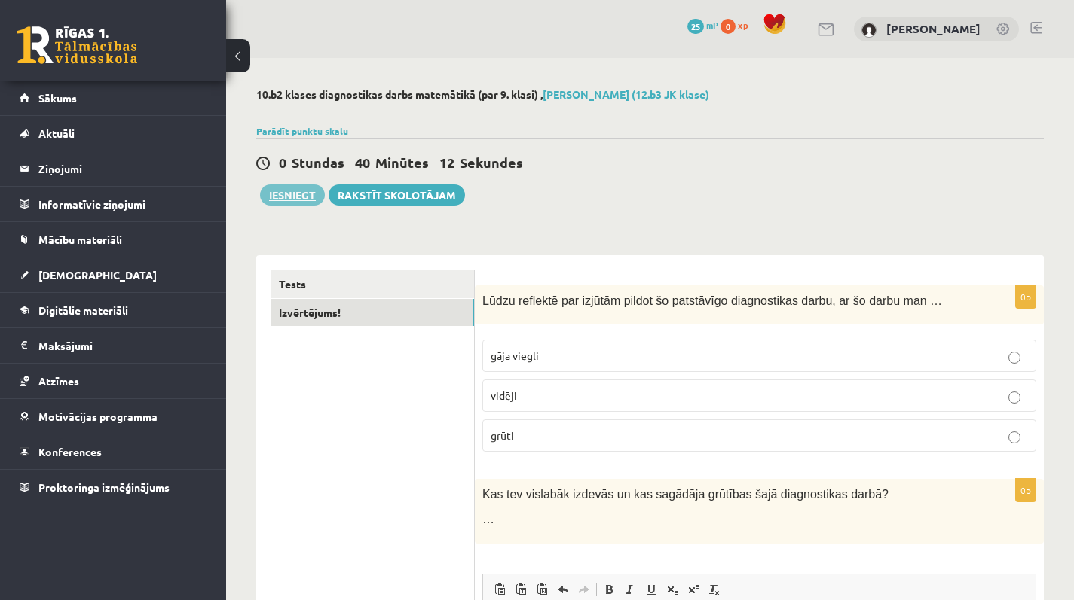
click at [296, 196] on button "Iesniegt" at bounding box center [292, 195] width 65 height 21
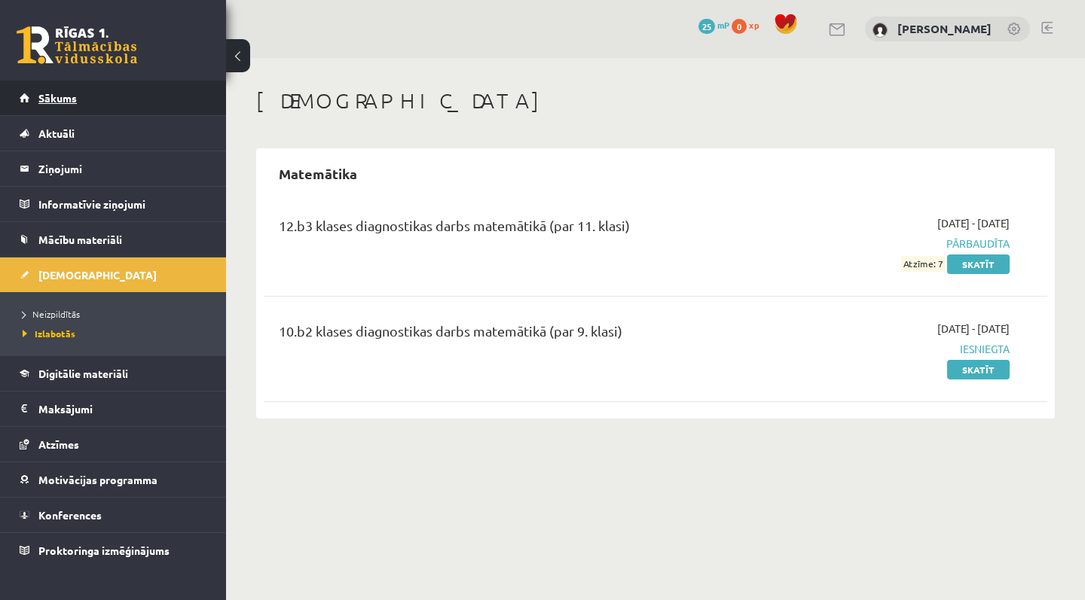
click at [154, 106] on link "Sākums" at bounding box center [114, 98] width 188 height 35
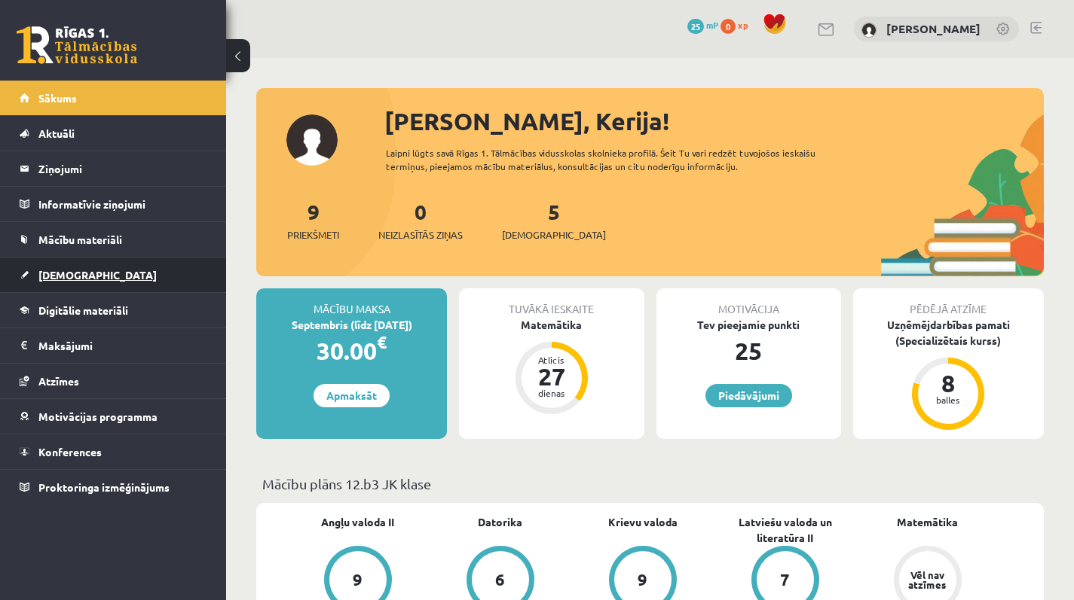
click at [96, 291] on link "[DEMOGRAPHIC_DATA]" at bounding box center [114, 275] width 188 height 35
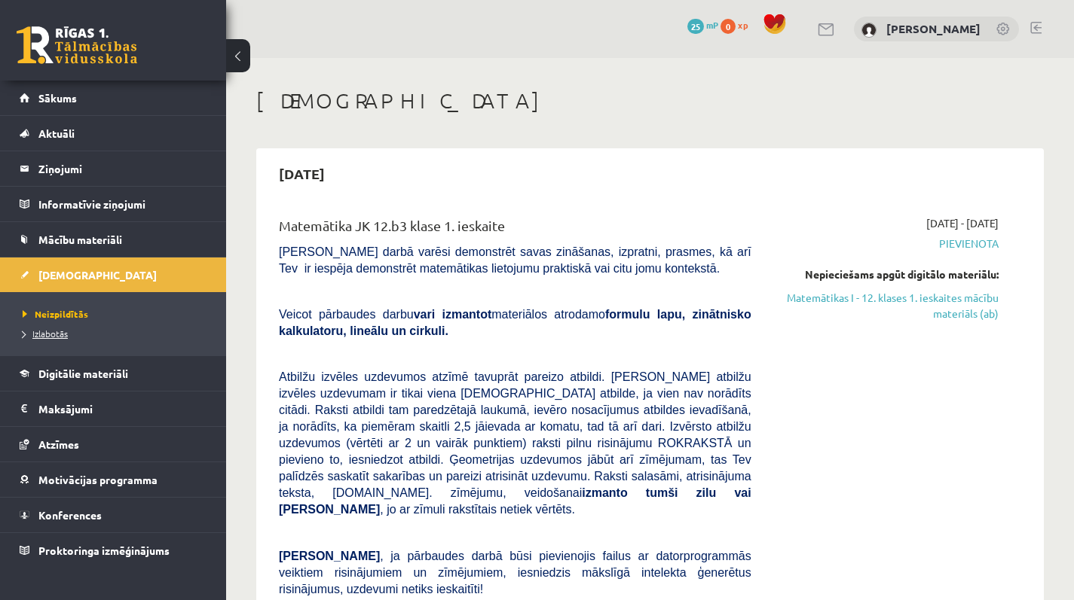
click at [62, 332] on span "Izlabotās" at bounding box center [45, 334] width 45 height 12
